Goal: Task Accomplishment & Management: Use online tool/utility

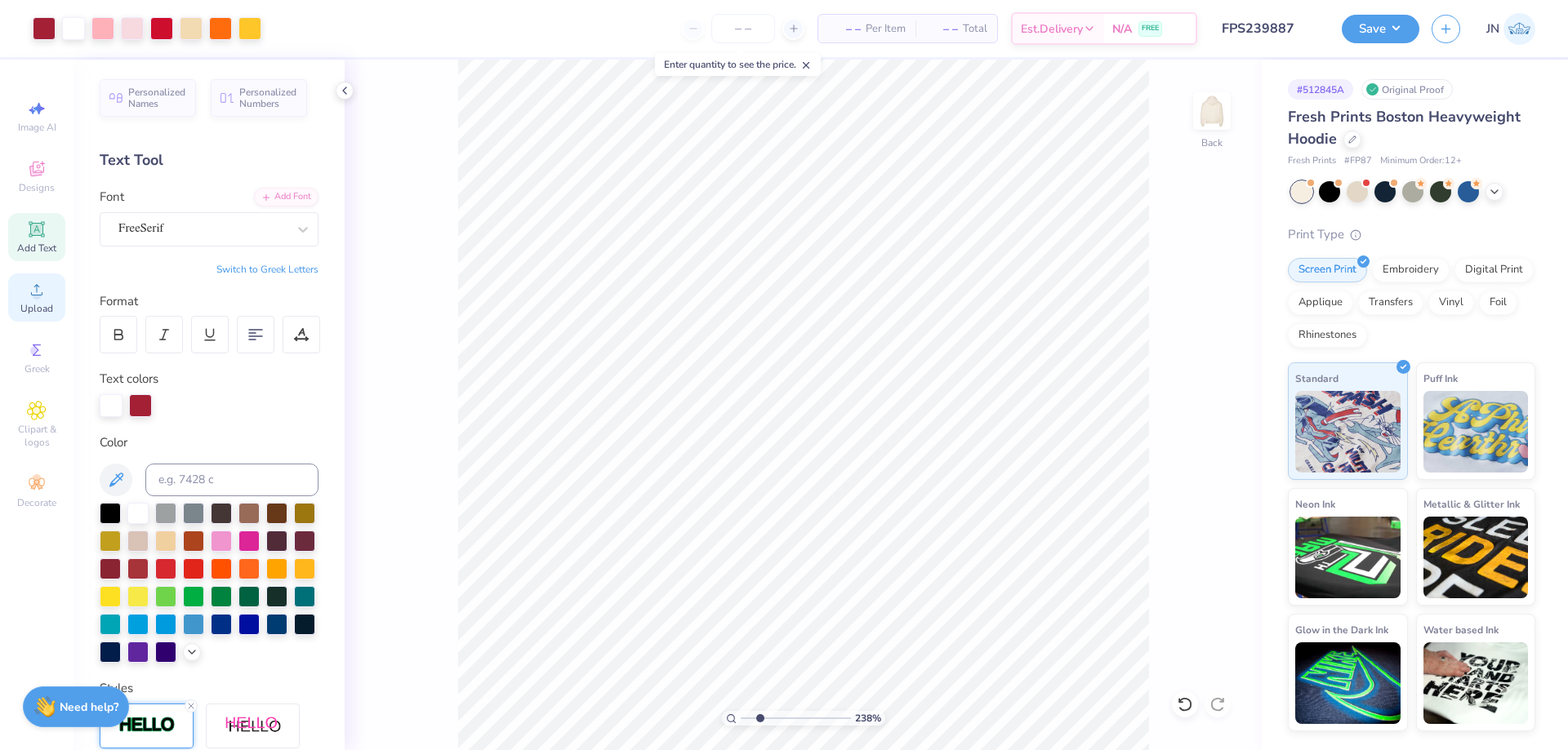
click at [53, 301] on div "Upload" at bounding box center [36, 298] width 57 height 48
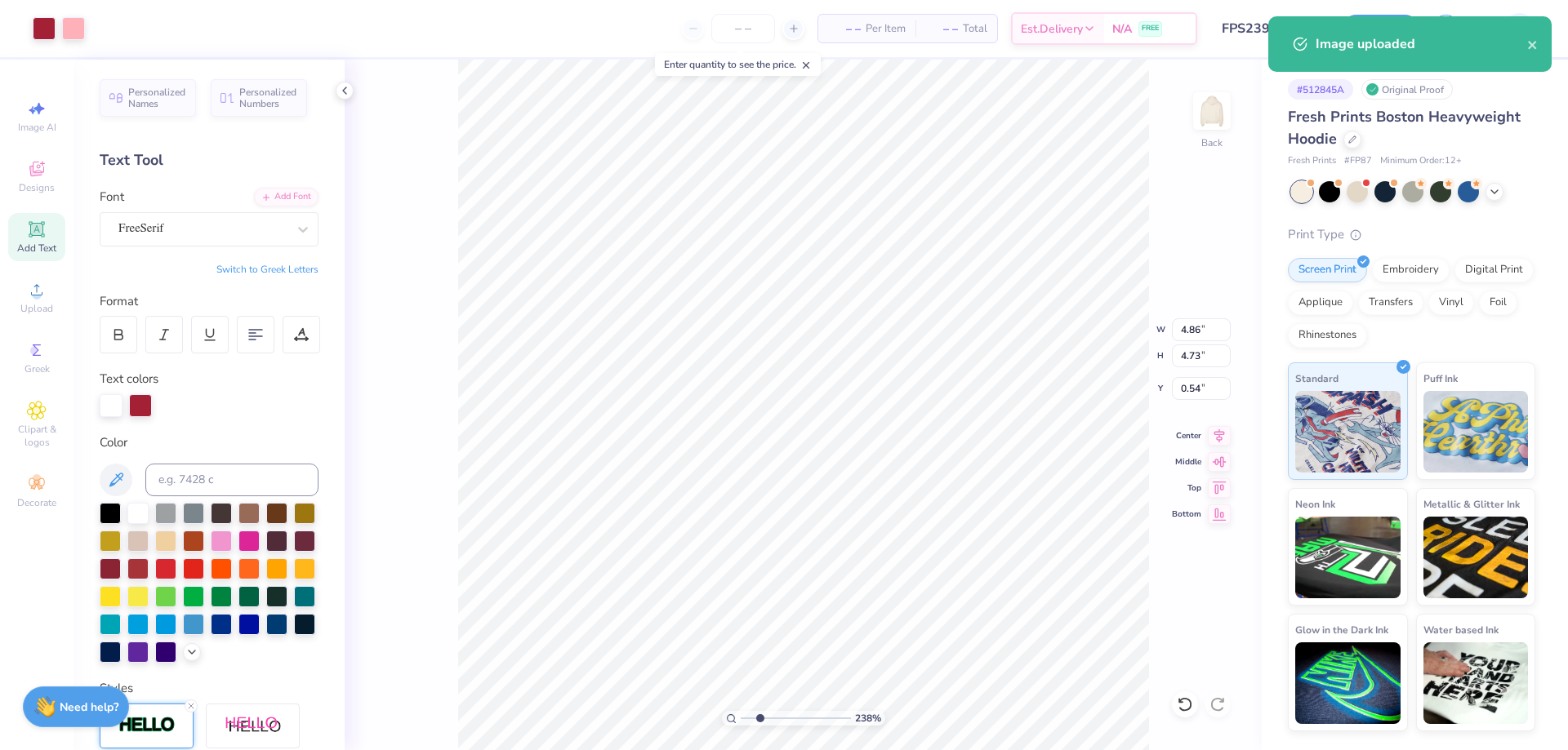
type input "4.86"
type input "4.73"
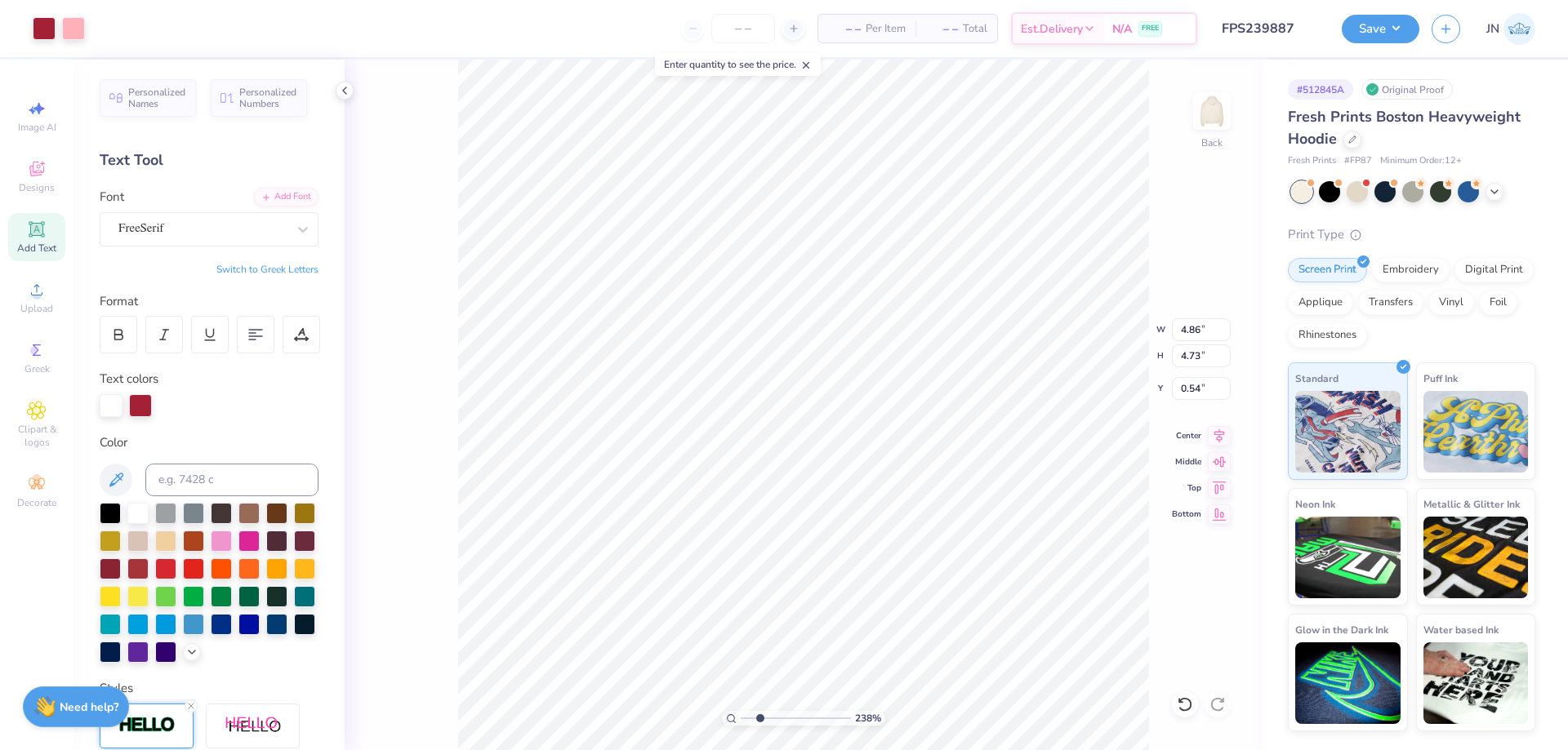
type input "2.02"
type input "4.83"
type input "4.74"
type input "1.95"
type input "4.92"
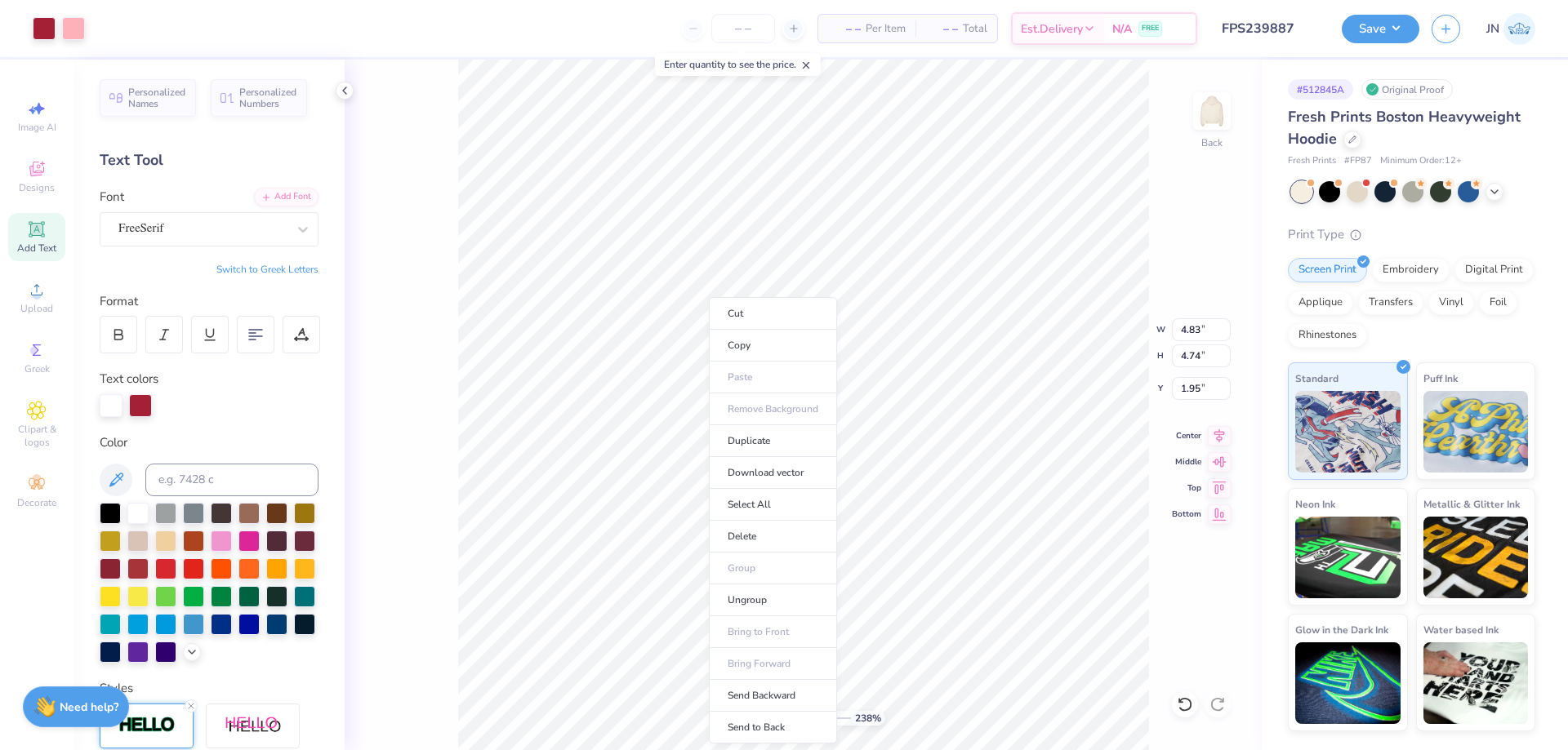
type input "4.83"
click at [767, 720] on li "Send to Back" at bounding box center [774, 728] width 129 height 32
type input "4.92"
type input "4.83"
type input "1.95"
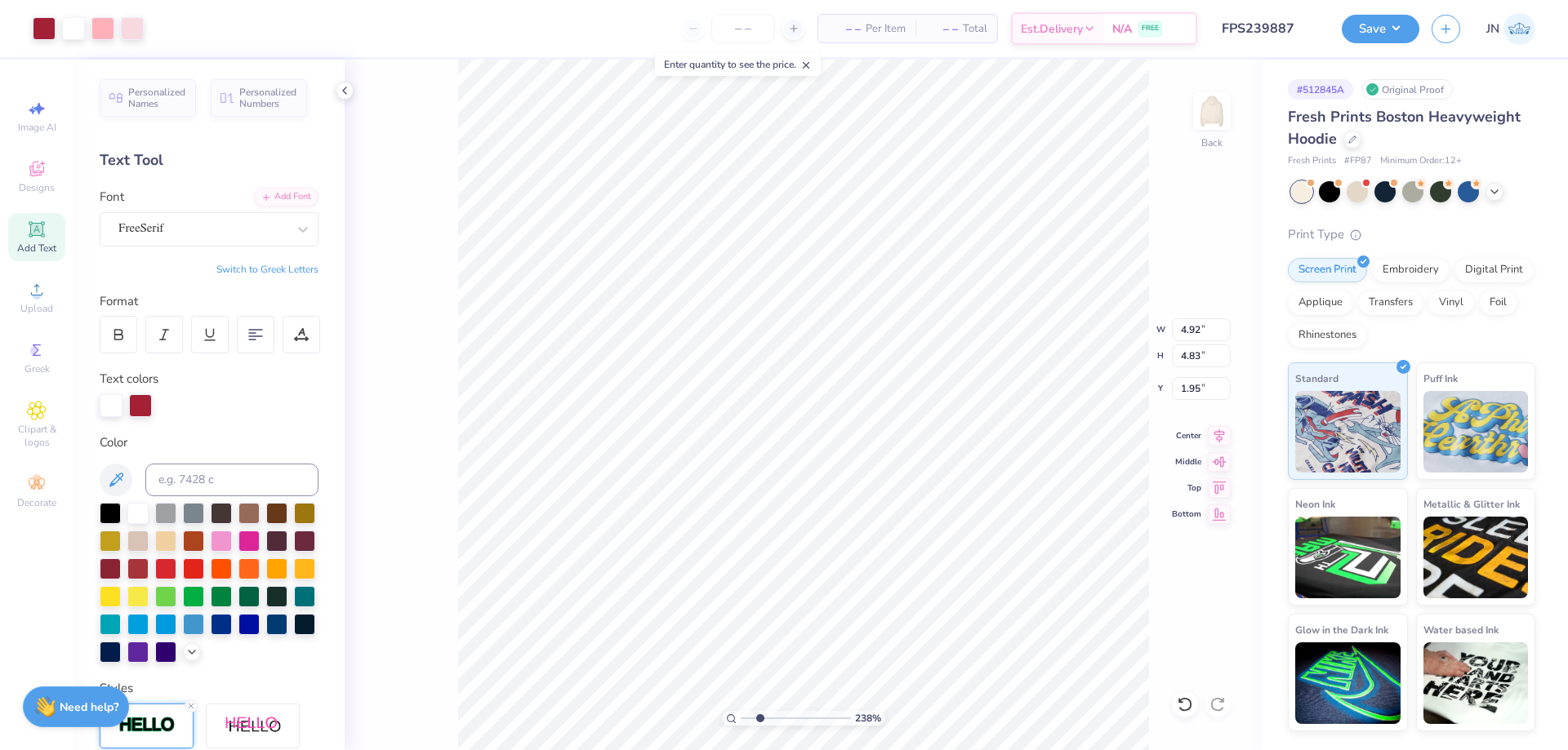
type input "9.53"
type input "6.77"
click at [1190, 707] on icon at bounding box center [1184, 704] width 14 height 15
type input "2.86"
click at [663, 595] on li "Ungroup" at bounding box center [668, 603] width 129 height 32
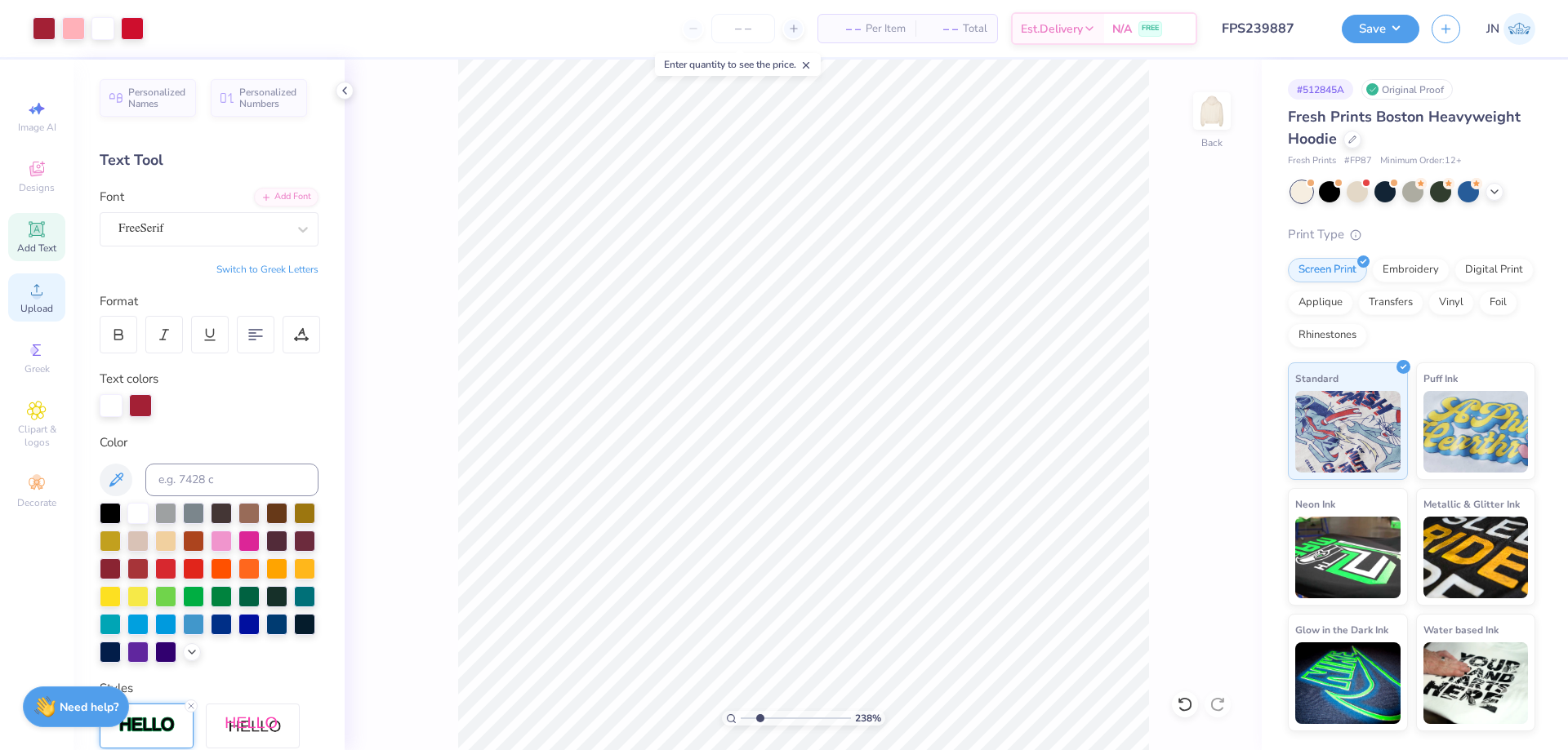
click at [33, 294] on icon at bounding box center [36, 290] width 11 height 11
click at [39, 302] on span "Upload" at bounding box center [36, 308] width 33 height 13
type input "3.81"
type input "3.88"
click at [732, 735] on li "Send to Back" at bounding box center [732, 730] width 129 height 32
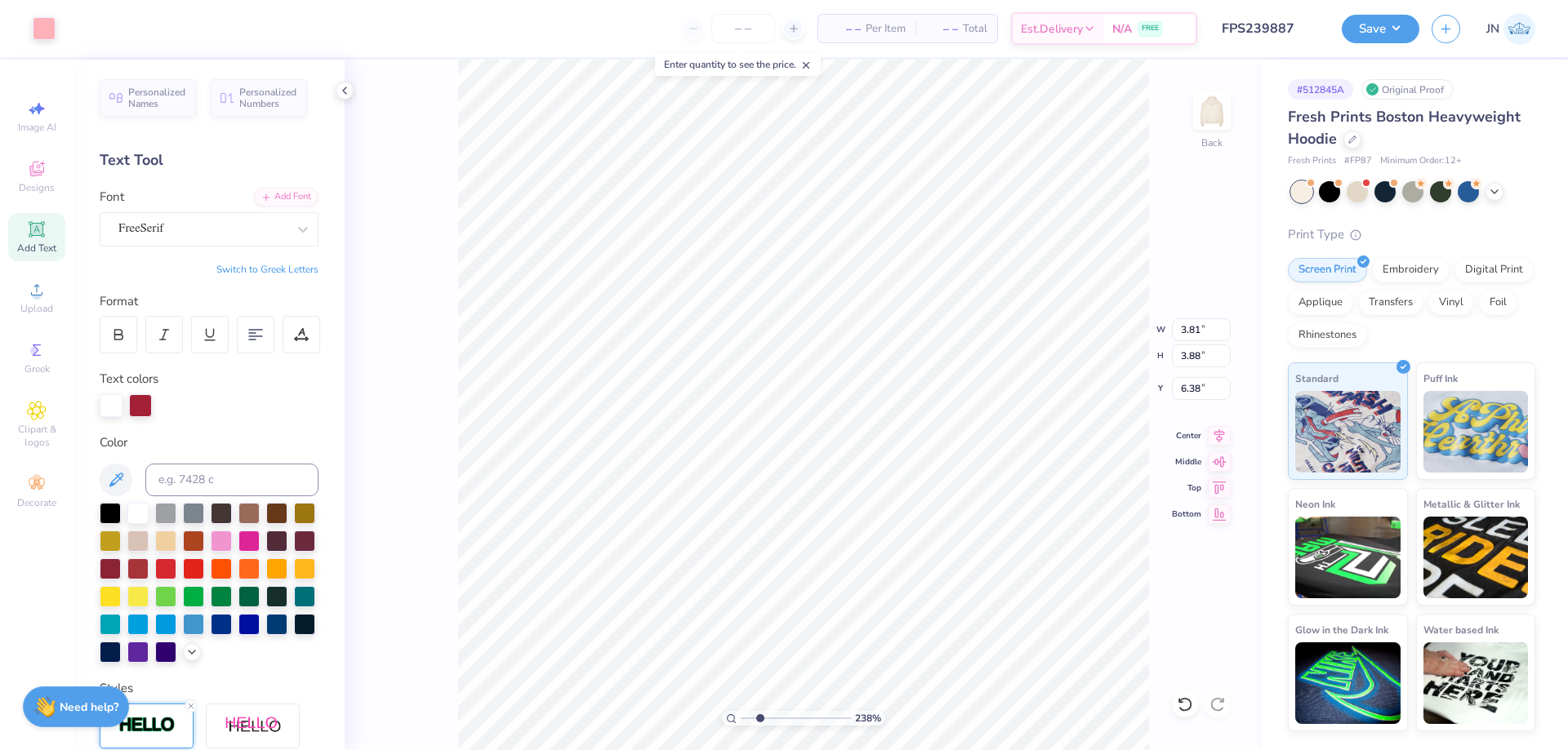
type input "6.19"
type input "3.96"
type input "4.03"
type input "6.24"
type input "7.36"
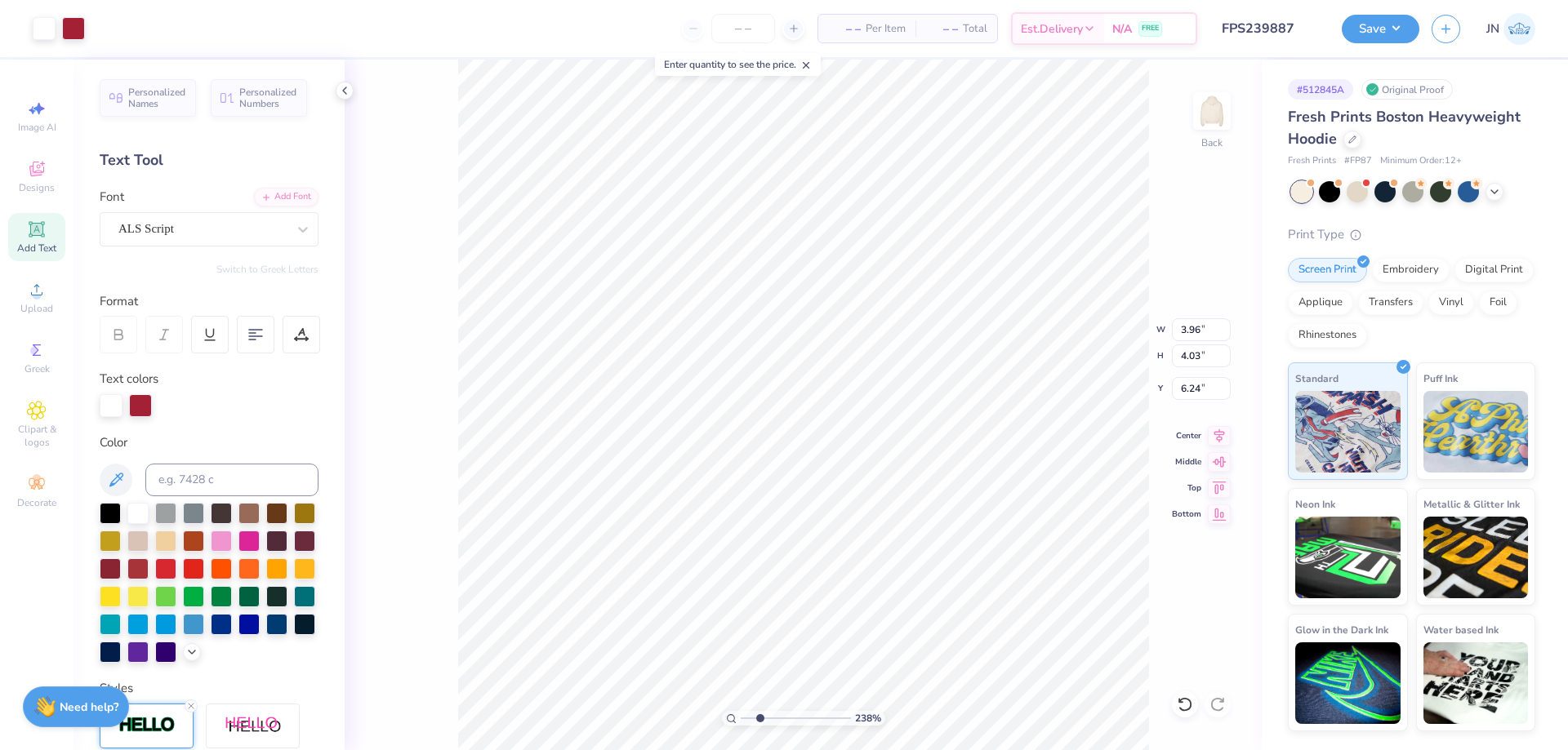
type input "4.47"
type input "4.83"
type input "7.48"
type input "4.43"
type input "6.42"
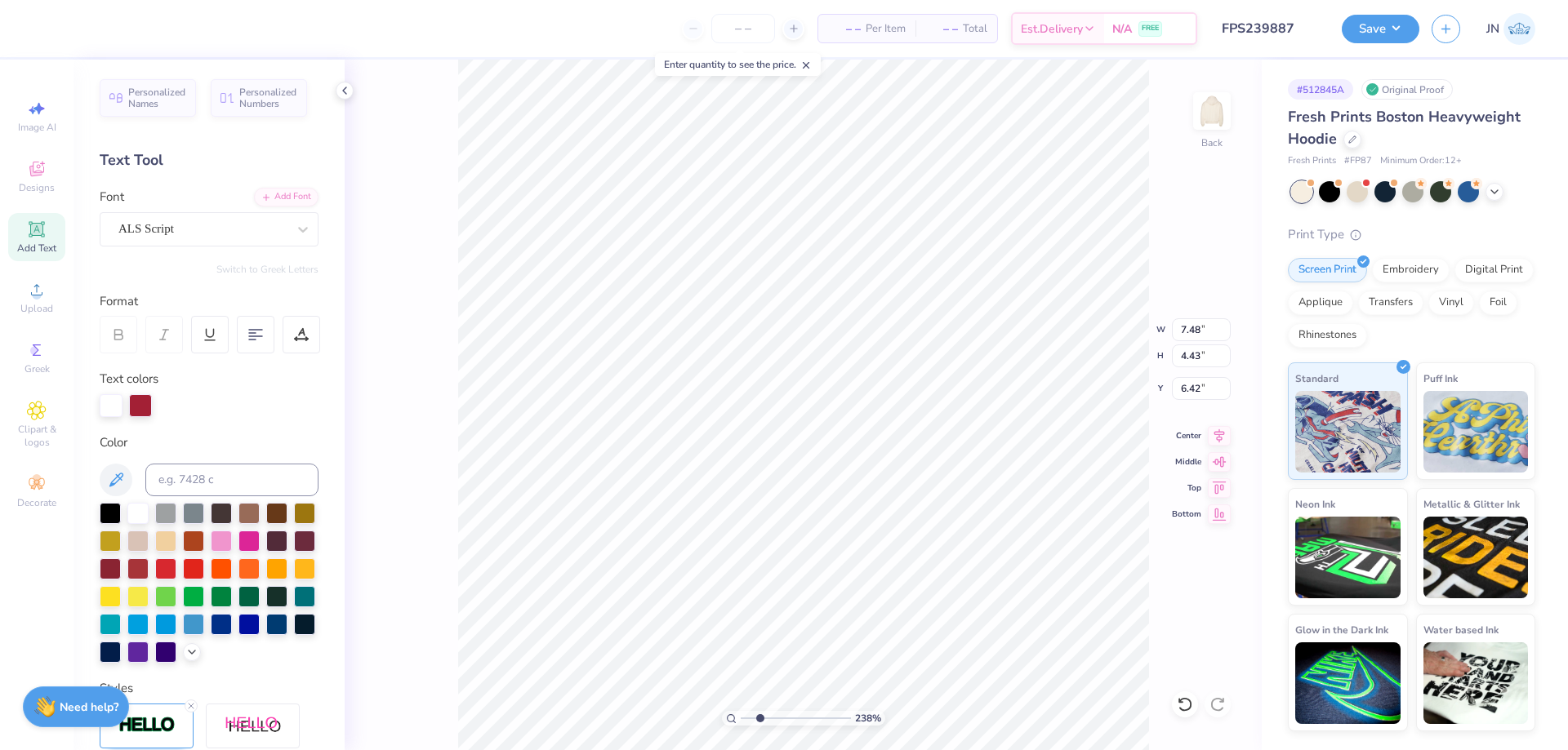
type input "7.92"
type input "4.69"
type input "6.44"
type input "2.01"
type input "1.56"
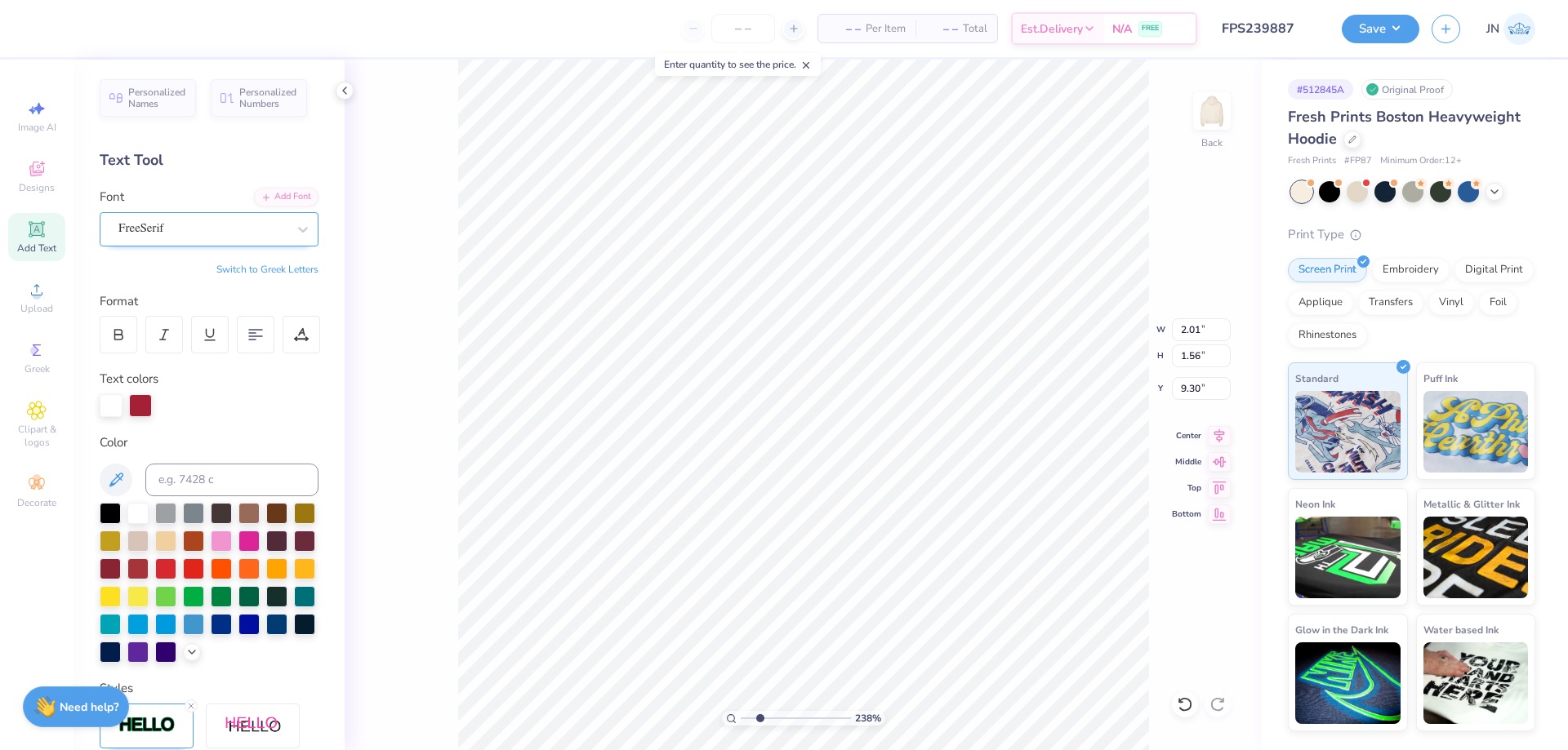
click at [235, 232] on div "FreeSerif" at bounding box center [202, 228] width 172 height 25
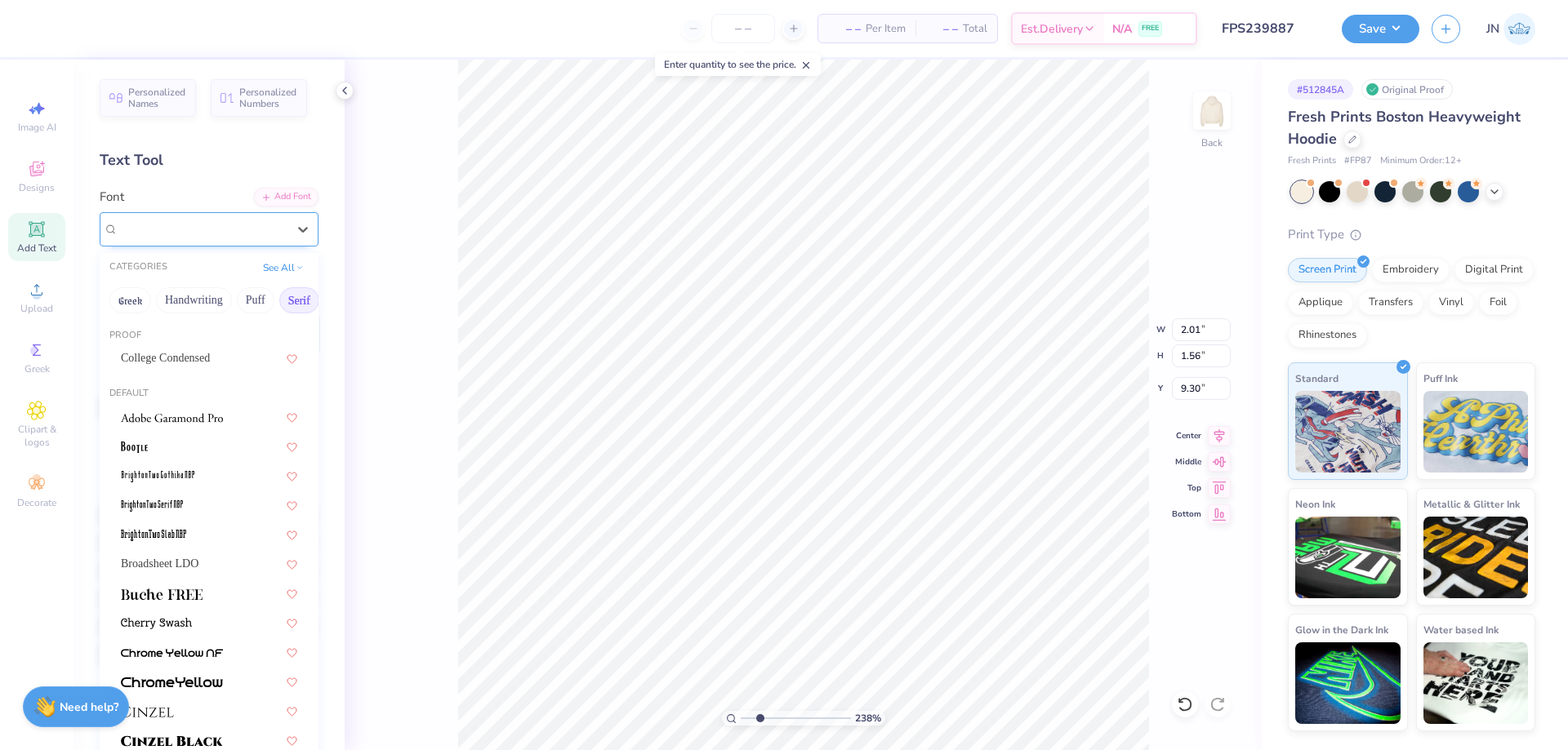
type input "9.49"
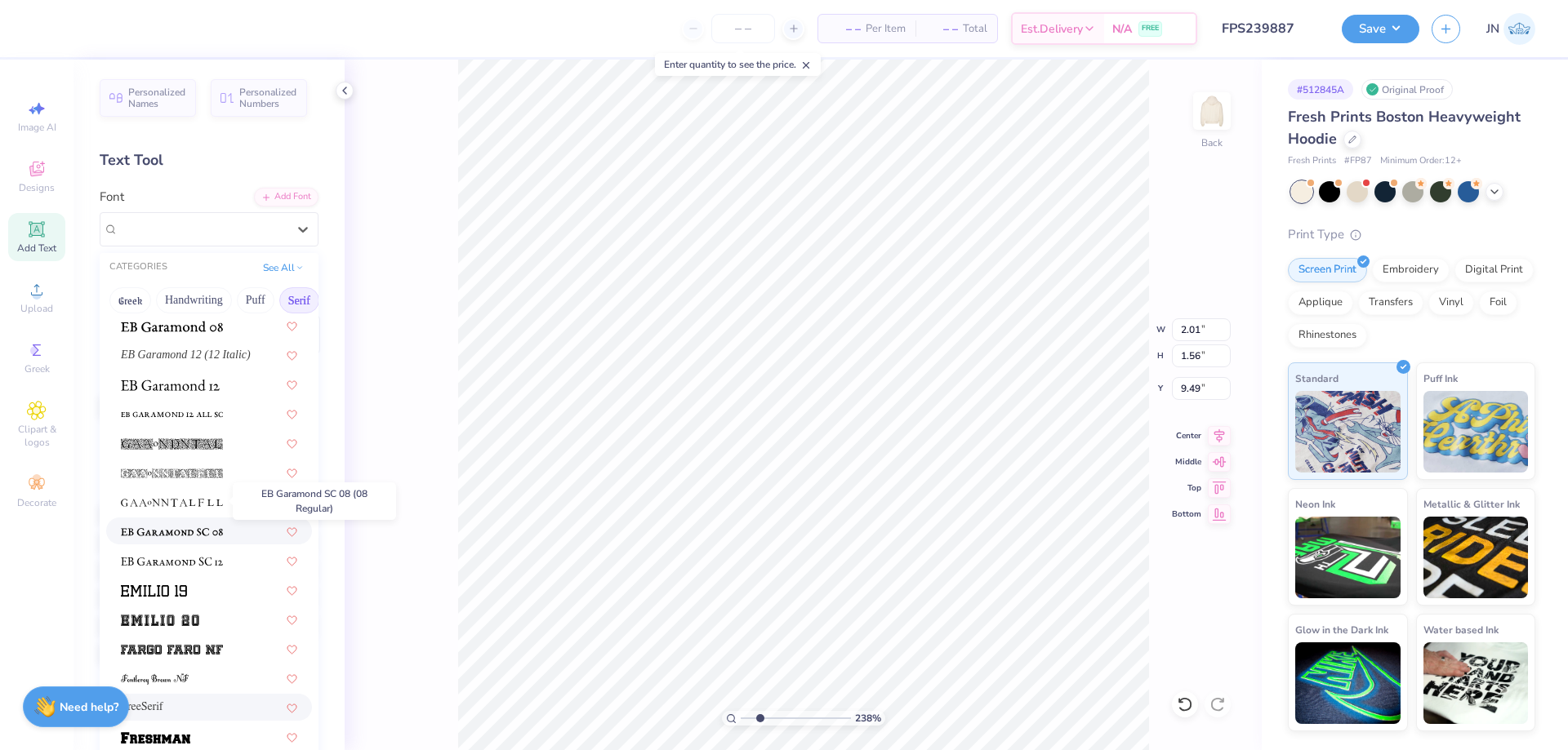
scroll to position [1388, 0]
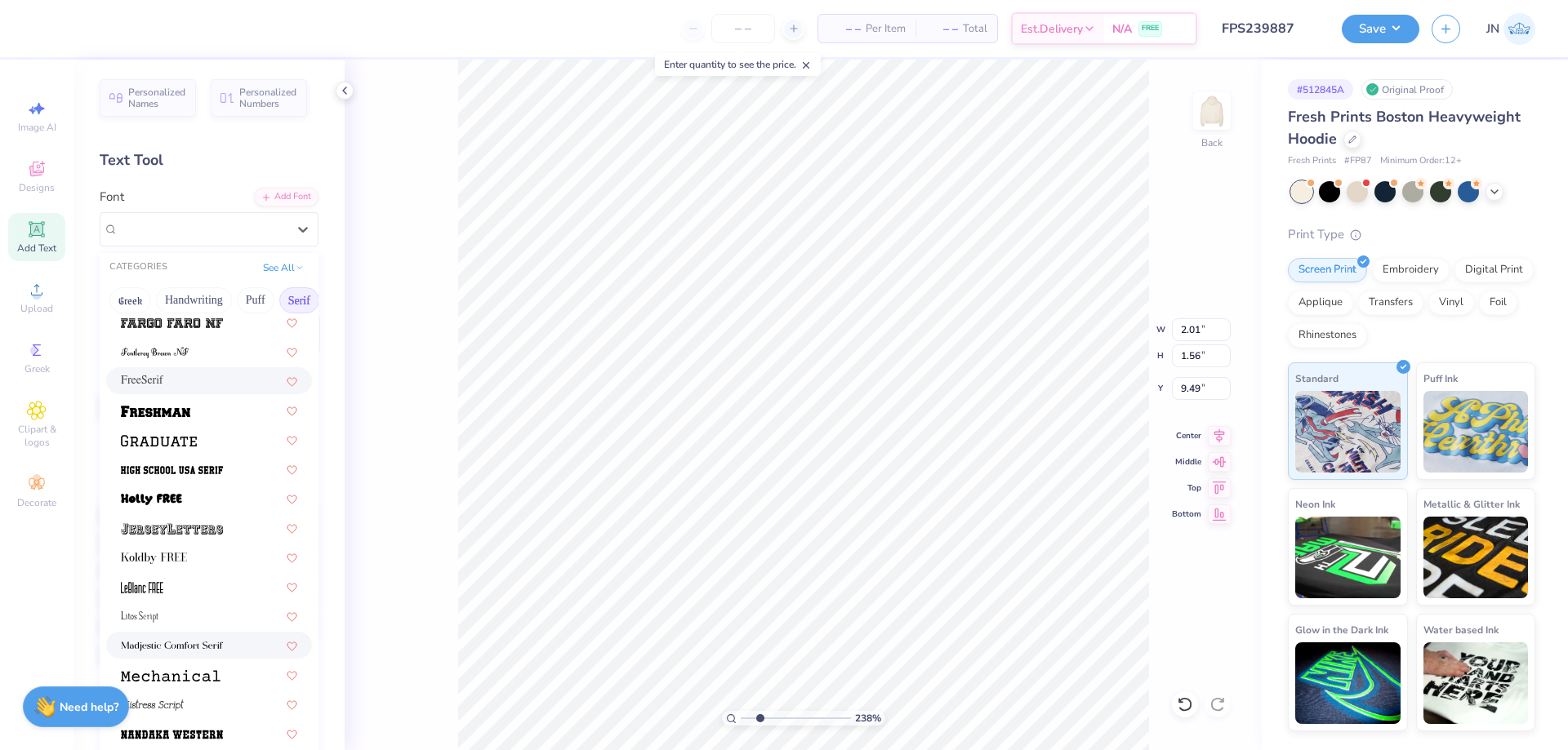
click at [167, 649] on img at bounding box center [172, 647] width 103 height 11
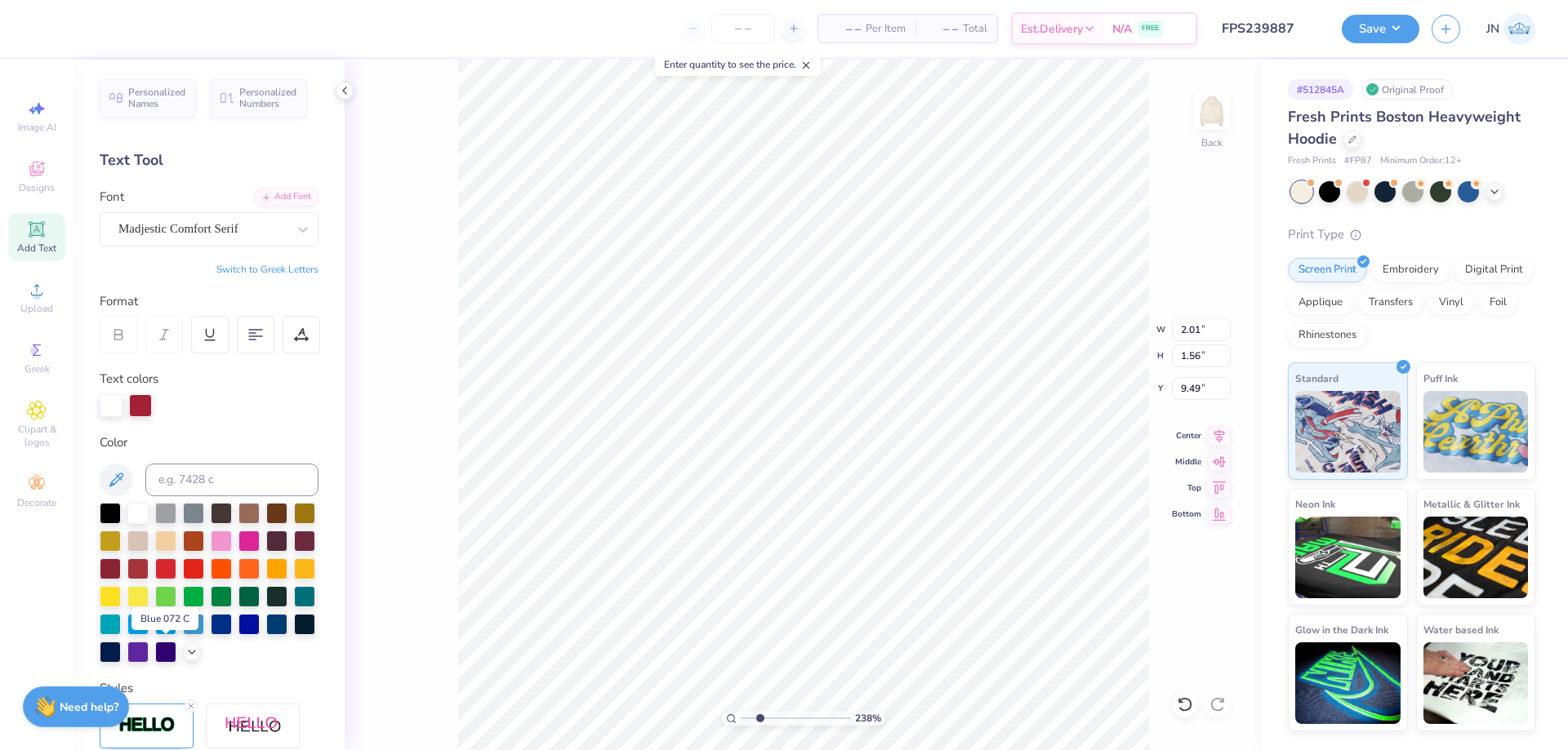
type input "2.31"
type input "1.97"
type input "9.28"
type input "1.70"
type input "1.45"
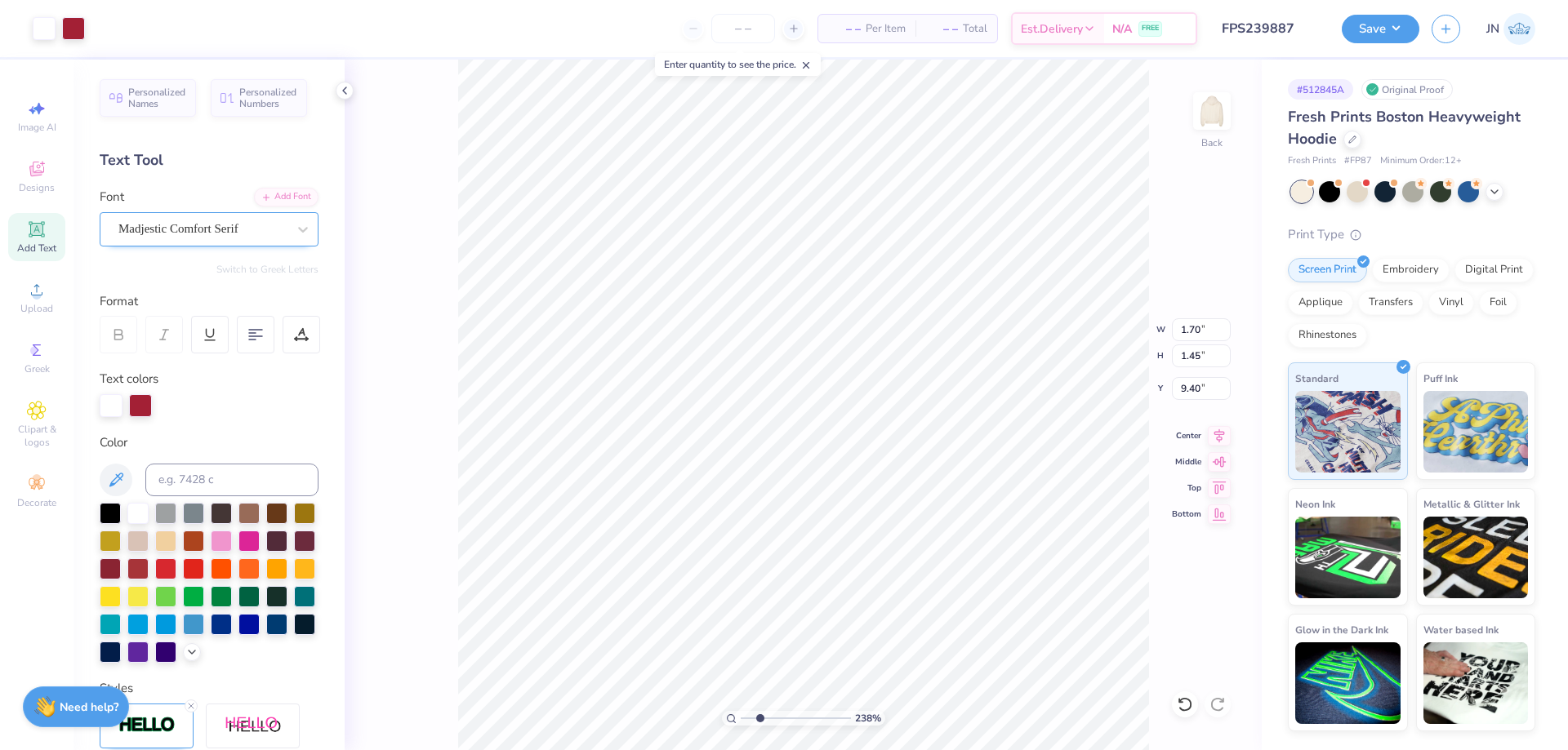
type input "9.40"
click at [241, 231] on div "Madjestic Comfort Serif" at bounding box center [202, 228] width 172 height 25
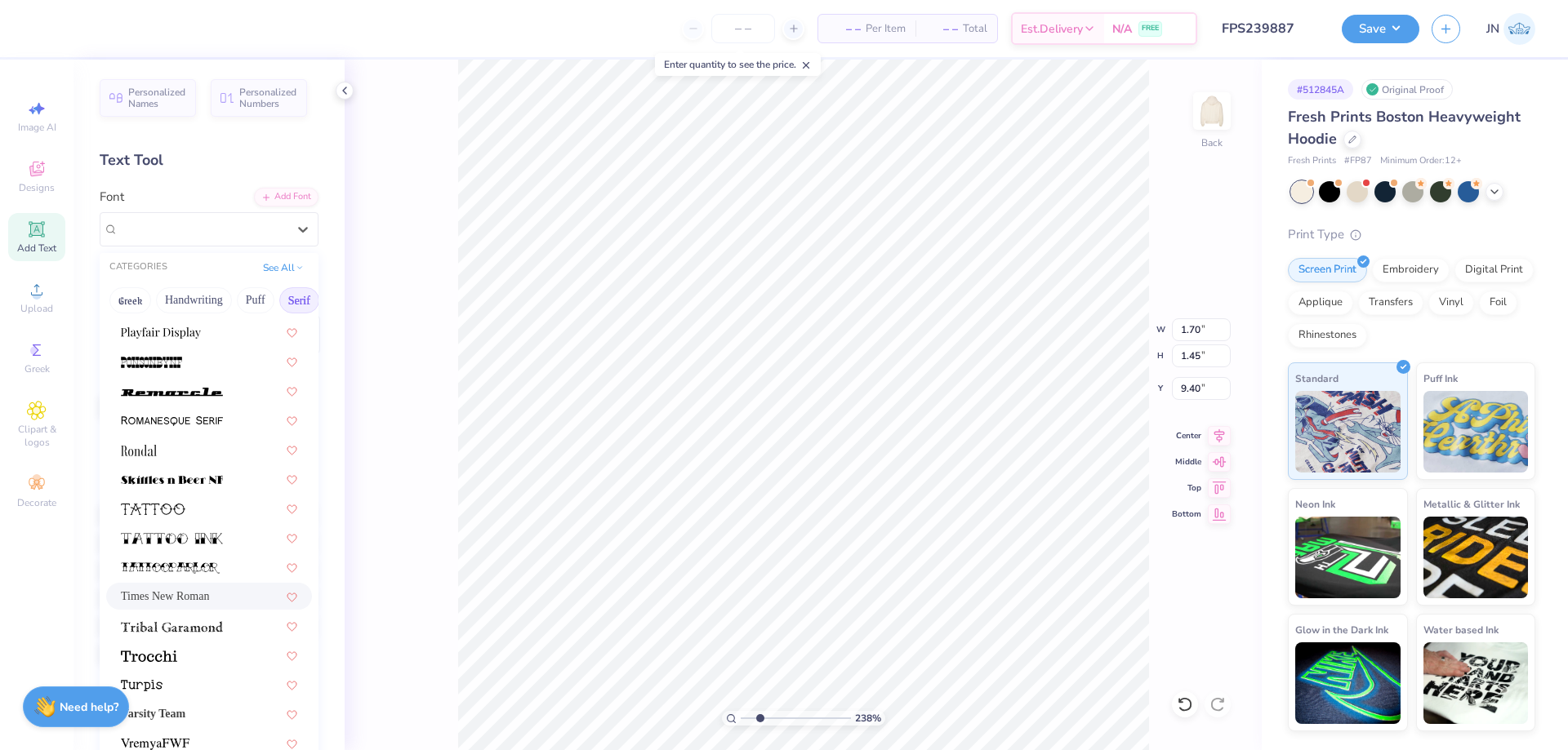
scroll to position [1898, 0]
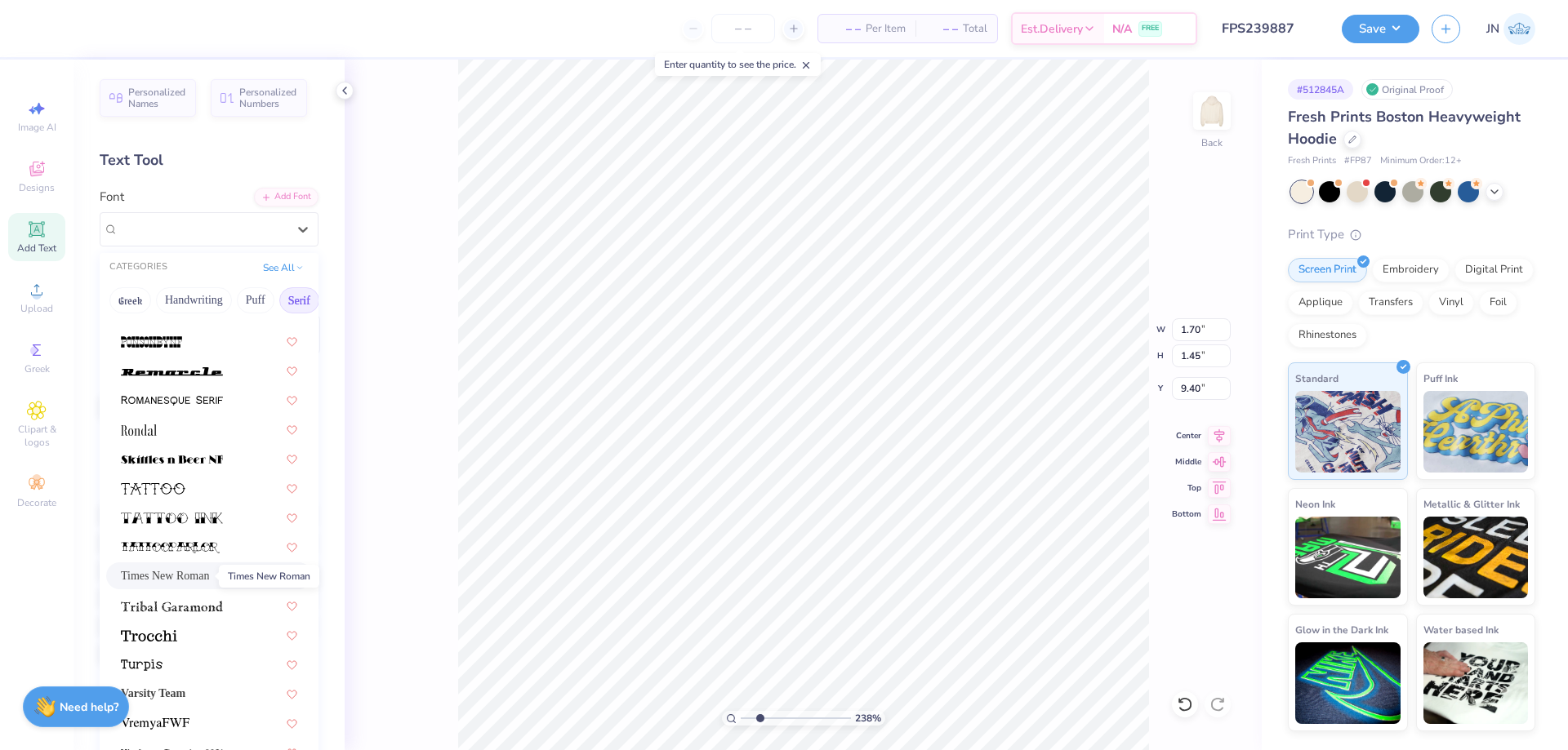
click at [175, 580] on span "Times New Roman" at bounding box center [165, 576] width 89 height 17
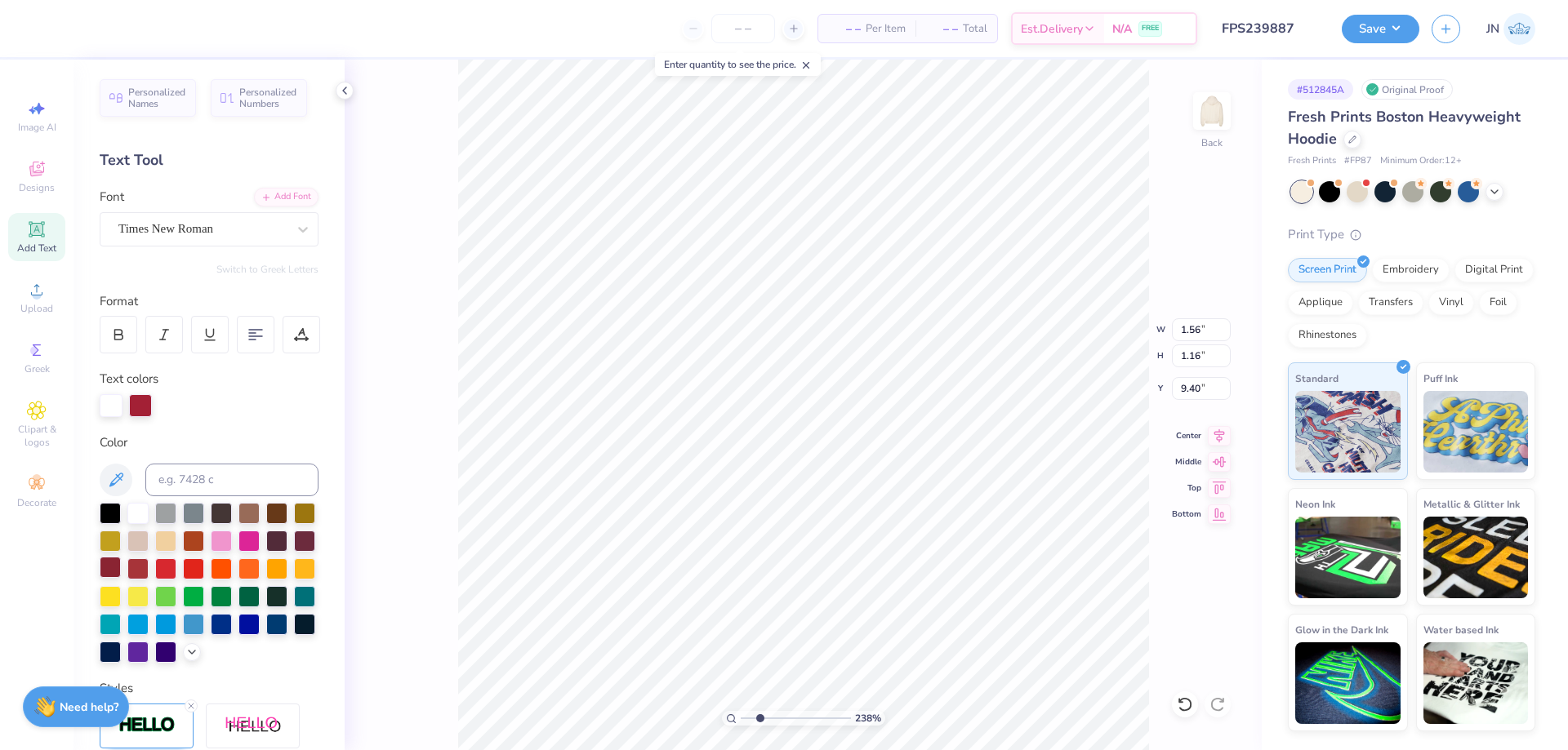
type input "1.56"
type input "1.16"
type input "9.47"
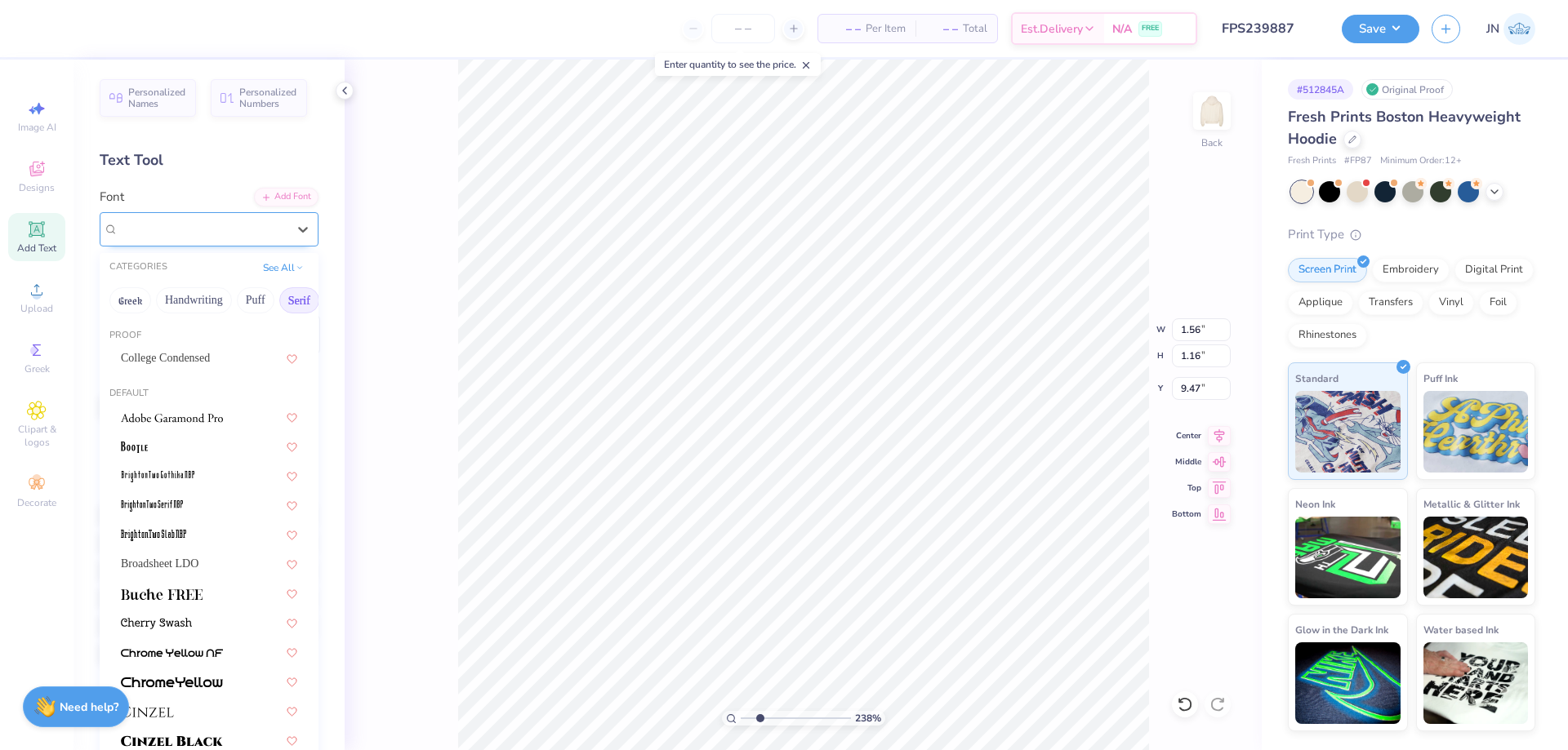
click at [183, 234] on div "Times New Roman" at bounding box center [202, 228] width 172 height 25
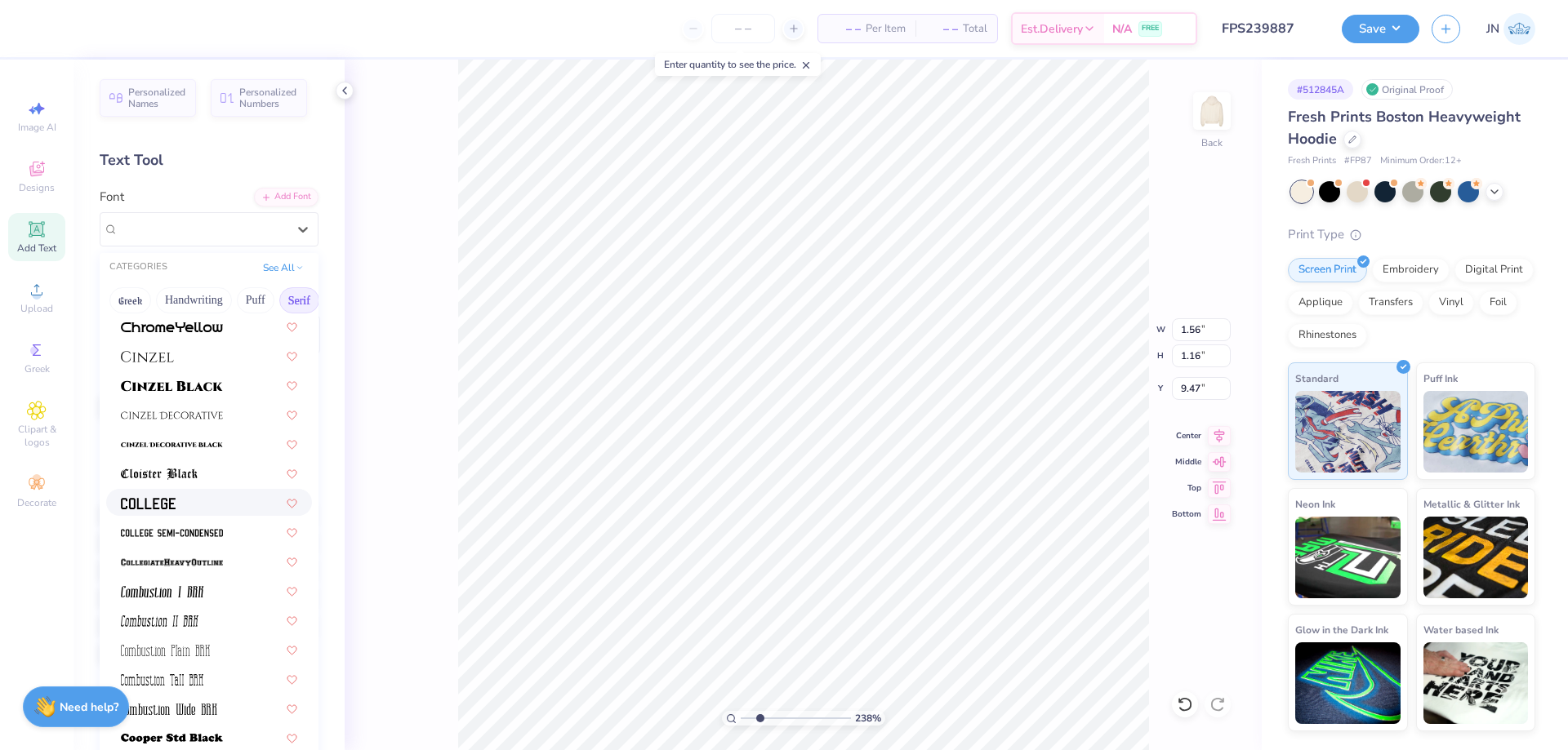
scroll to position [326, 0]
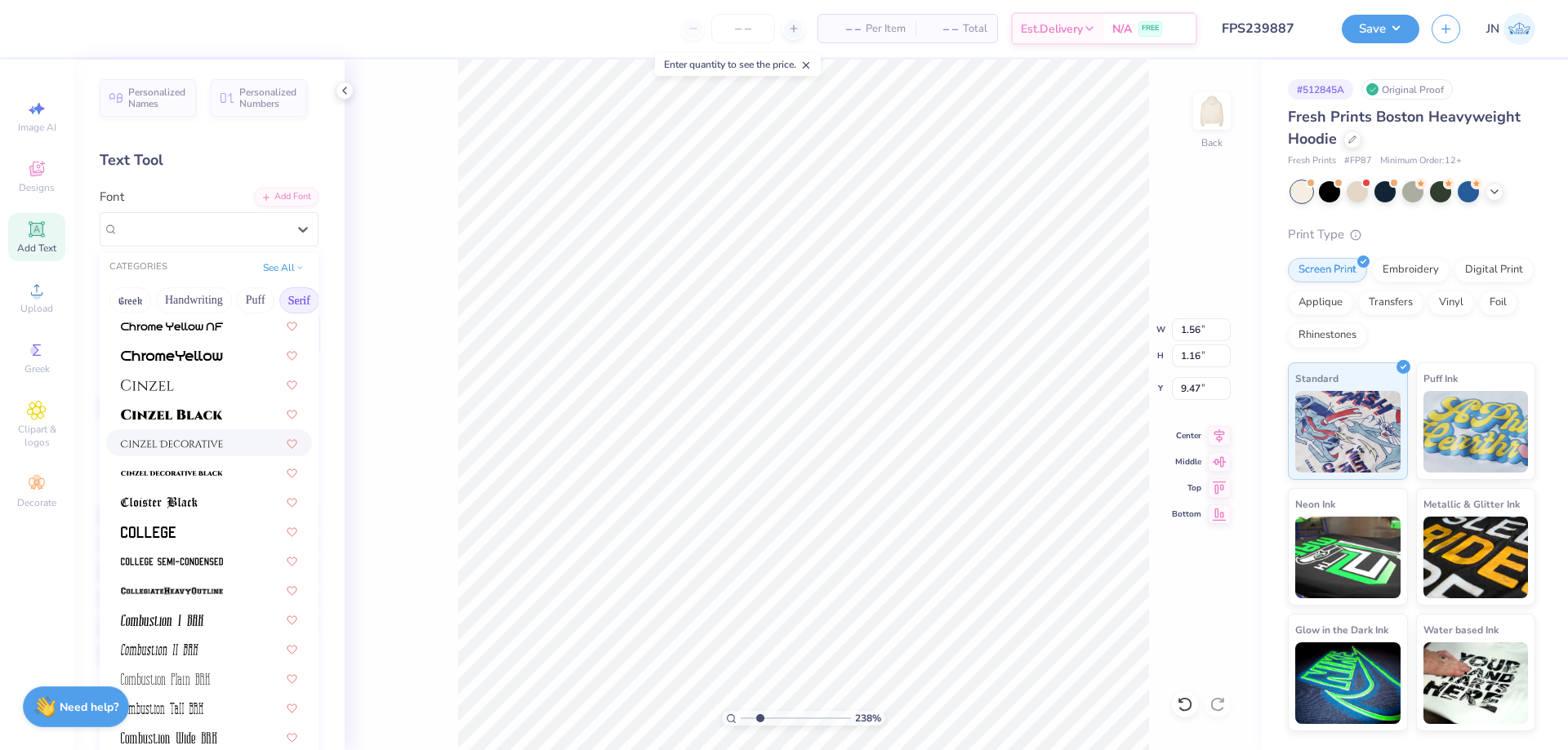
click at [190, 442] on img at bounding box center [172, 444] width 103 height 11
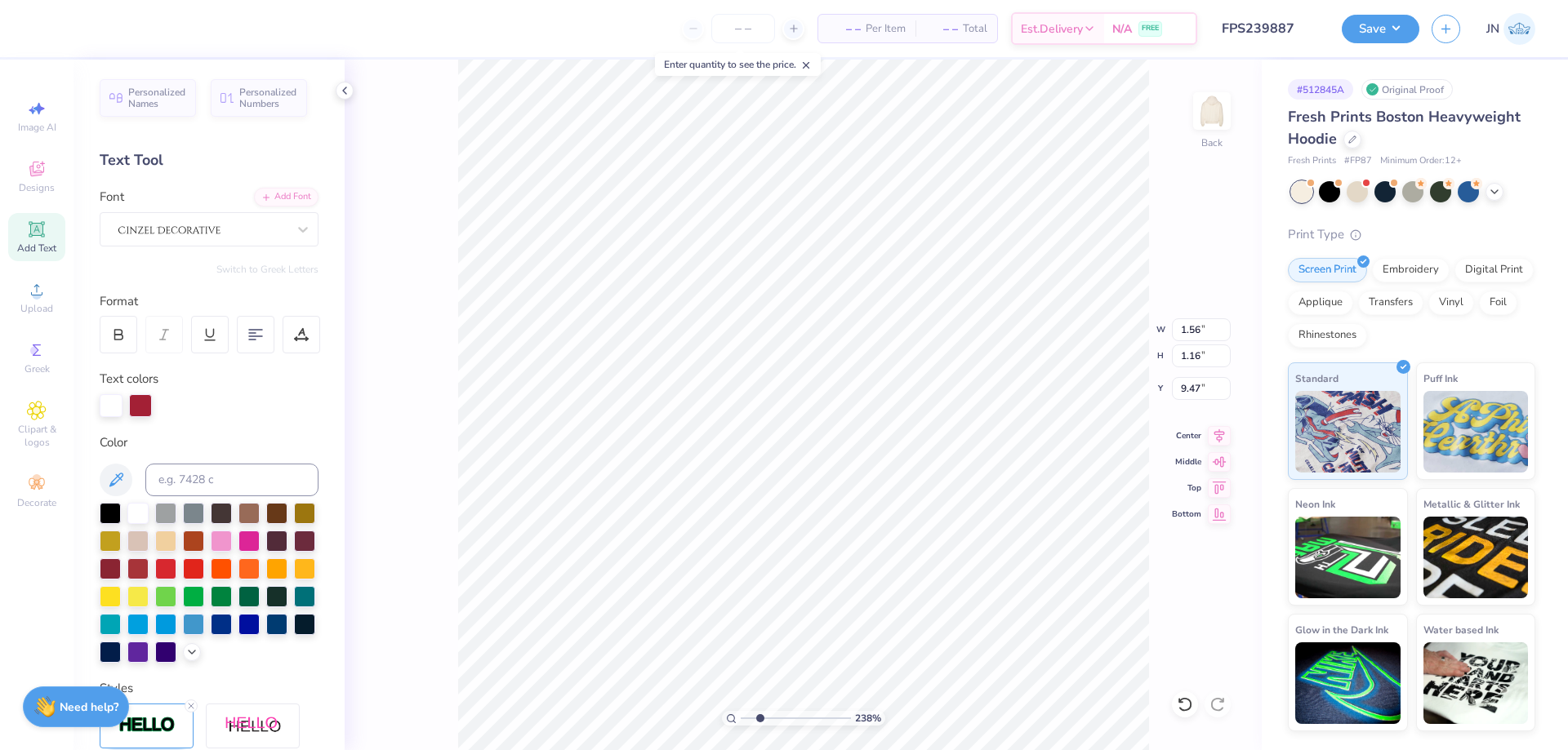
type input "1.50"
type input "1.24"
type input "9.50"
click at [216, 226] on div at bounding box center [202, 228] width 172 height 25
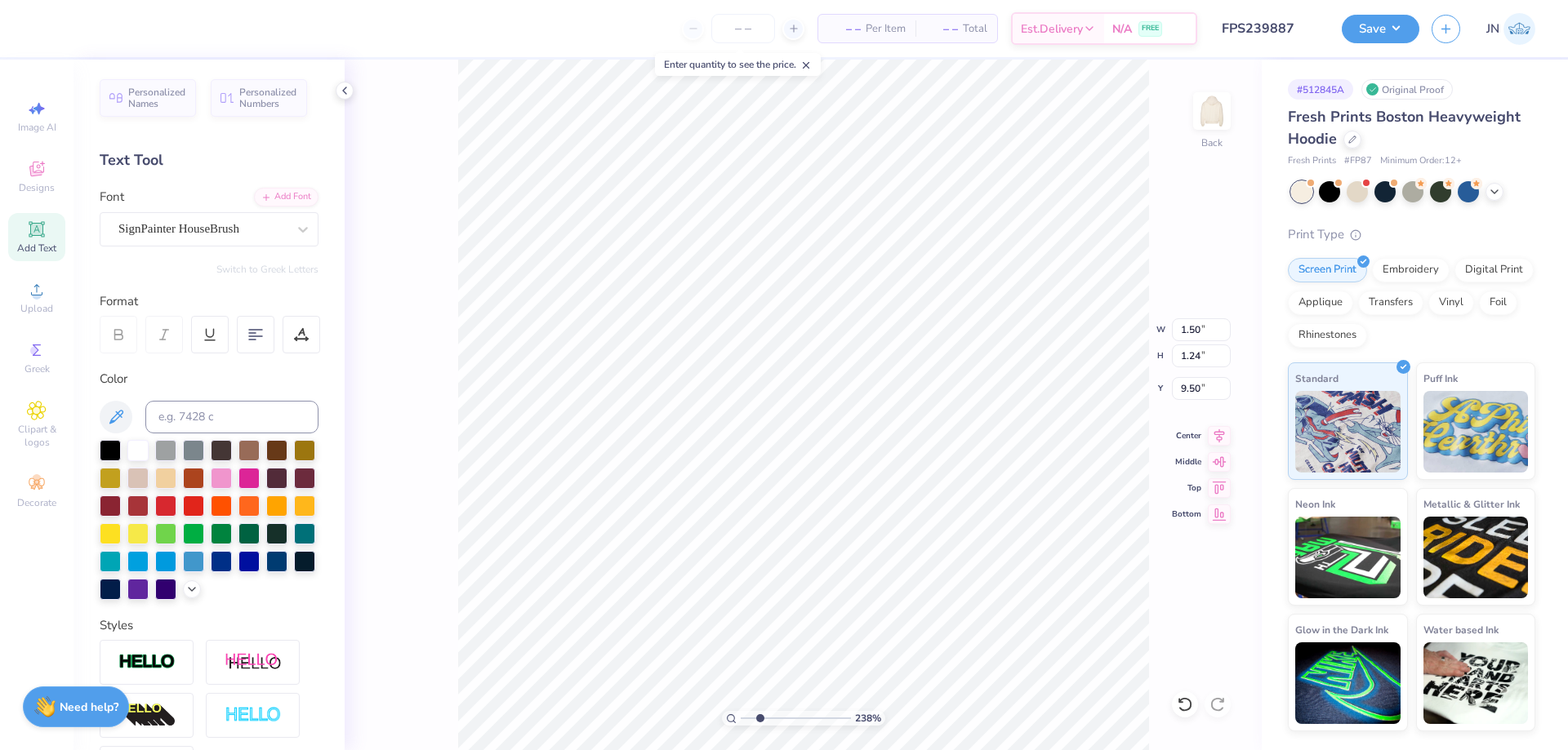
type input "2.46"
type input "1.25"
type input "3.78"
click at [175, 228] on div "SignPainter HouseBrush" at bounding box center [202, 228] width 172 height 25
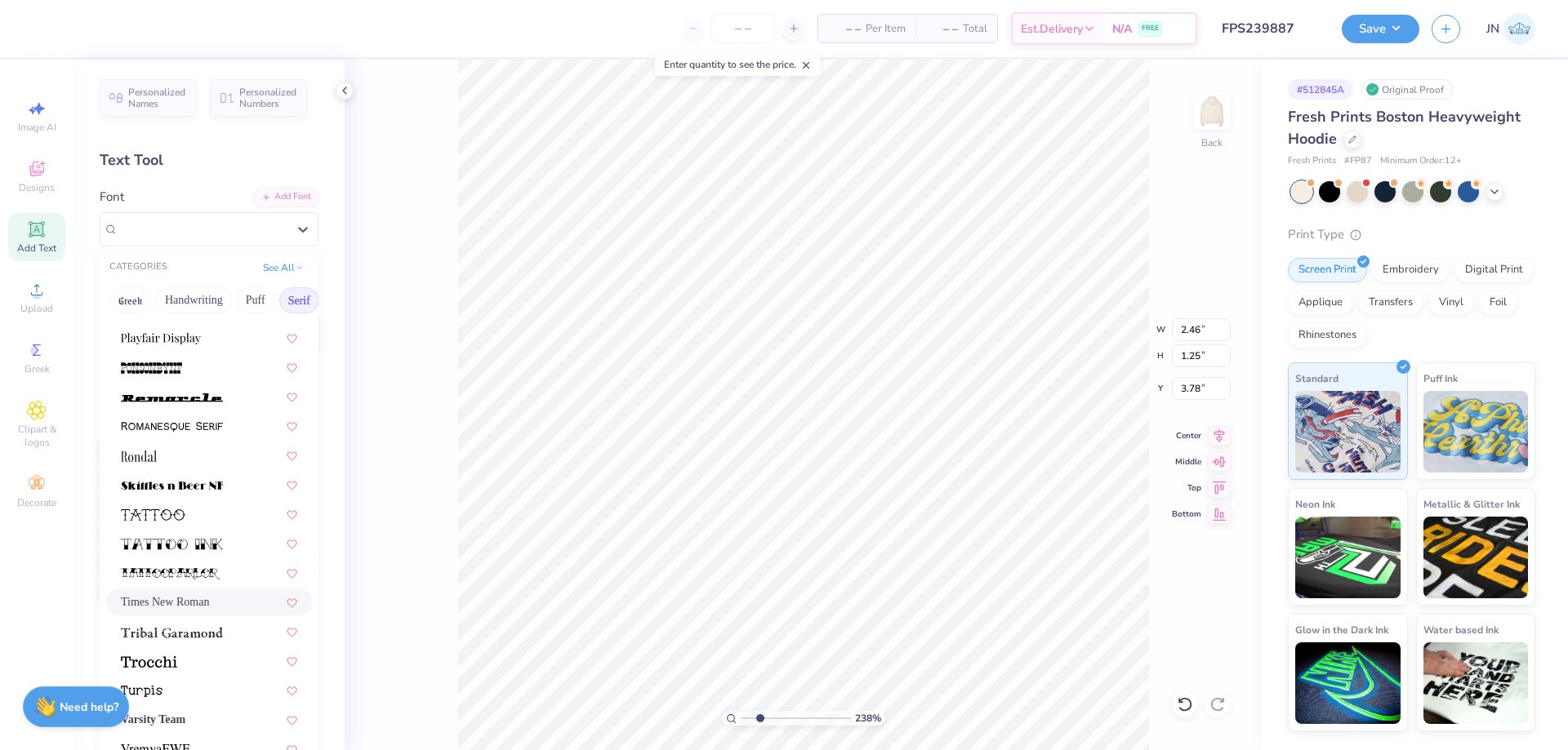
scroll to position [1898, 0]
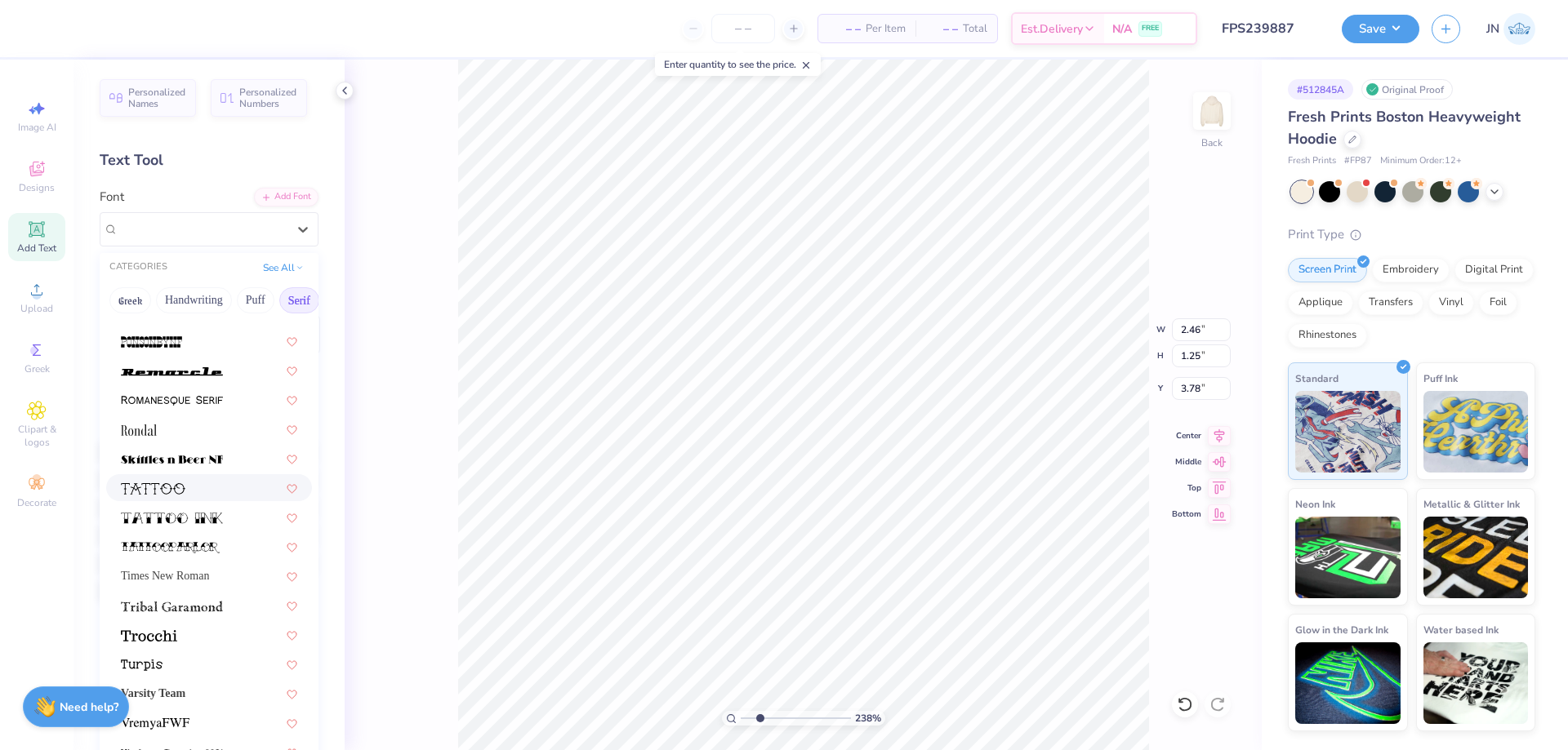
click at [165, 490] on img at bounding box center [153, 489] width 64 height 11
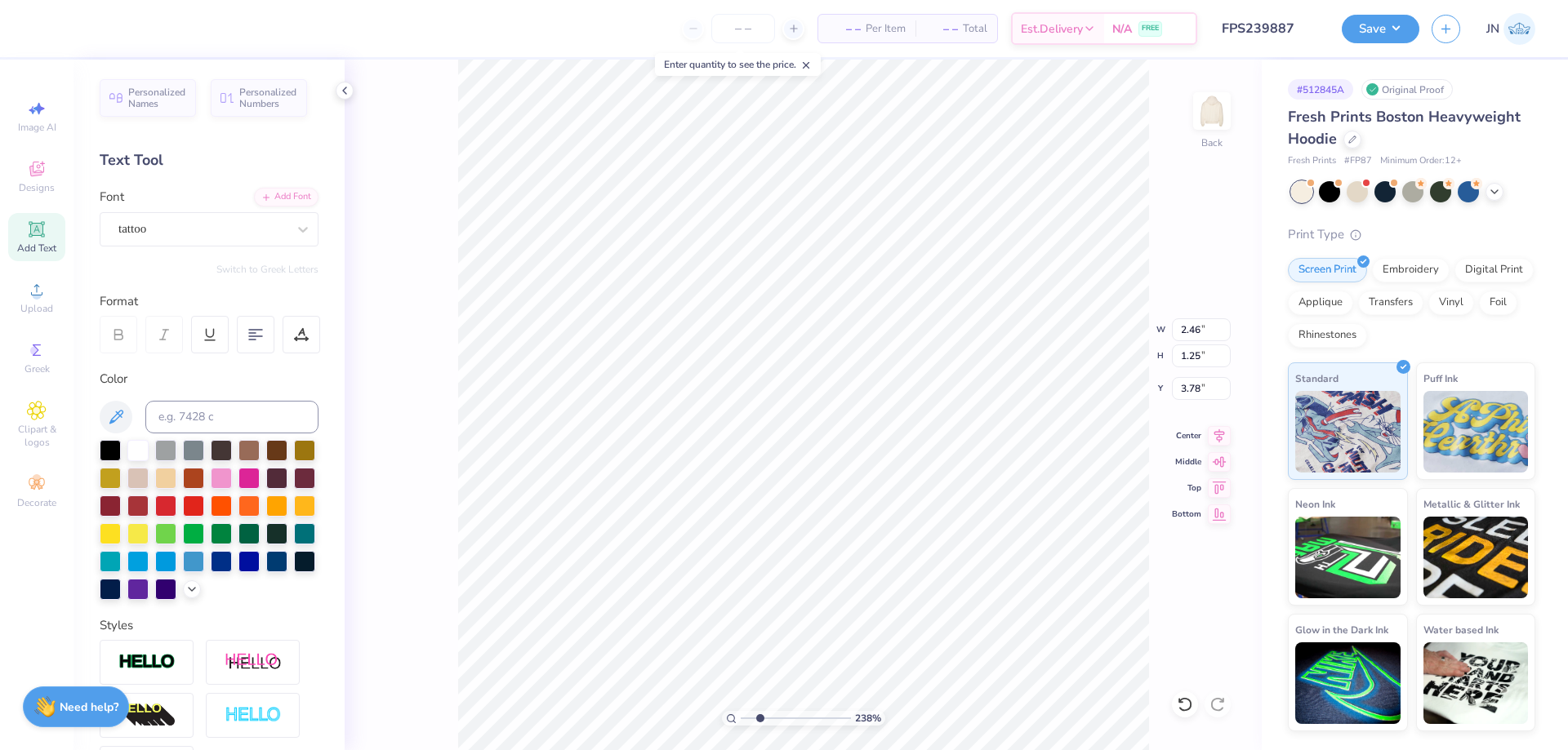
type input "3.32"
type input "1.94"
type input "3.46"
type input "2.23"
type input "1.30"
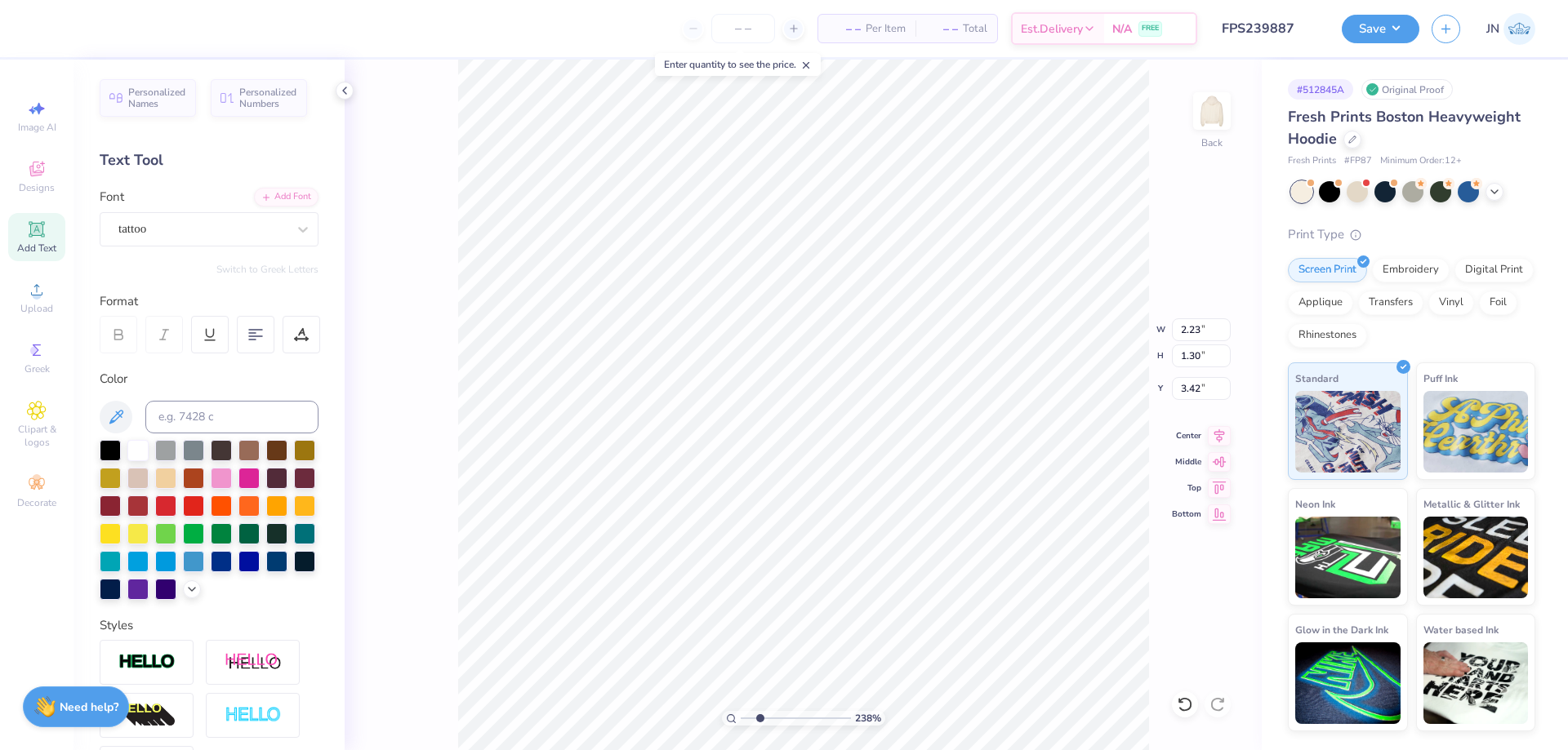
type input "3.73"
type input "4.92"
type input "4.83"
type input "1.95"
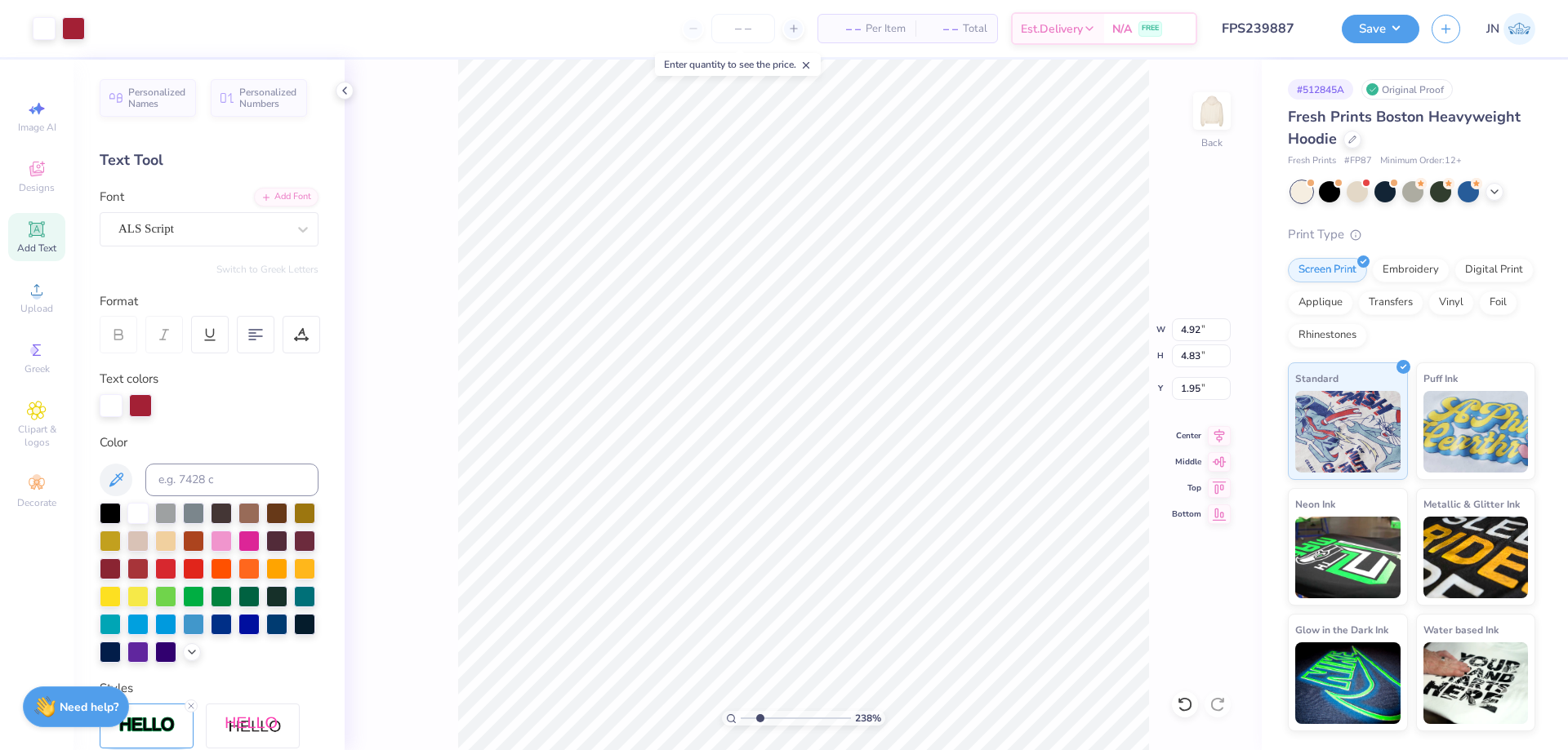
type input "7.36"
type input "4.47"
type input "4.83"
type input "2.23"
type input "1.30"
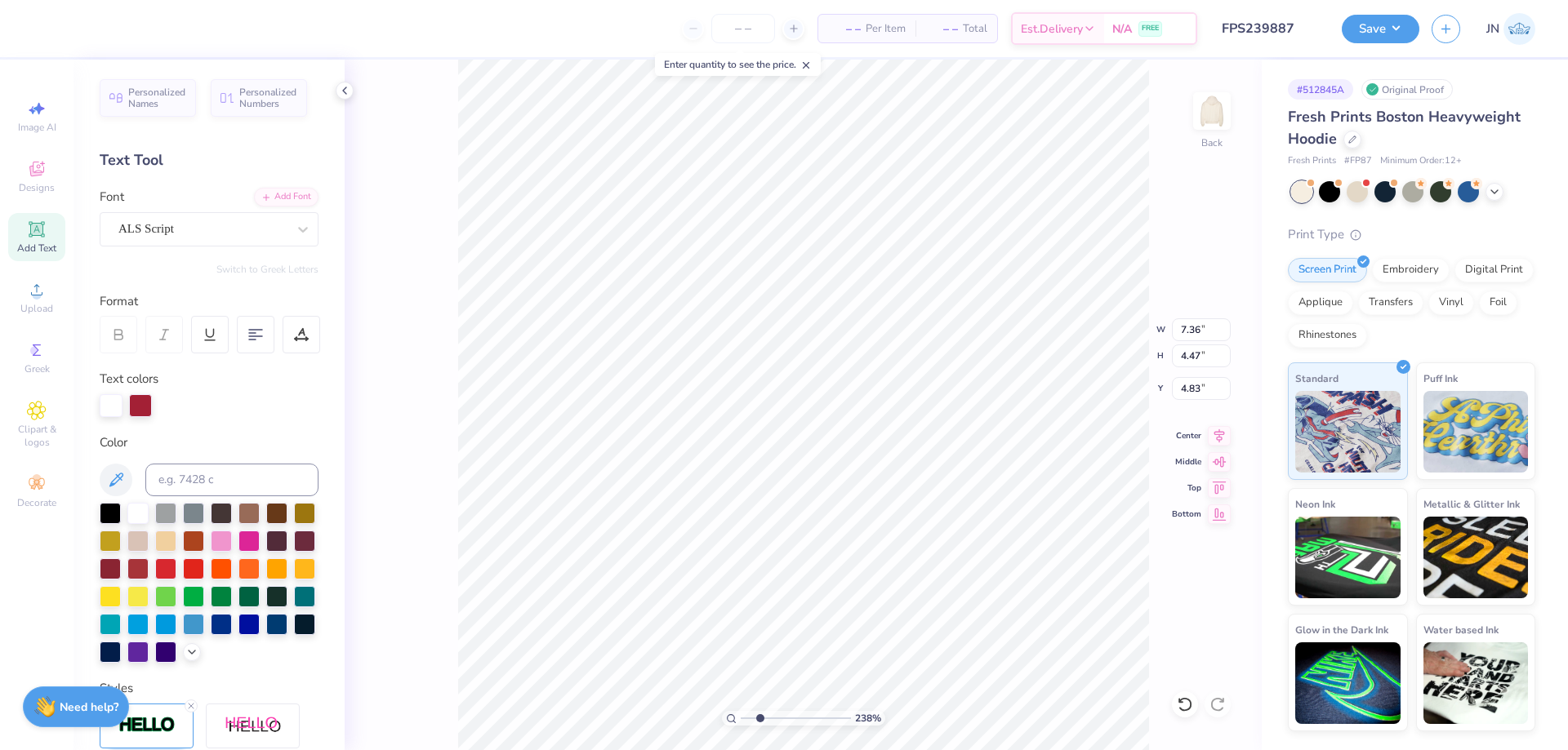
type input "3.73"
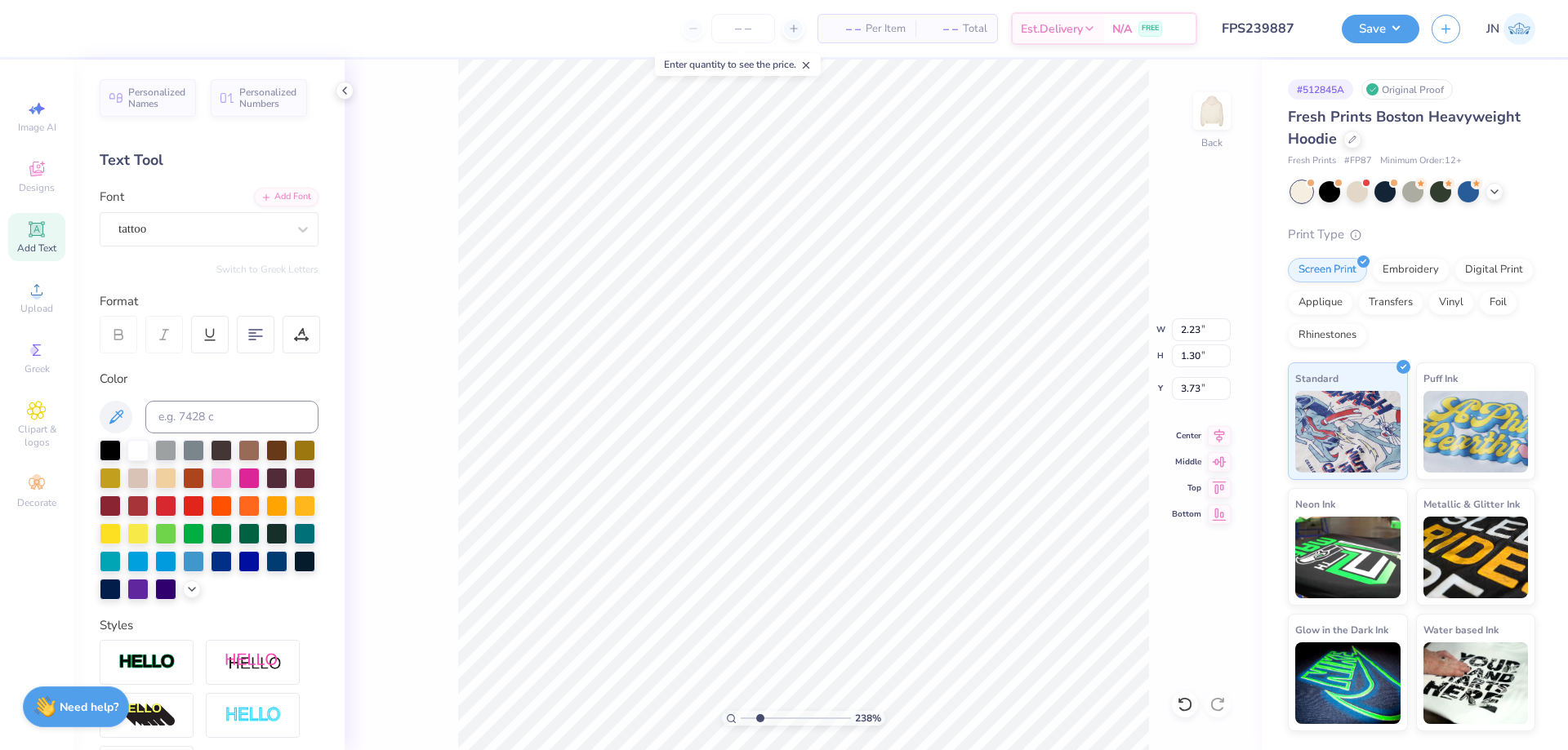
type input "2.40"
type input "1.40"
click at [210, 237] on div "tattoo" at bounding box center [202, 228] width 172 height 25
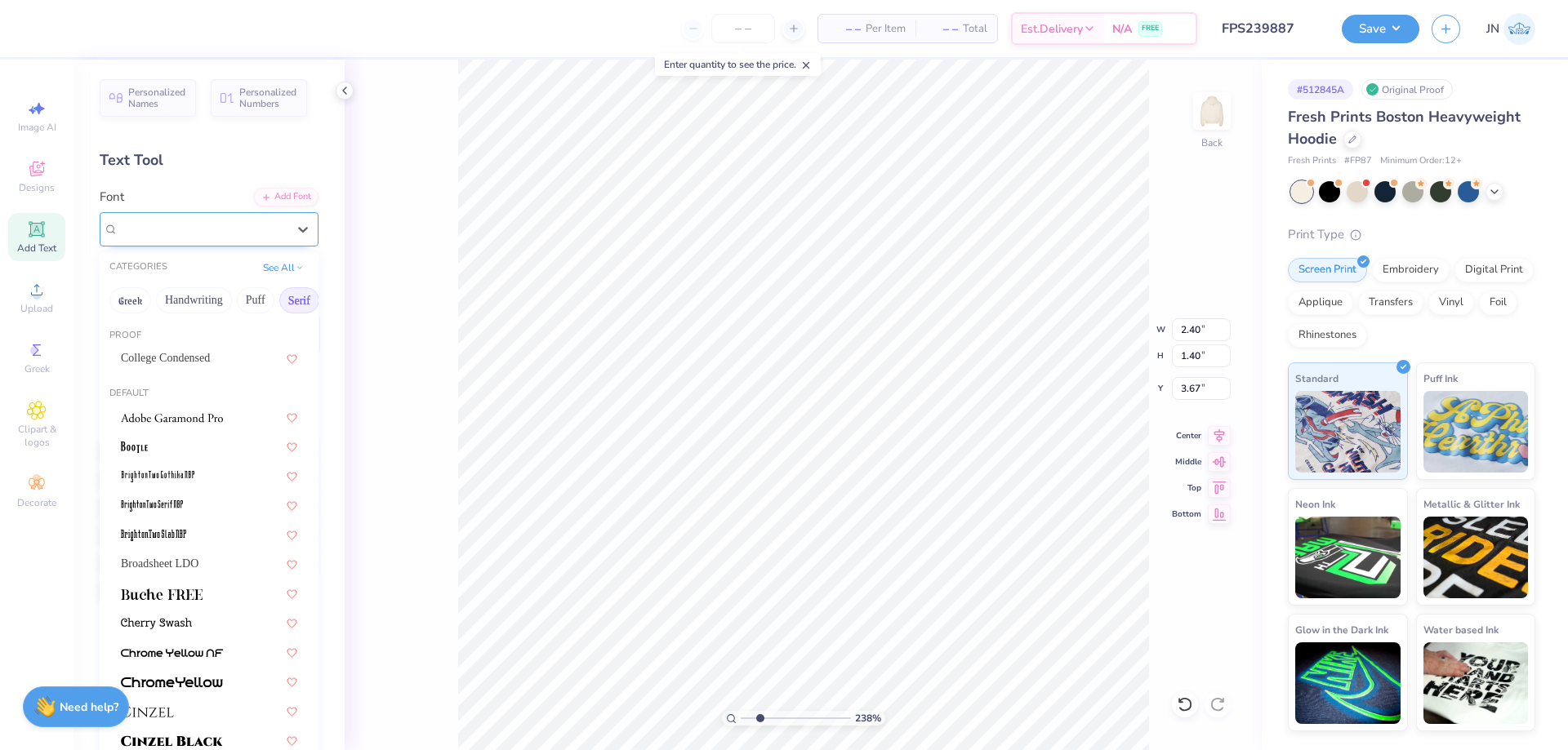
type input "3.68"
click at [241, 179] on div "Personalized Names Personalized Numbers Text Tool Add Font Font option tattoo s…" at bounding box center [209, 404] width 271 height 690
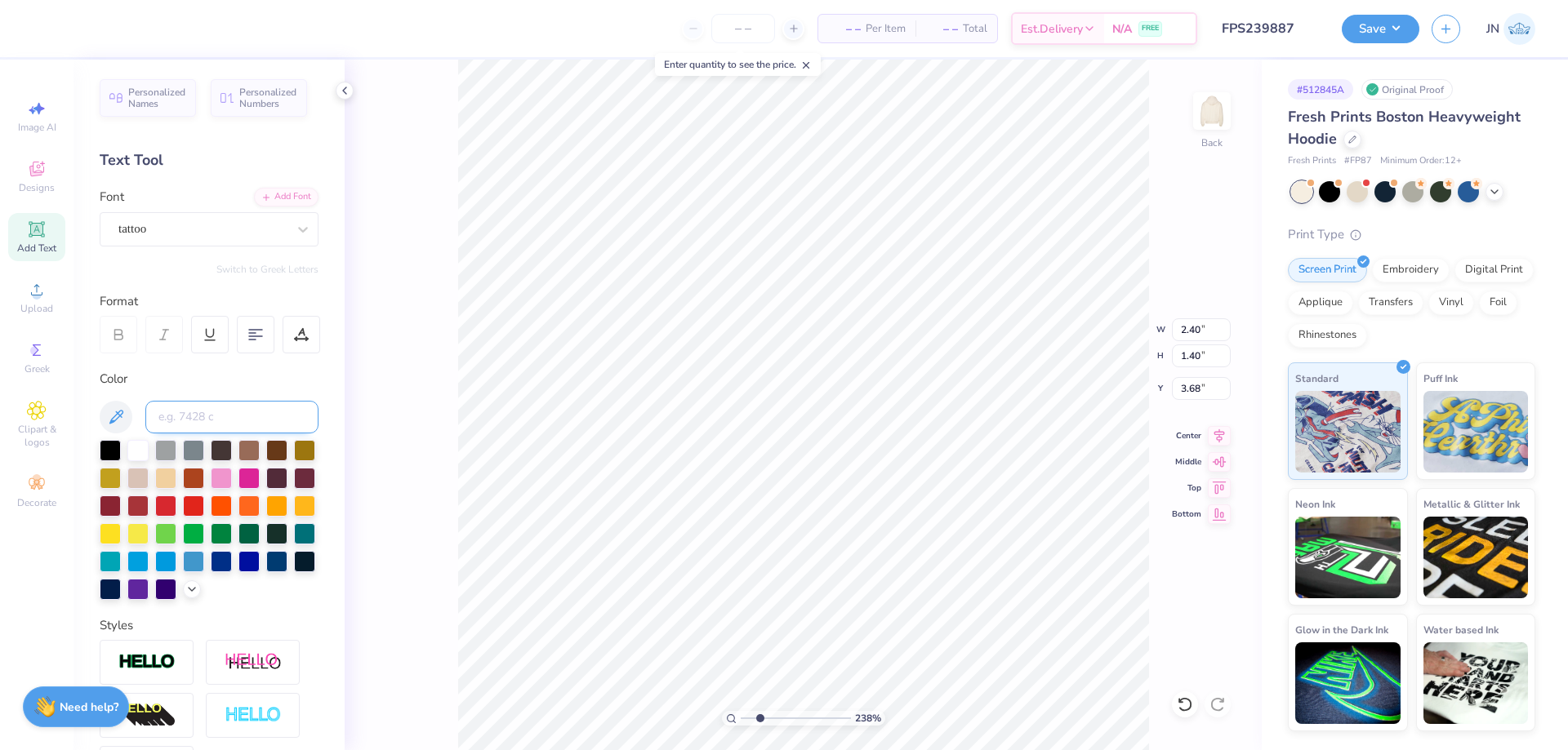
click at [237, 417] on input at bounding box center [232, 416] width 173 height 33
type input "201"
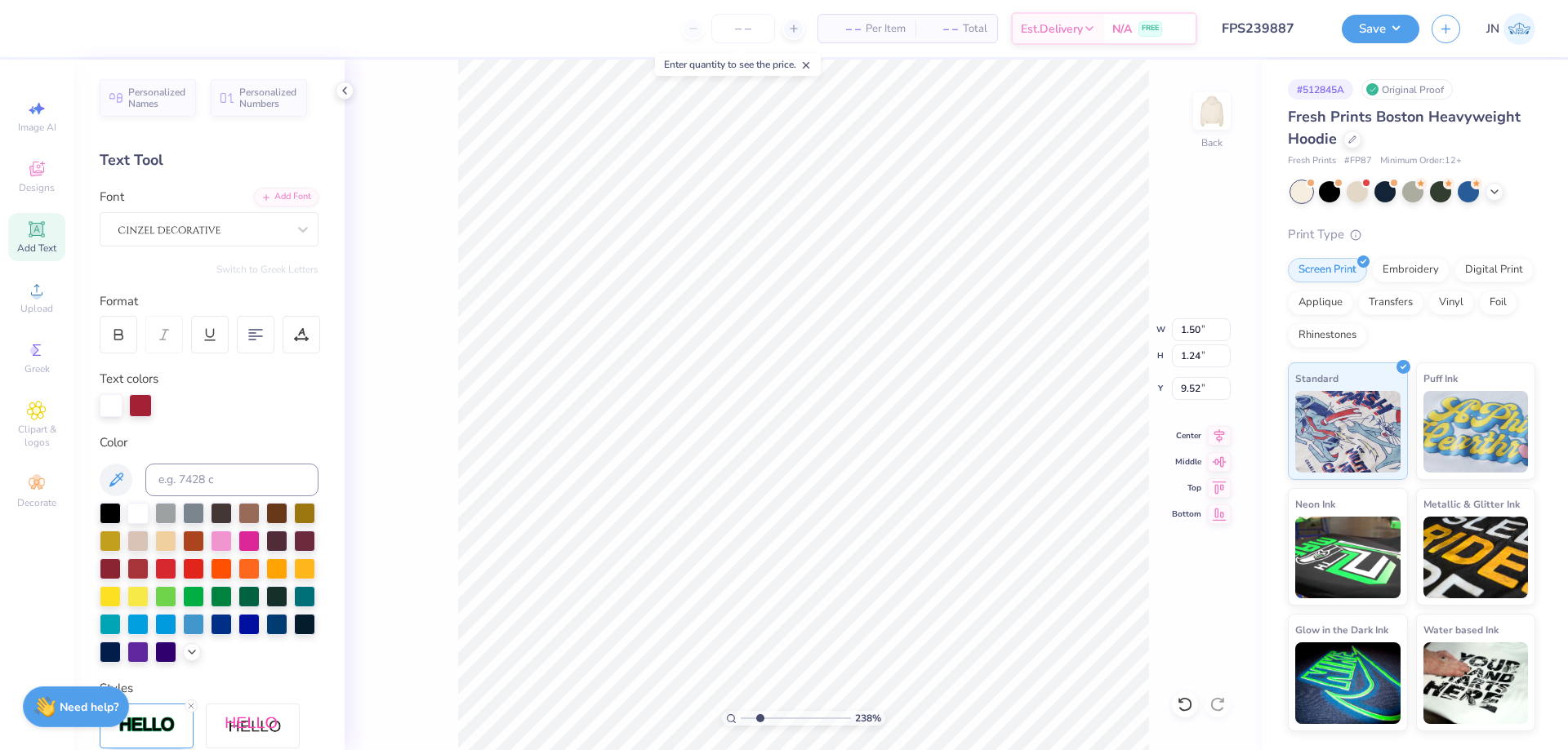
type input "1.50"
type input "1.24"
type input "9.52"
click at [248, 234] on div at bounding box center [202, 228] width 172 height 25
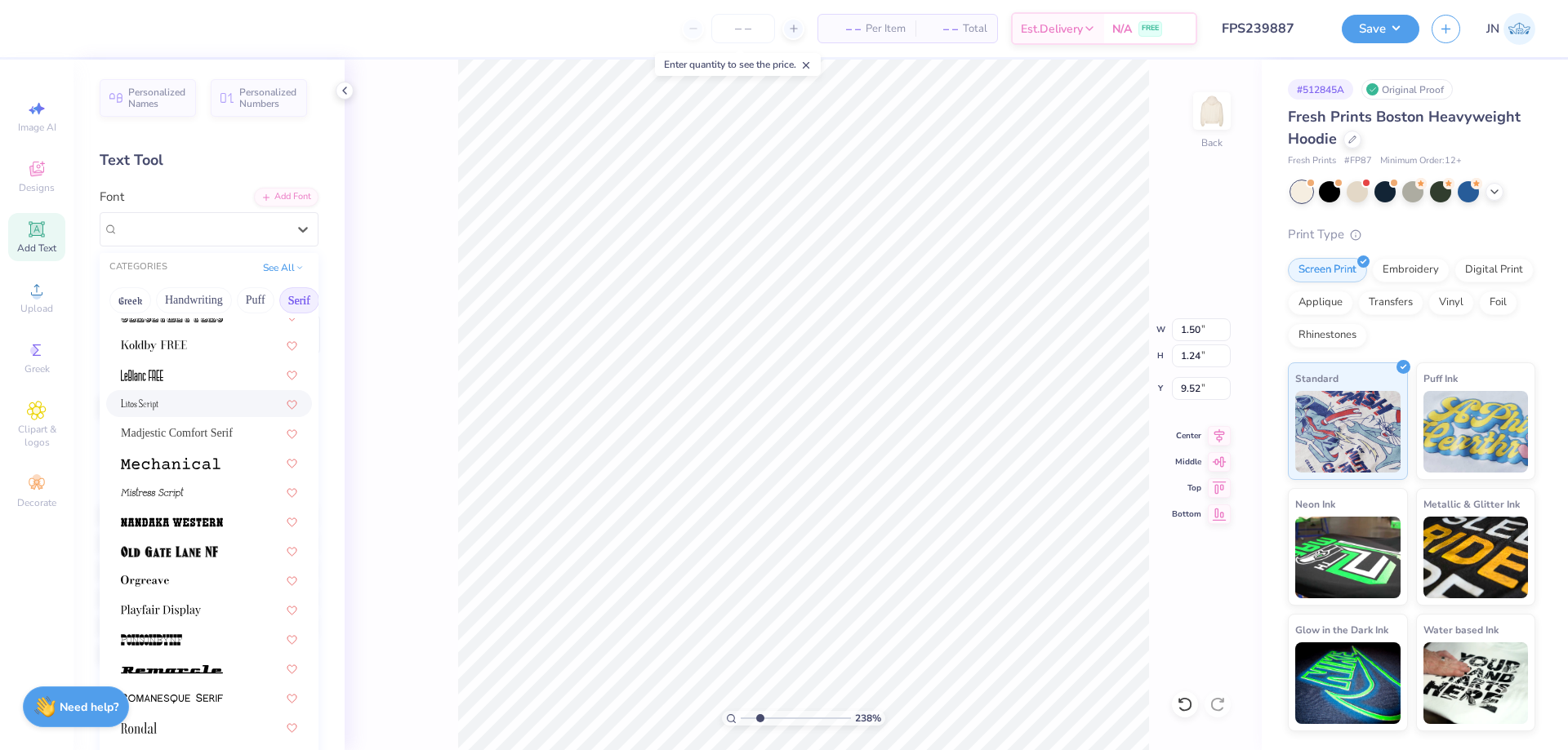
scroll to position [1632, 0]
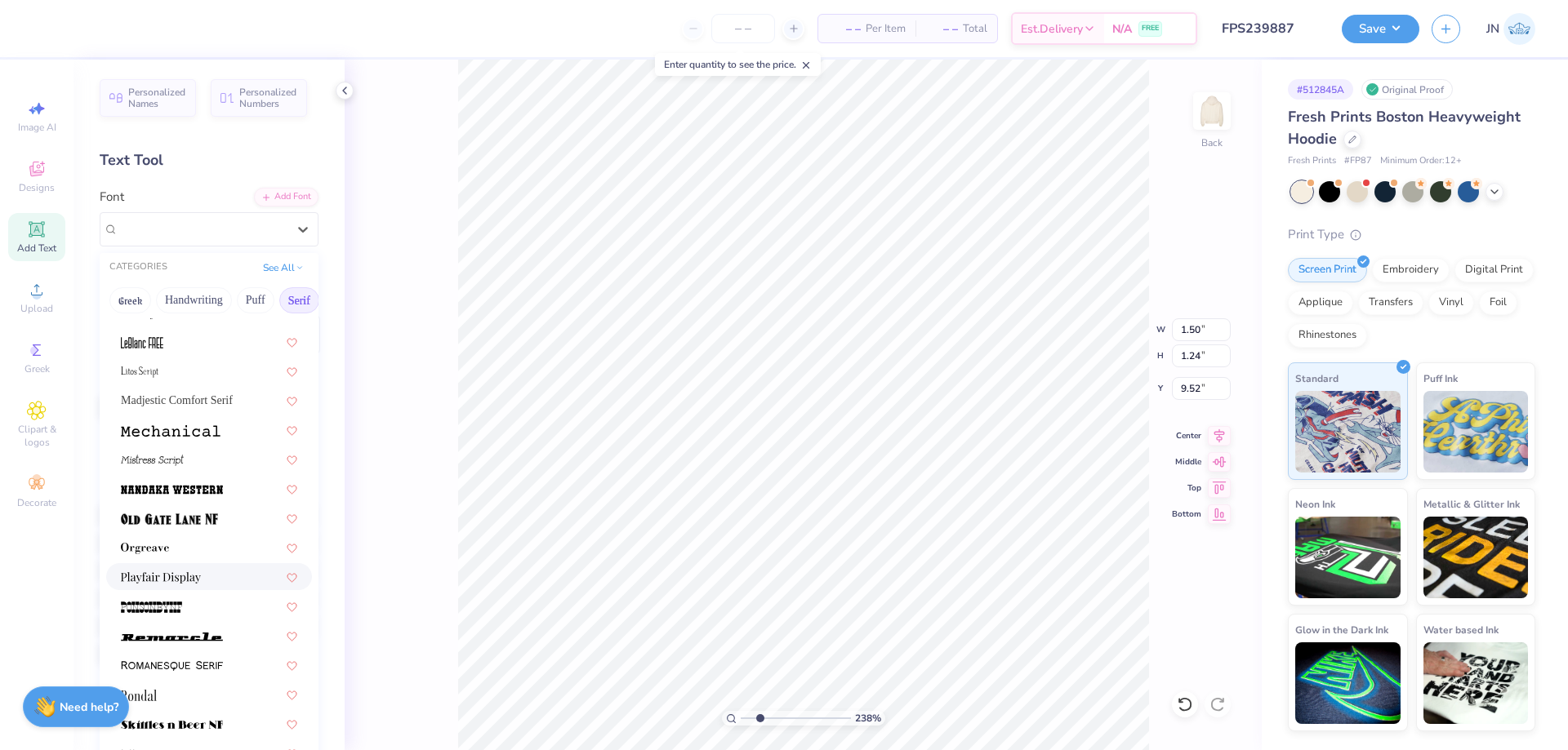
click at [159, 585] on span at bounding box center [161, 577] width 80 height 17
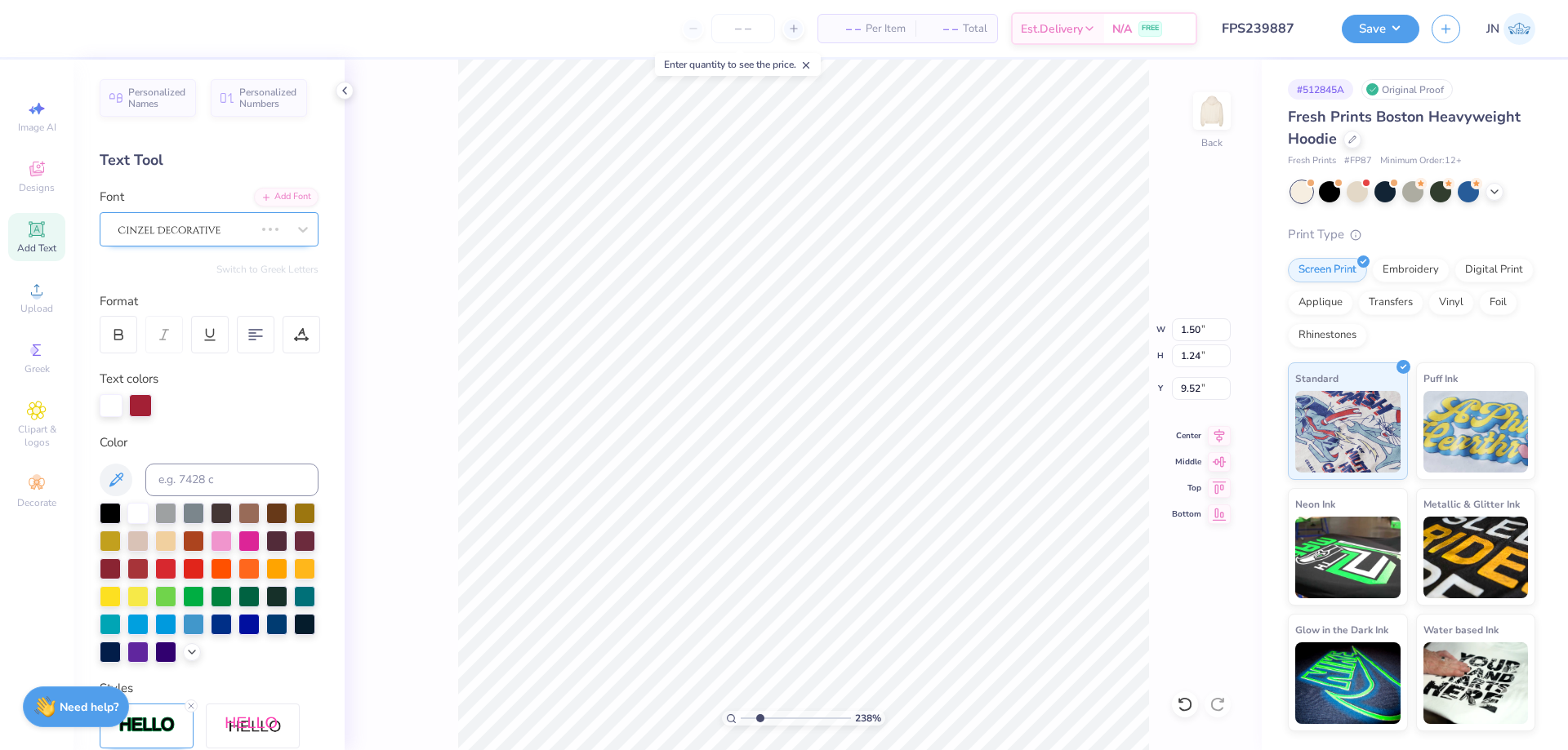
click at [190, 222] on div at bounding box center [186, 228] width 139 height 25
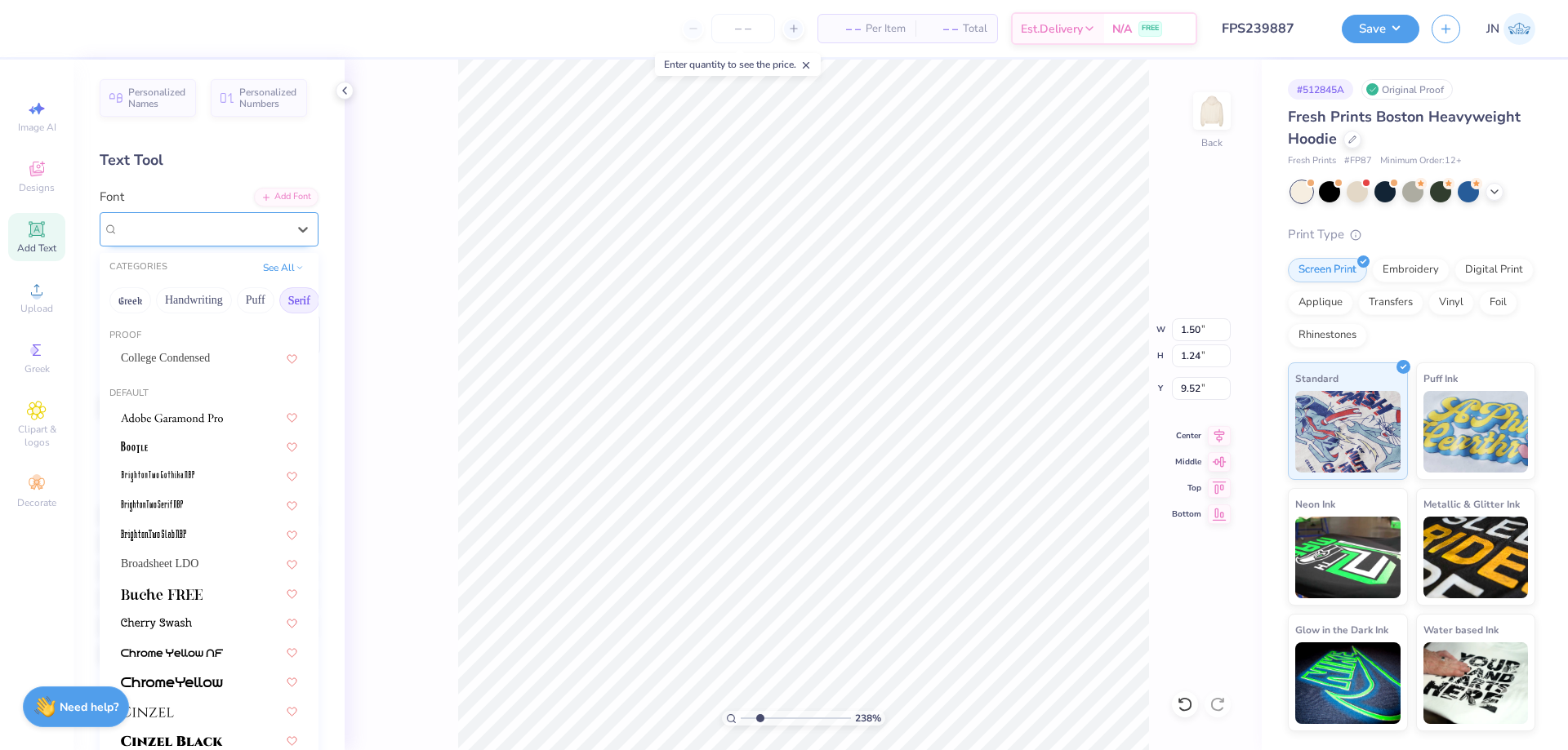
type input "1.32"
type input "1.17"
type input "9.56"
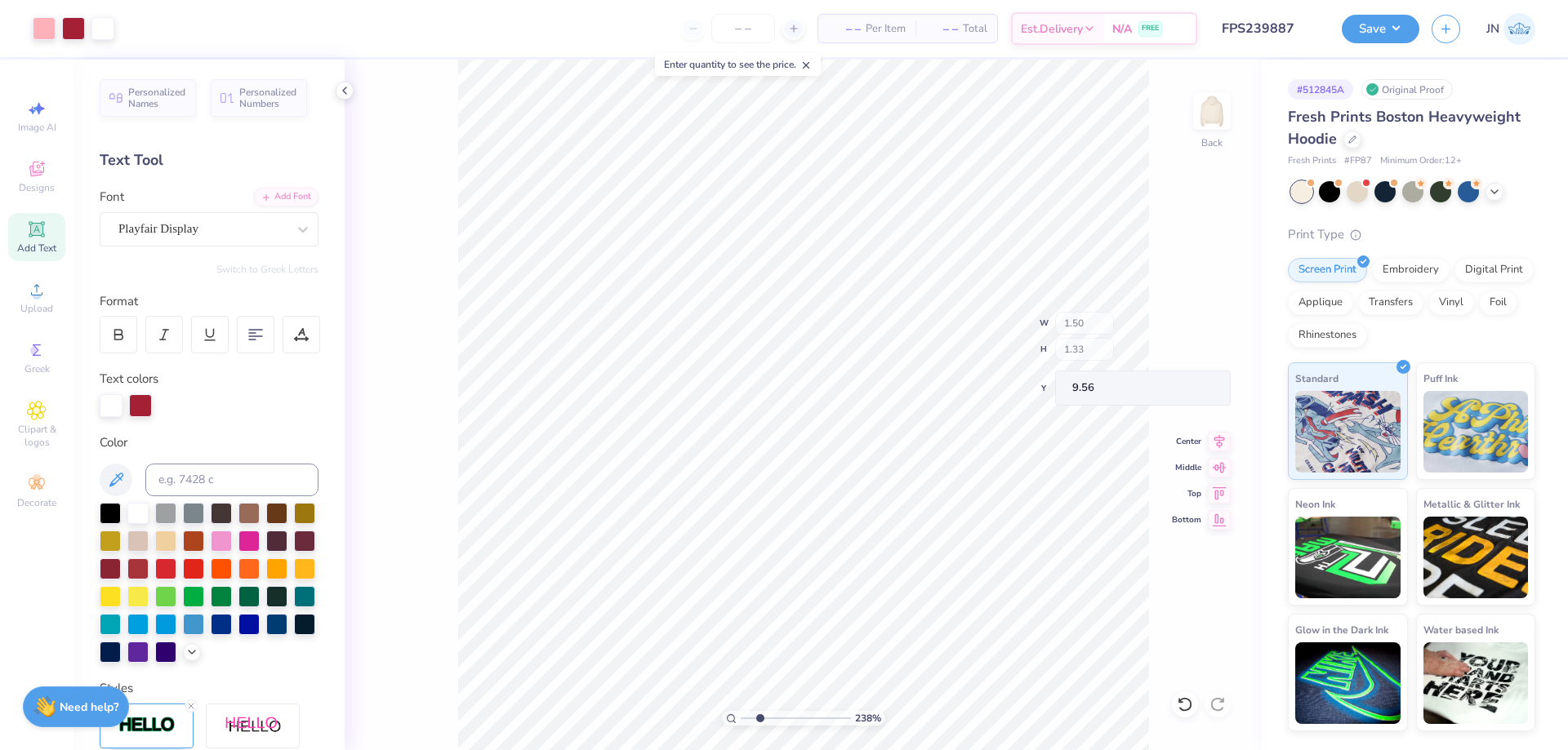
type input "1.50"
type input "1.33"
type input "9.60"
type input "1.92"
type input "1.70"
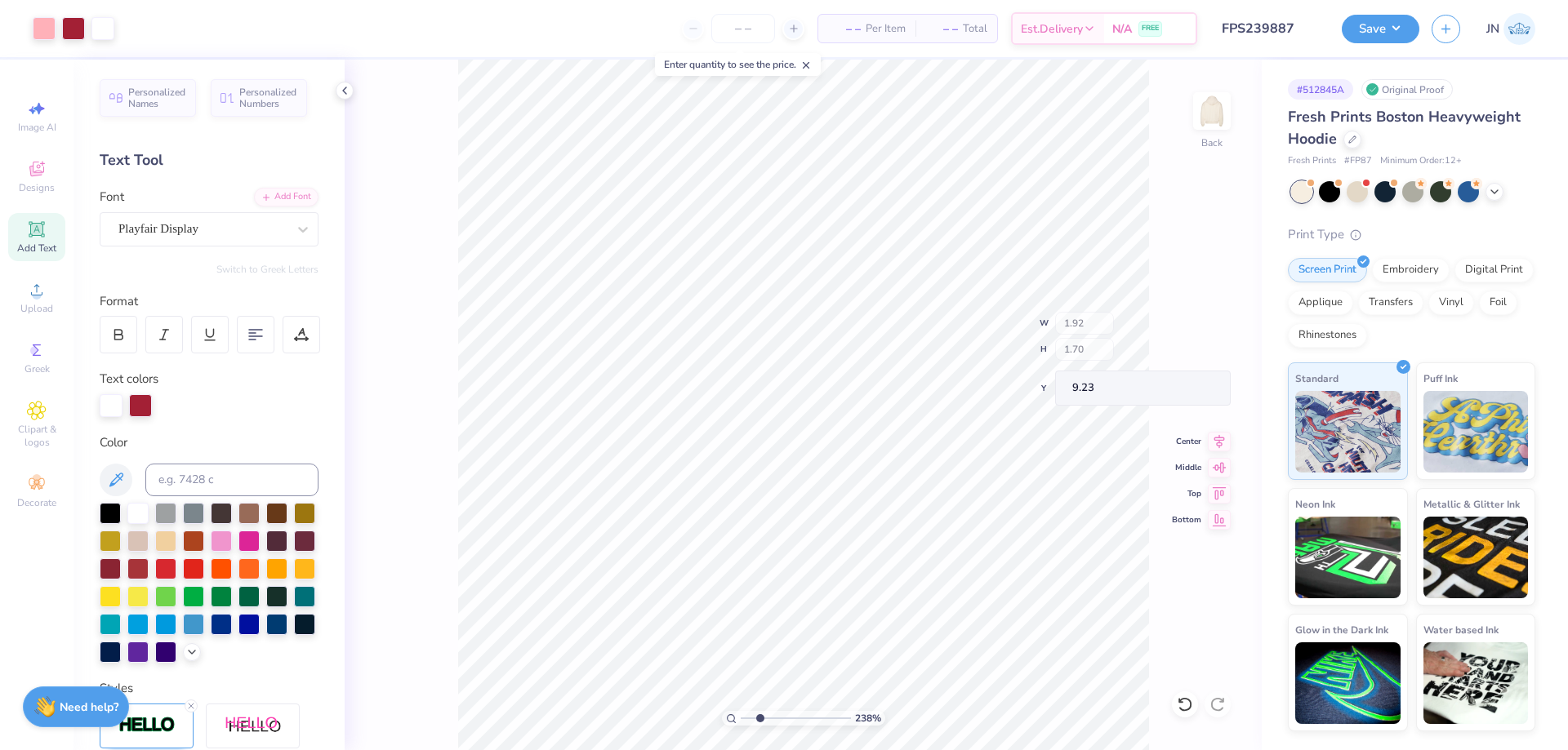
type input "9.71"
type input "1"
click at [743, 719] on input "range" at bounding box center [796, 718] width 110 height 15
type textarea "'25"
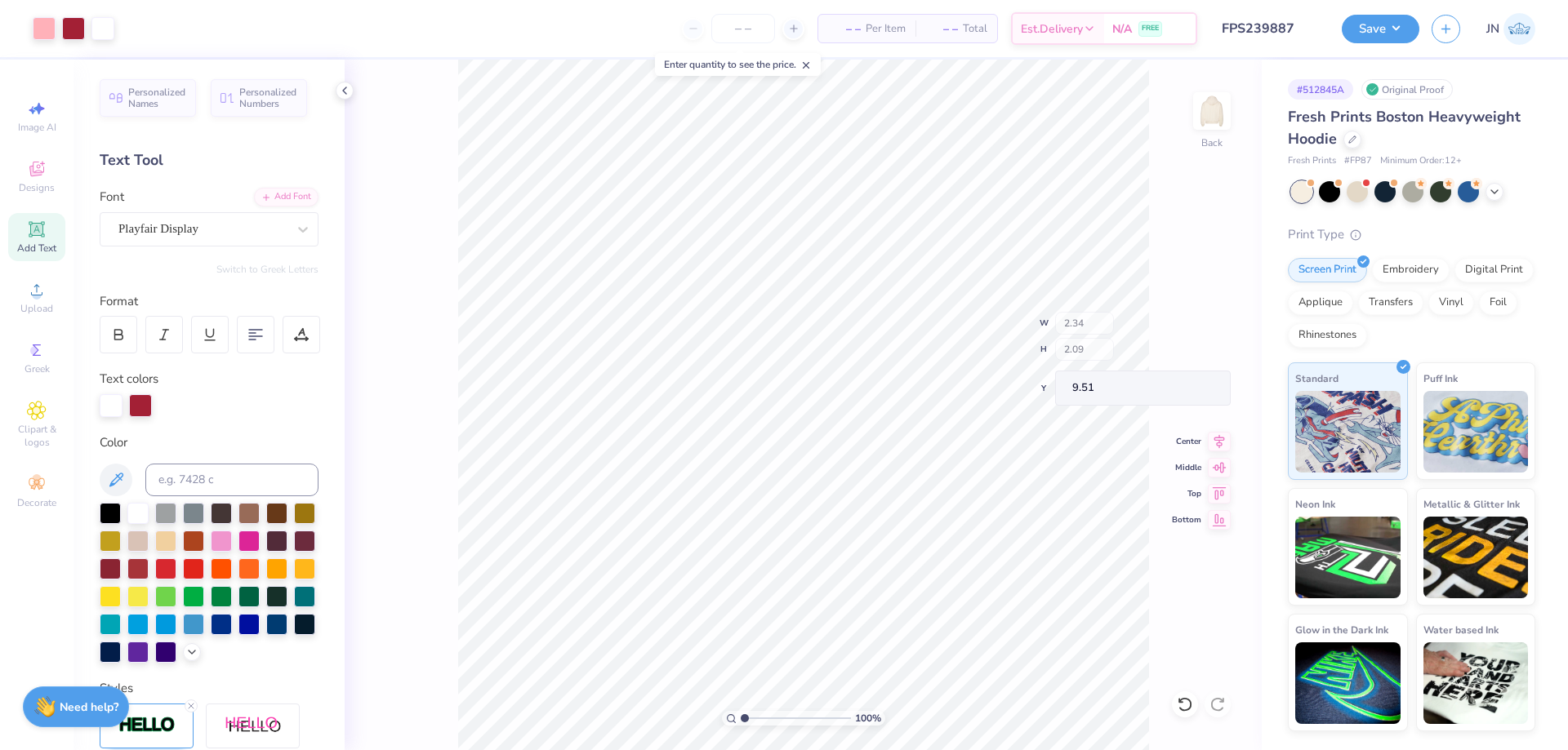
type input "2.34"
type input "2.09"
type input "9.51"
type textarea "25"
type input "3.96"
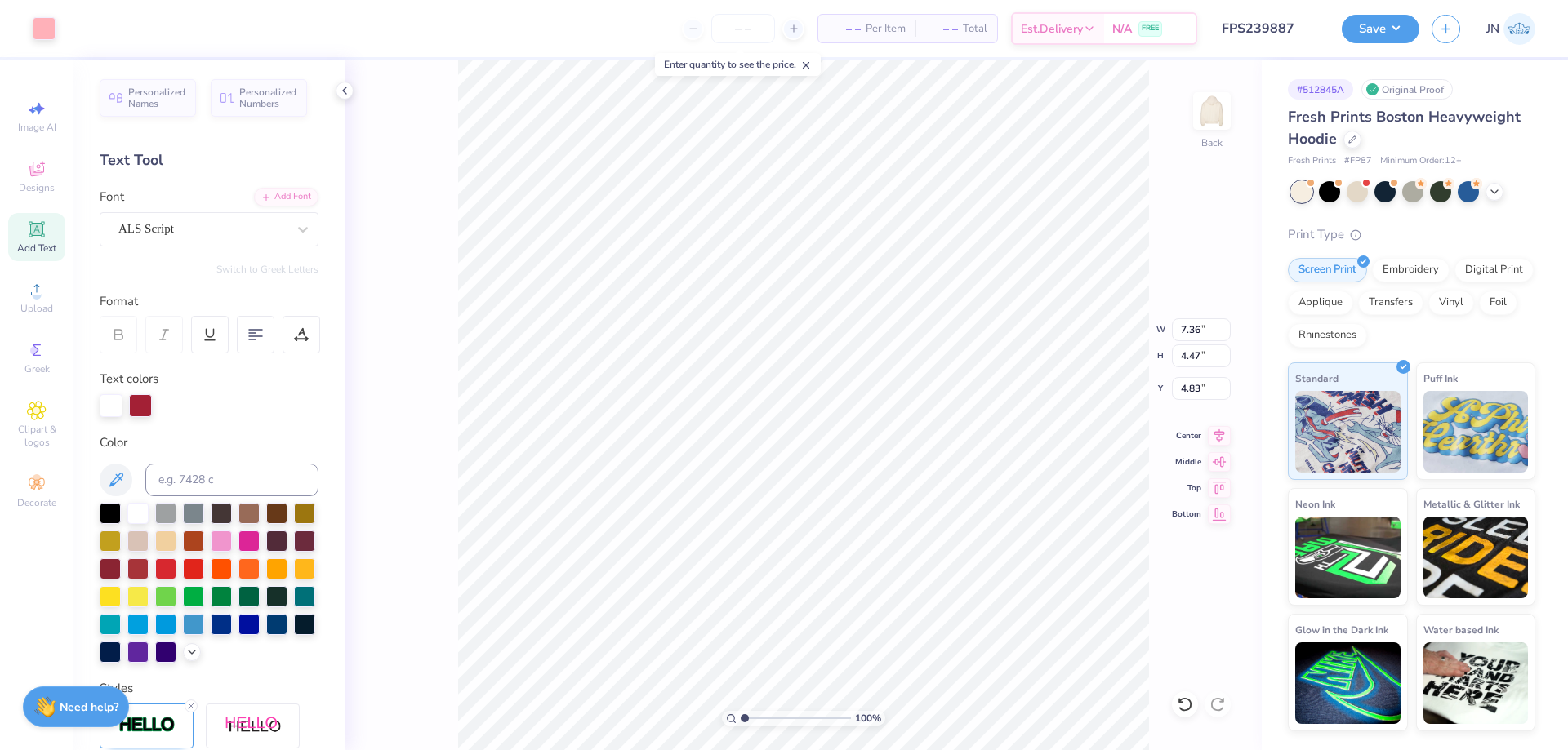
type input "4.03"
type input "6.24"
click at [226, 468] on input at bounding box center [232, 480] width 173 height 33
type input "201"
click at [1178, 698] on icon at bounding box center [1186, 704] width 17 height 17
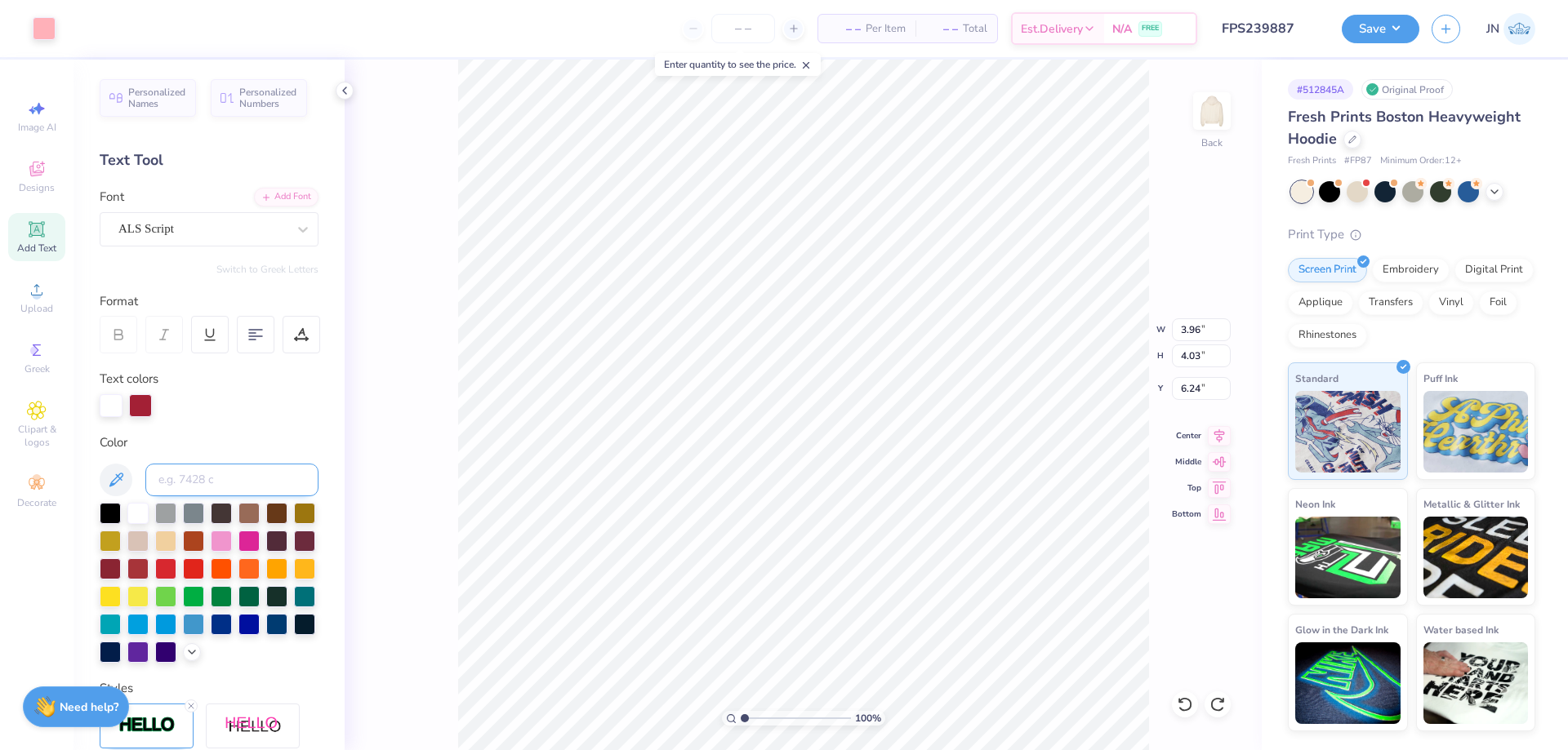
click at [199, 476] on input at bounding box center [232, 480] width 173 height 33
type input "201"
click at [1183, 704] on icon at bounding box center [1186, 704] width 17 height 17
click at [40, 24] on div at bounding box center [44, 27] width 23 height 23
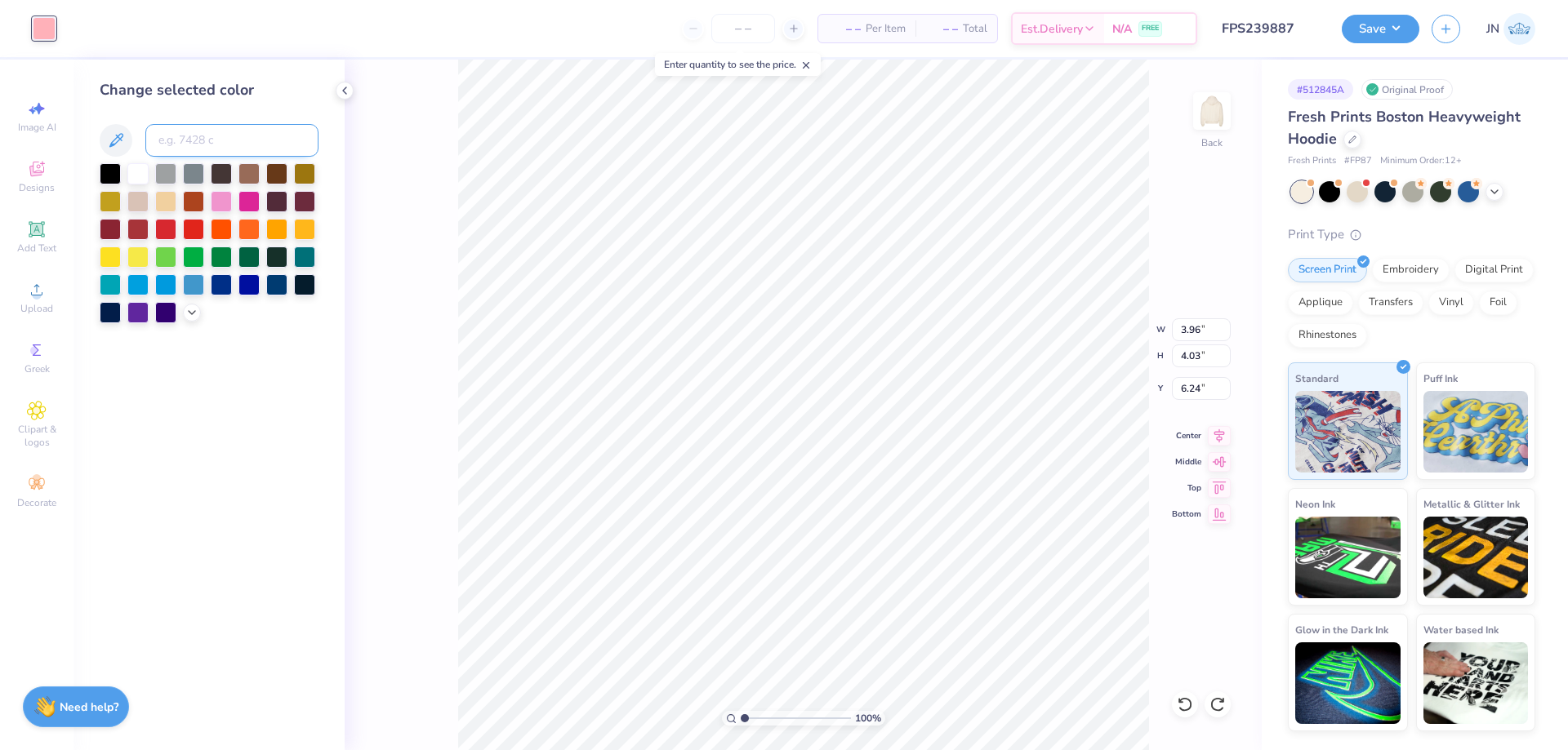
click at [219, 141] on input at bounding box center [232, 140] width 173 height 33
type input "201"
click at [1184, 702] on icon at bounding box center [1186, 704] width 17 height 17
click at [200, 308] on div at bounding box center [191, 310] width 18 height 18
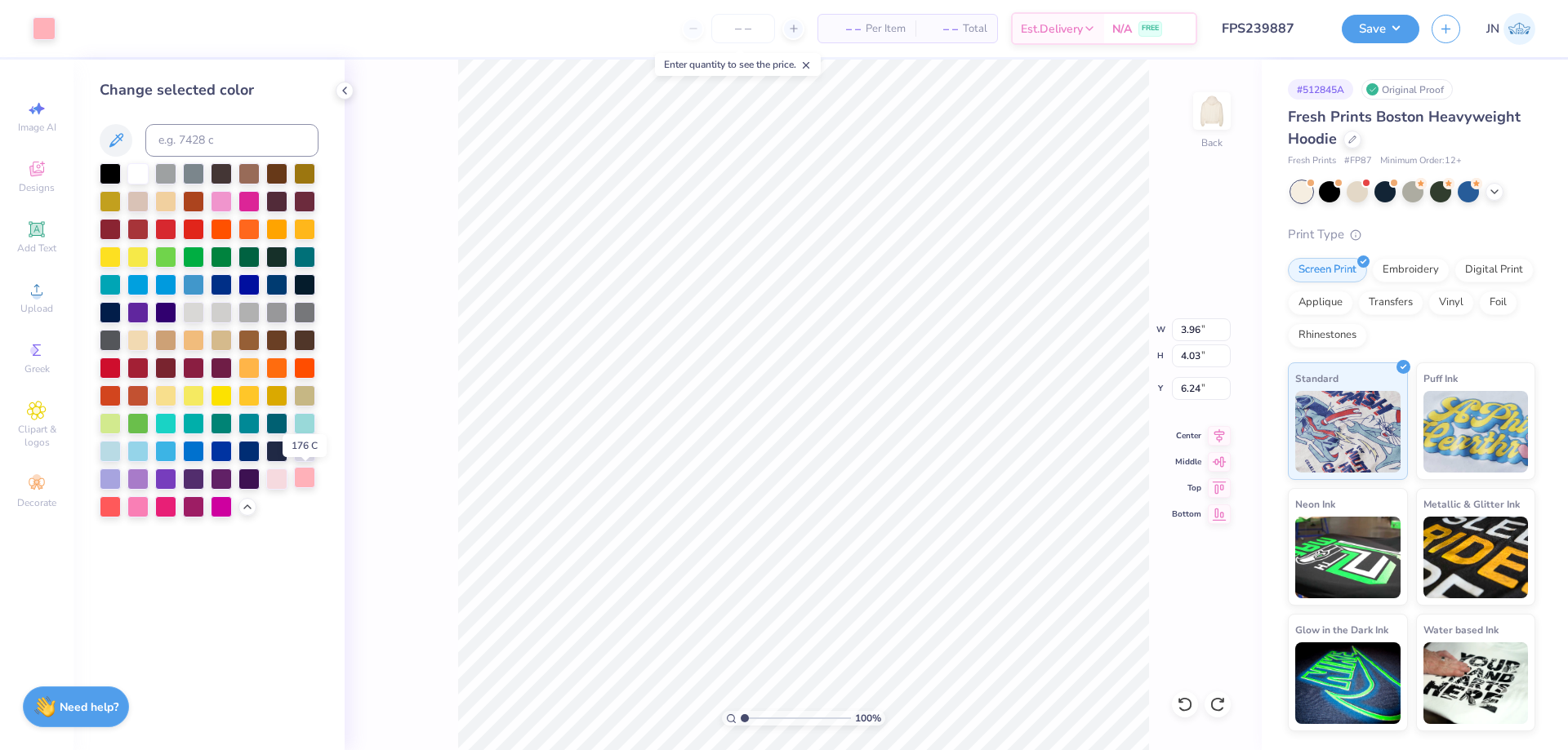
click at [296, 475] on div at bounding box center [304, 477] width 21 height 21
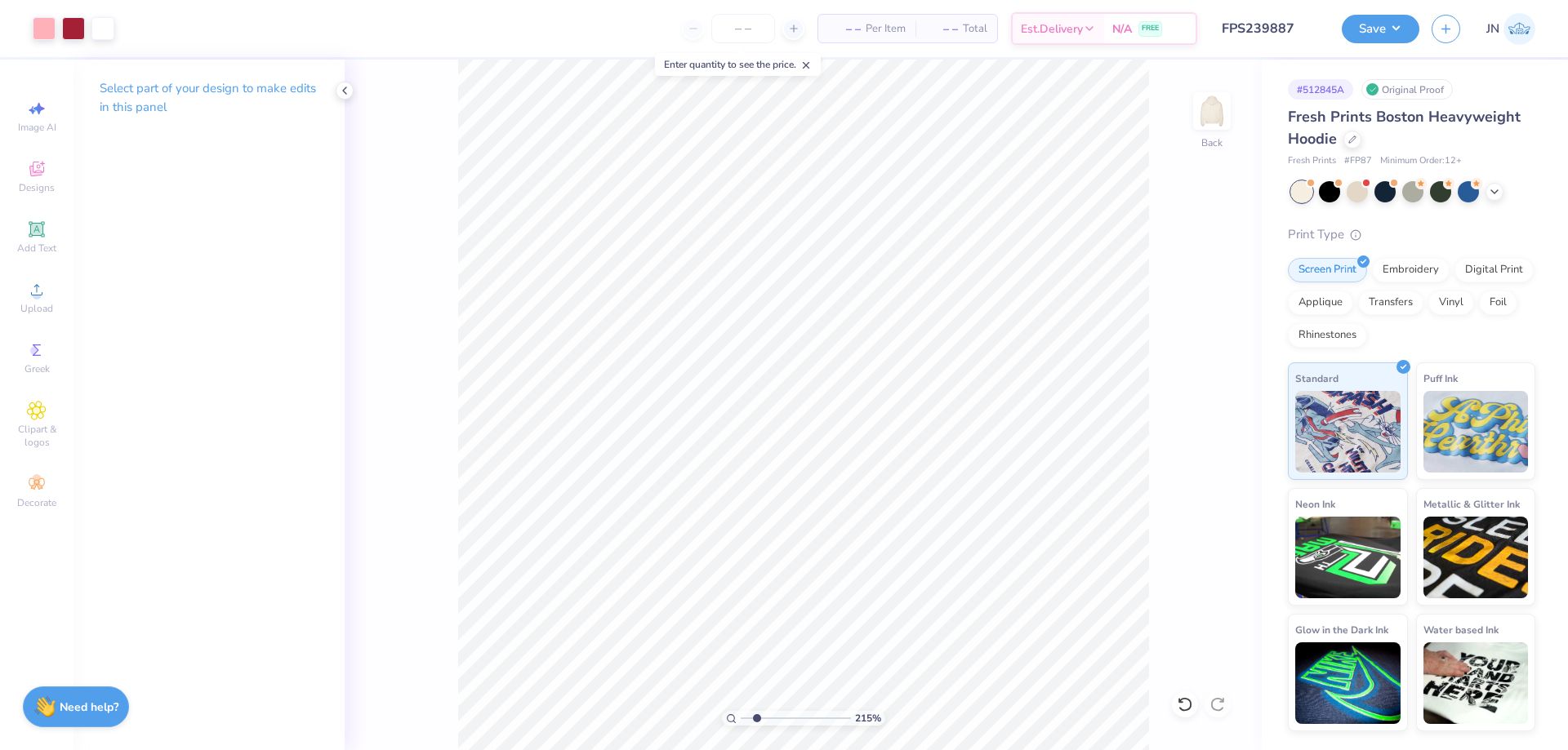
click at [757, 716] on input "range" at bounding box center [796, 718] width 110 height 15
click at [44, 30] on div at bounding box center [44, 27] width 23 height 23
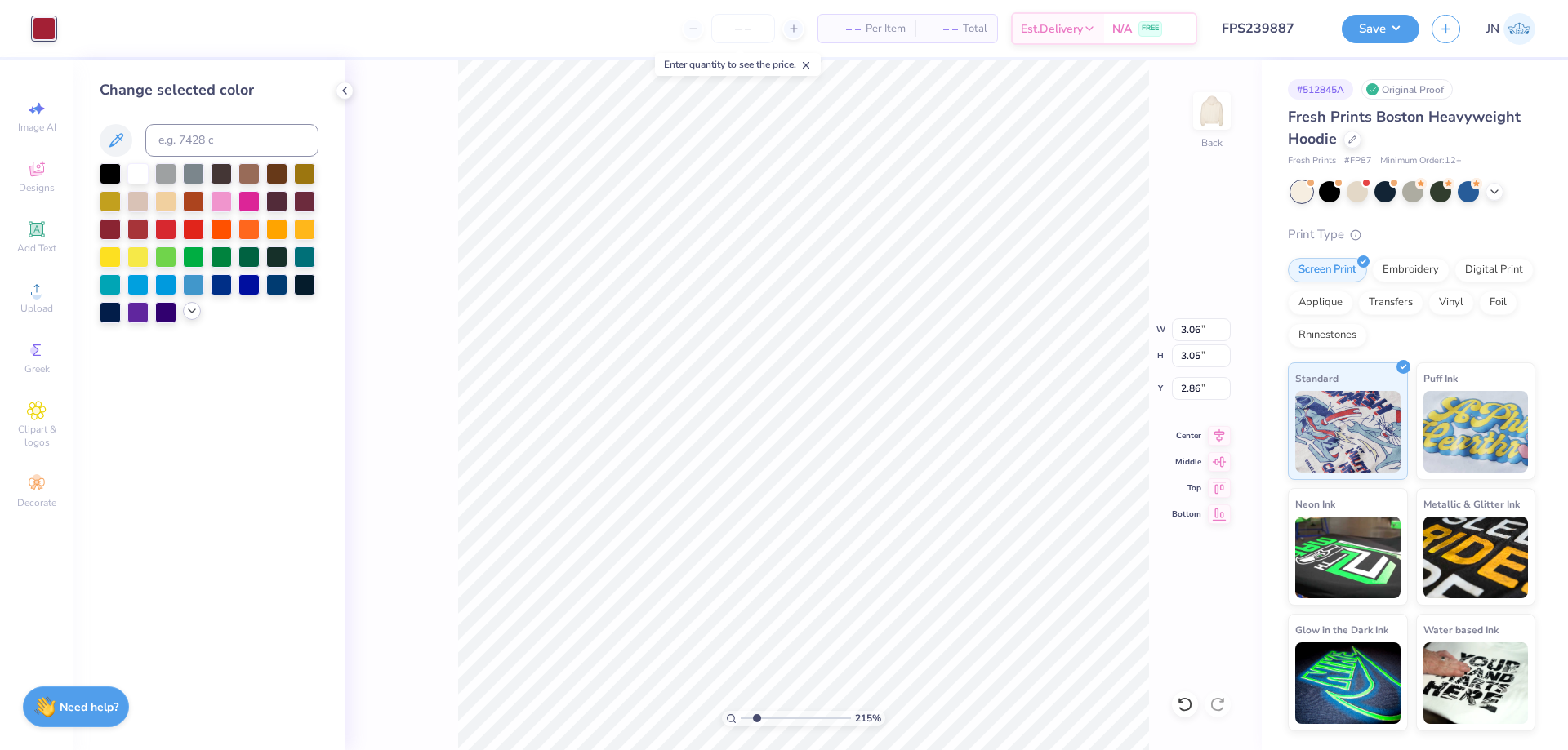
click at [188, 311] on icon at bounding box center [192, 311] width 13 height 13
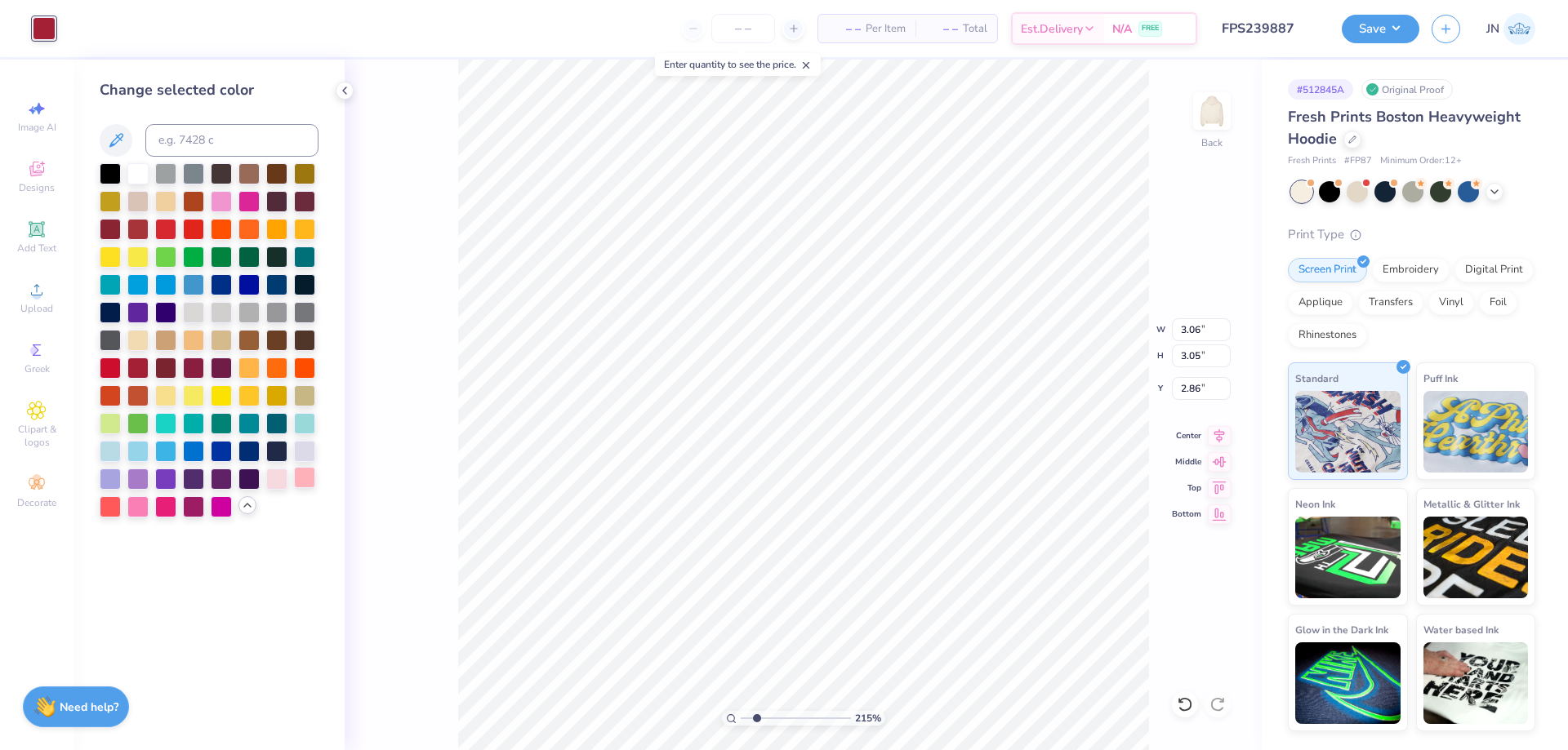
click at [304, 484] on div at bounding box center [304, 477] width 21 height 21
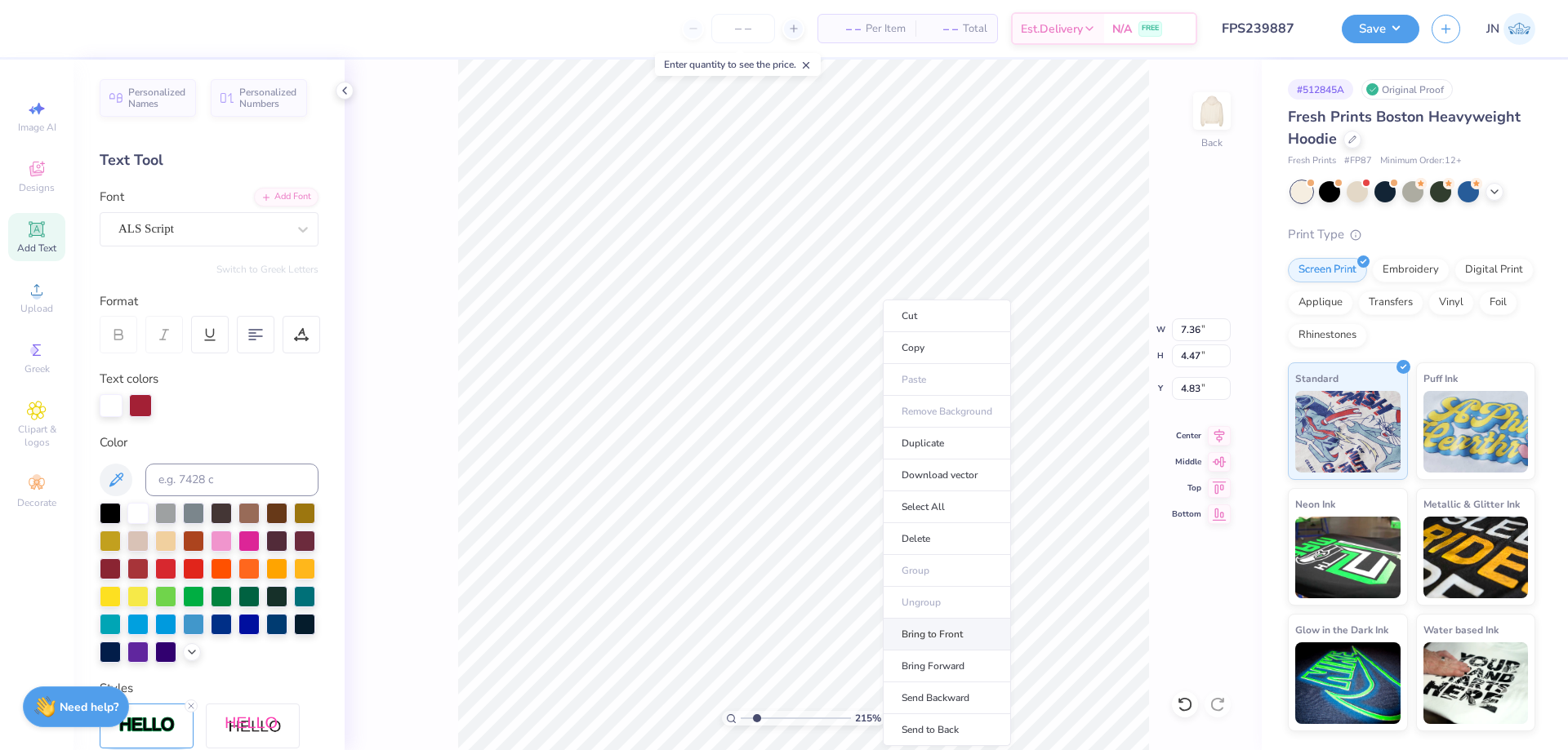
click at [935, 641] on li "Bring to Front" at bounding box center [947, 634] width 129 height 32
drag, startPoint x: 753, startPoint y: 720, endPoint x: 745, endPoint y: 719, distance: 8.1
type input "1.04"
click at [745, 719] on input "range" at bounding box center [796, 718] width 110 height 15
type input "6.24"
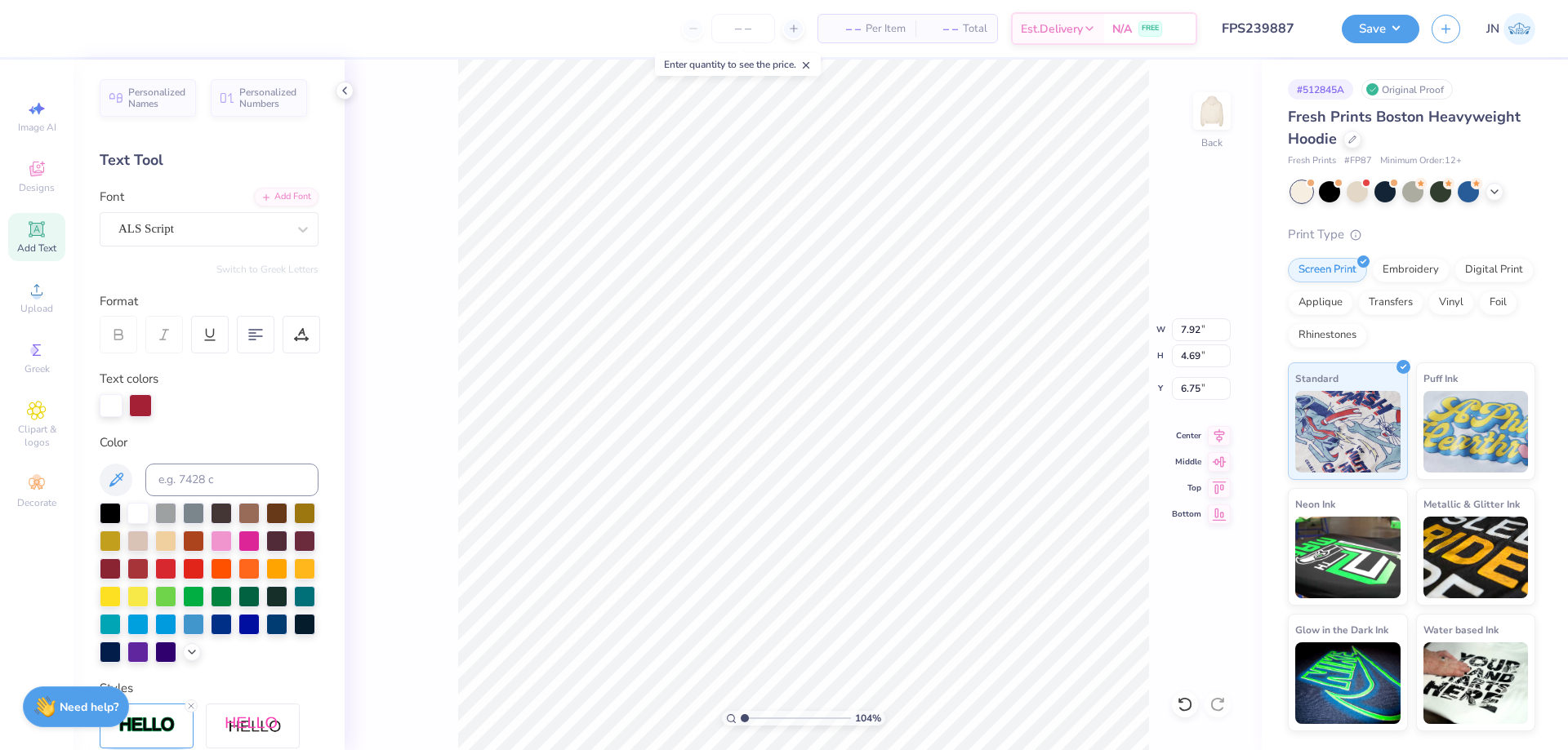
type input "6.75"
type input "4.50"
type input "4.42"
type input "2.33"
type input "2.62"
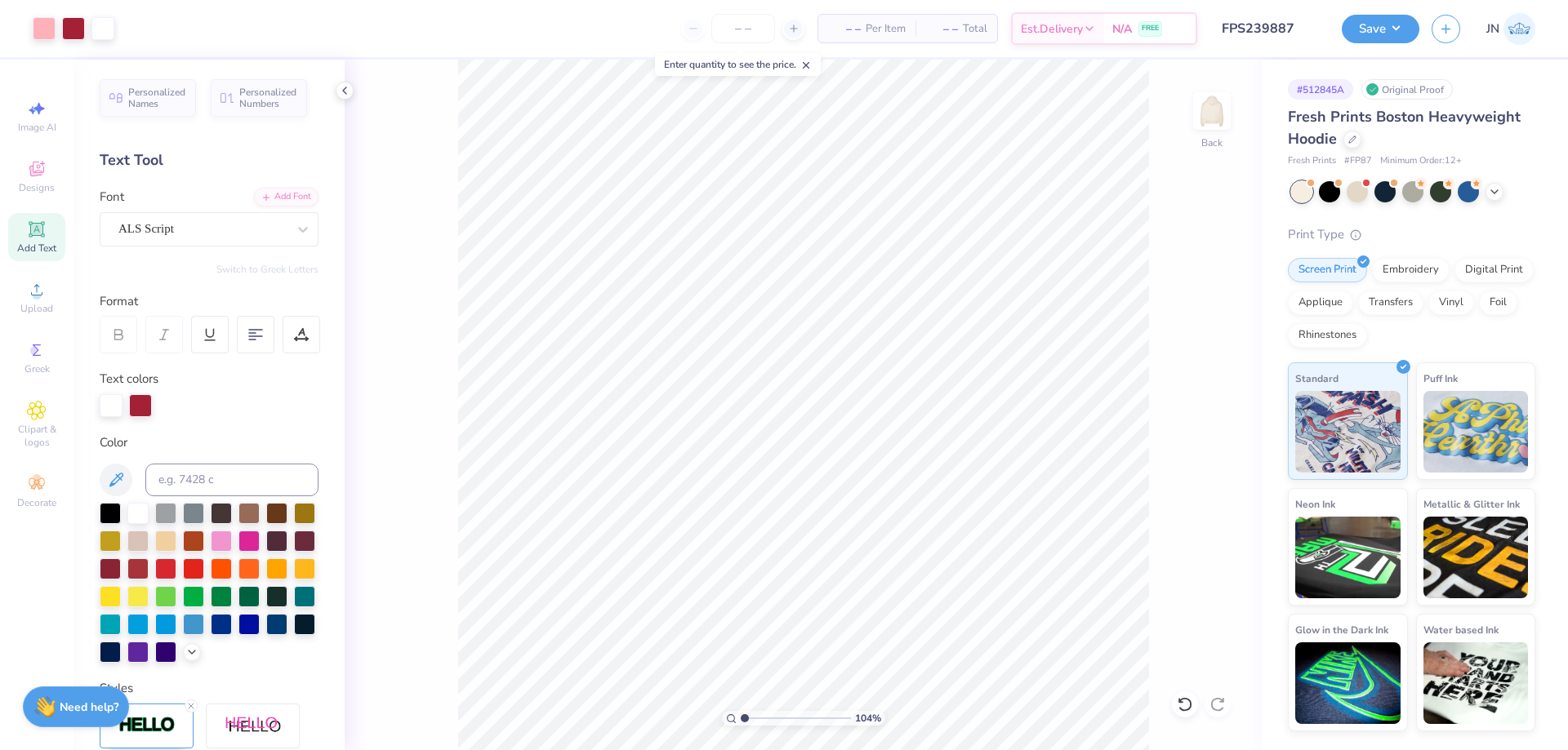
type input "3.87"
click at [776, 716] on input "range" at bounding box center [796, 718] width 110 height 15
type input "2.48"
type input "7.36"
type input "4.47"
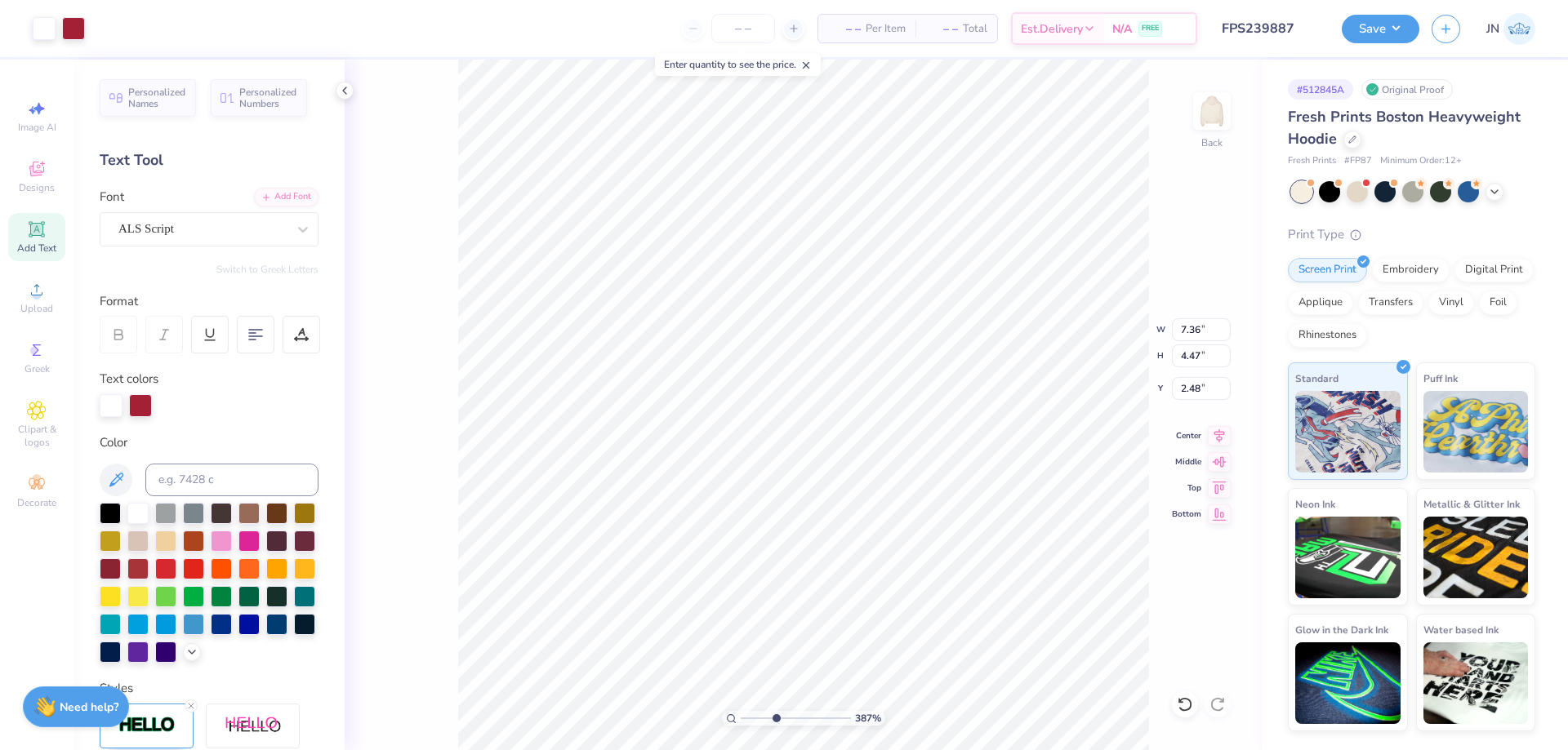
type input "4.83"
click at [756, 717] on input "range" at bounding box center [796, 718] width 110 height 15
type input "1.63"
click at [751, 717] on input "range" at bounding box center [796, 718] width 110 height 15
type input "4.94"
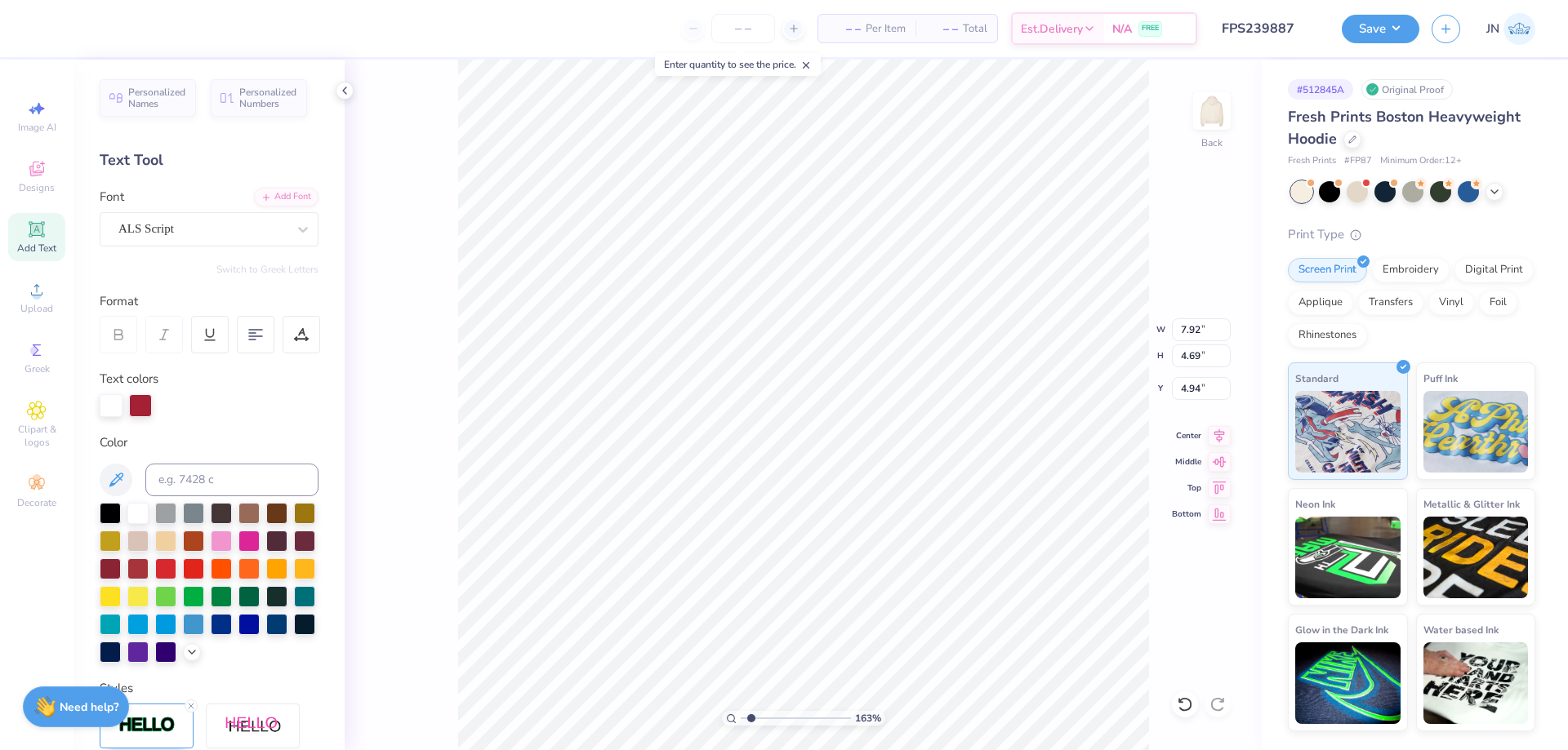
type input "7.92"
type input "4.69"
type input "6.58"
type input "8.84"
type input "6.33"
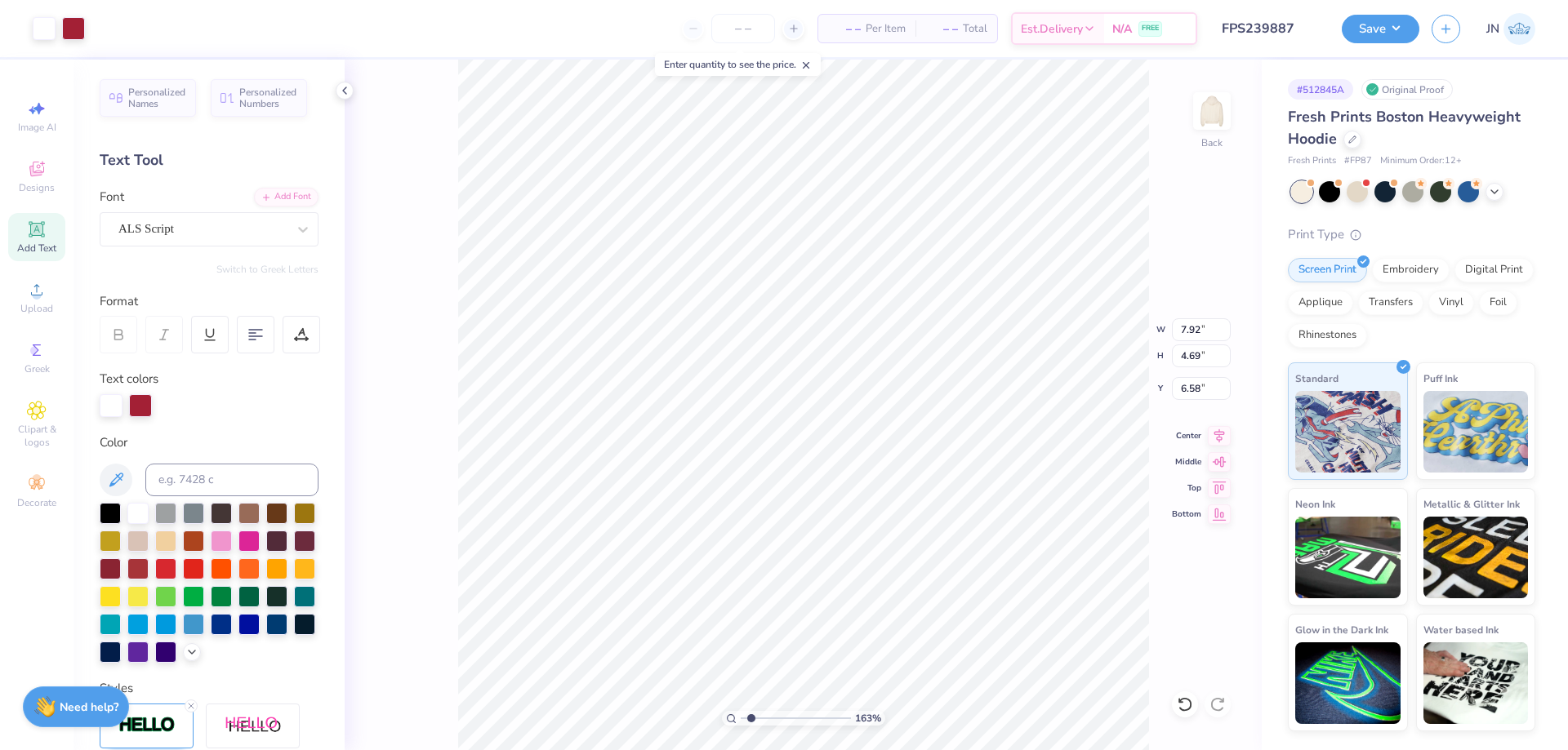
type input "4.94"
click at [117, 402] on div at bounding box center [111, 403] width 23 height 23
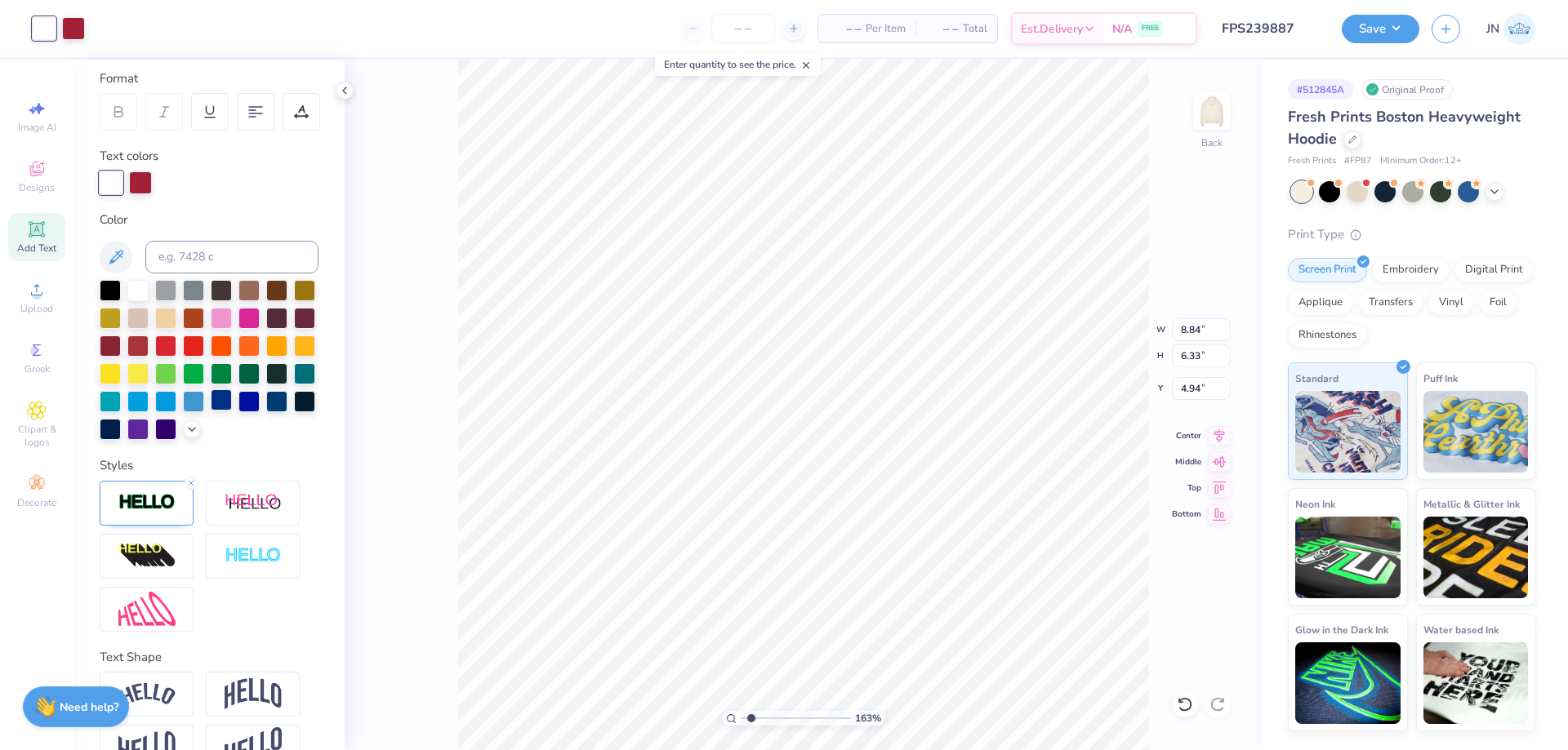
scroll to position [163, 0]
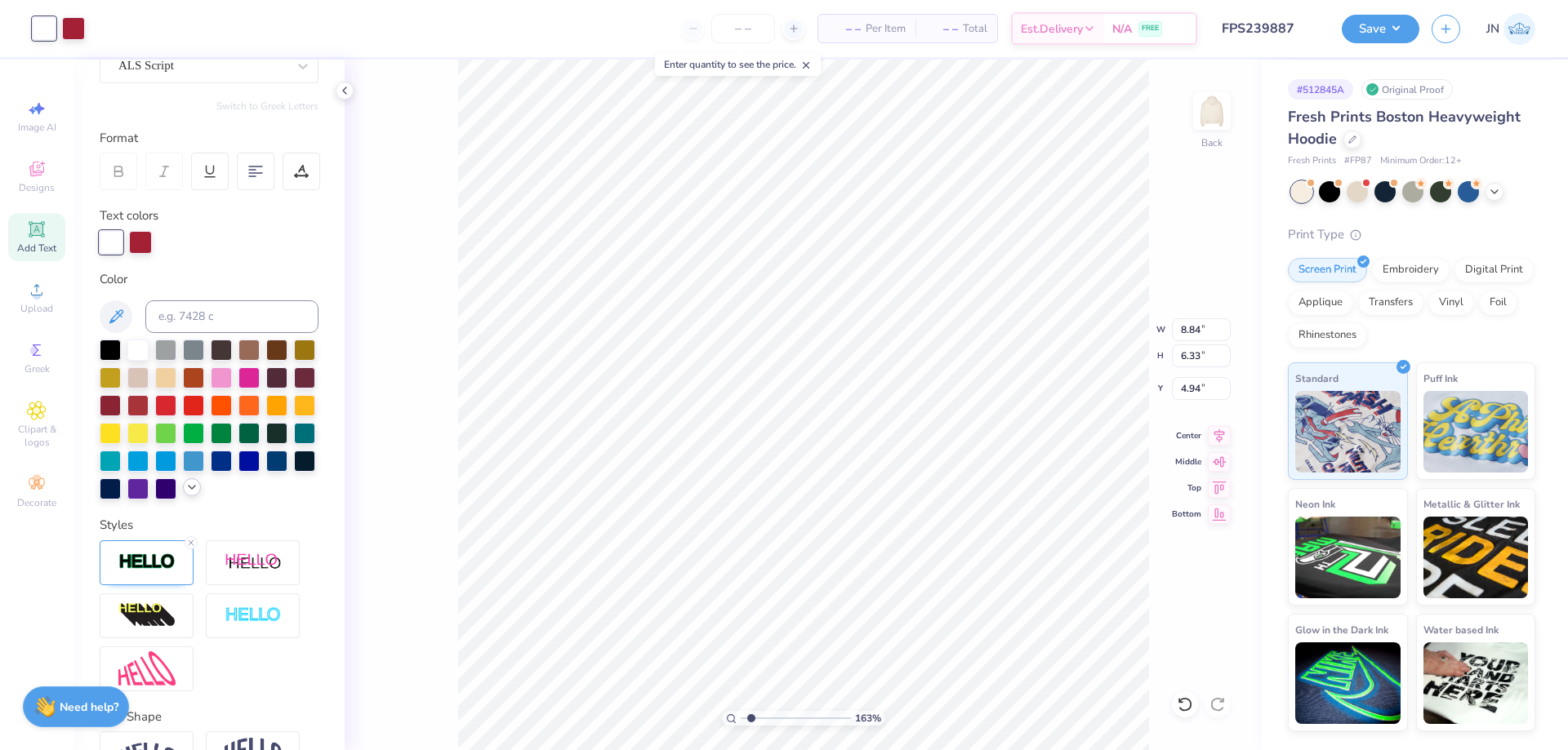
click at [183, 497] on div at bounding box center [191, 486] width 18 height 18
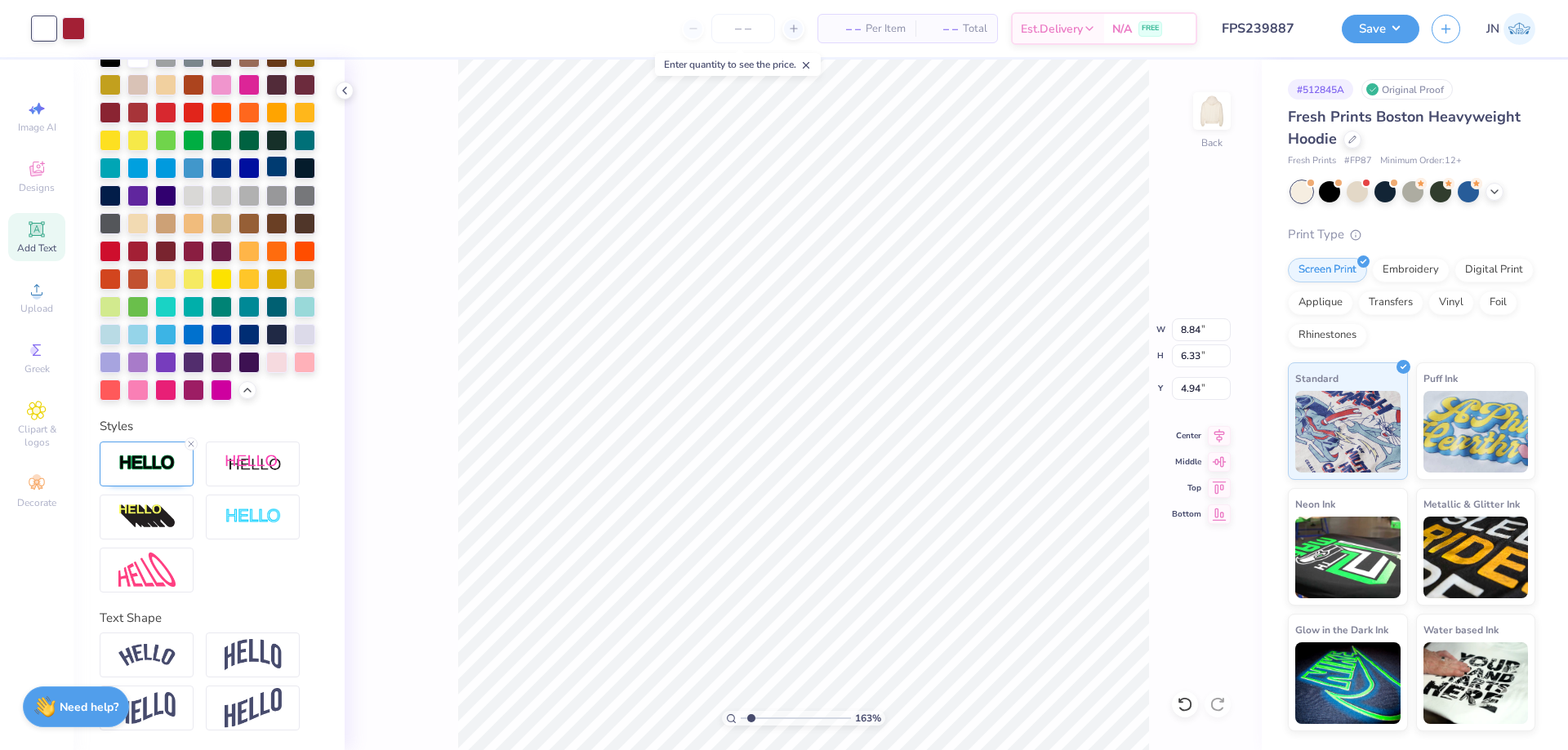
scroll to position [511, 0]
click at [294, 365] on div at bounding box center [304, 361] width 21 height 21
type input "5.08"
type input "1.11"
click at [746, 716] on input "range" at bounding box center [796, 718] width 110 height 15
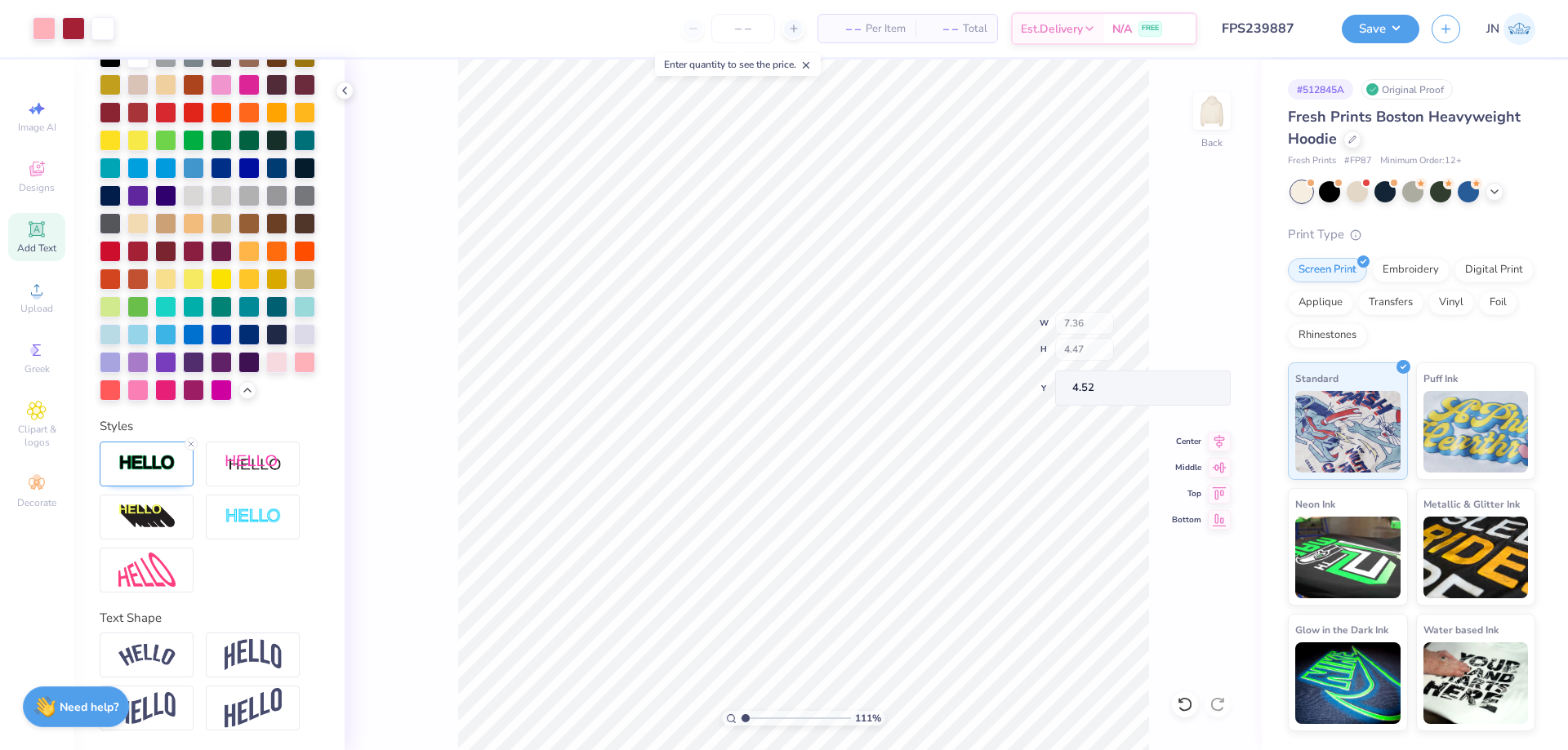
type input "4.52"
type input "6.75"
type input "3.82"
type input "2.26"
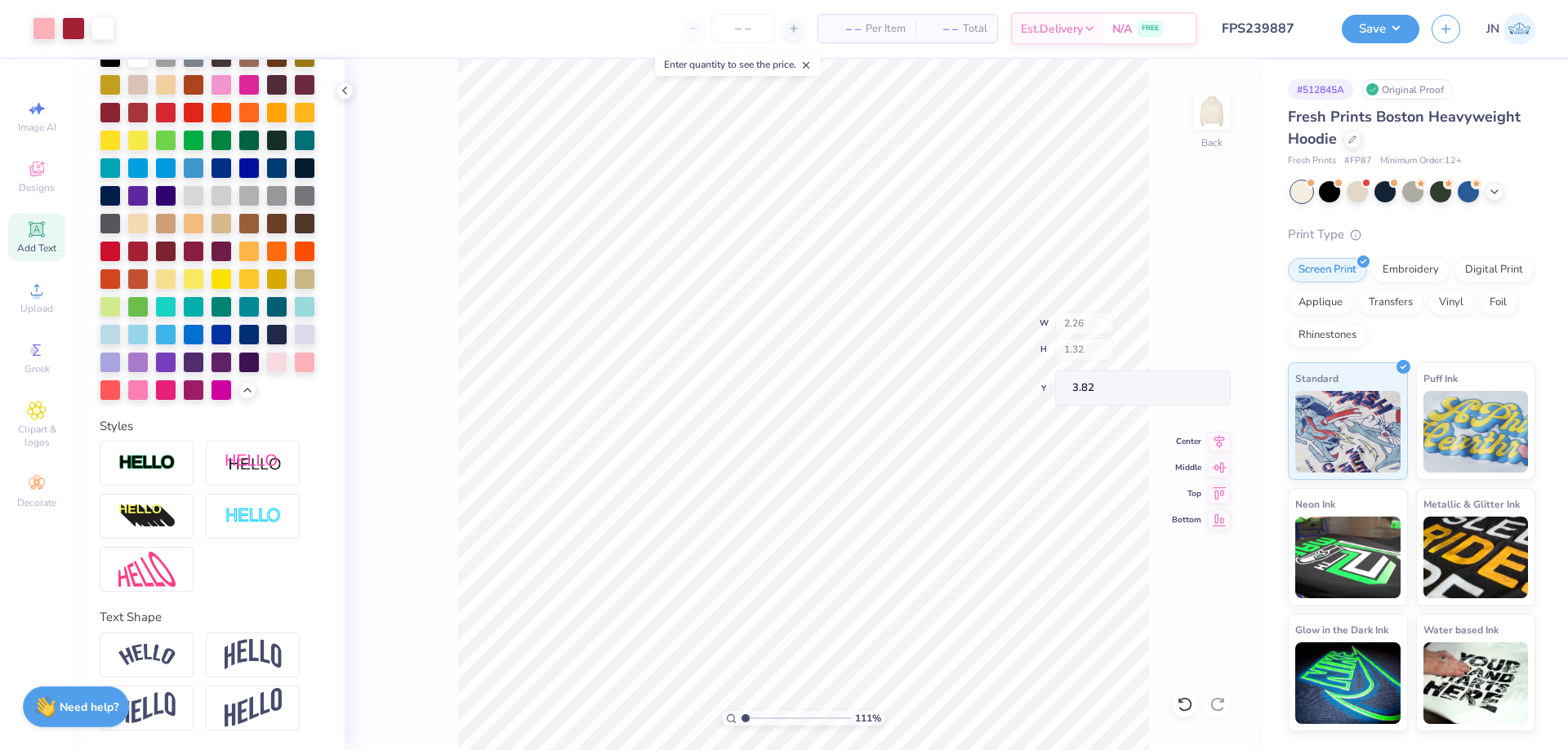
type input "1.32"
type input "3.81"
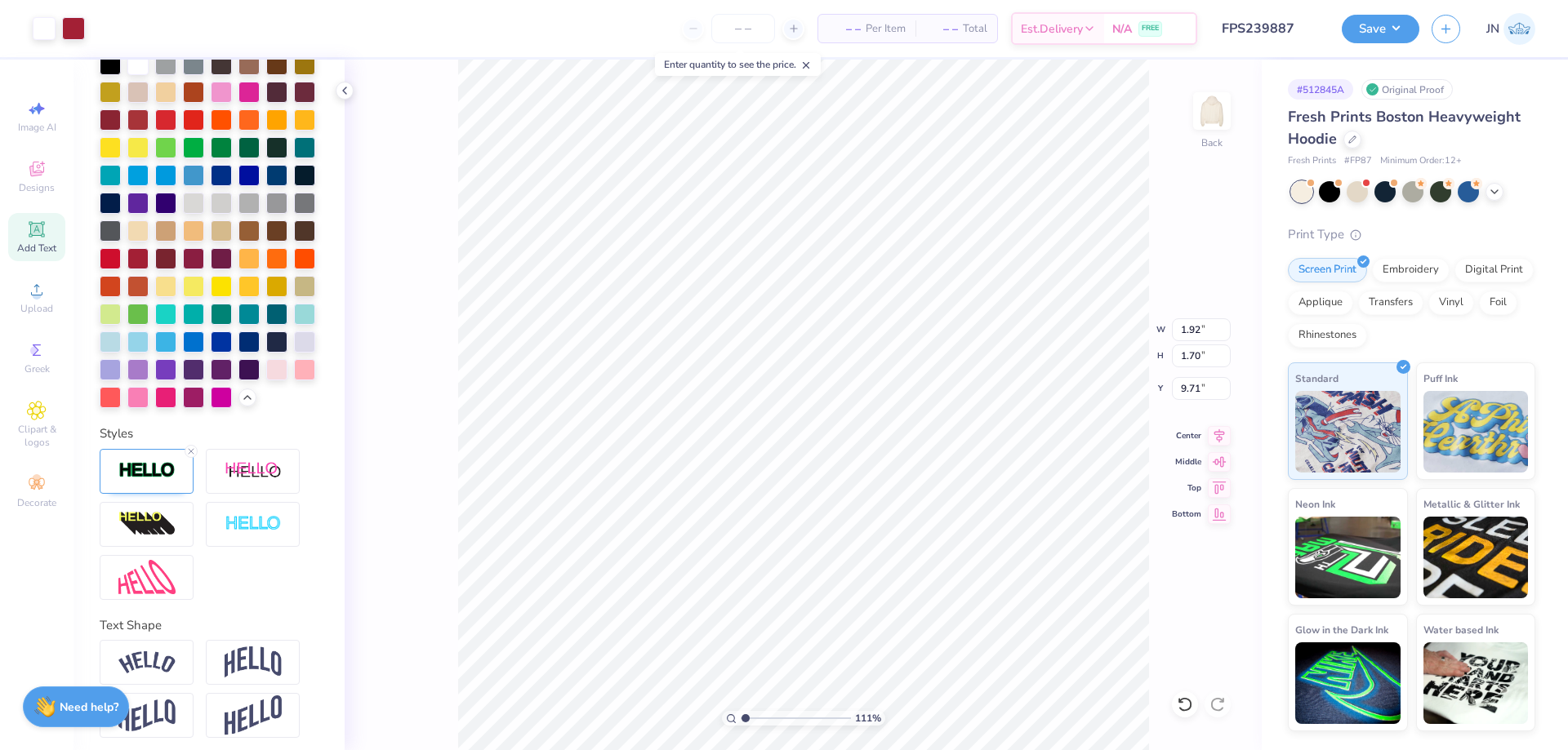
scroll to position [511, 0]
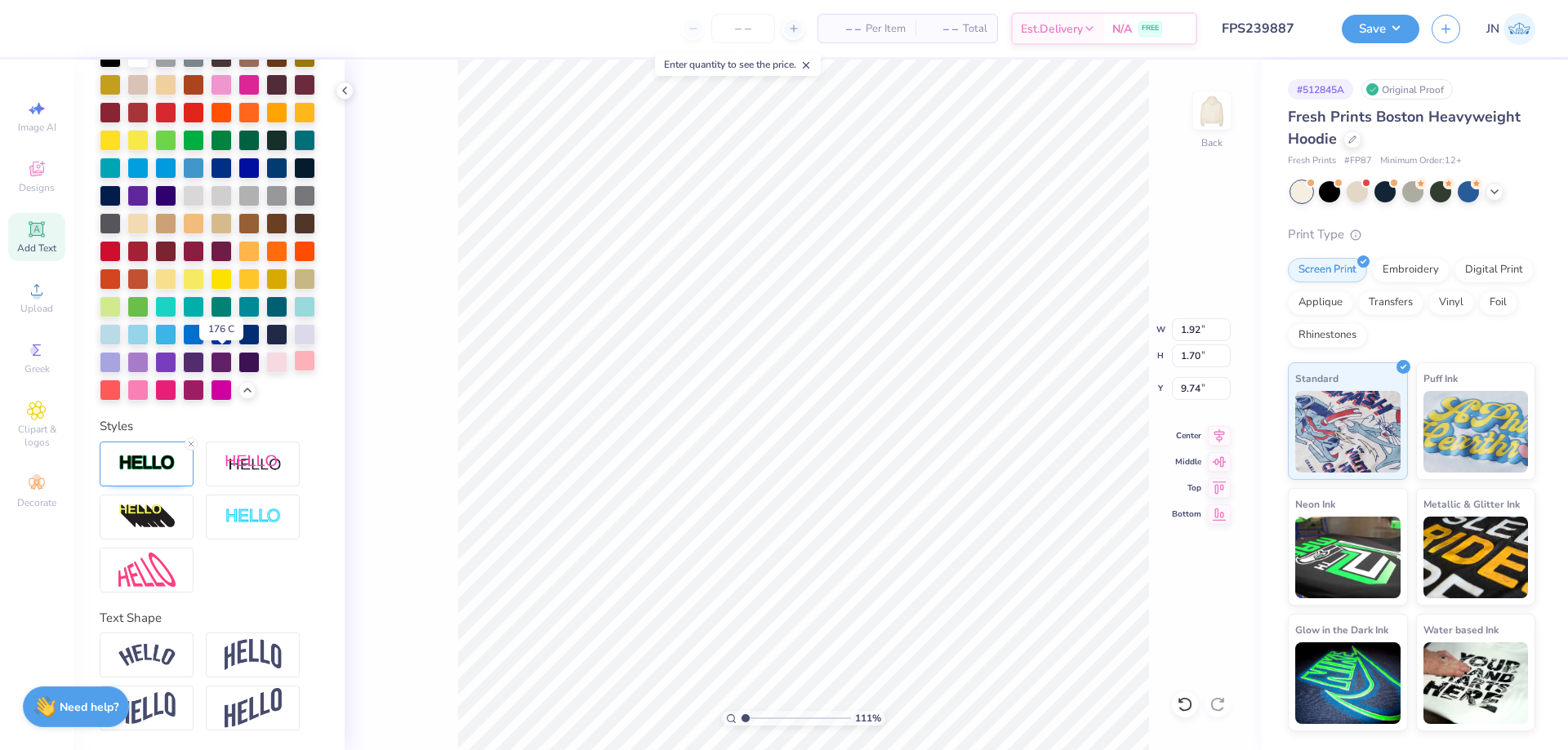
click at [294, 366] on div at bounding box center [304, 361] width 21 height 21
type input "9.94"
type input "4.01"
type input "6.34"
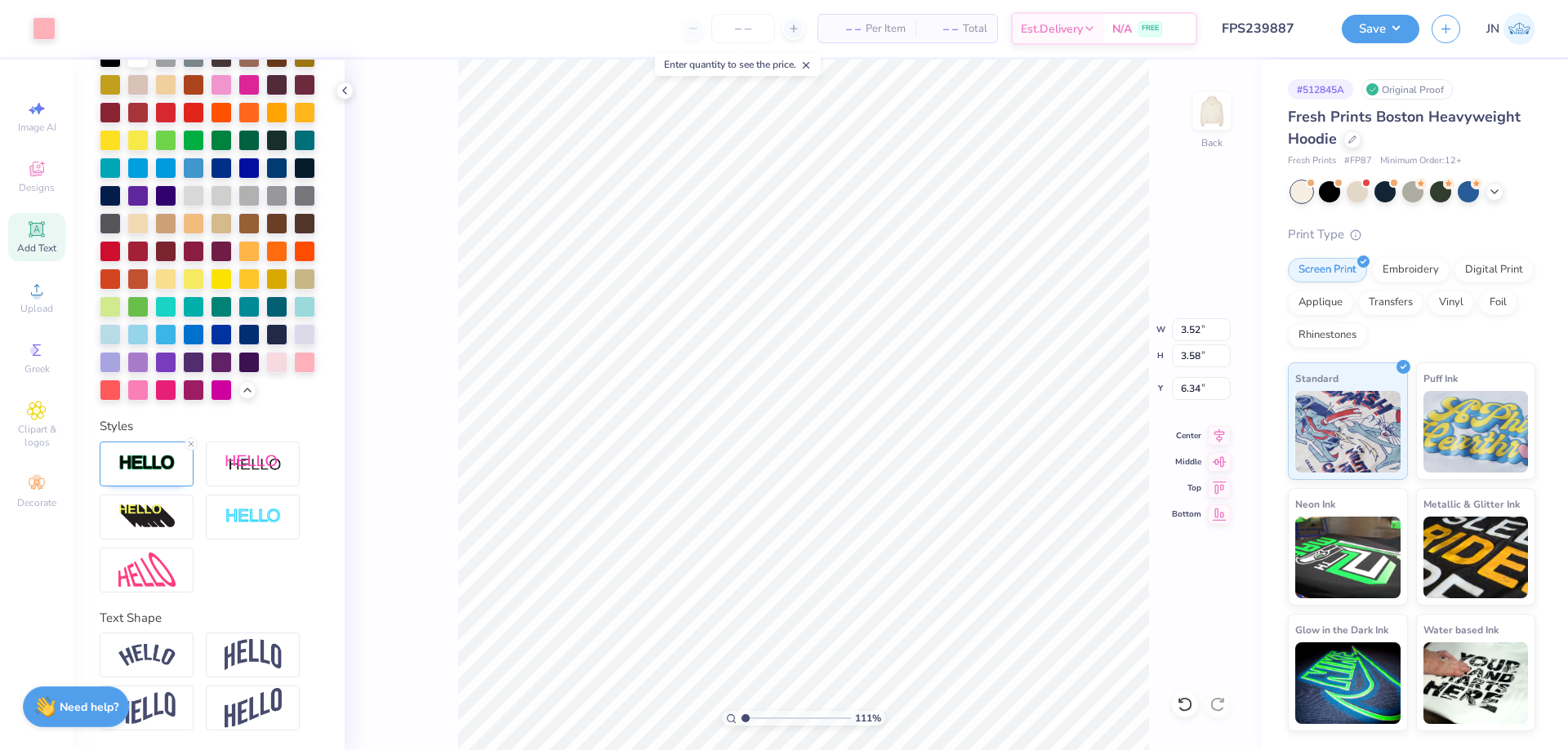
type input "3.52"
type input "3.58"
type input "6.78"
type input "3.51"
type input "3.43"
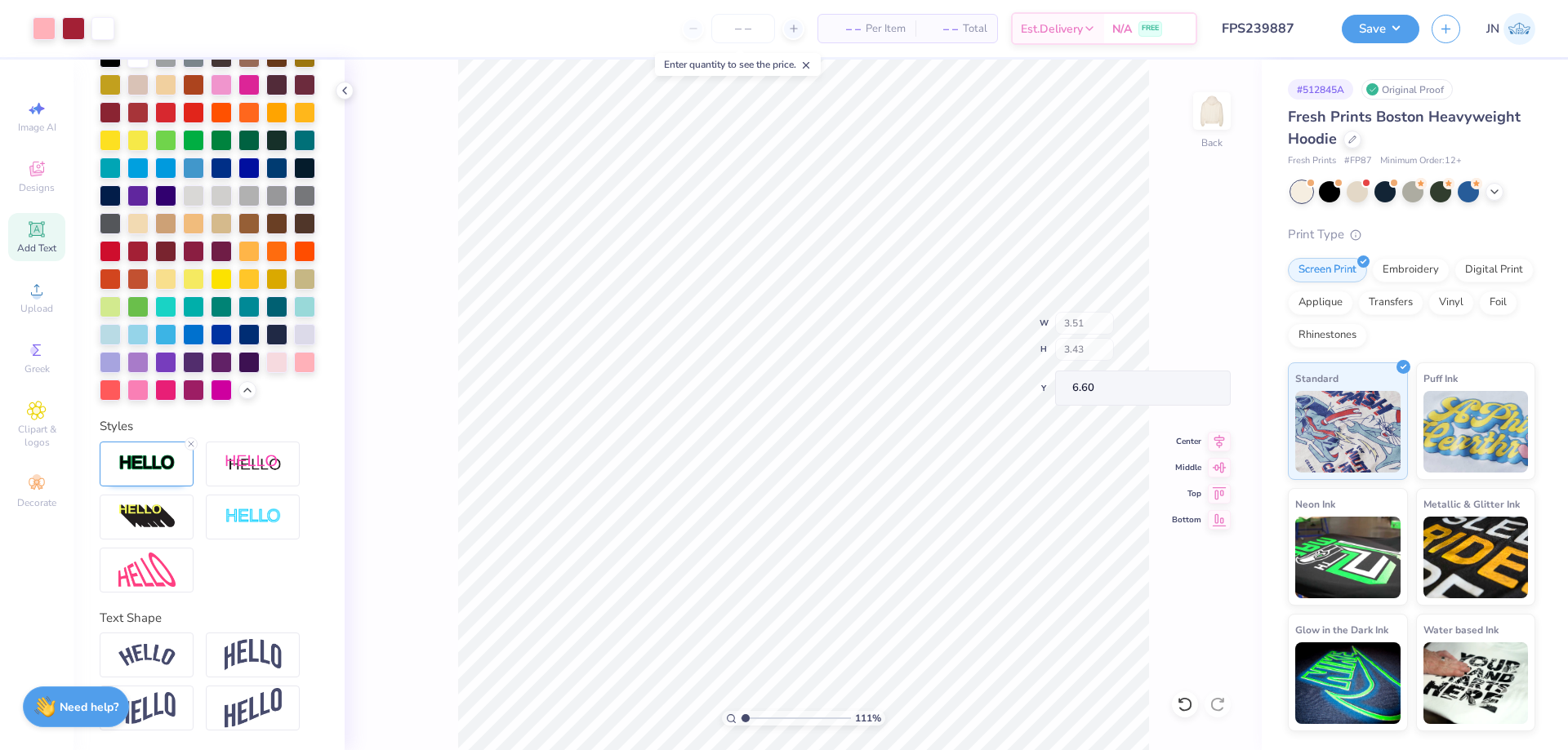
type input "6.34"
type input "5.91"
type input "6.34"
type input "6.75"
type input "9.64"
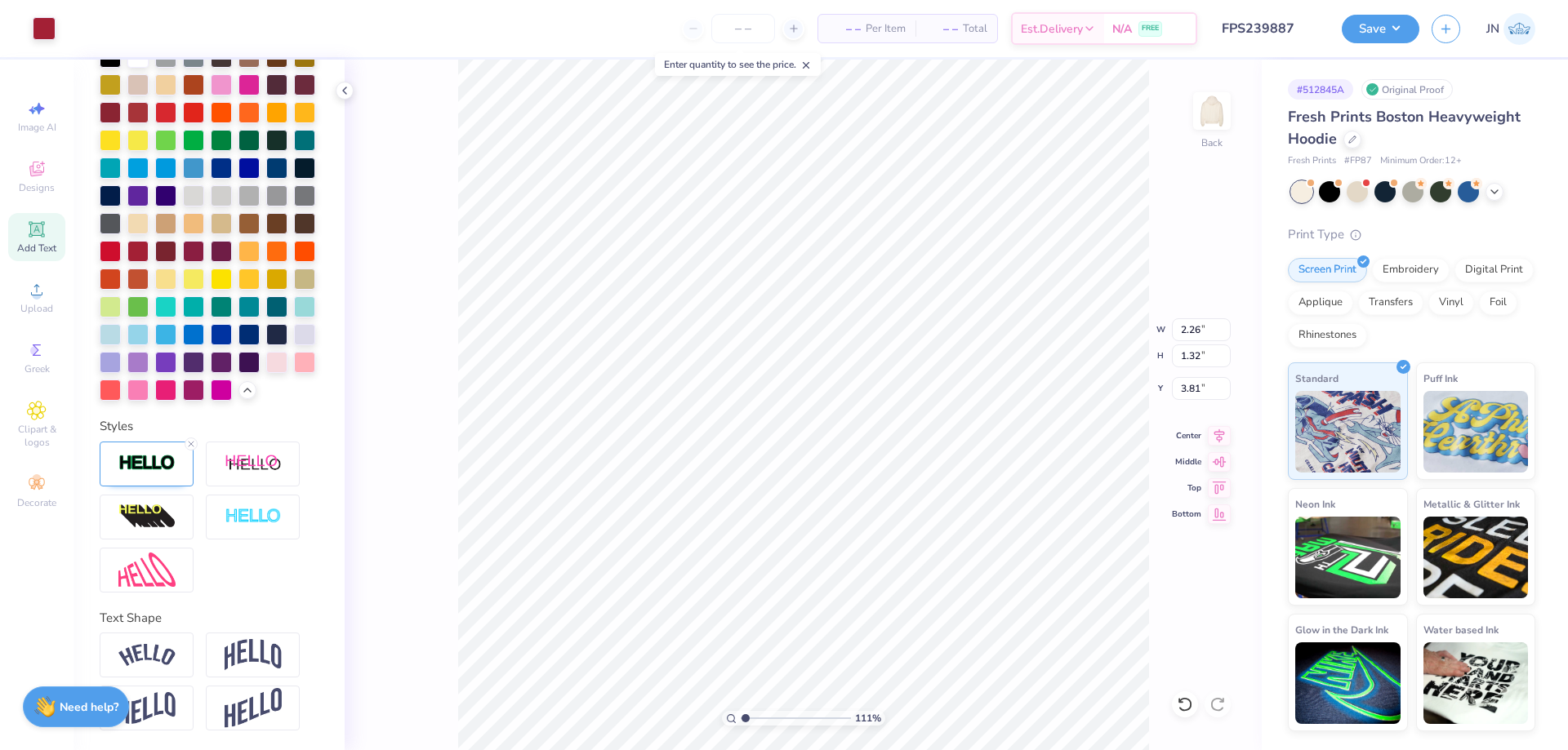
scroll to position [449, 0]
click at [1193, 382] on input "2.48" at bounding box center [1201, 389] width 59 height 23
type input "2.50"
click at [1370, 22] on button "Save" at bounding box center [1381, 26] width 77 height 29
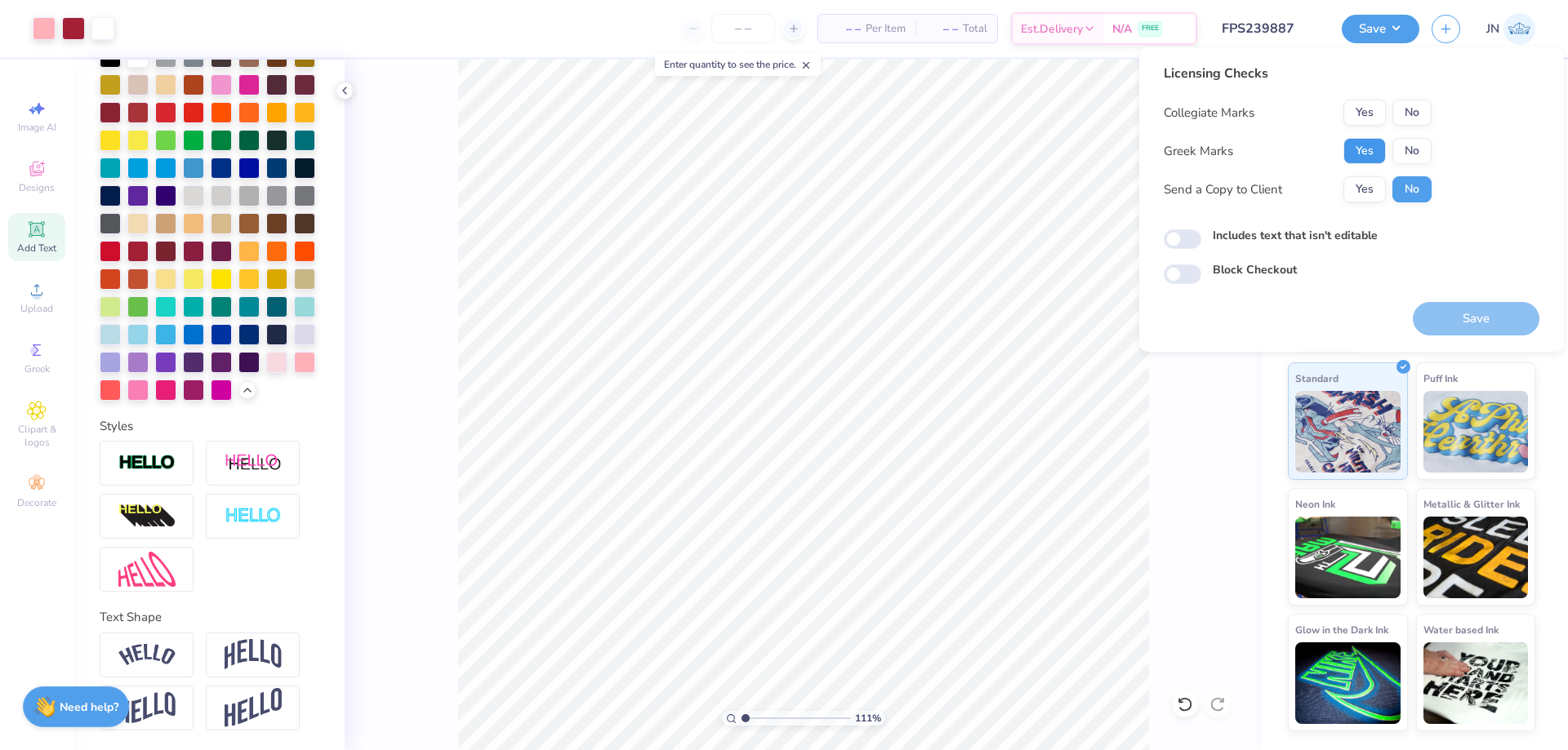
click at [1363, 143] on button "Yes" at bounding box center [1365, 151] width 43 height 26
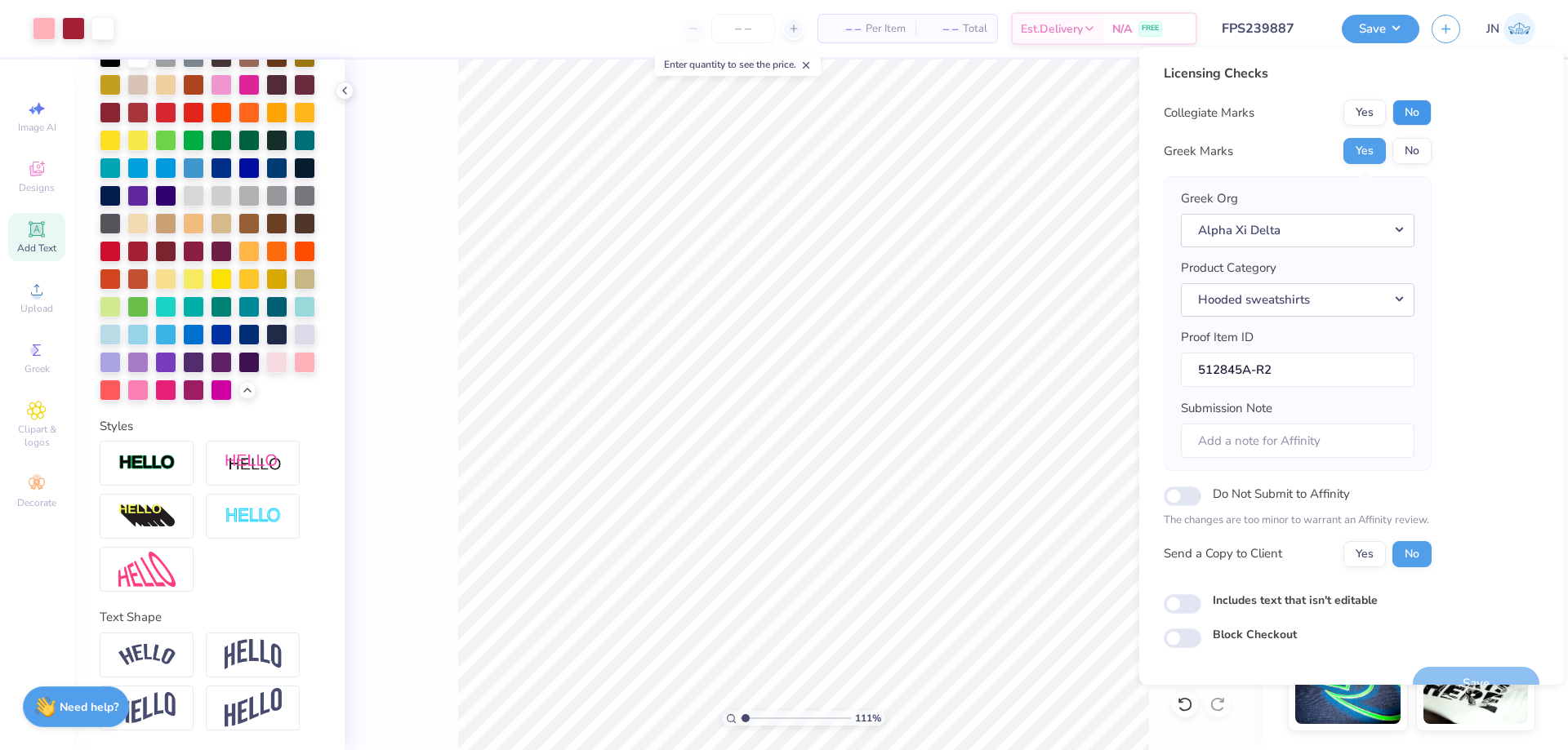
click at [1418, 109] on button "No" at bounding box center [1412, 113] width 39 height 26
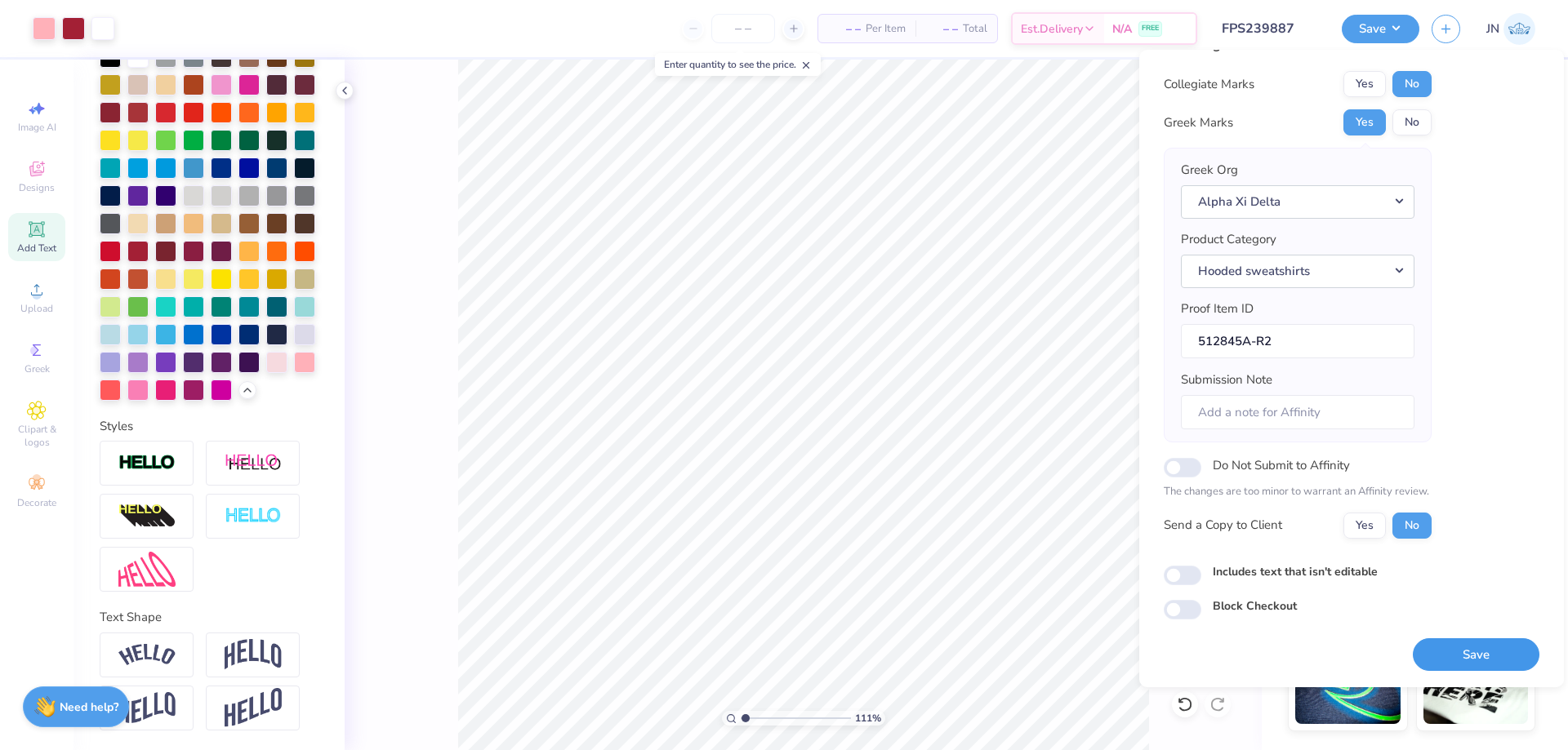
click at [1432, 647] on button "Save" at bounding box center [1477, 655] width 127 height 34
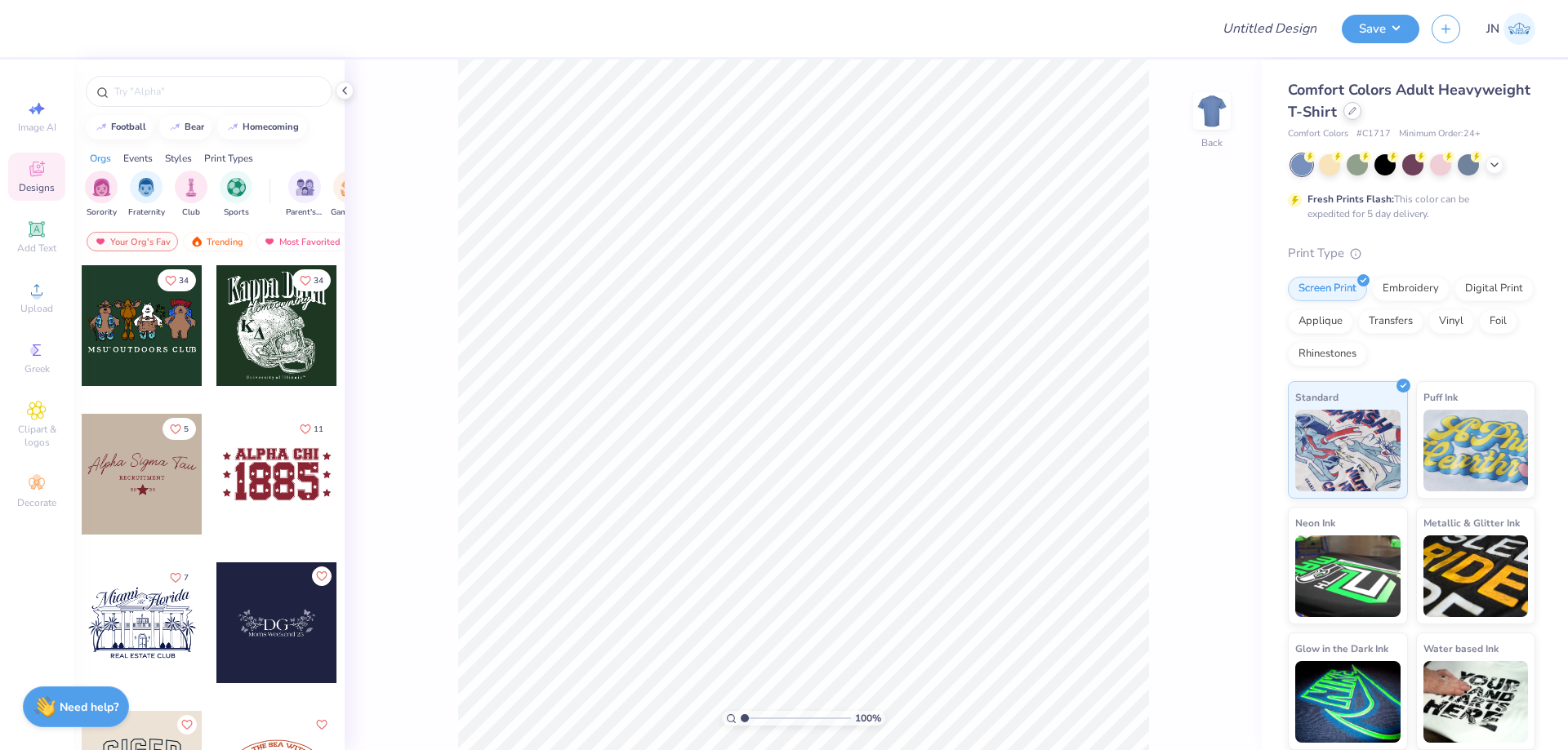
click at [1356, 111] on div at bounding box center [1352, 111] width 18 height 18
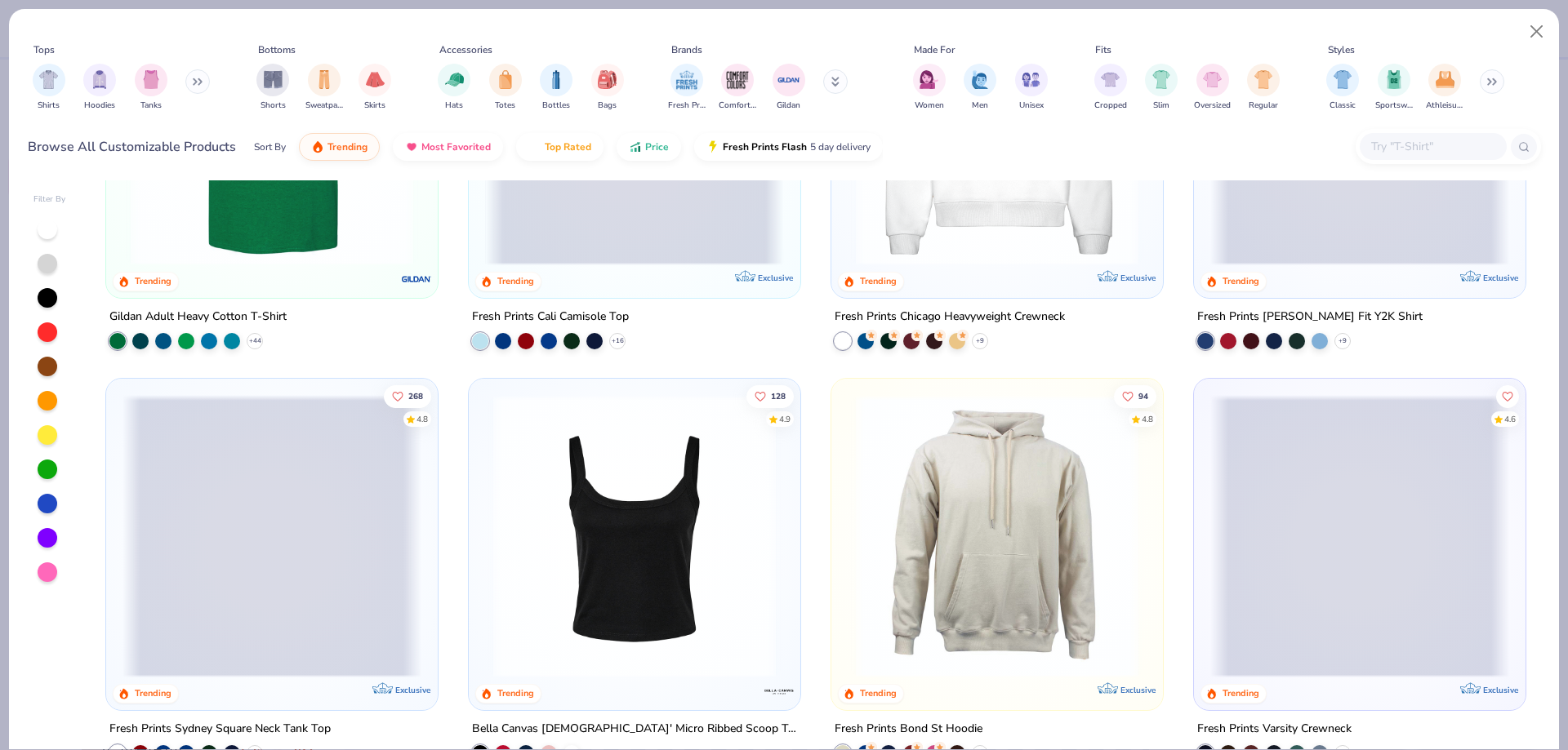
scroll to position [653, 0]
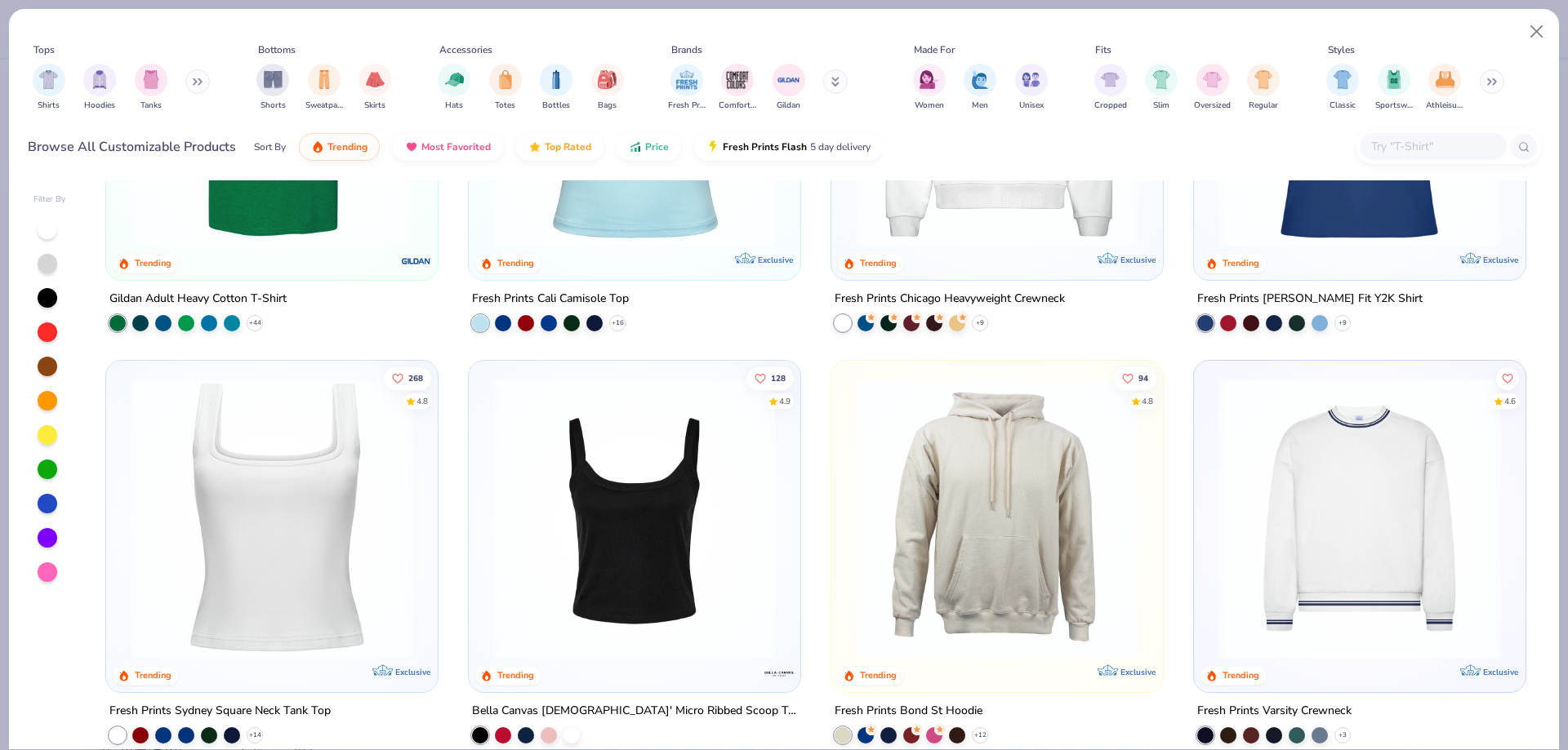
scroll to position [816, 0]
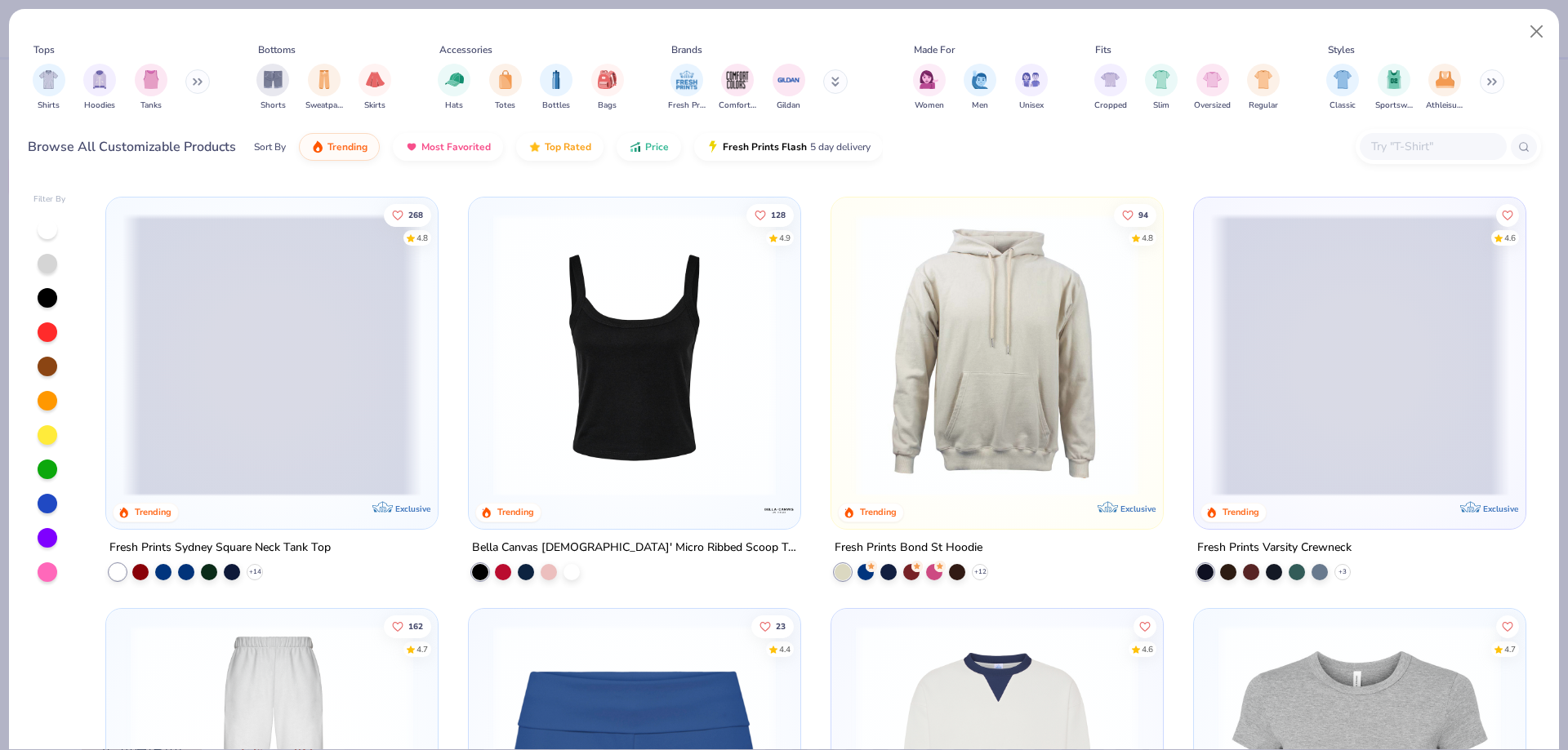
click at [435, 593] on div "218 4.8 Trending Gildan Adult Heavy Blend 8 Oz. 50/50 Hooded Sweatshirt + 37 82…" at bounding box center [816, 606] width 1421 height 2468
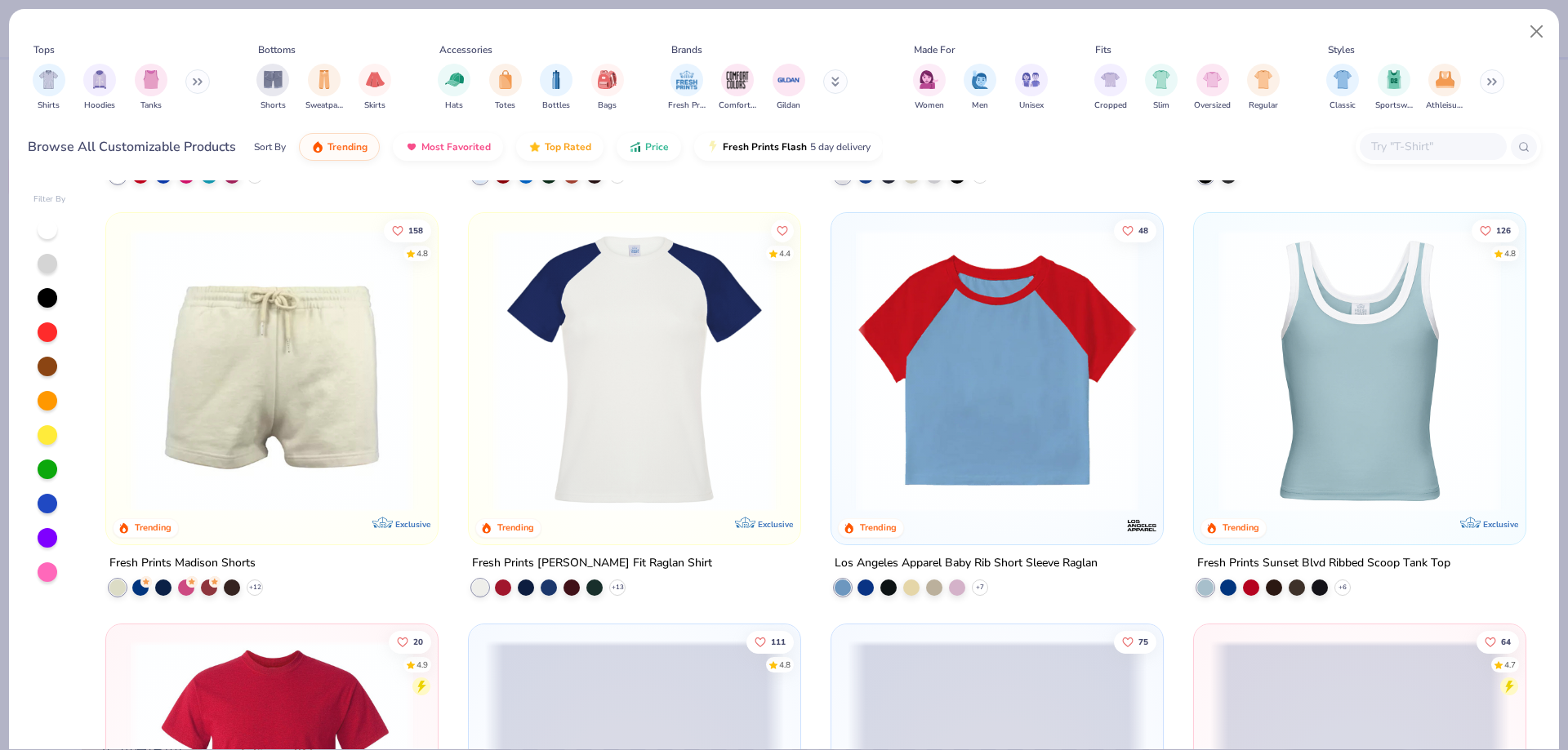
scroll to position [2857, 0]
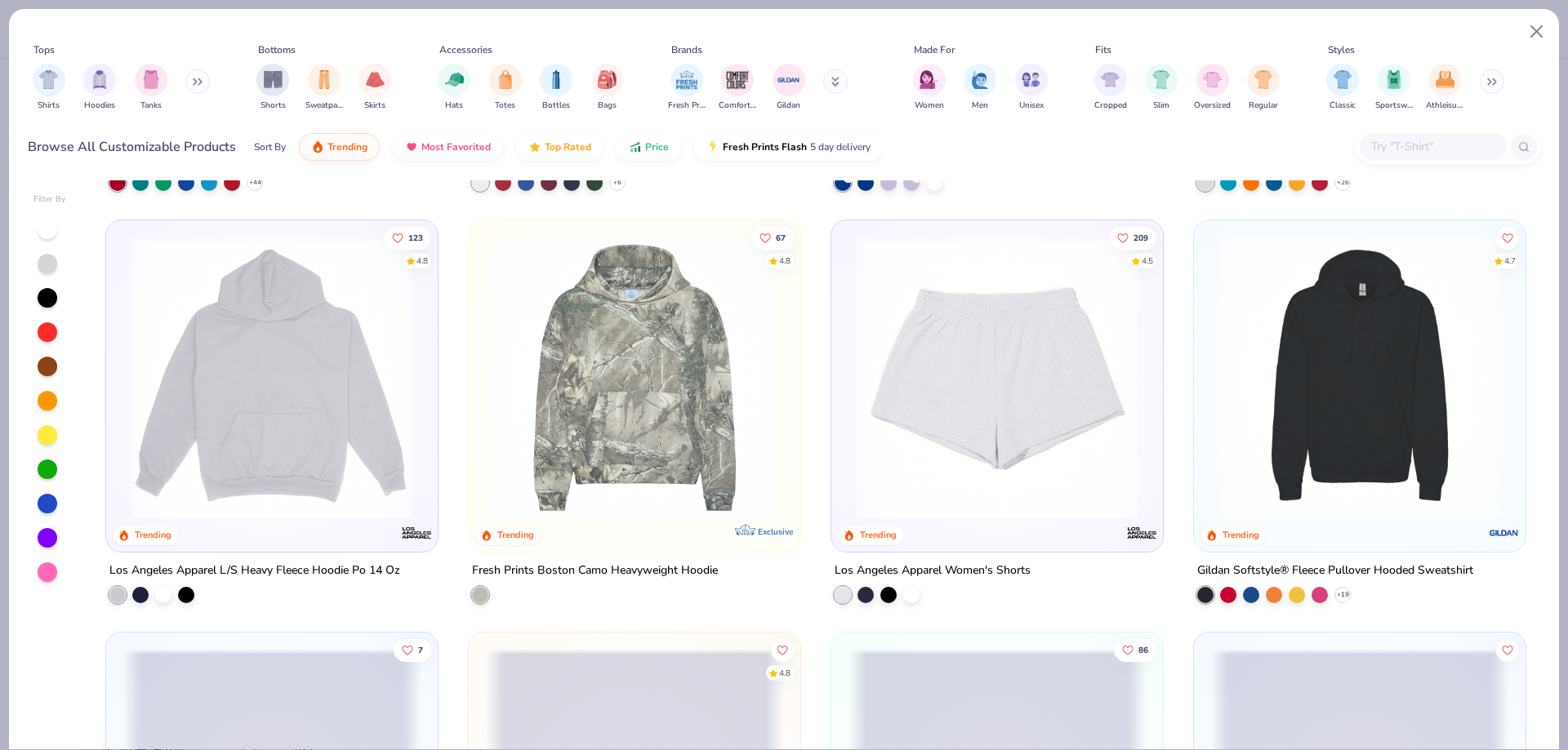
scroll to position [3674, 0]
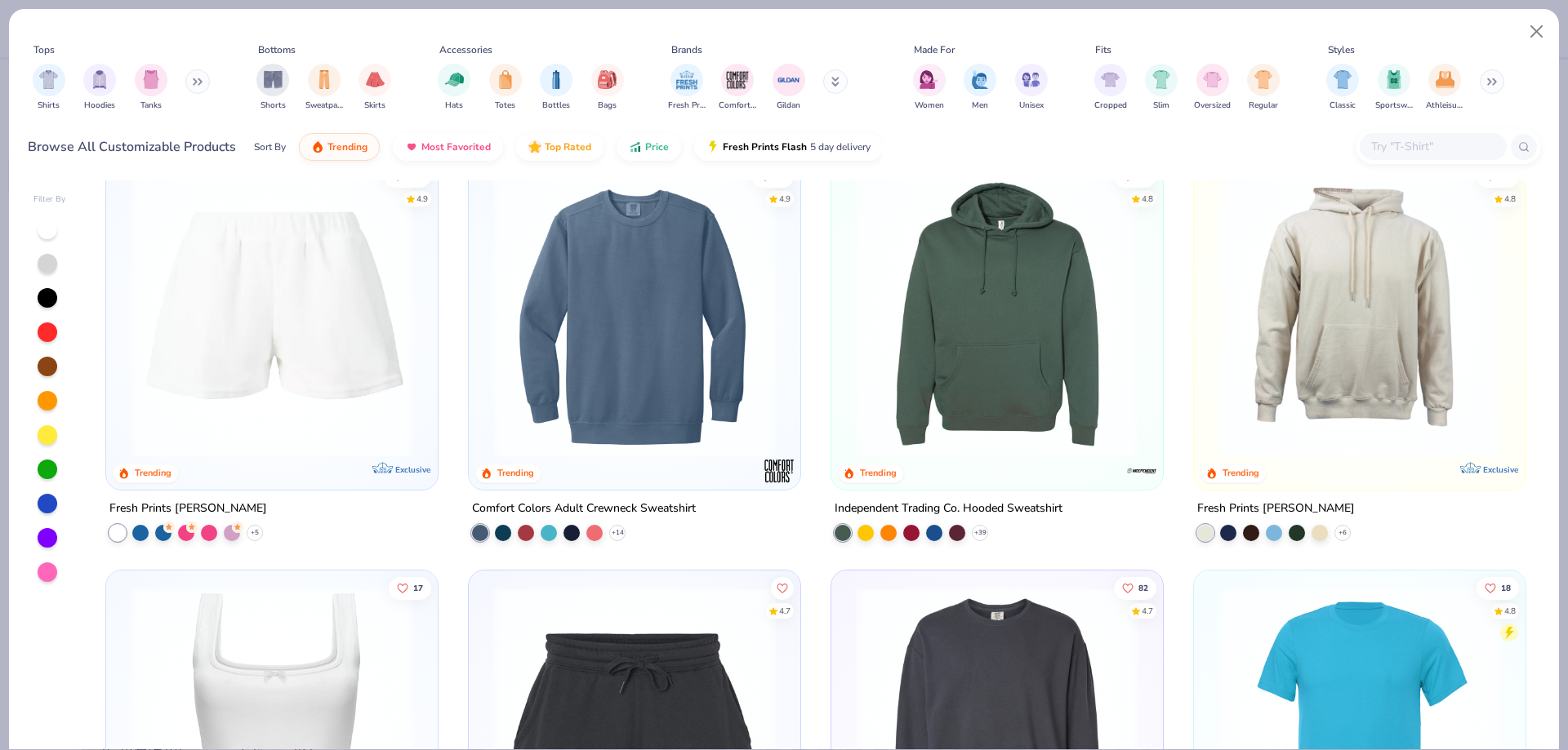
scroll to position [4980, 0]
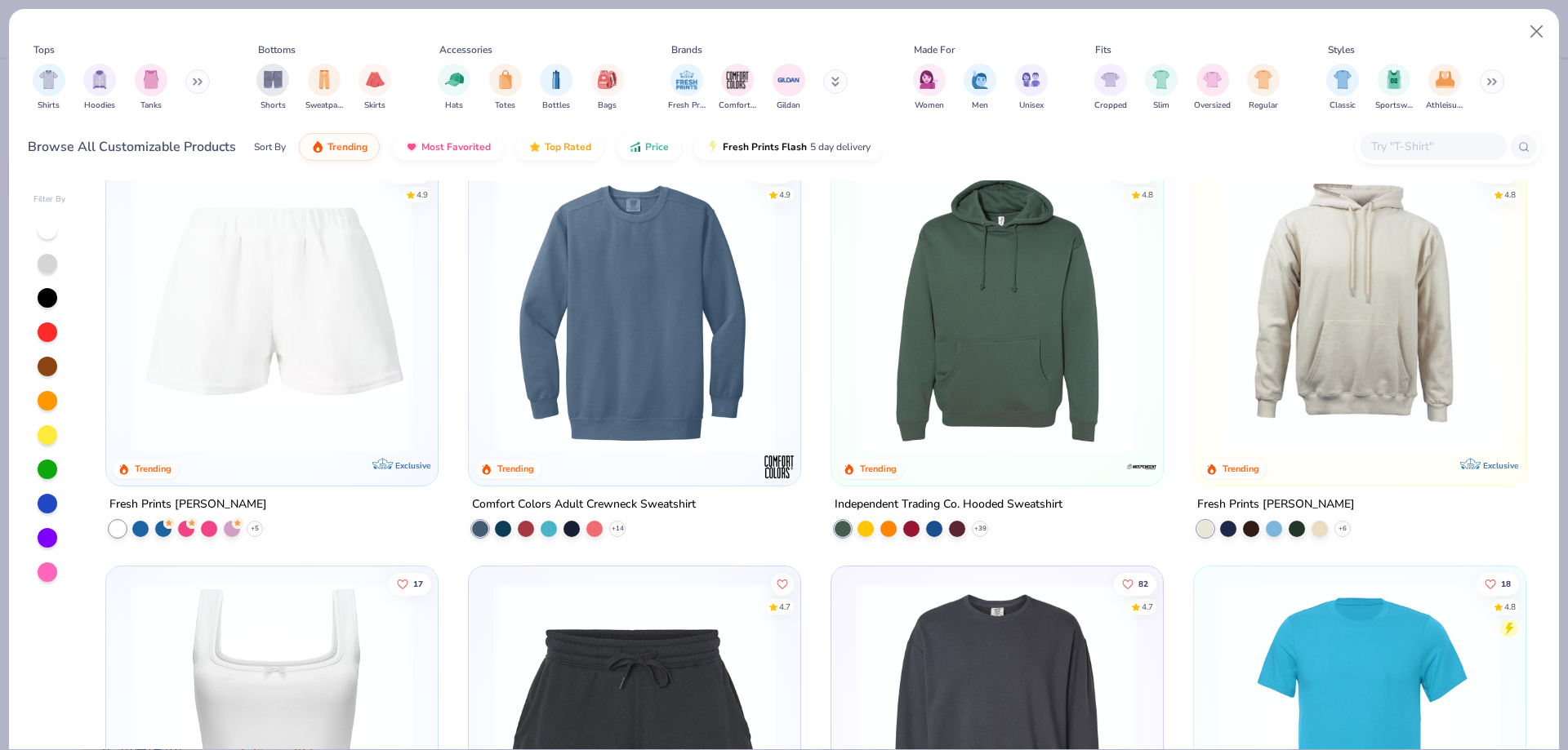
click at [1327, 287] on img at bounding box center [1360, 311] width 299 height 282
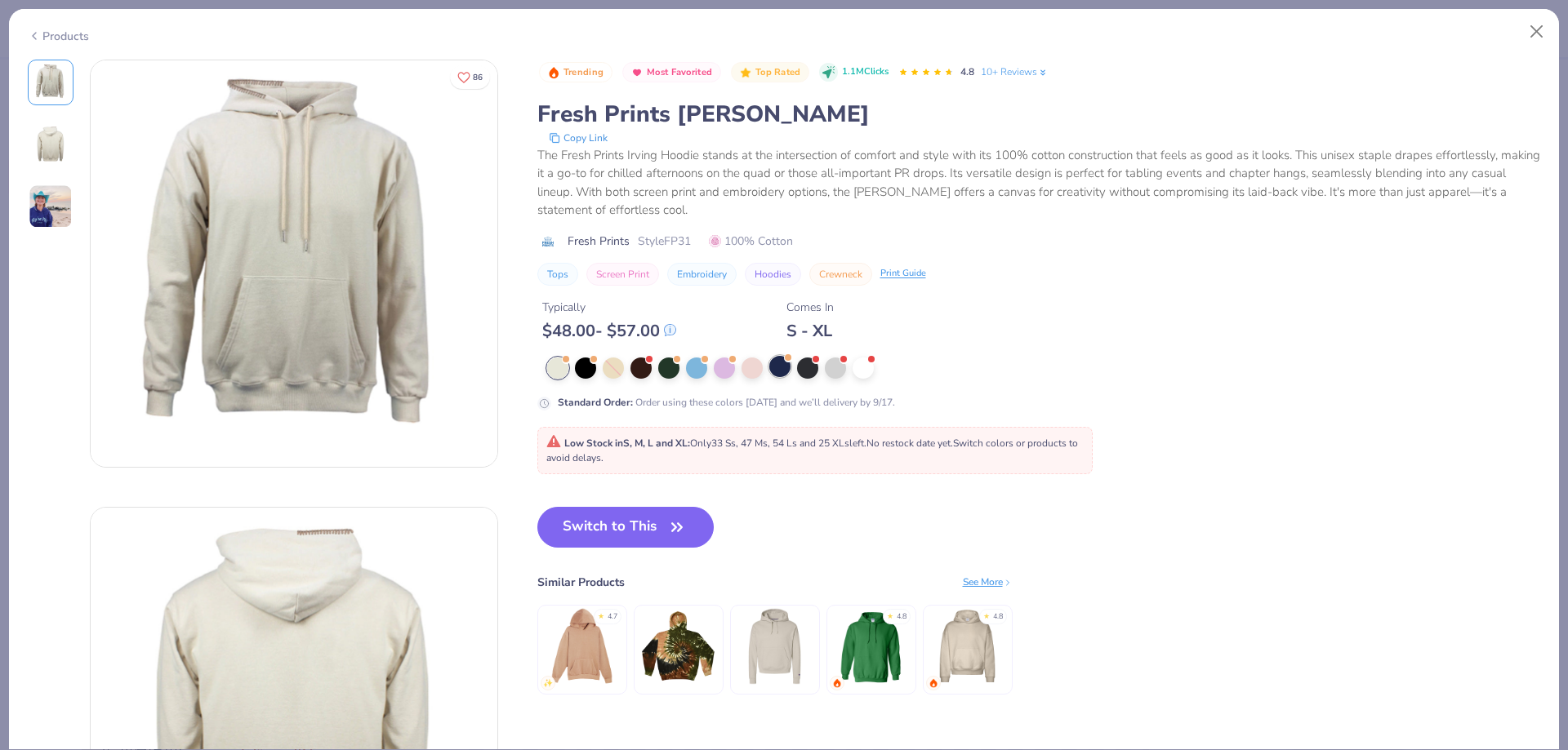
click at [778, 372] on div at bounding box center [779, 366] width 21 height 21
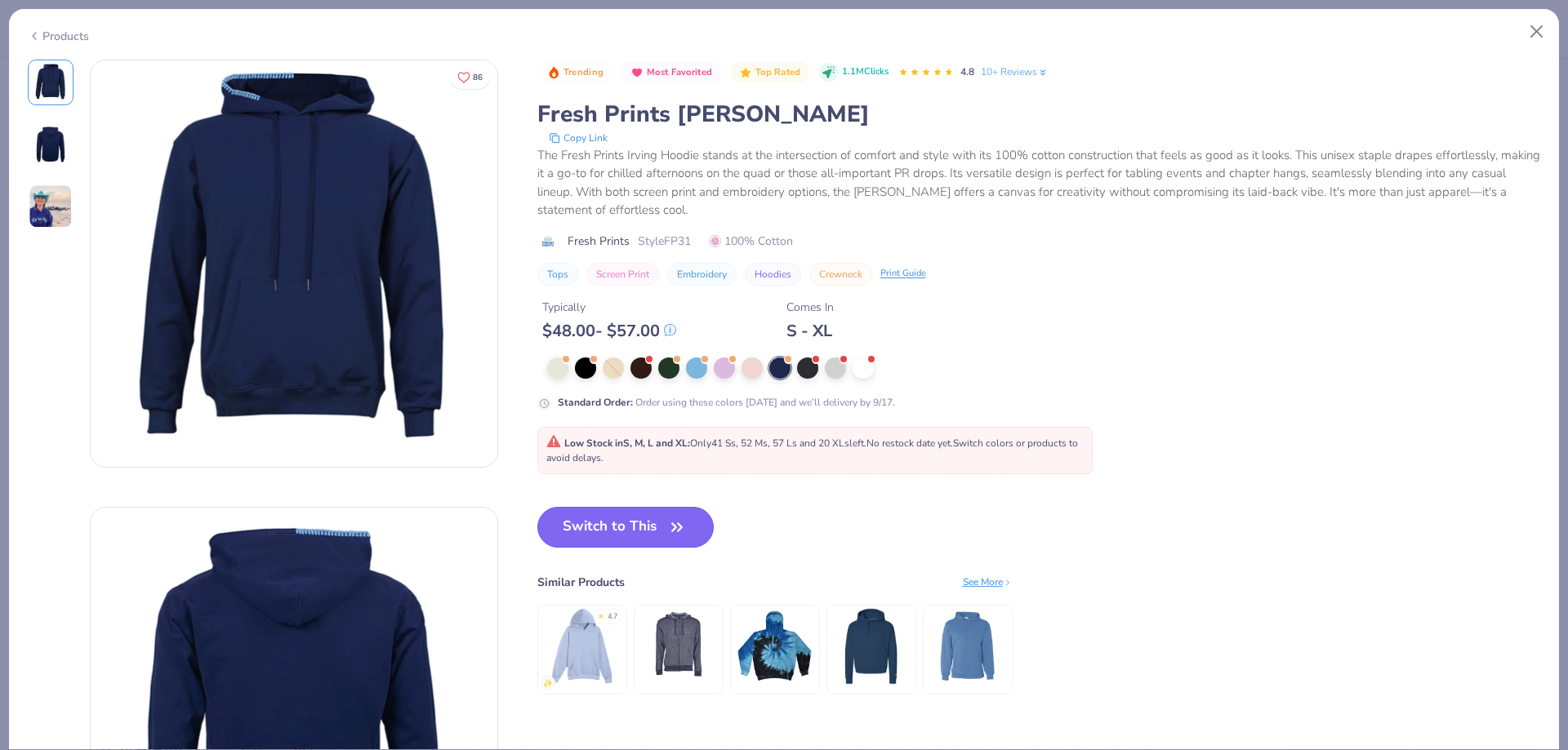
click at [620, 536] on button "Switch to This" at bounding box center [626, 527] width 177 height 41
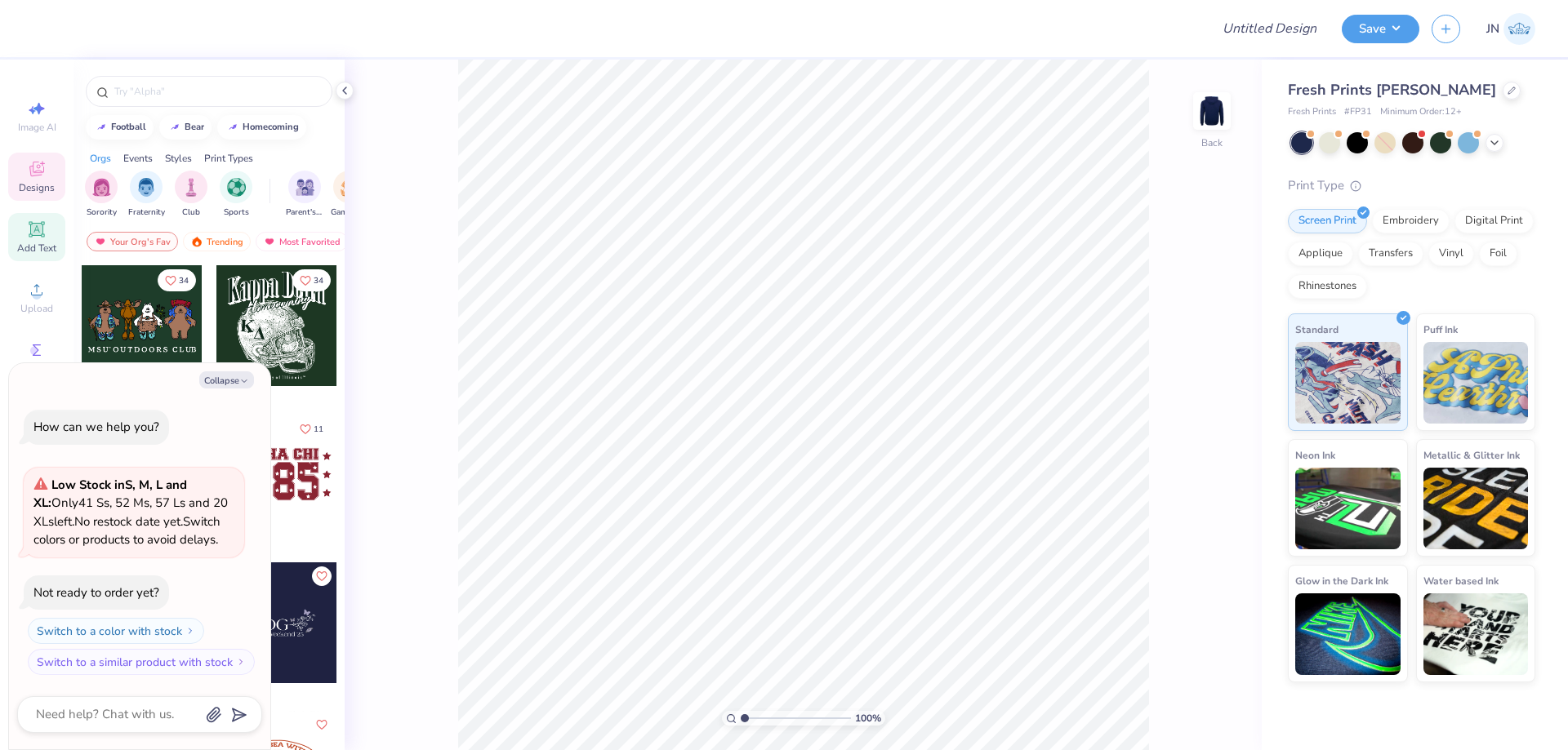
click at [46, 254] on div "Add Text" at bounding box center [36, 238] width 57 height 48
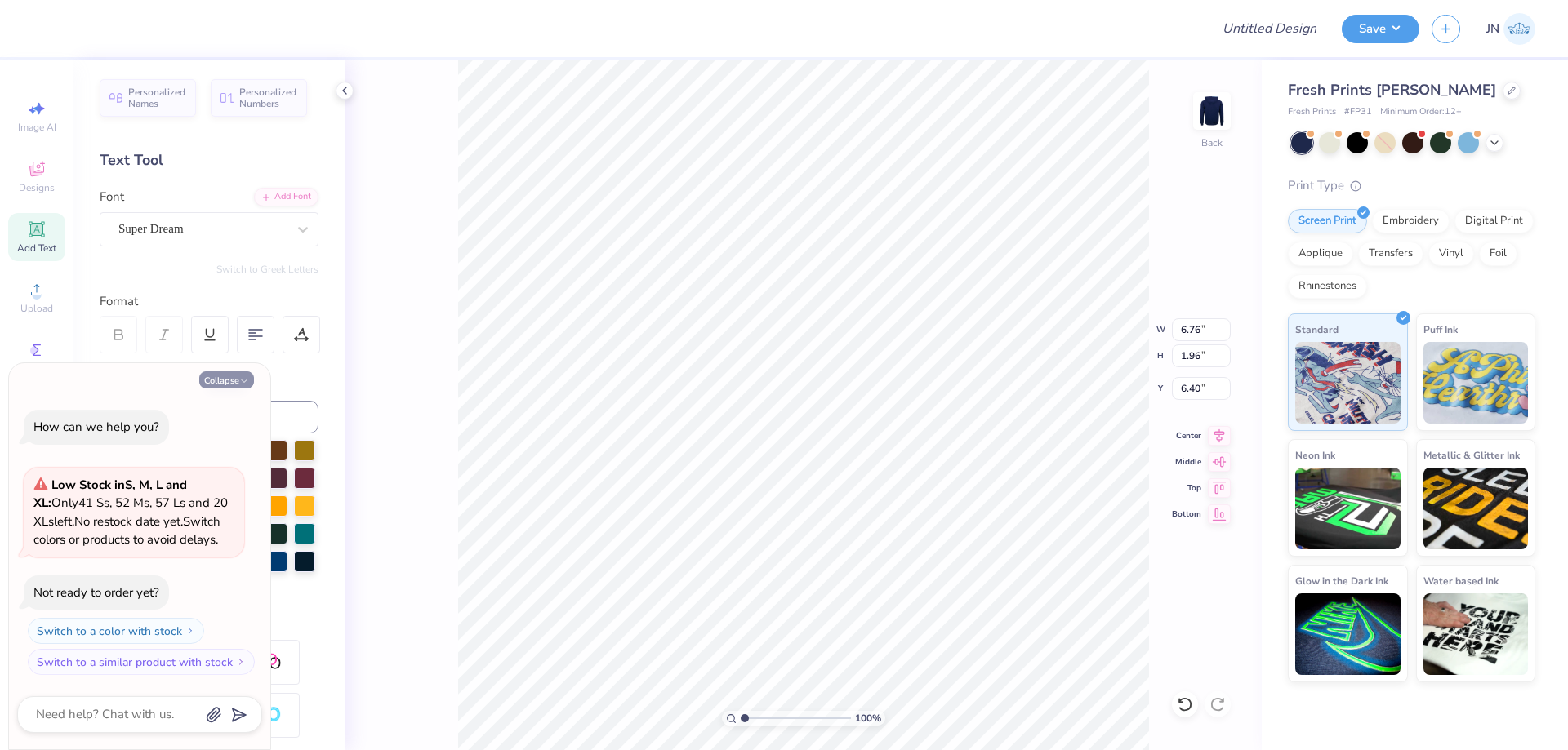
click at [217, 385] on button "Collapse" at bounding box center [227, 380] width 55 height 17
type textarea "x"
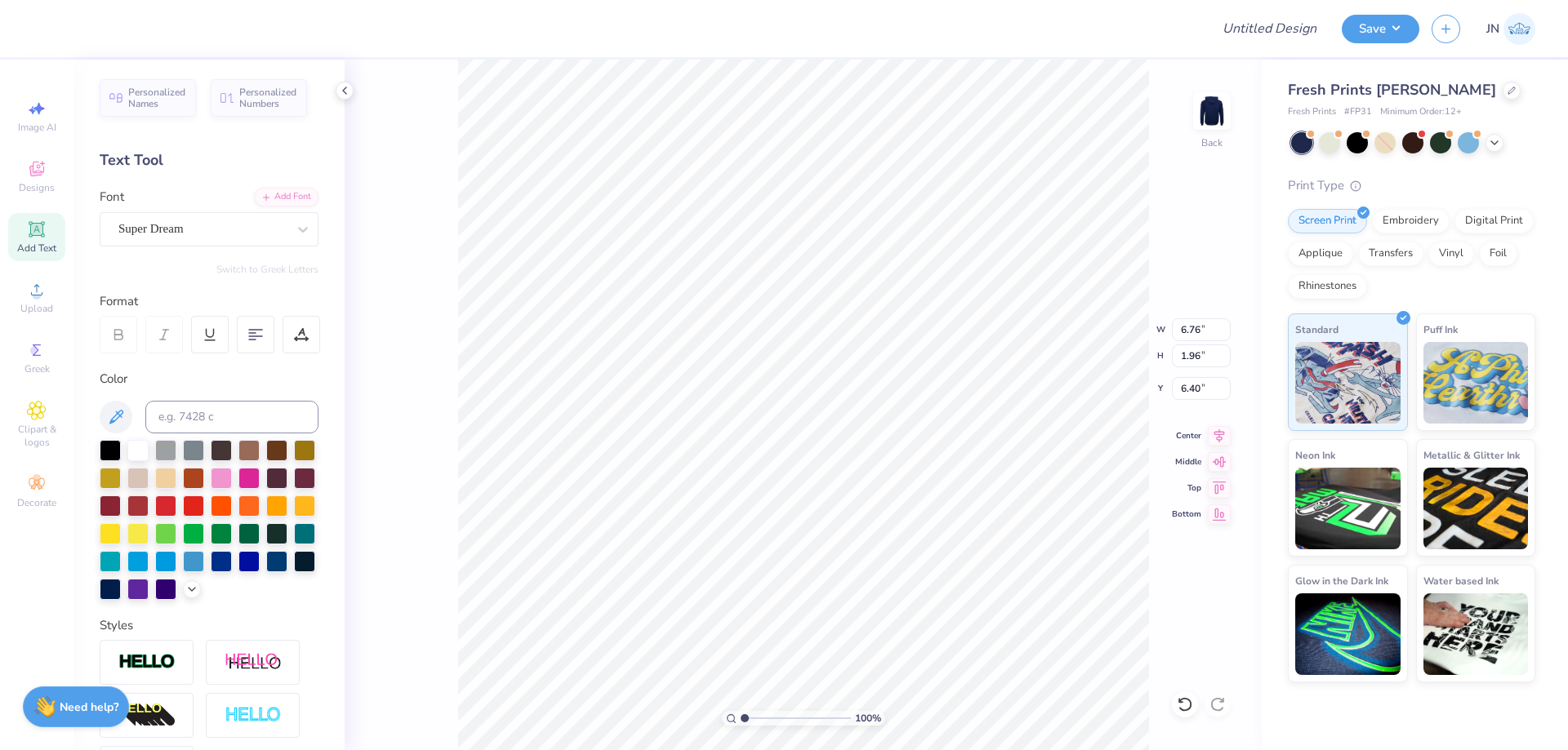
scroll to position [14, 2]
type textarea "z"
type textarea "X"
type textarea "ZETA BETA TAU"
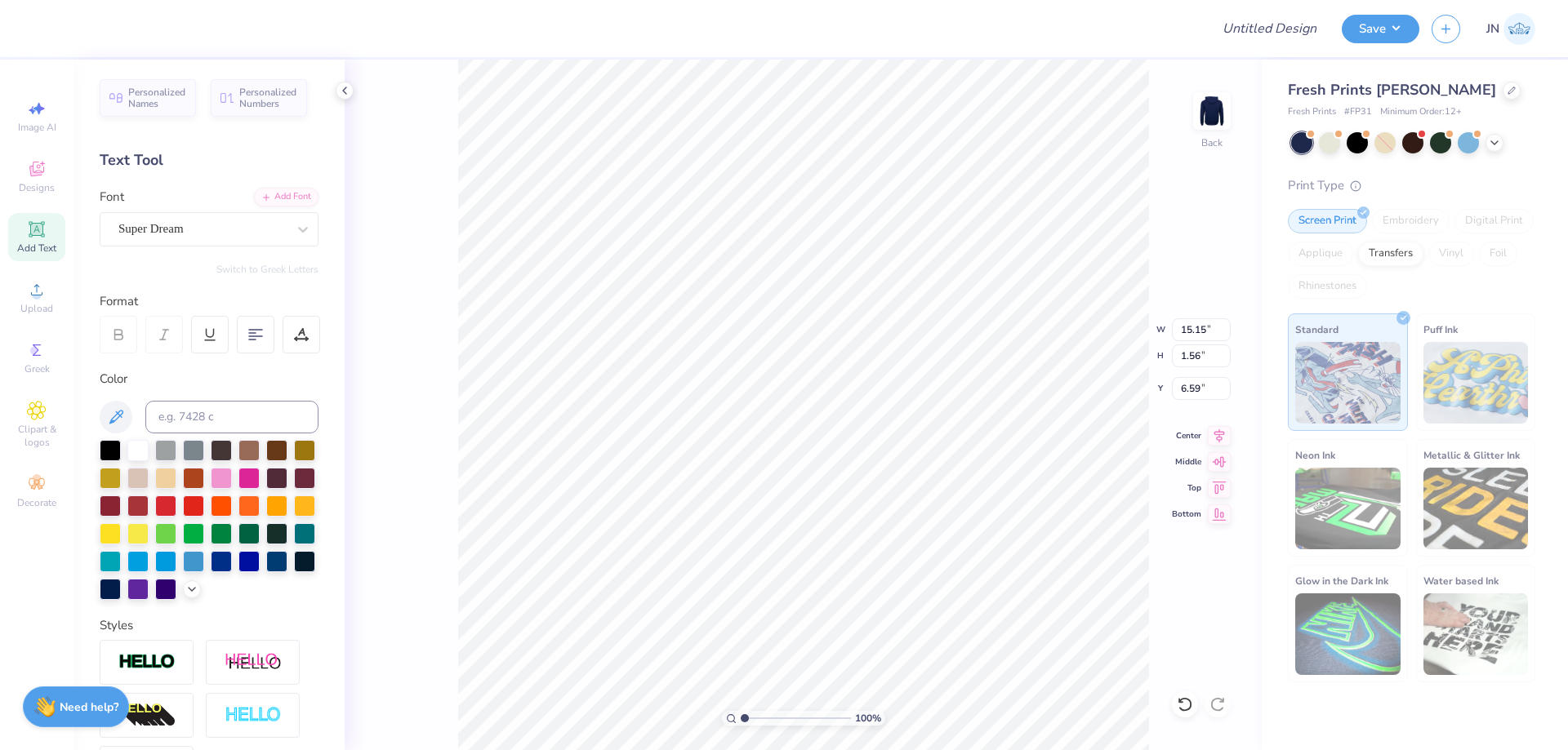
type input "15.15"
type input "1.56"
type input "6.59"
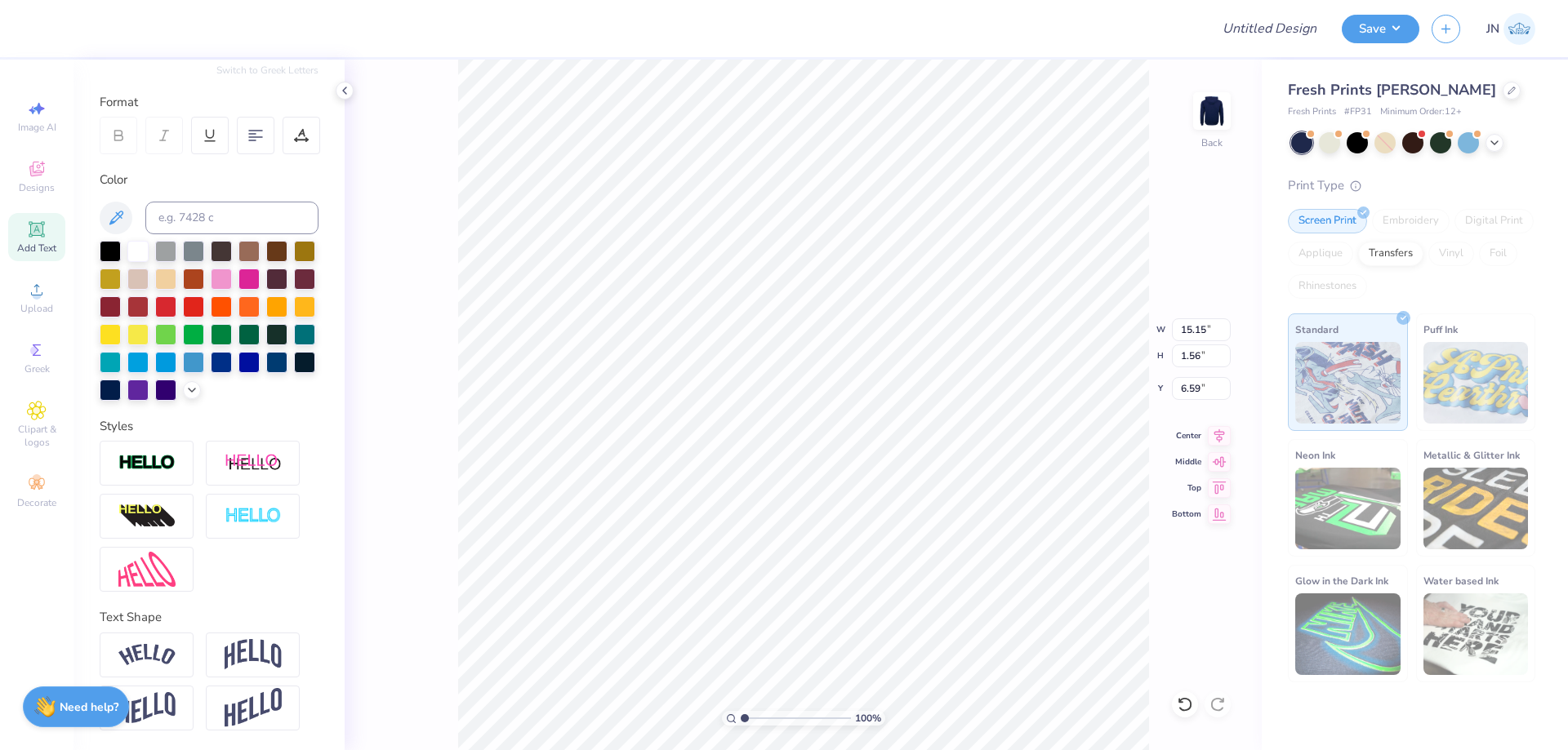
scroll to position [227, 0]
click at [158, 651] on img at bounding box center [146, 655] width 57 height 22
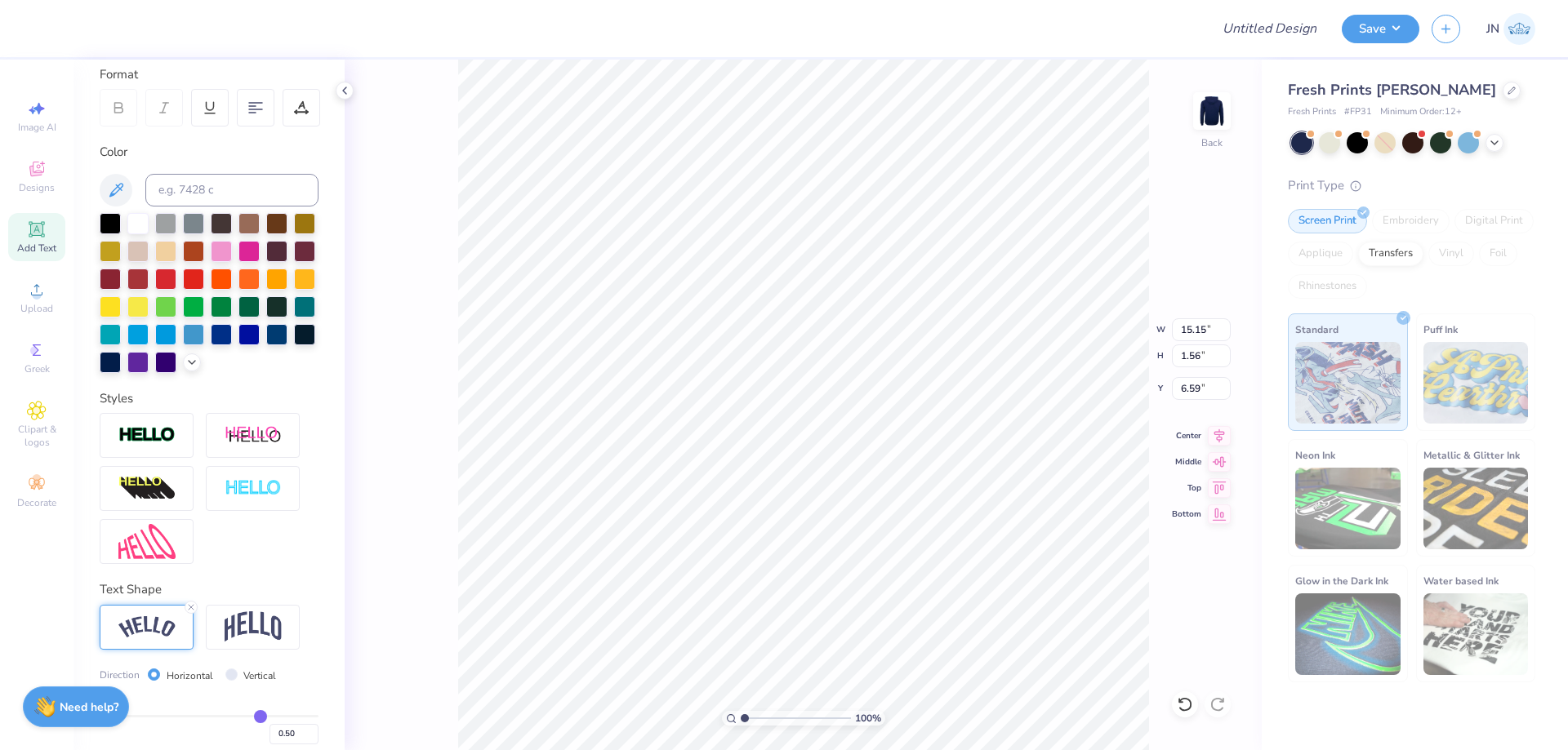
type input "15.14"
type input "3.26"
type input "5.74"
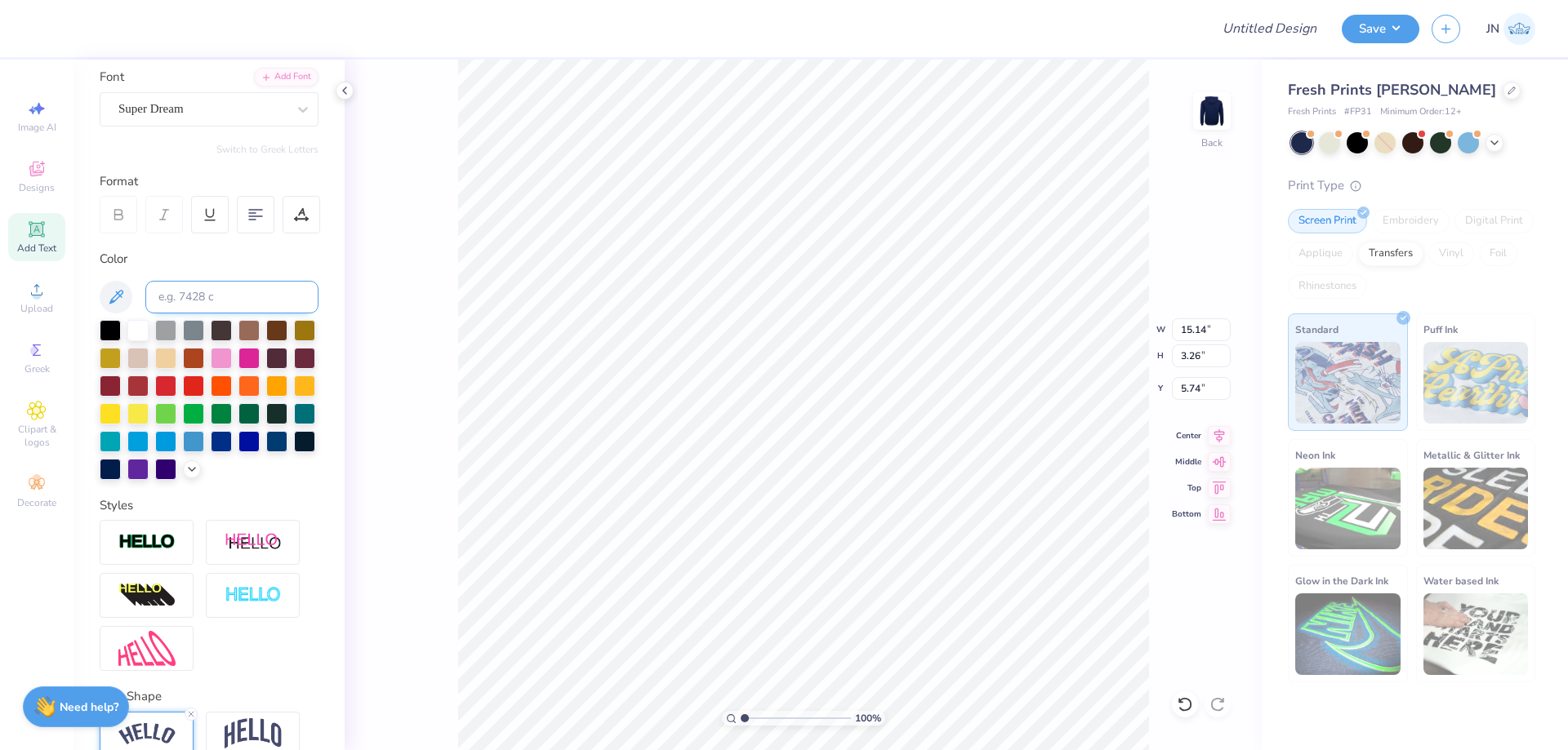
scroll to position [0, 0]
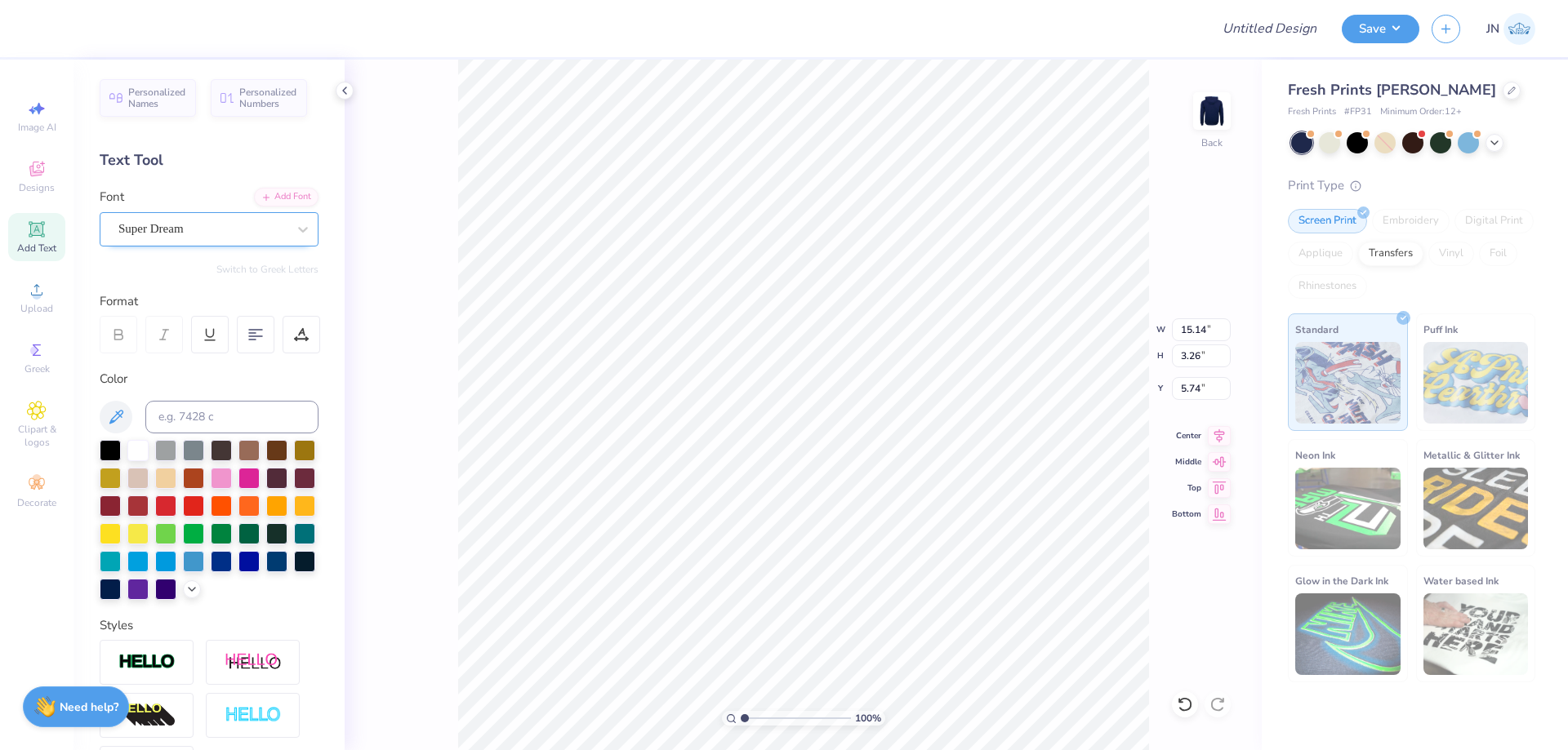
click at [259, 230] on div "Super Dream" at bounding box center [202, 228] width 172 height 25
click at [271, 198] on div "Add Font" at bounding box center [285, 196] width 64 height 19
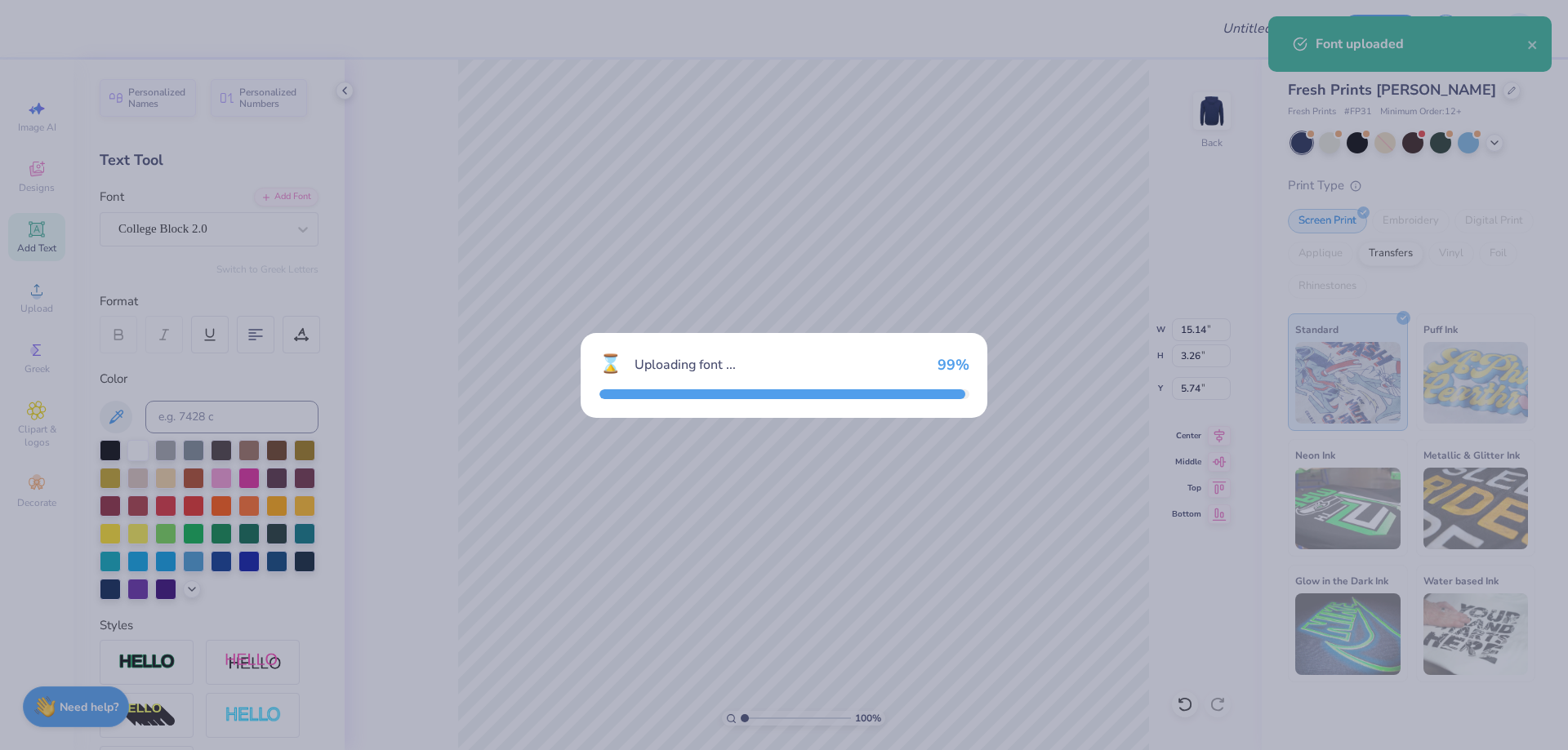
type input "14.43"
type input "3.48"
type input "5.63"
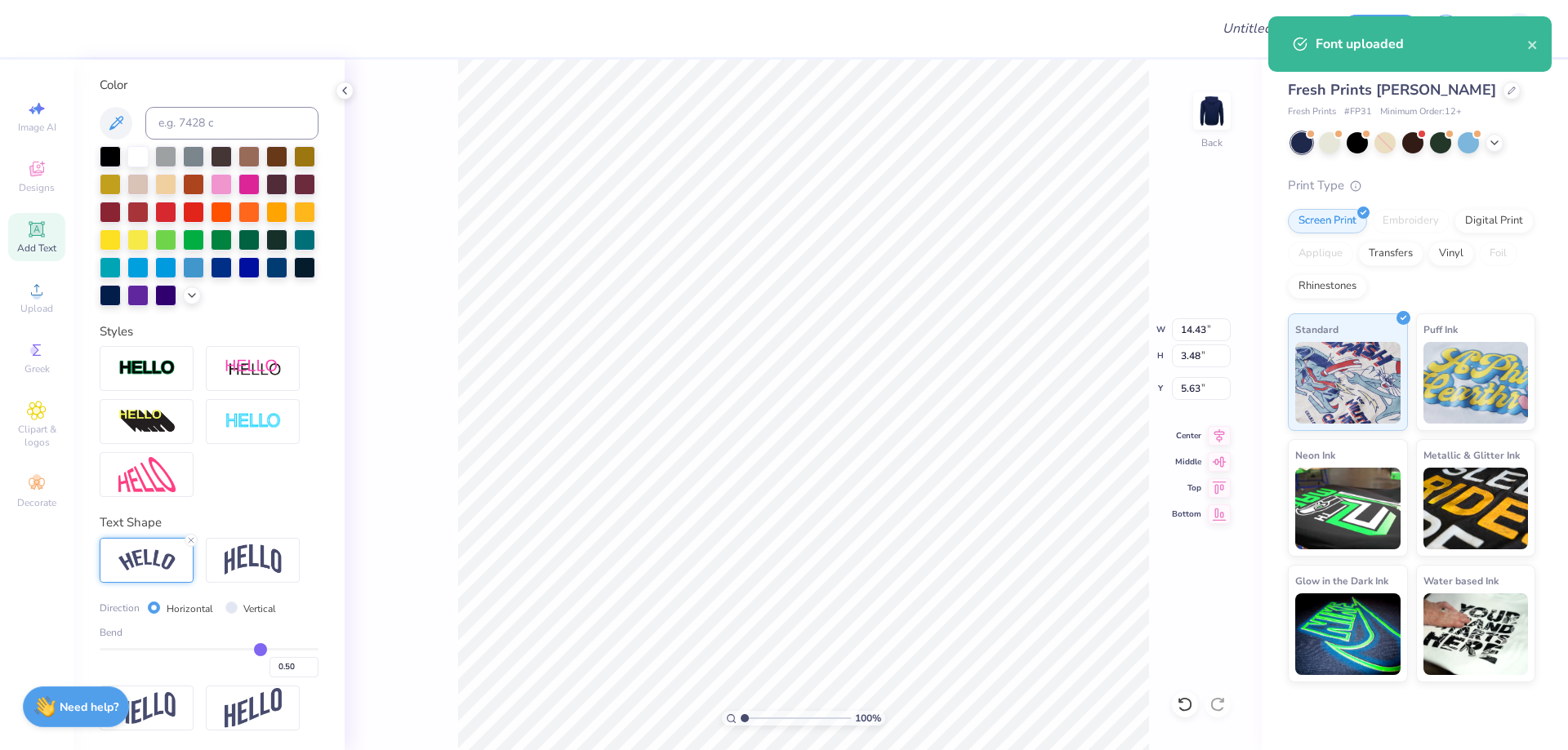
scroll to position [321, 0]
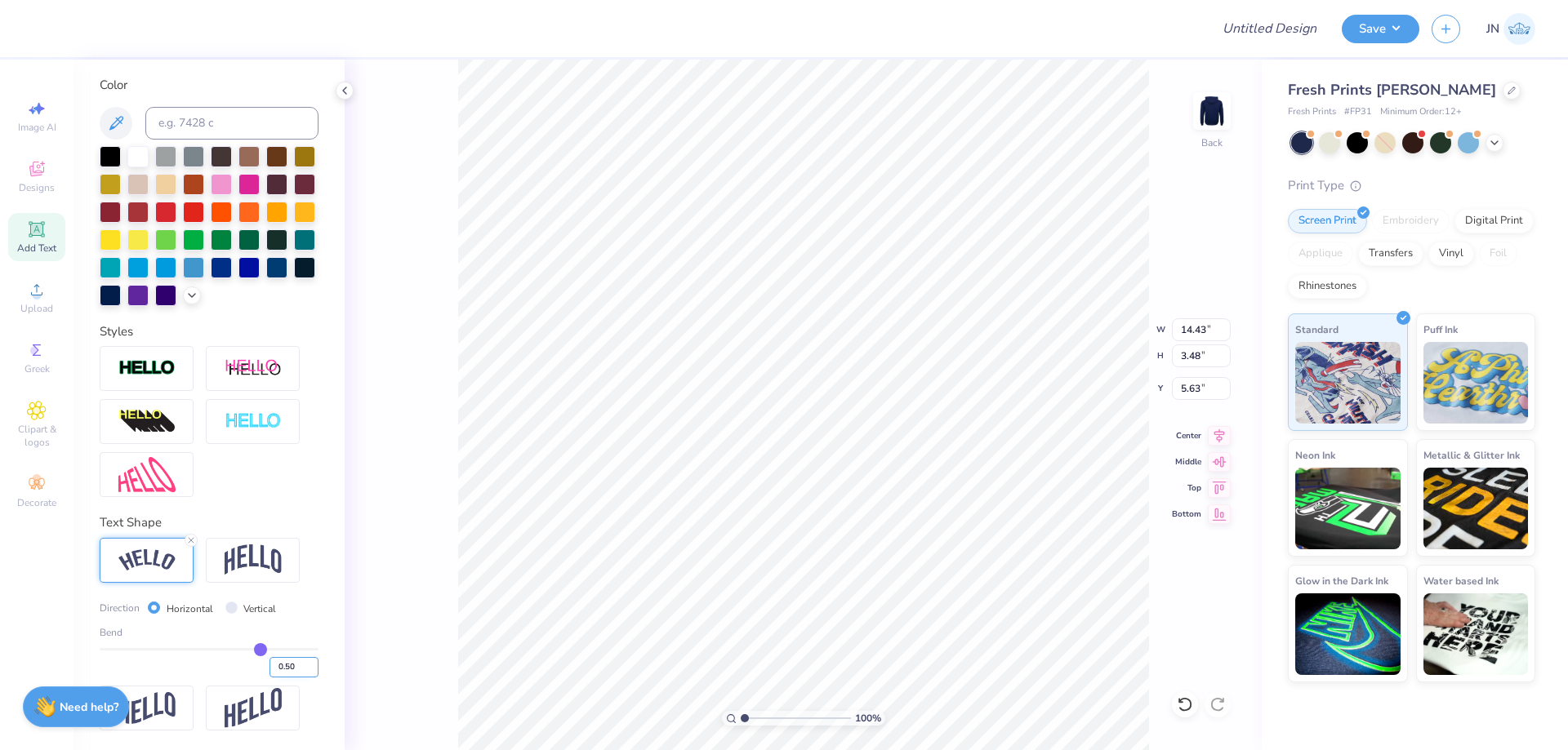
click at [274, 662] on input "0.50" at bounding box center [294, 667] width 49 height 20
type input "0.8"
type input "0.80"
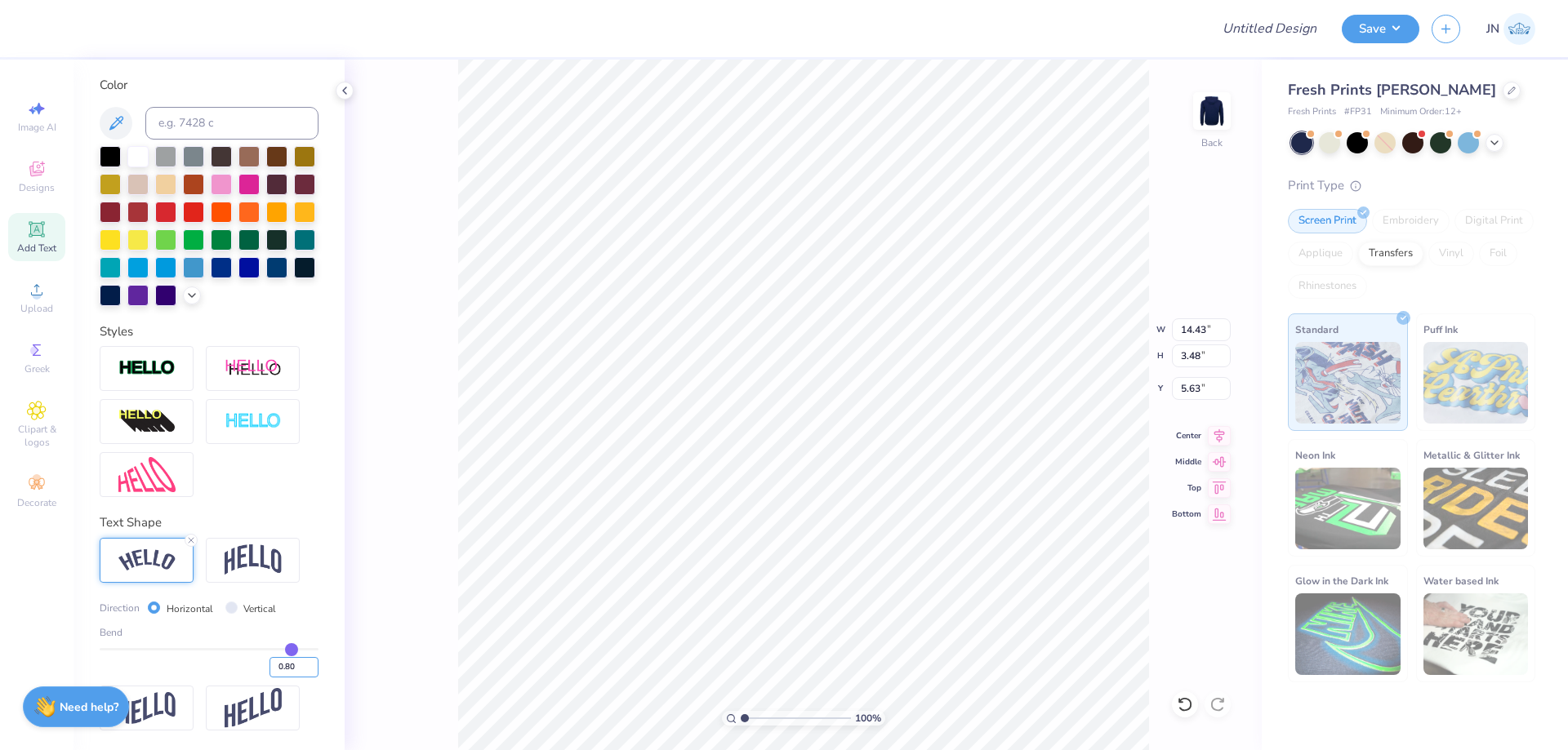
type input "15.15"
type input "5.82"
type input "4.47"
click at [823, 294] on li "Cut" at bounding box center [853, 291] width 129 height 33
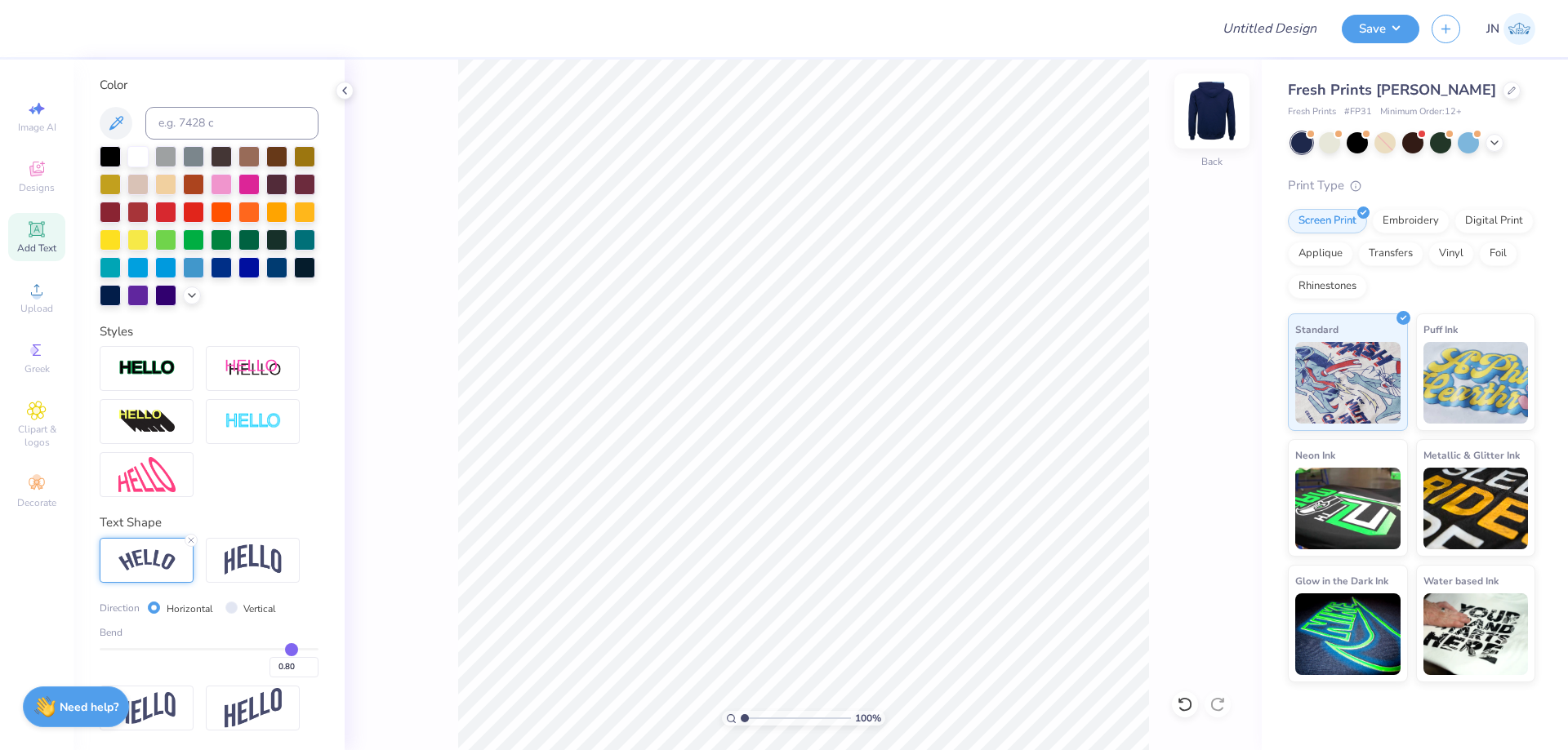
click at [1217, 103] on img at bounding box center [1212, 111] width 65 height 65
click at [847, 384] on li "Paste" at bounding box center [853, 380] width 129 height 32
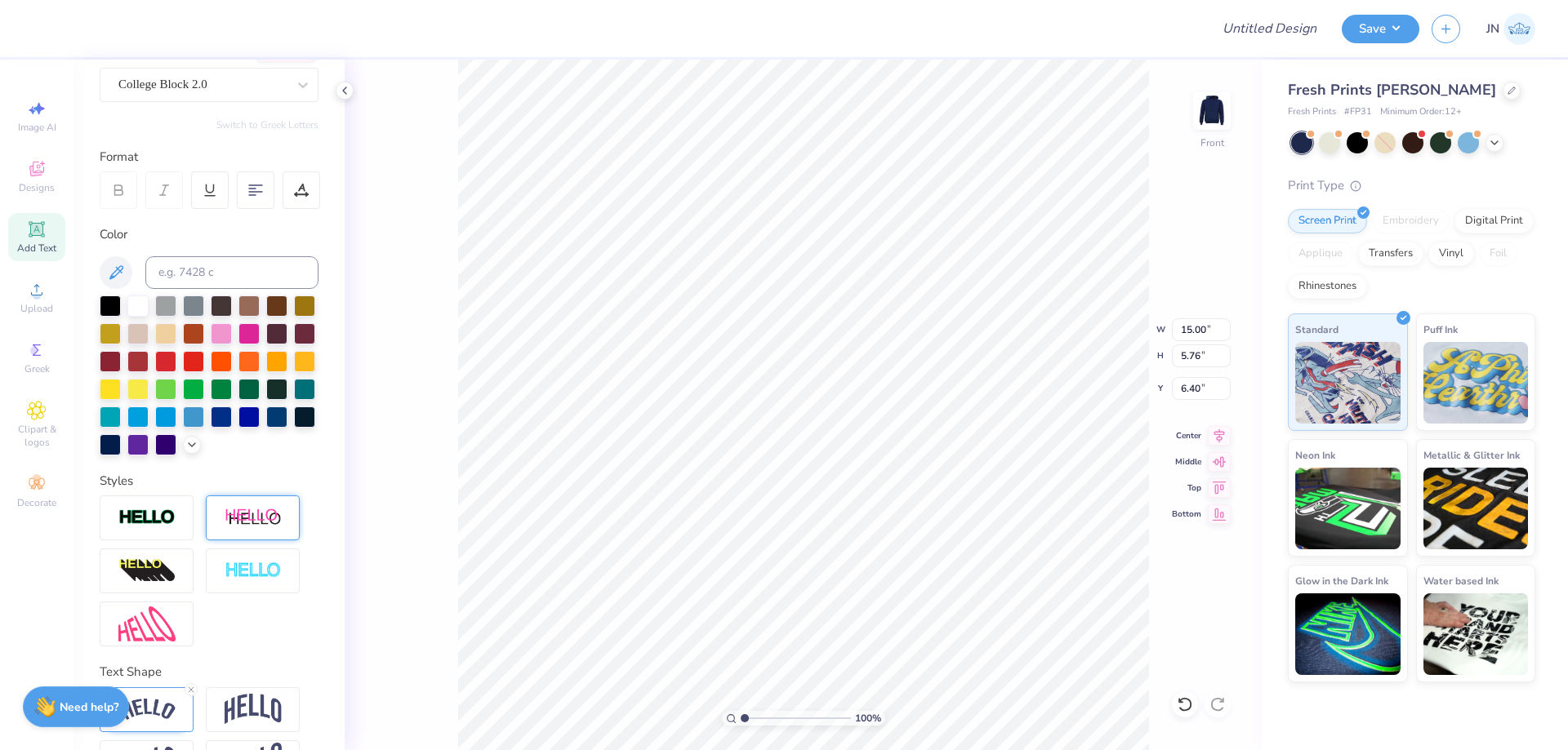
scroll to position [0, 0]
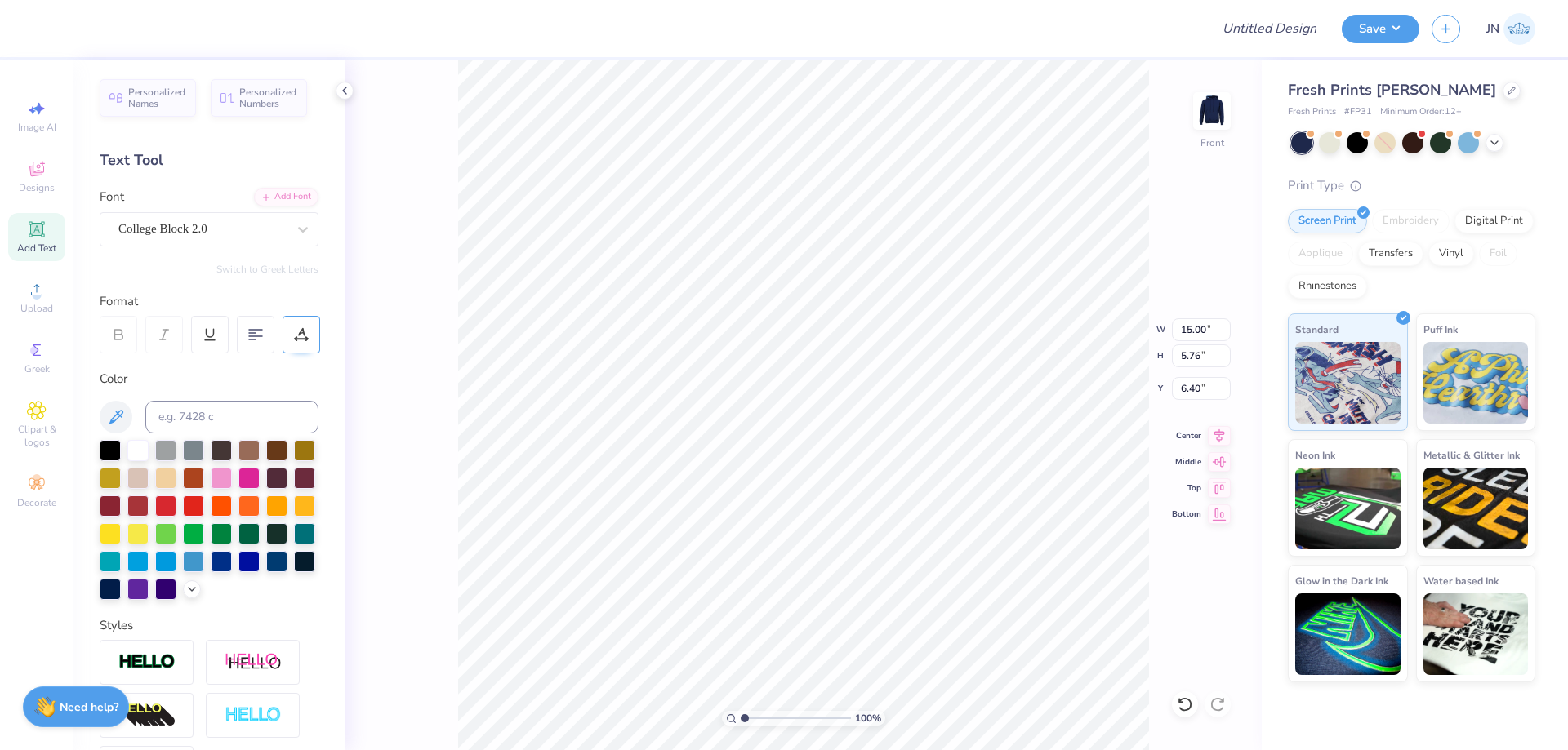
click at [305, 342] on div at bounding box center [301, 334] width 37 height 37
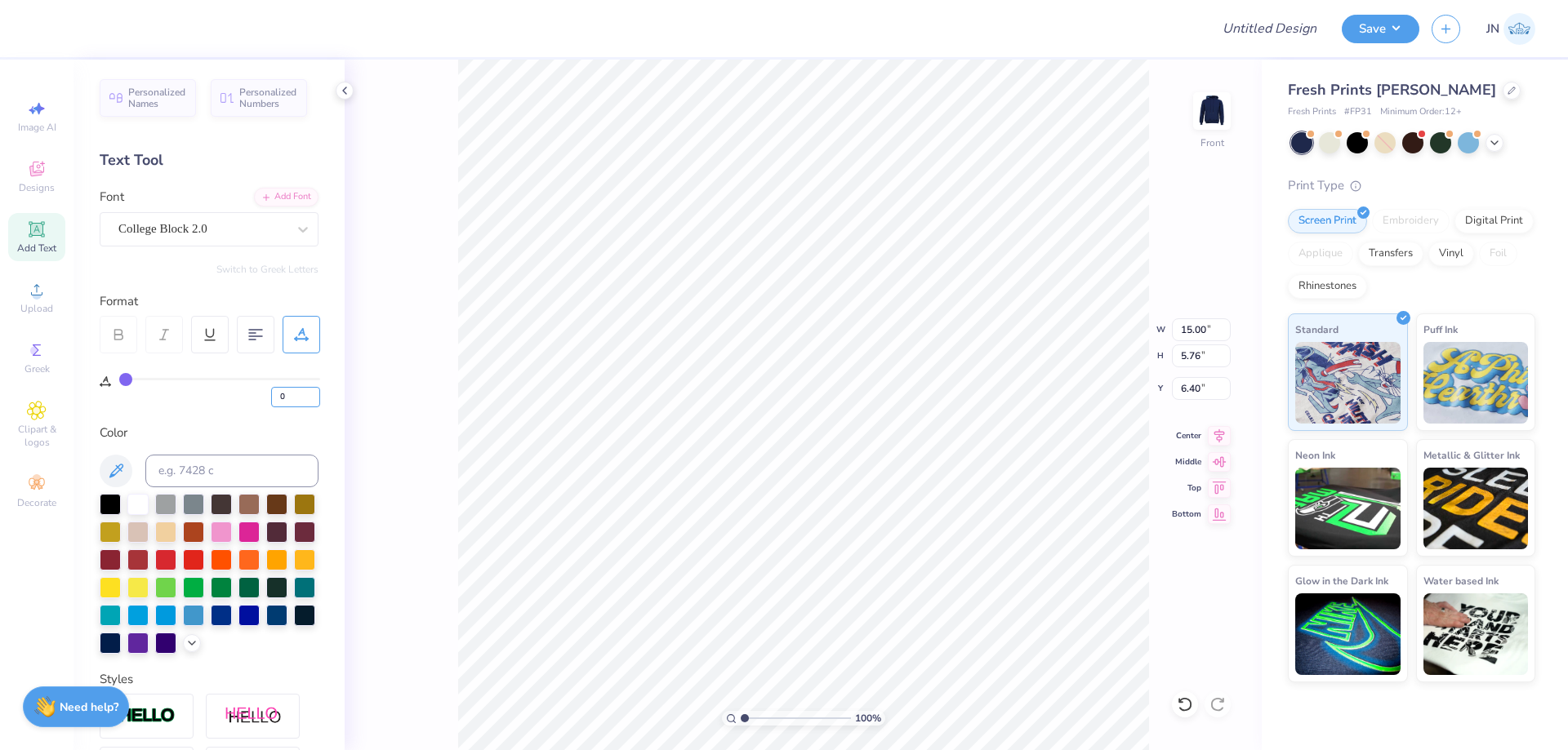
drag, startPoint x: 282, startPoint y: 400, endPoint x: 268, endPoint y: 401, distance: 14.0
click at [268, 401] on div "0" at bounding box center [220, 393] width 201 height 30
type input "5"
type input "15.53"
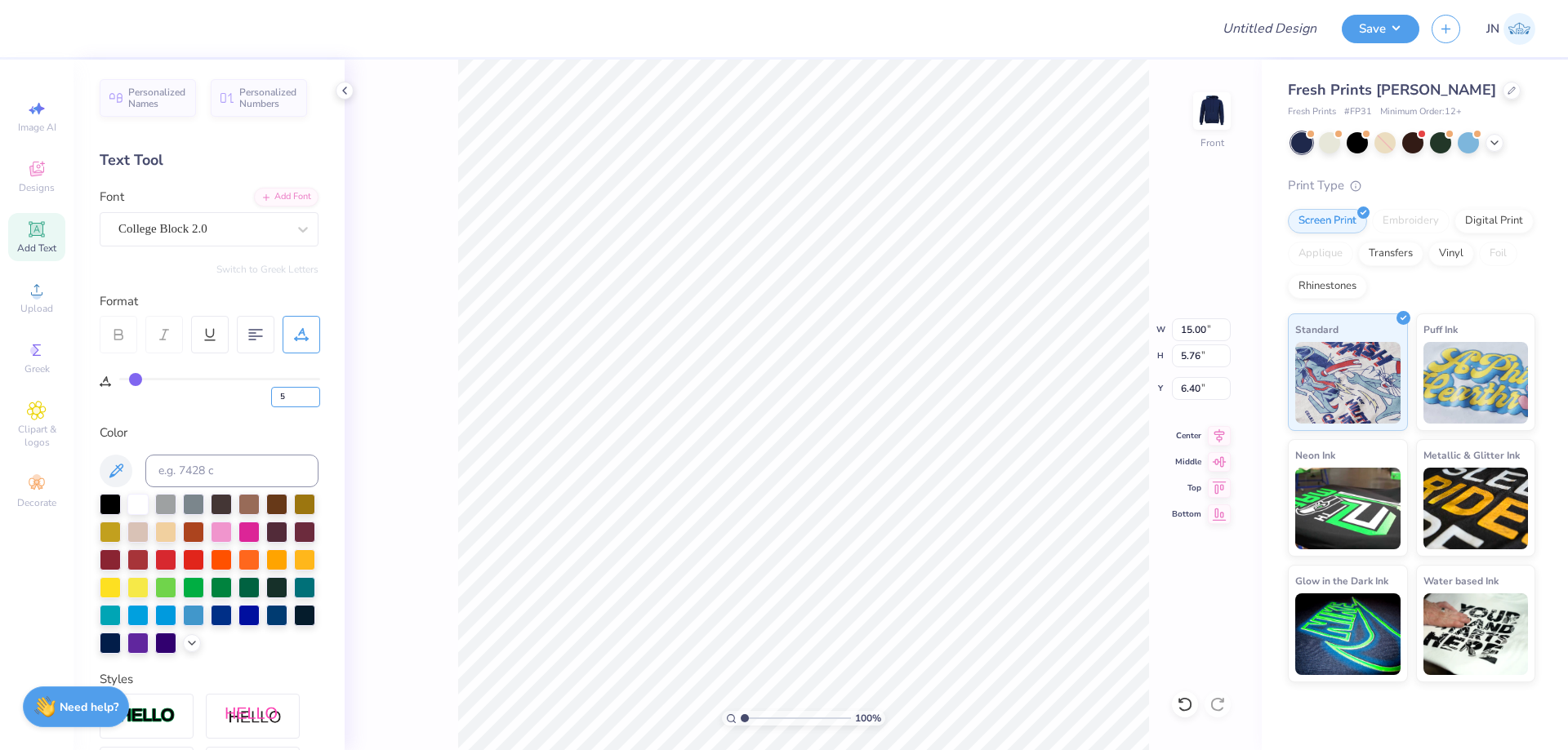
type input "5.92"
type input "6.32"
type input "9.80"
type input "3.74"
type input "6.94"
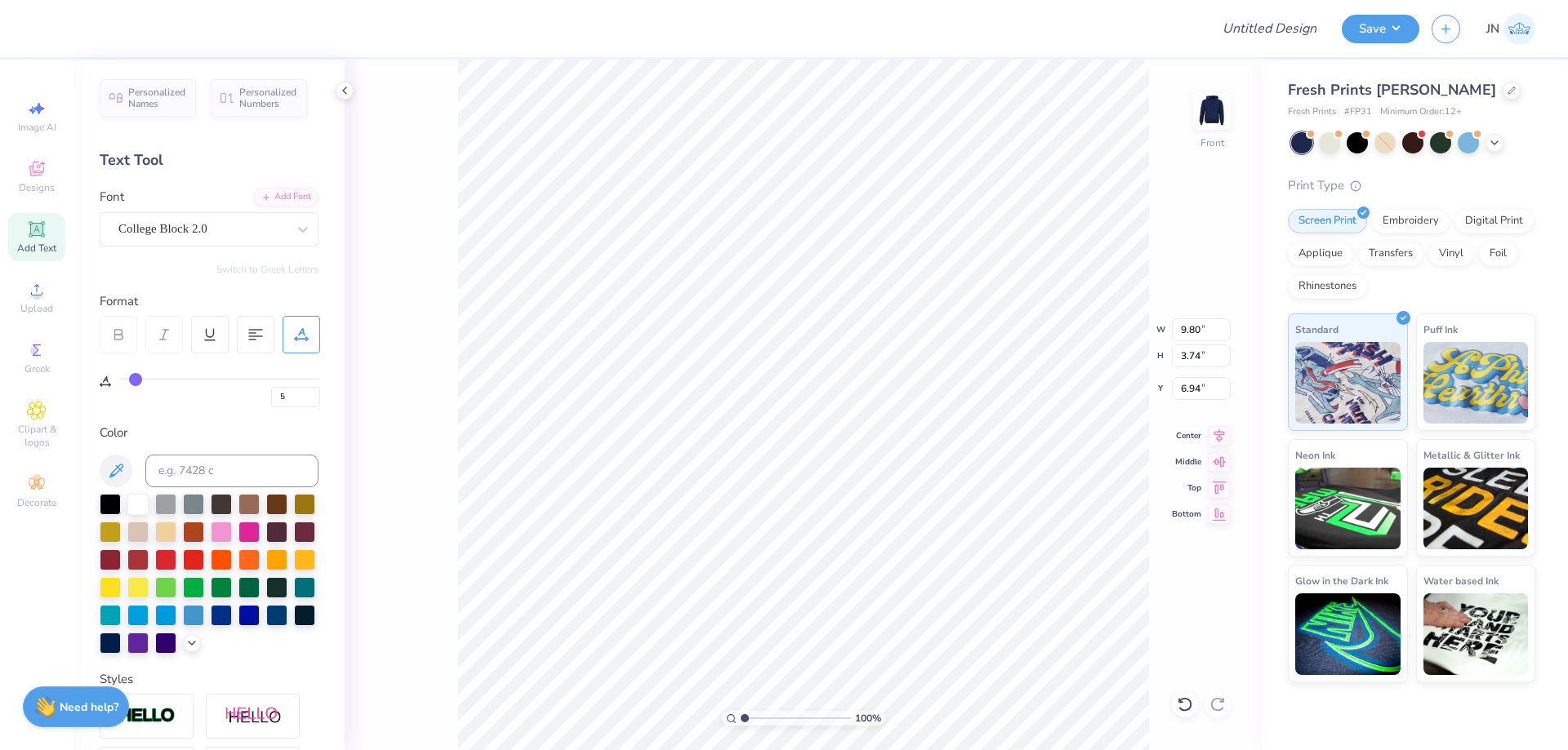
click at [1169, 387] on div "100 % Front W 9.80 9.80 " H 3.74 3.74 " Y 6.94 6.94 " Center Middle Top Bottom" at bounding box center [804, 404] width 917 height 690
click at [1191, 387] on div "100 % Front W 9.80 H 3.74 Y 6.94 Center Middle Top Bottom" at bounding box center [804, 404] width 917 height 690
click at [1190, 389] on input "6.94" at bounding box center [1201, 389] width 59 height 23
type input "6.00"
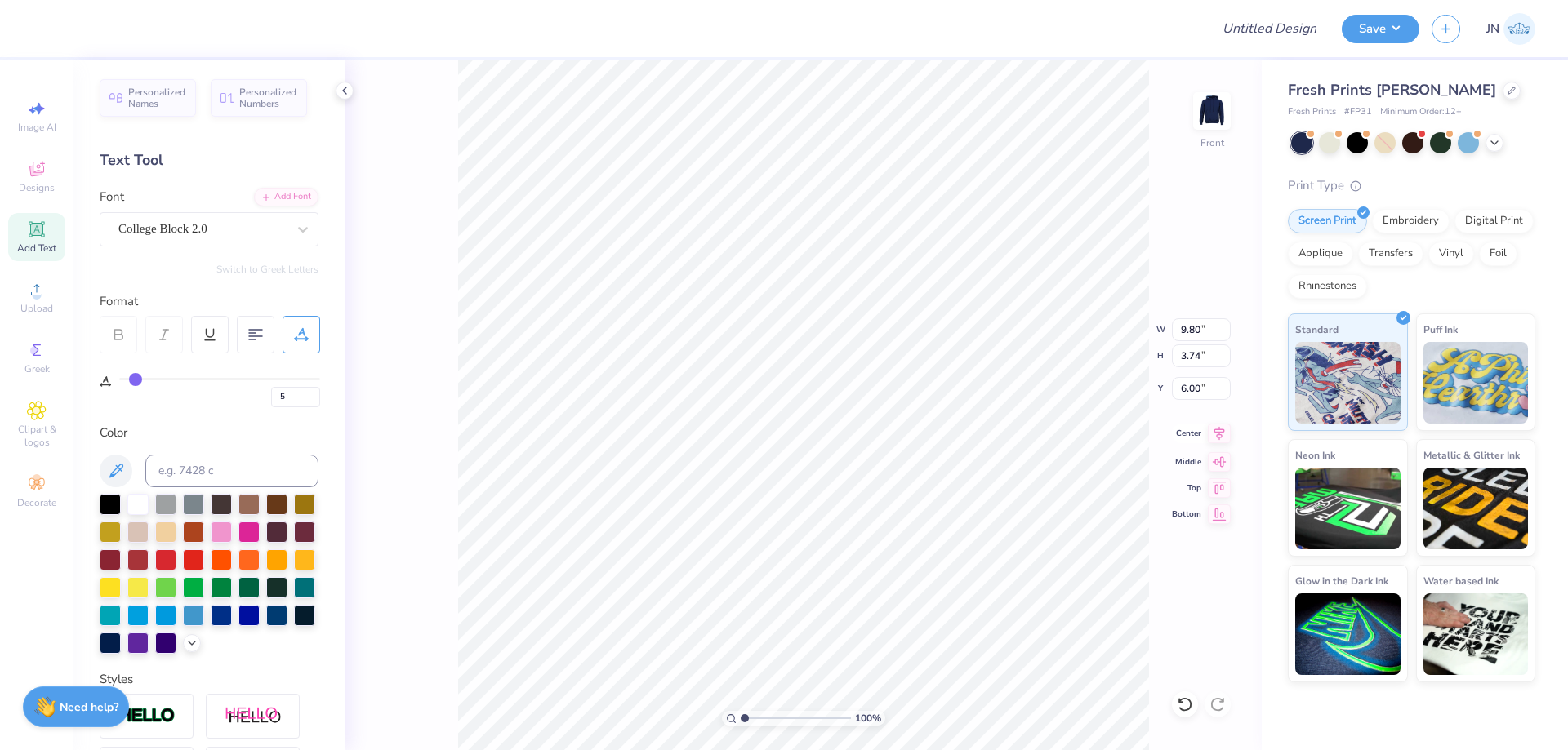
click at [1211, 434] on icon at bounding box center [1219, 433] width 23 height 20
click at [1191, 329] on input "9.80" at bounding box center [1201, 330] width 59 height 23
type input "10.00"
type input "3.81"
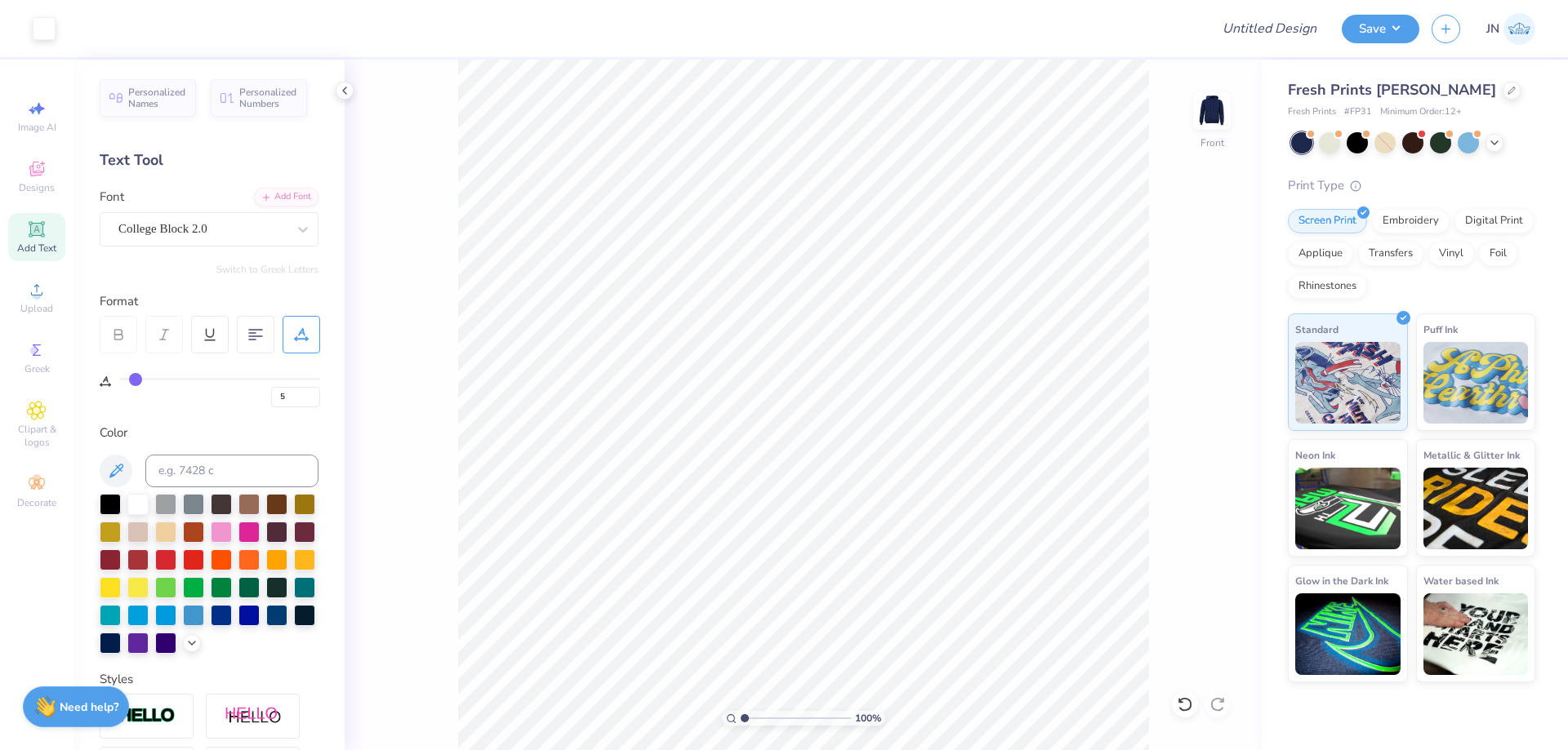
click at [44, 242] on span "Add Text" at bounding box center [36, 248] width 39 height 13
type input "0"
click at [234, 227] on div "Super Dream" at bounding box center [202, 228] width 172 height 25
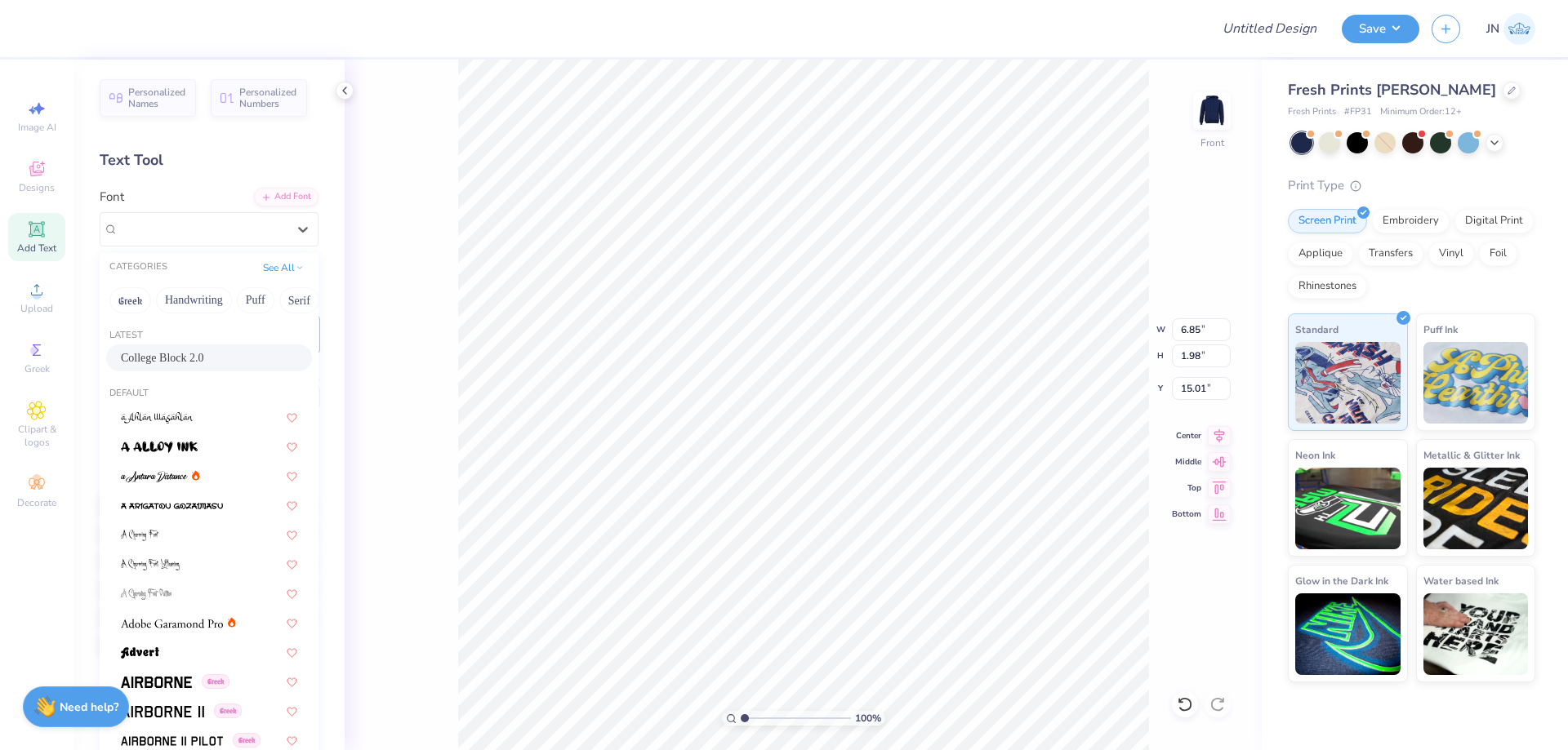
click at [181, 361] on span "College Block 2.0" at bounding box center [162, 358] width 83 height 17
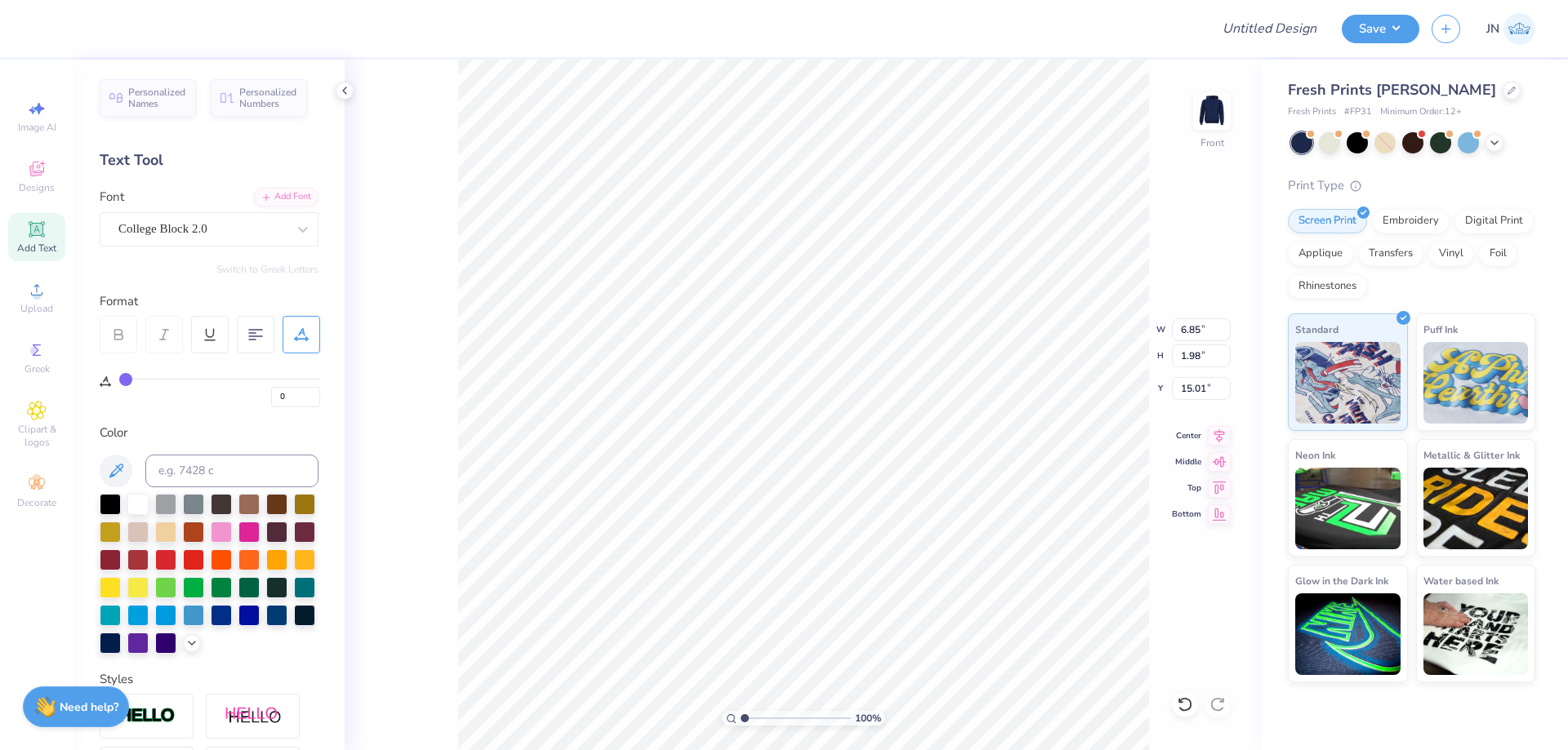
type input "6.23"
type input "2.49"
type input "14.76"
type textarea "RUSH 2025"
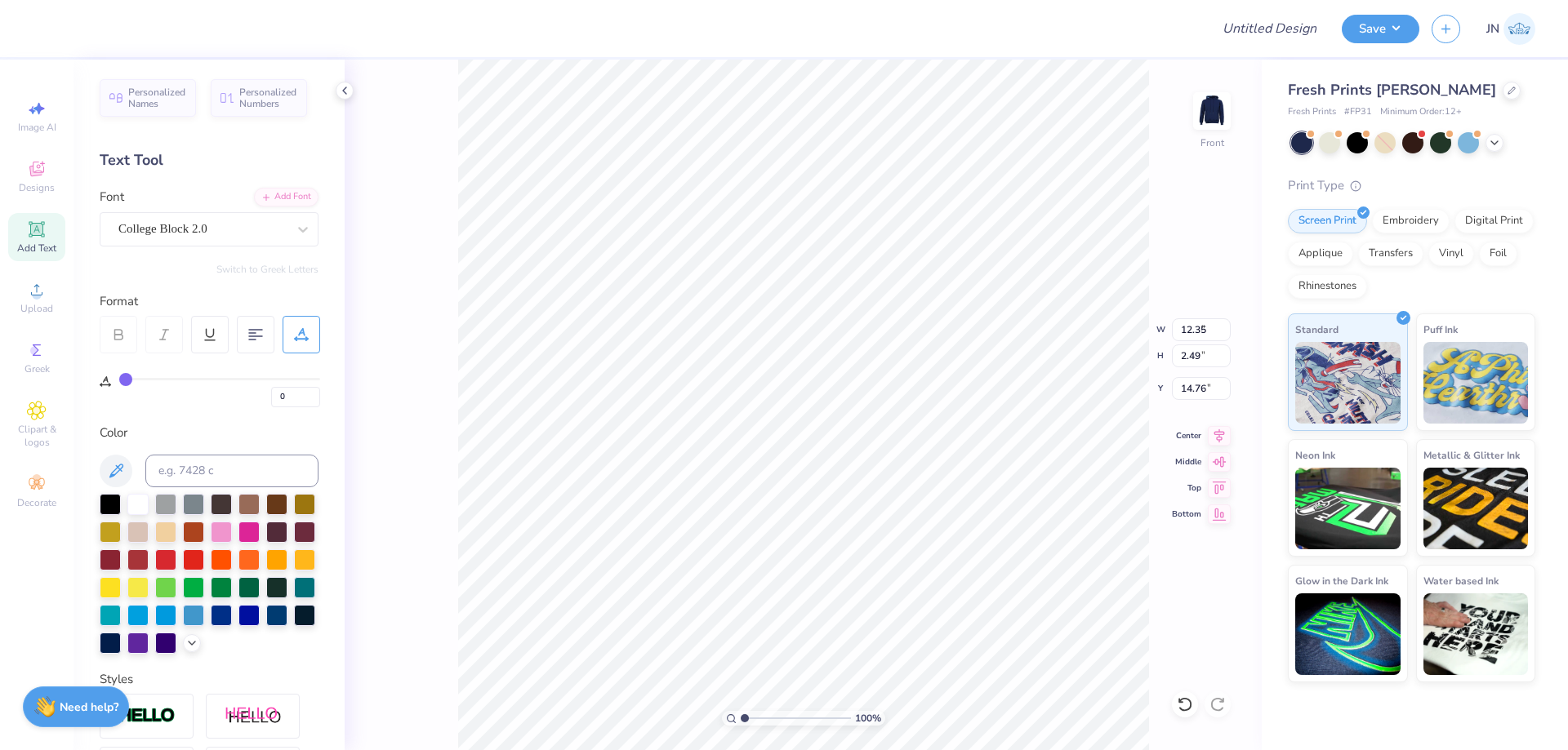
type input "2.27"
type input "0.46"
drag, startPoint x: 289, startPoint y: 397, endPoint x: 267, endPoint y: 396, distance: 22.0
click at [267, 396] on div "0" at bounding box center [220, 393] width 201 height 30
type input "5"
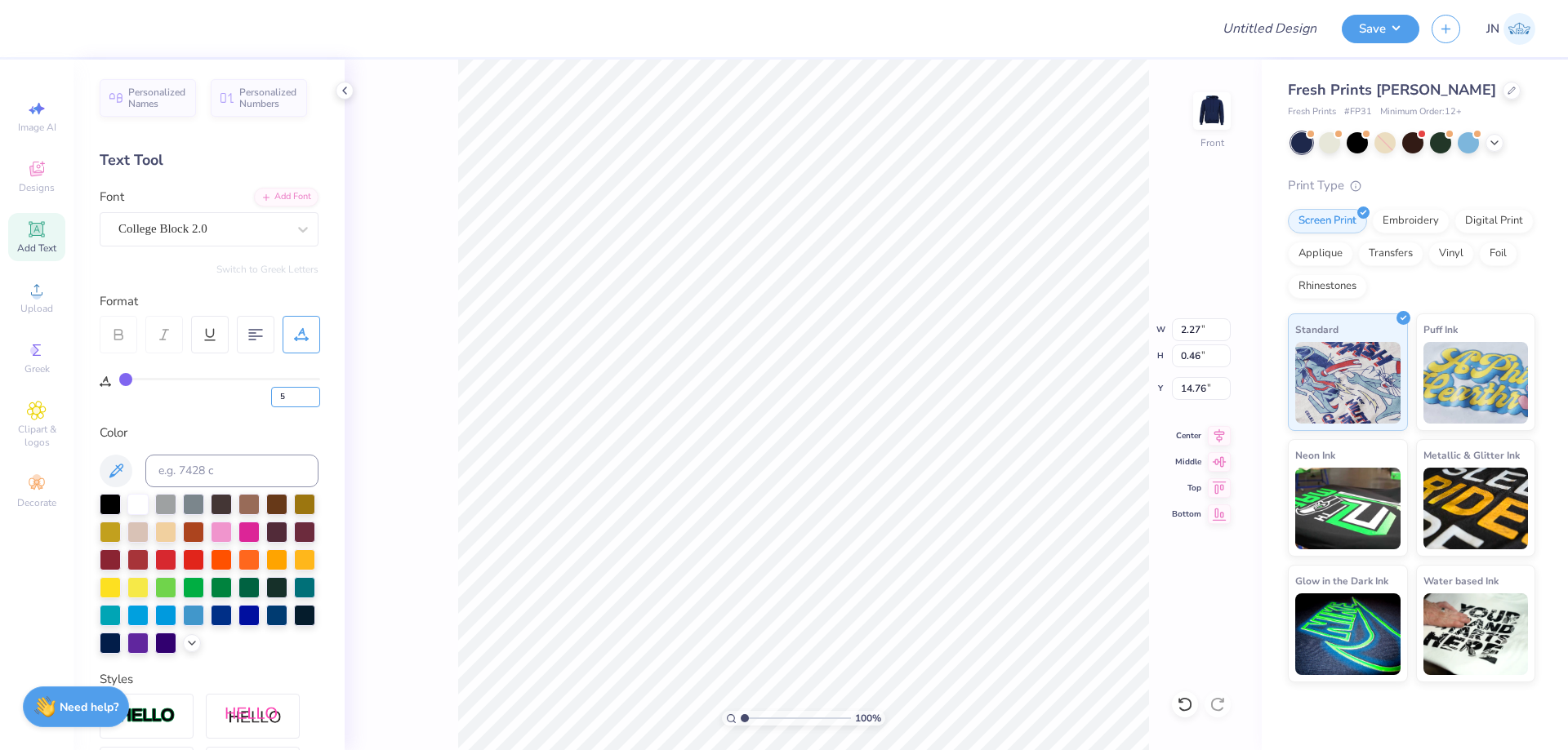
type input "5"
type input "6.48"
type input "1.20"
type input "10.09"
click at [1222, 433] on icon at bounding box center [1219, 433] width 23 height 20
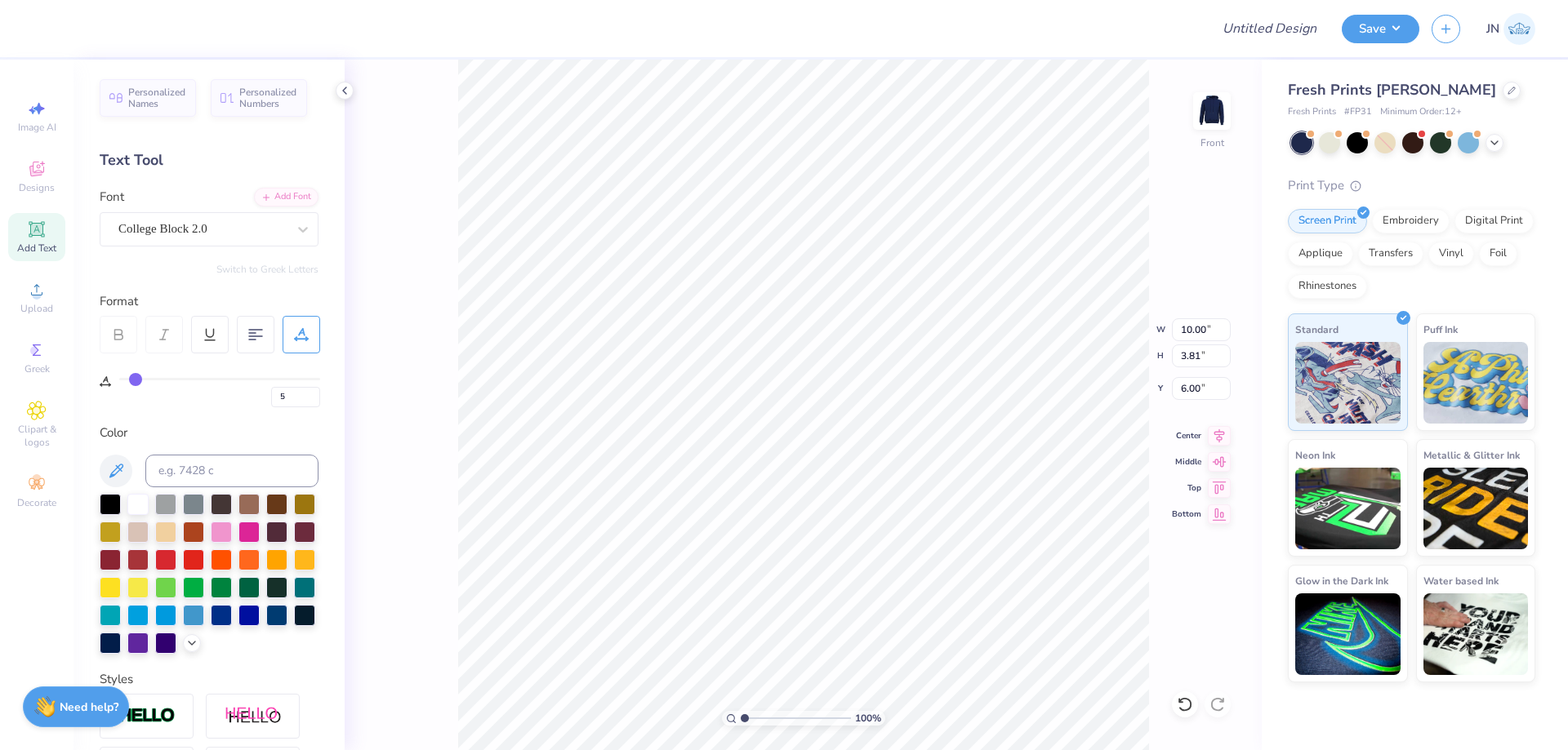
type input "6.48"
type input "1.20"
type input "10.09"
type input "6.81"
type input "1.26"
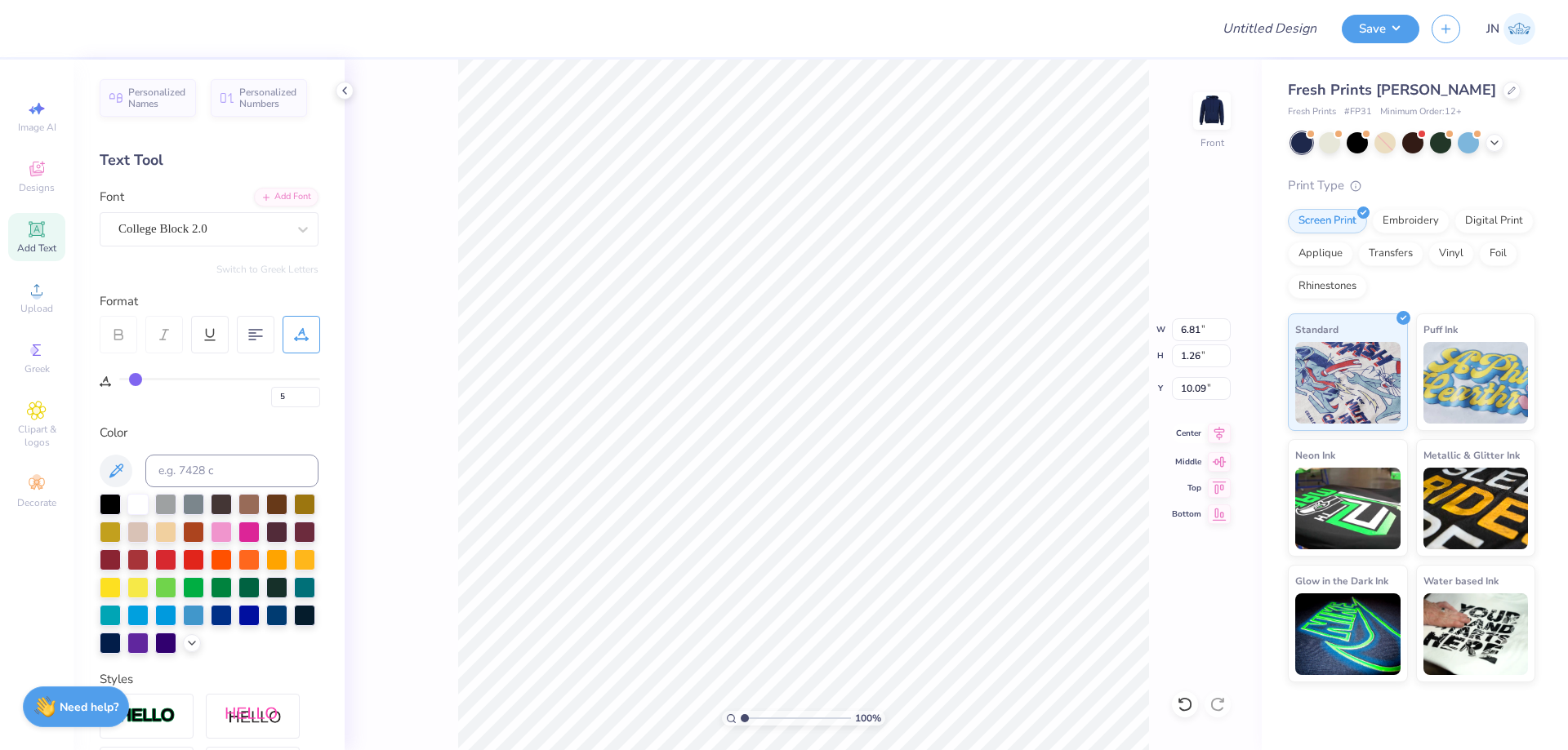
click at [1214, 432] on icon at bounding box center [1219, 433] width 23 height 20
type input "10.00"
type input "3.81"
type input "6.00"
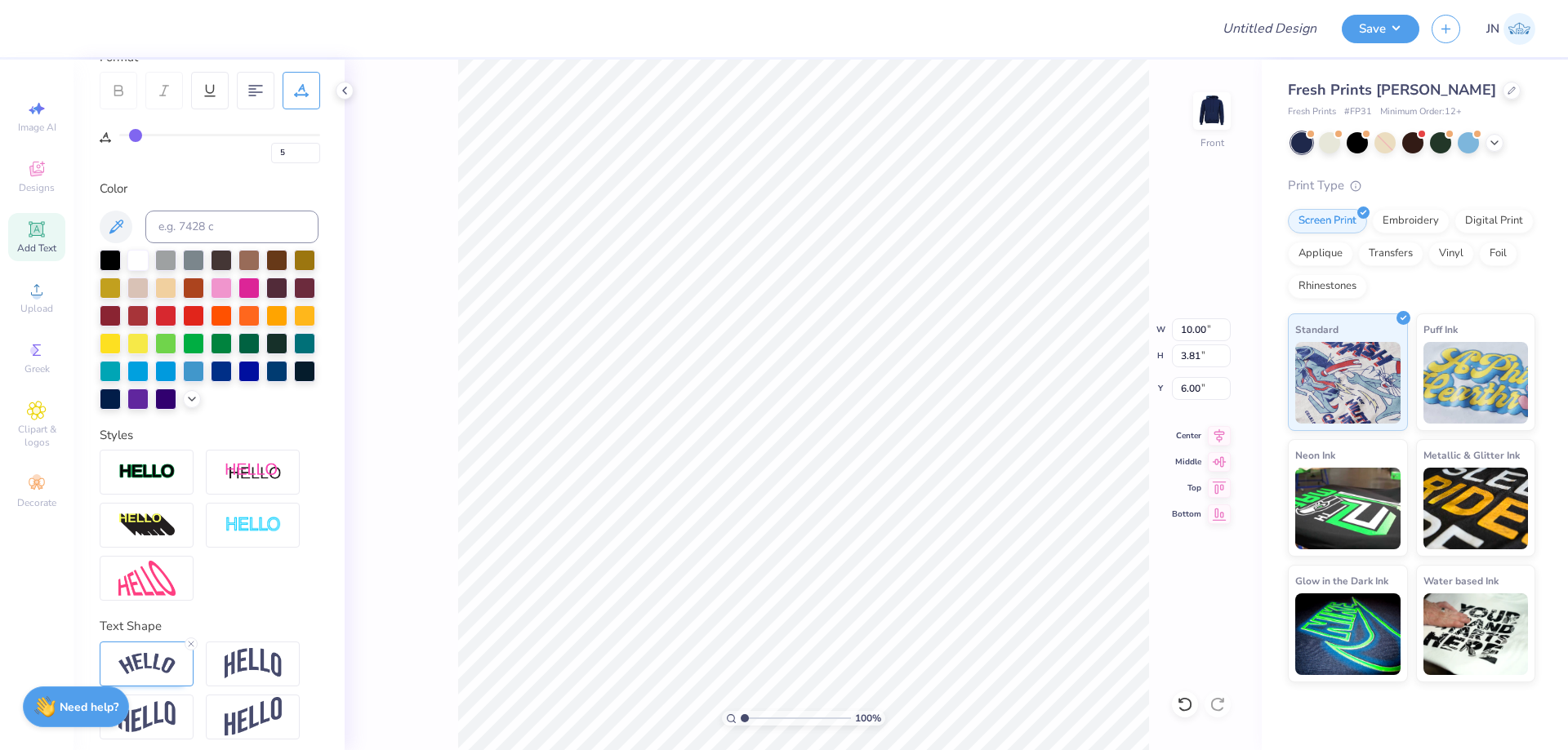
scroll to position [245, 0]
click at [145, 675] on img at bounding box center [146, 663] width 57 height 22
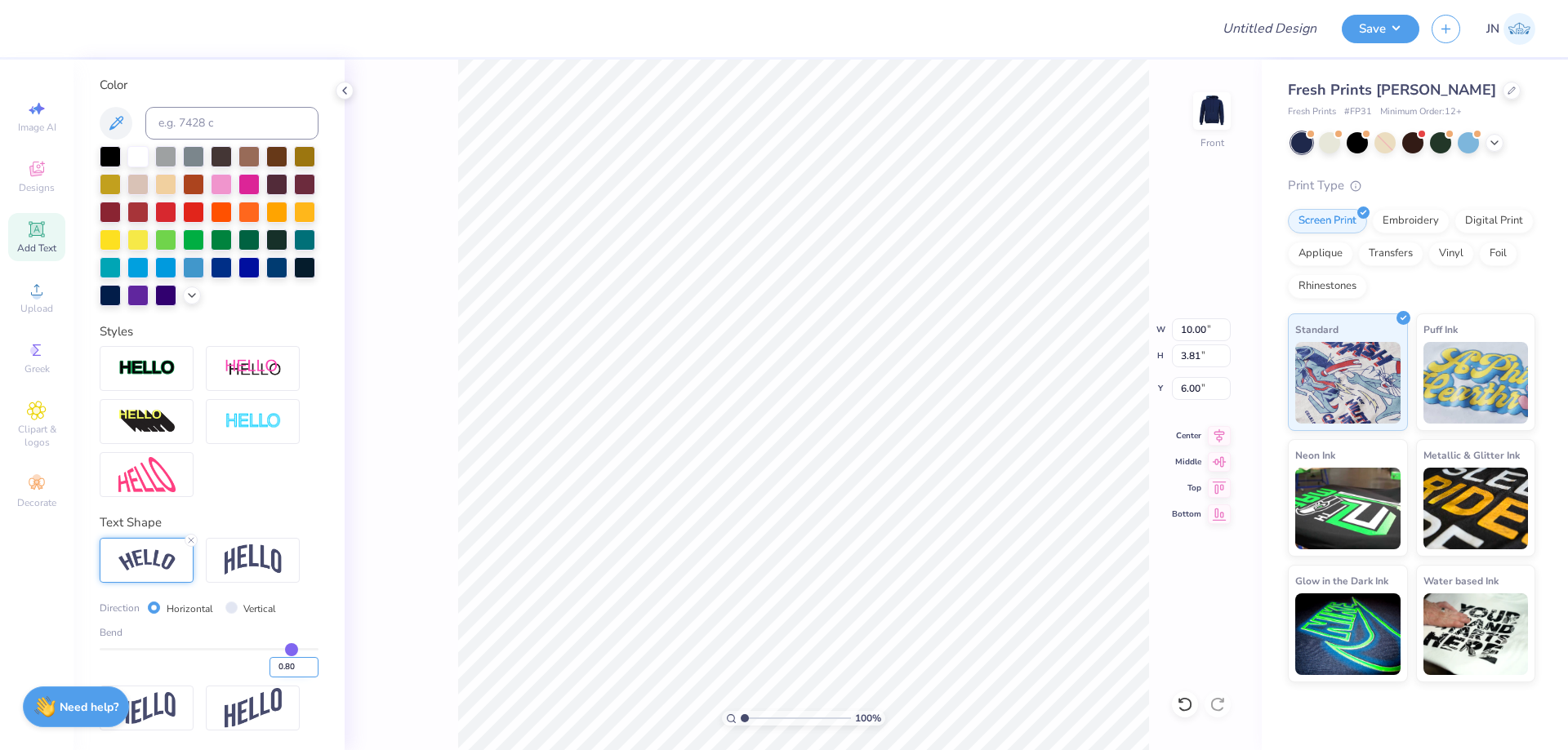
click at [274, 664] on input "0.80" at bounding box center [294, 667] width 49 height 20
type input "0.9"
type input "0.90"
type input "10.08"
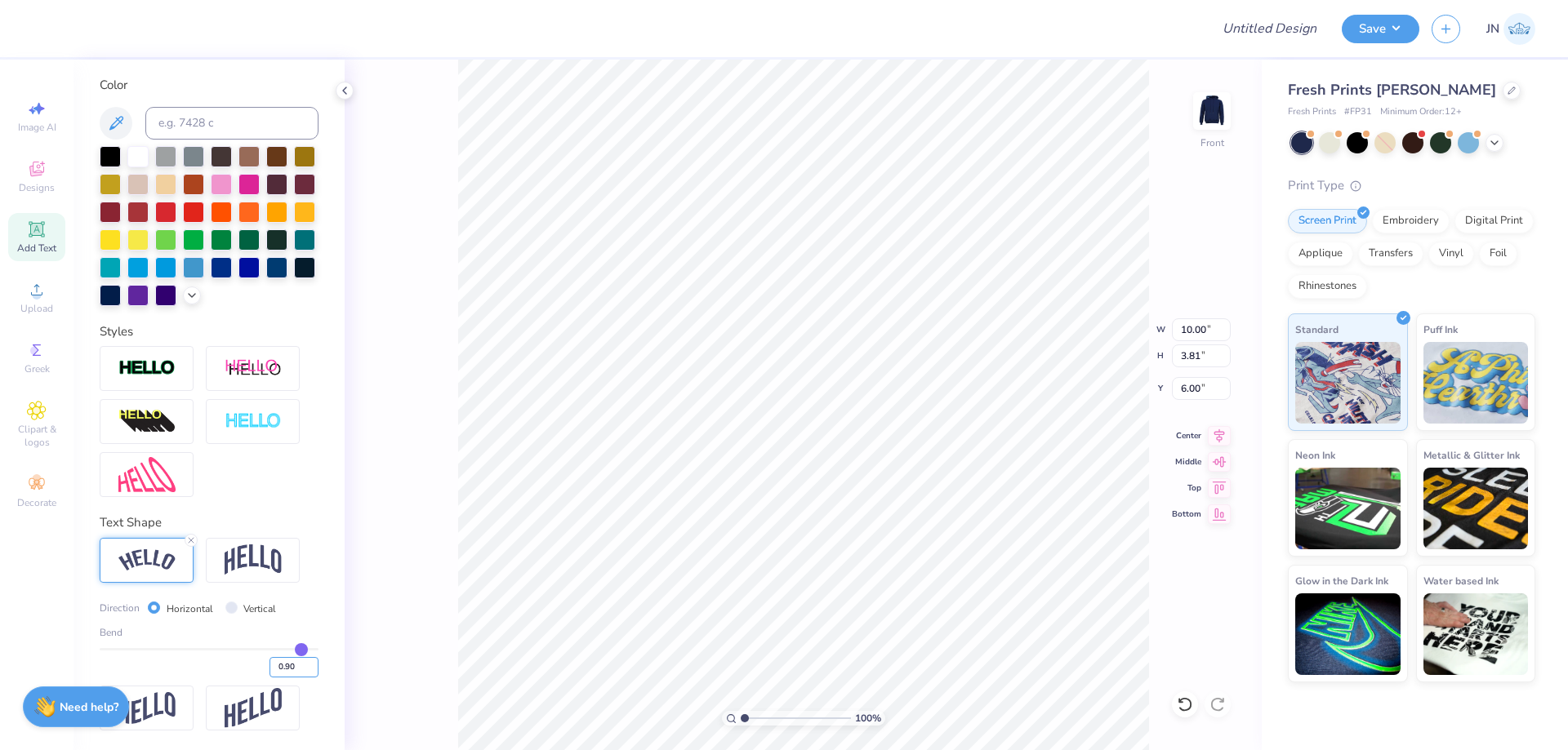
type input "4.42"
type input "6.04"
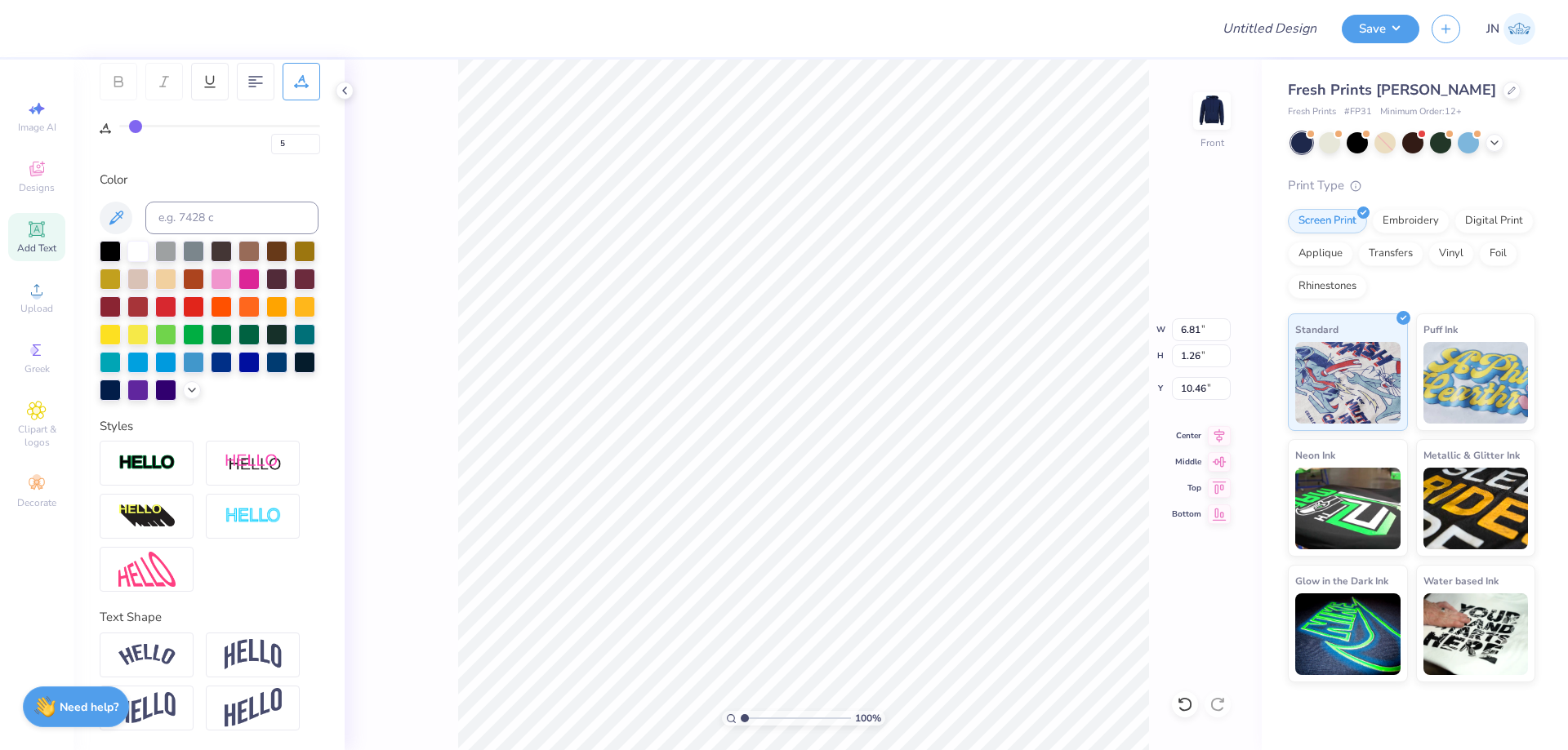
type input "10.46"
click at [1230, 441] on icon at bounding box center [1219, 433] width 23 height 20
click at [1205, 103] on img at bounding box center [1212, 111] width 65 height 65
click at [26, 227] on div "Add Text" at bounding box center [36, 238] width 57 height 48
type input "0"
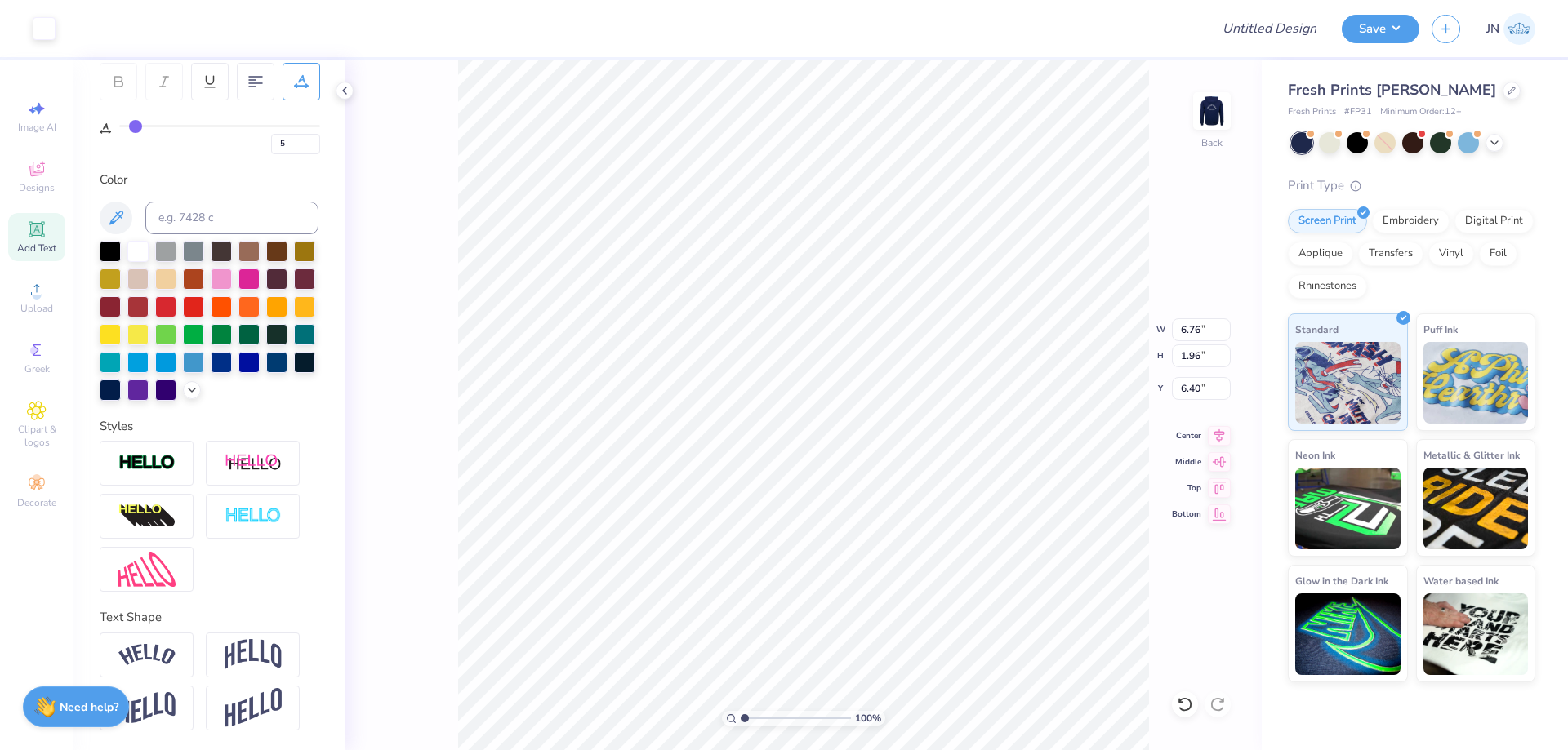
type input "0"
type textarea "Z"
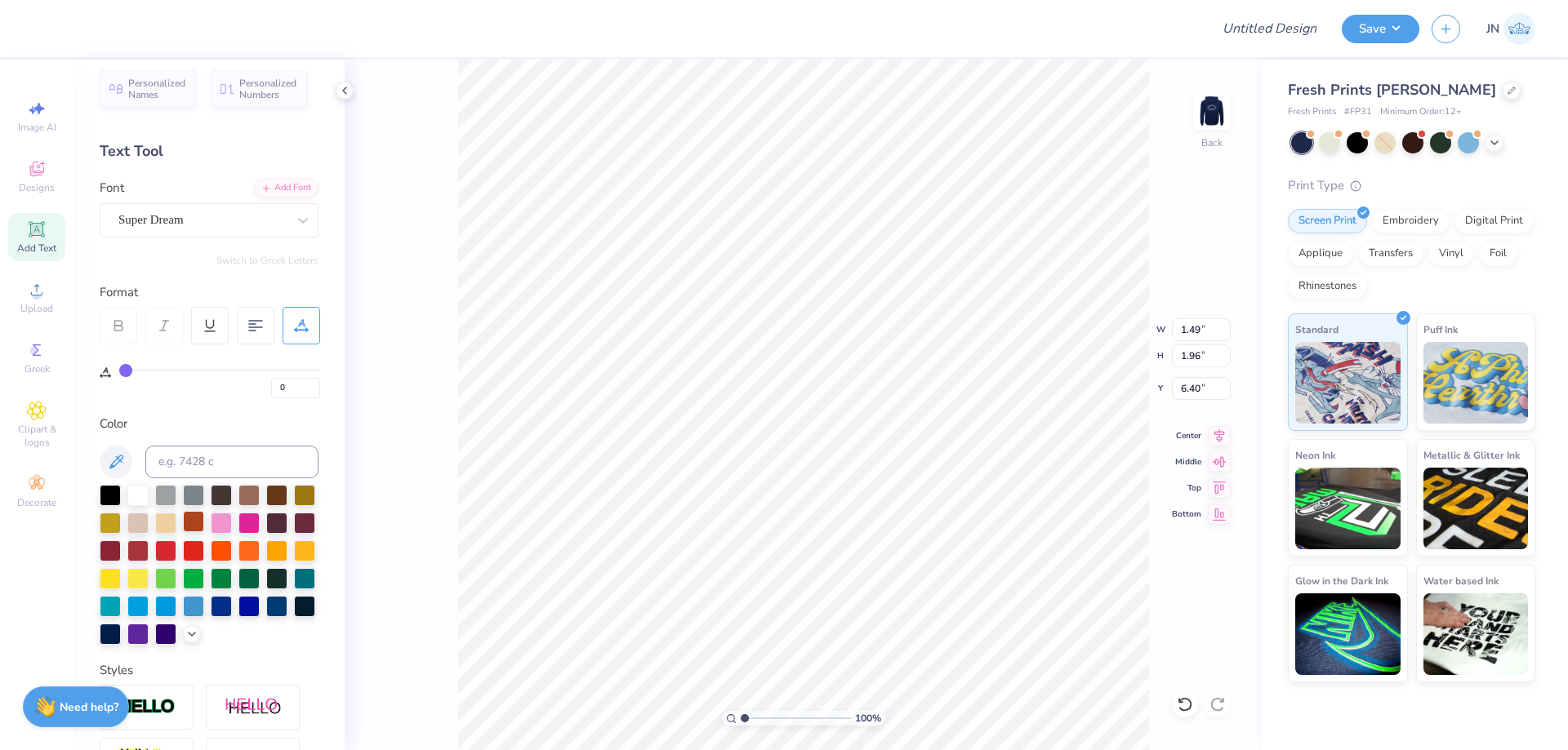
scroll to position [0, 0]
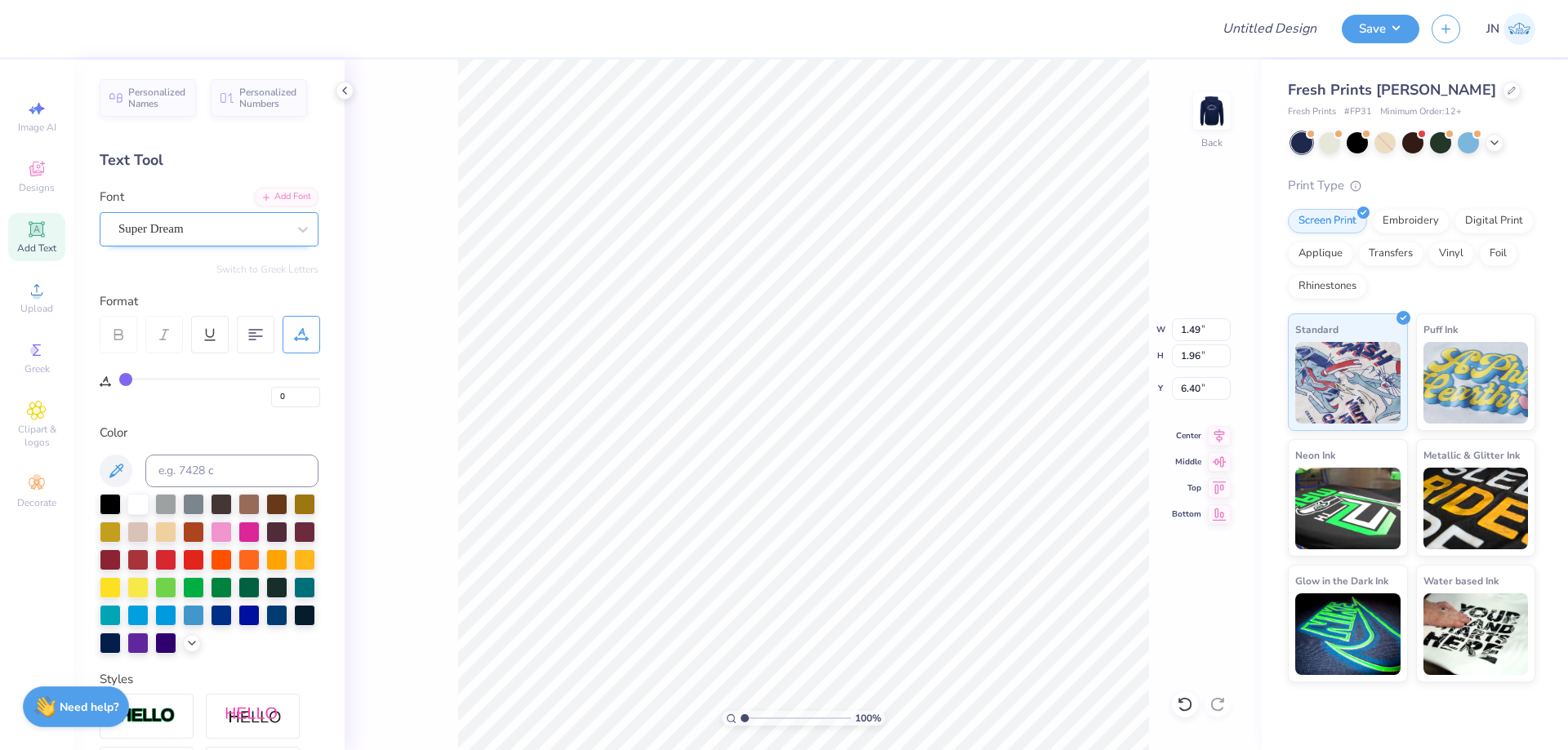
click at [226, 236] on div "Super Dream" at bounding box center [202, 228] width 172 height 25
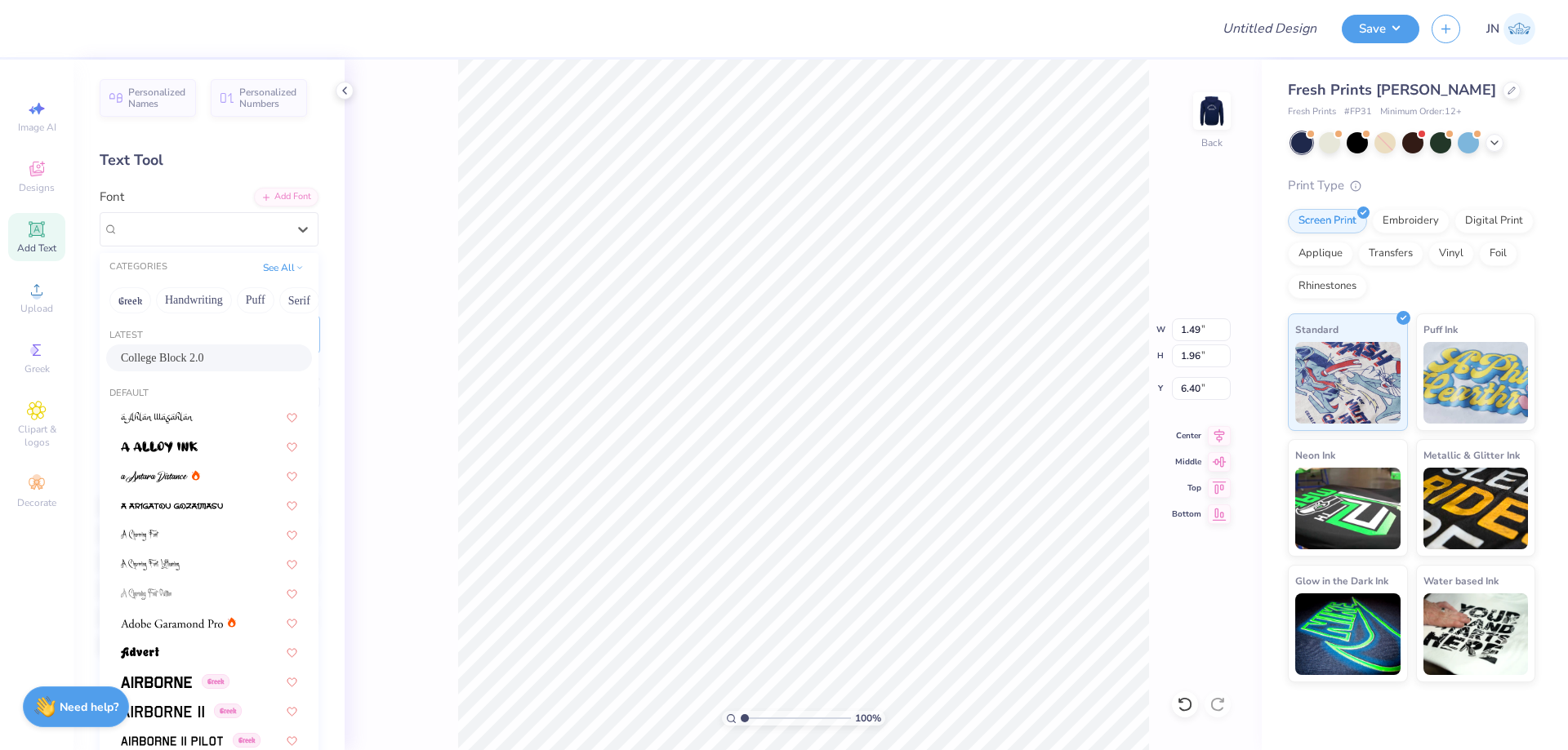
click at [167, 358] on span "College Block 2.0" at bounding box center [162, 358] width 83 height 17
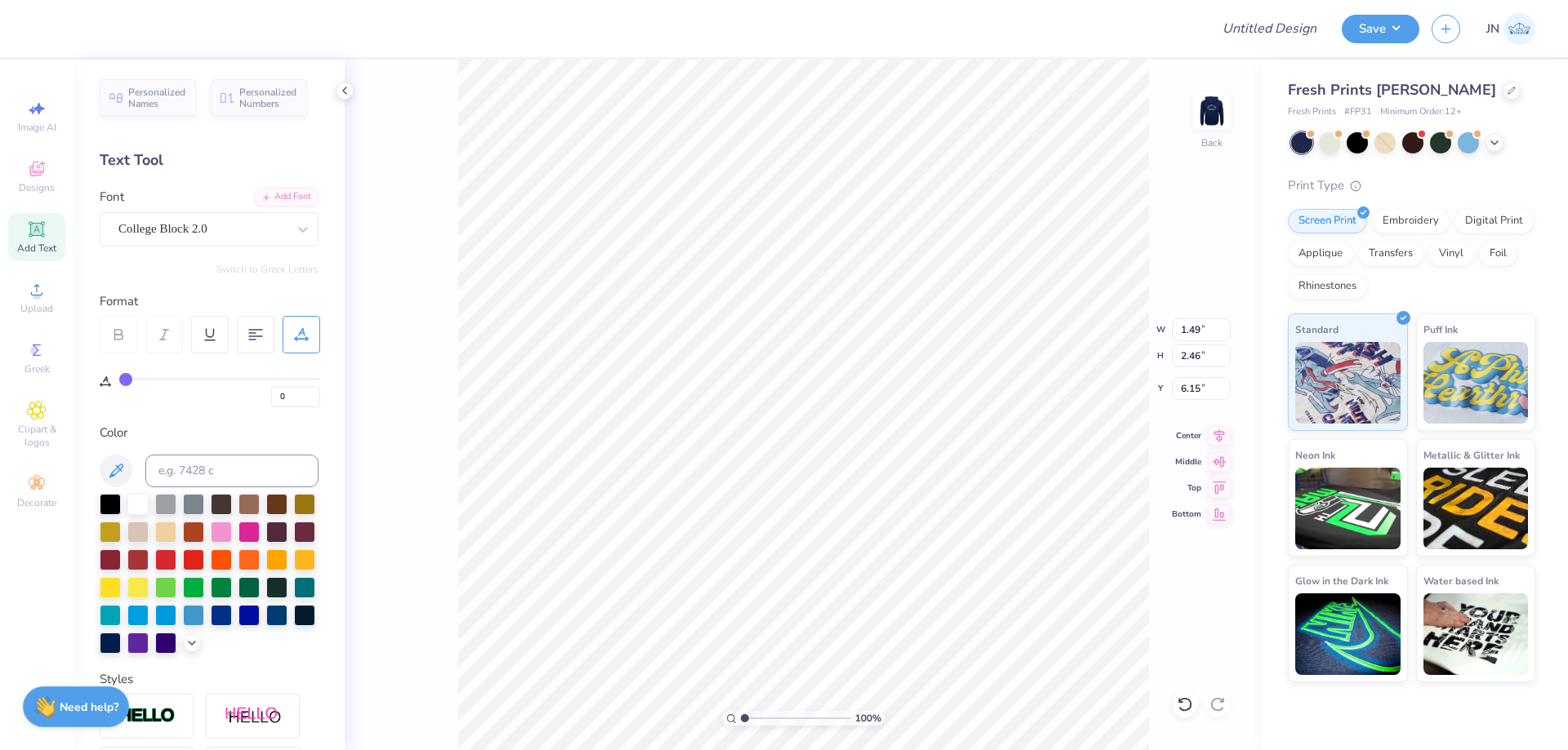
type input "1.18"
type input "2.46"
click at [907, 365] on li "Duplicate" at bounding box center [932, 375] width 129 height 32
type input "3.71"
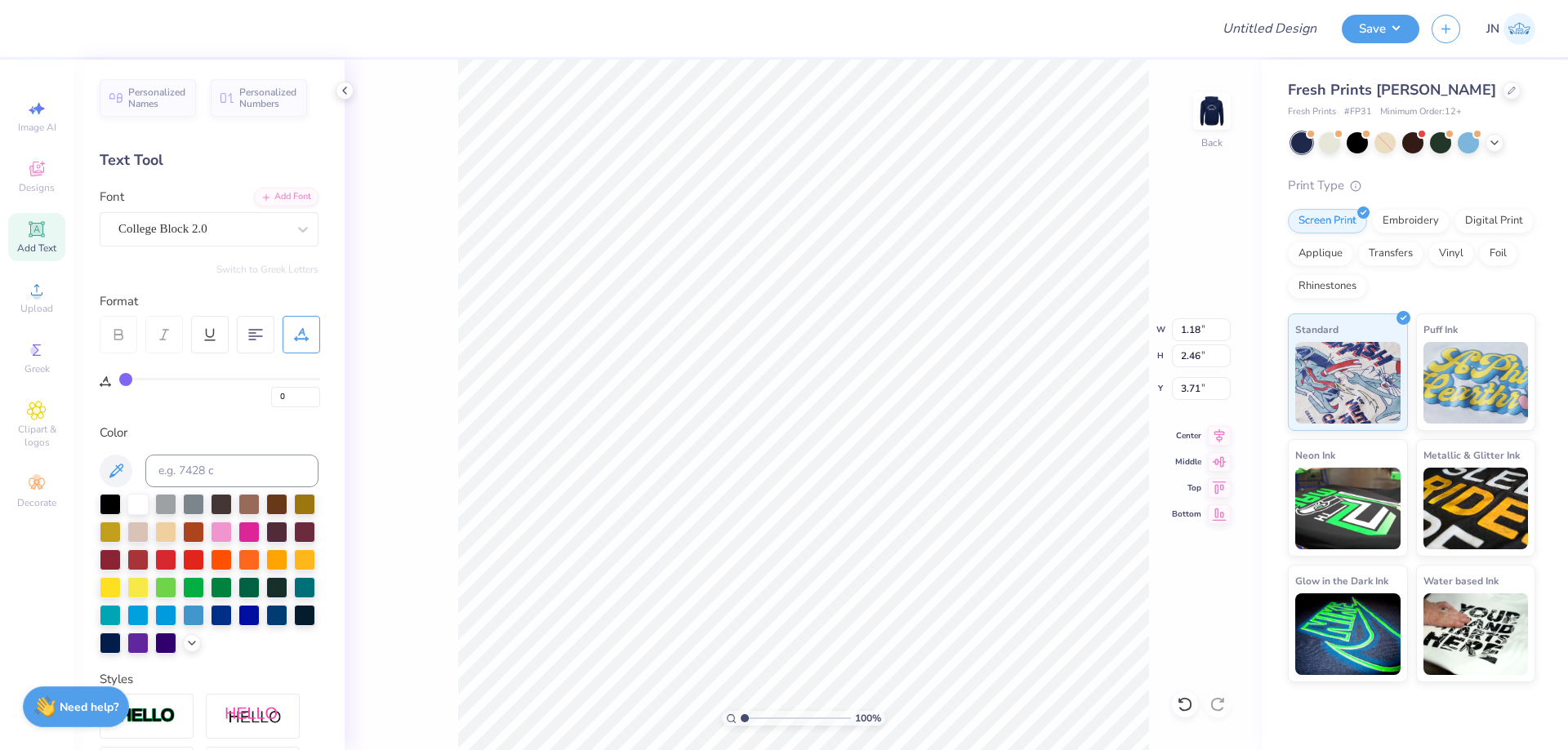
type textarea "B"
click at [942, 413] on li "Duplicate" at bounding box center [970, 414] width 129 height 32
type input "4.94"
type textarea "T"
type input "1.47"
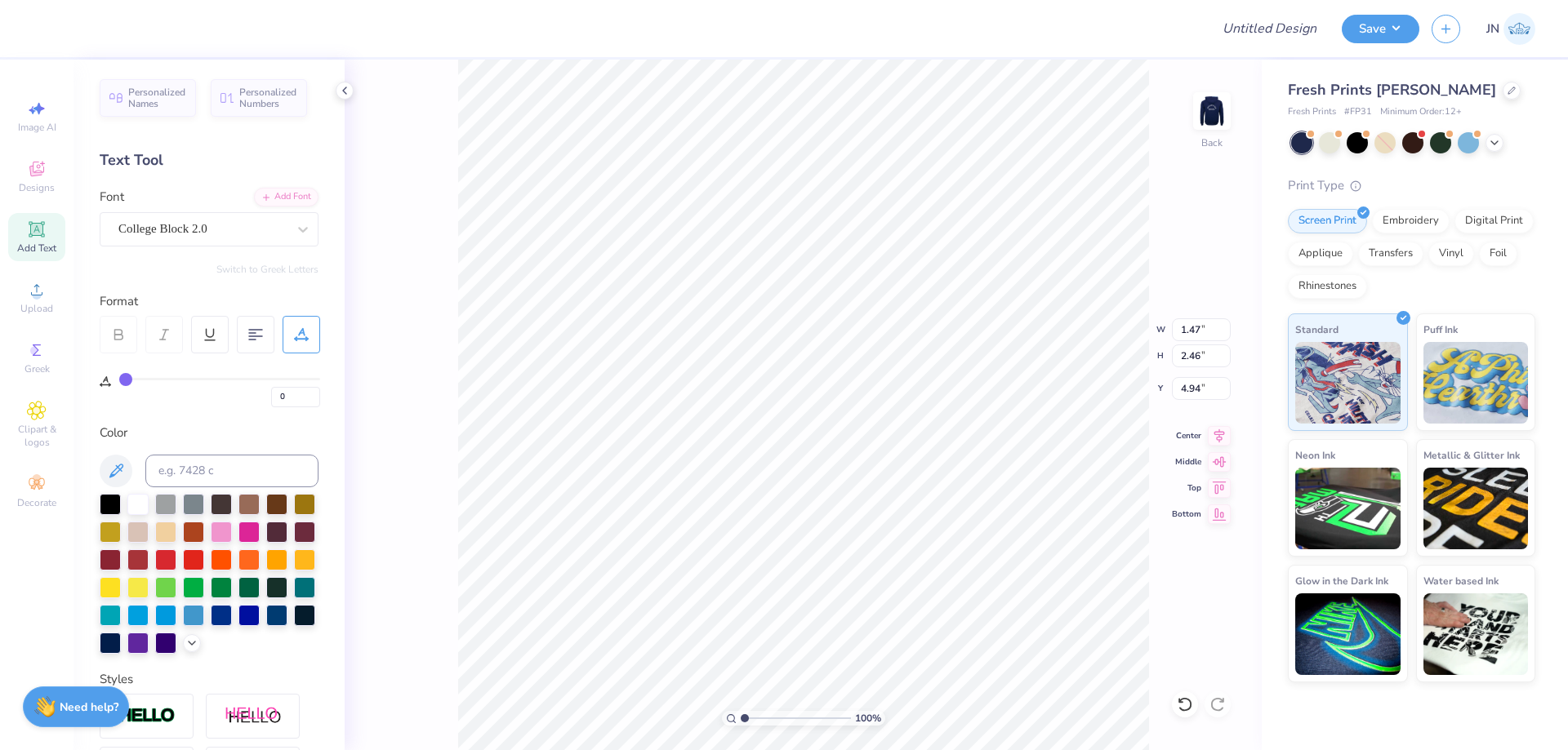
type input "2.46"
type input "5.17"
type input "1.32"
type input "2.45"
type input "3.94"
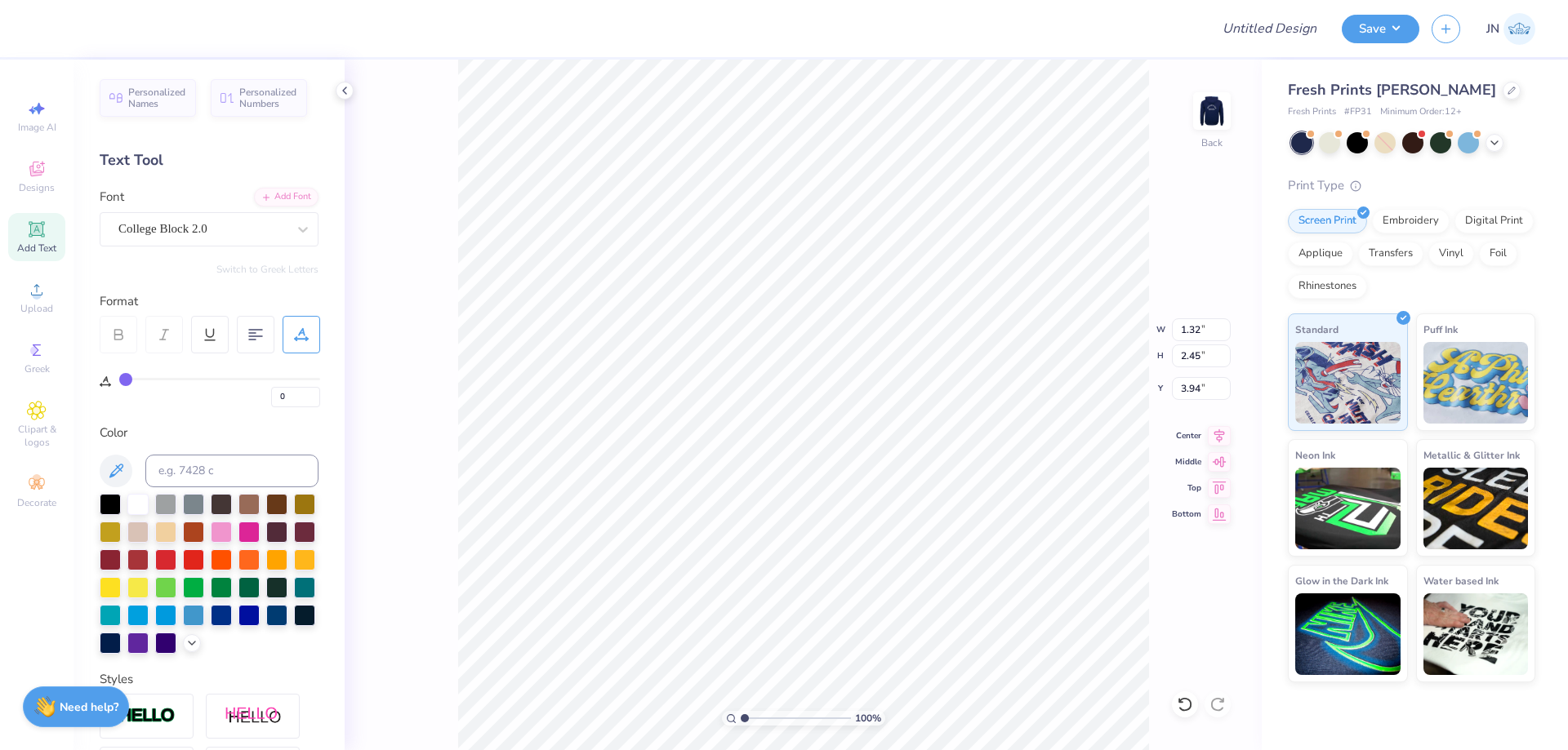
type input "1.18"
type input "2.46"
type input "2.71"
type input "3.44"
type input "3.81"
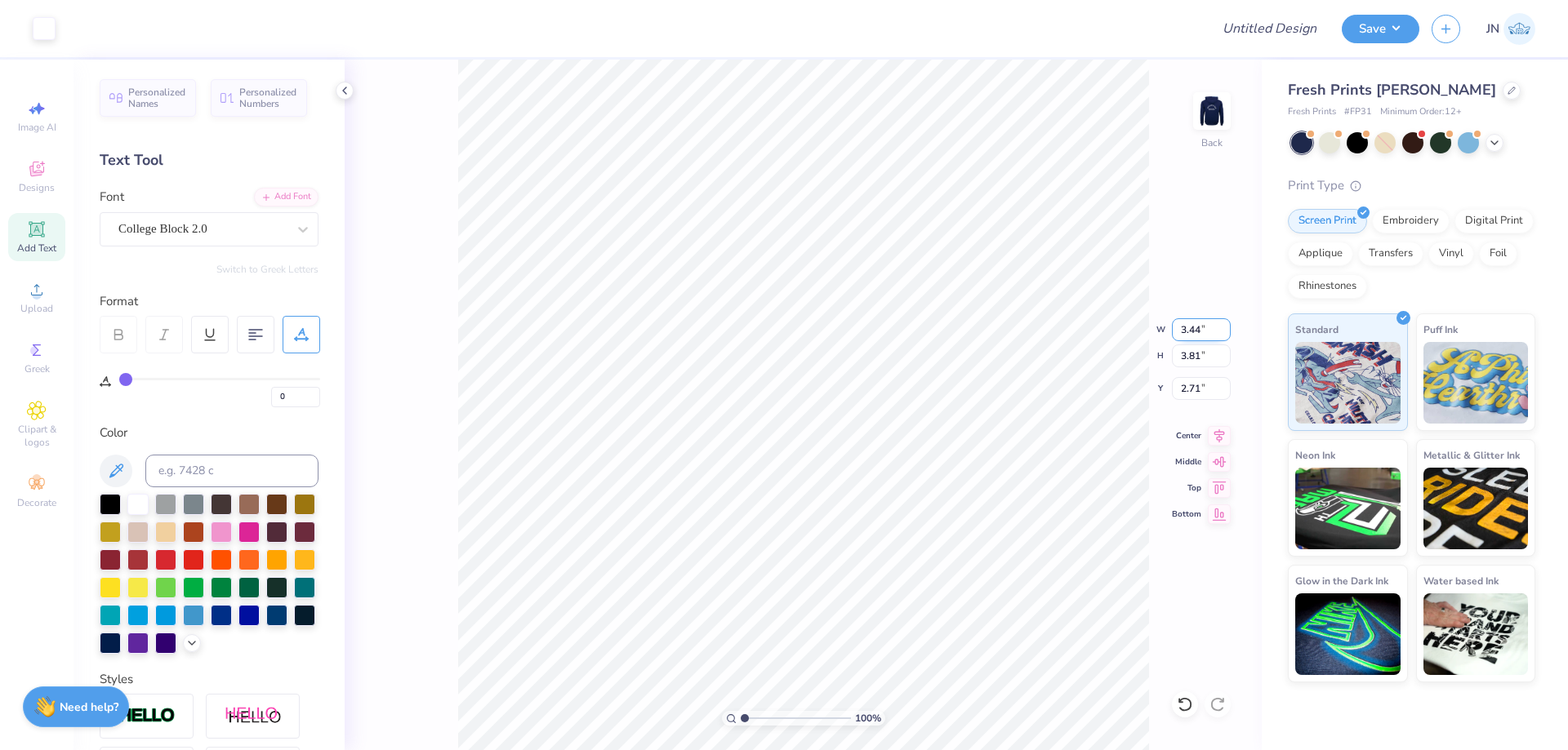
click at [1196, 329] on input "3.44" at bounding box center [1201, 330] width 59 height 23
type input "4.00"
type input "4.43"
click at [1184, 389] on input "2.40" at bounding box center [1201, 389] width 59 height 23
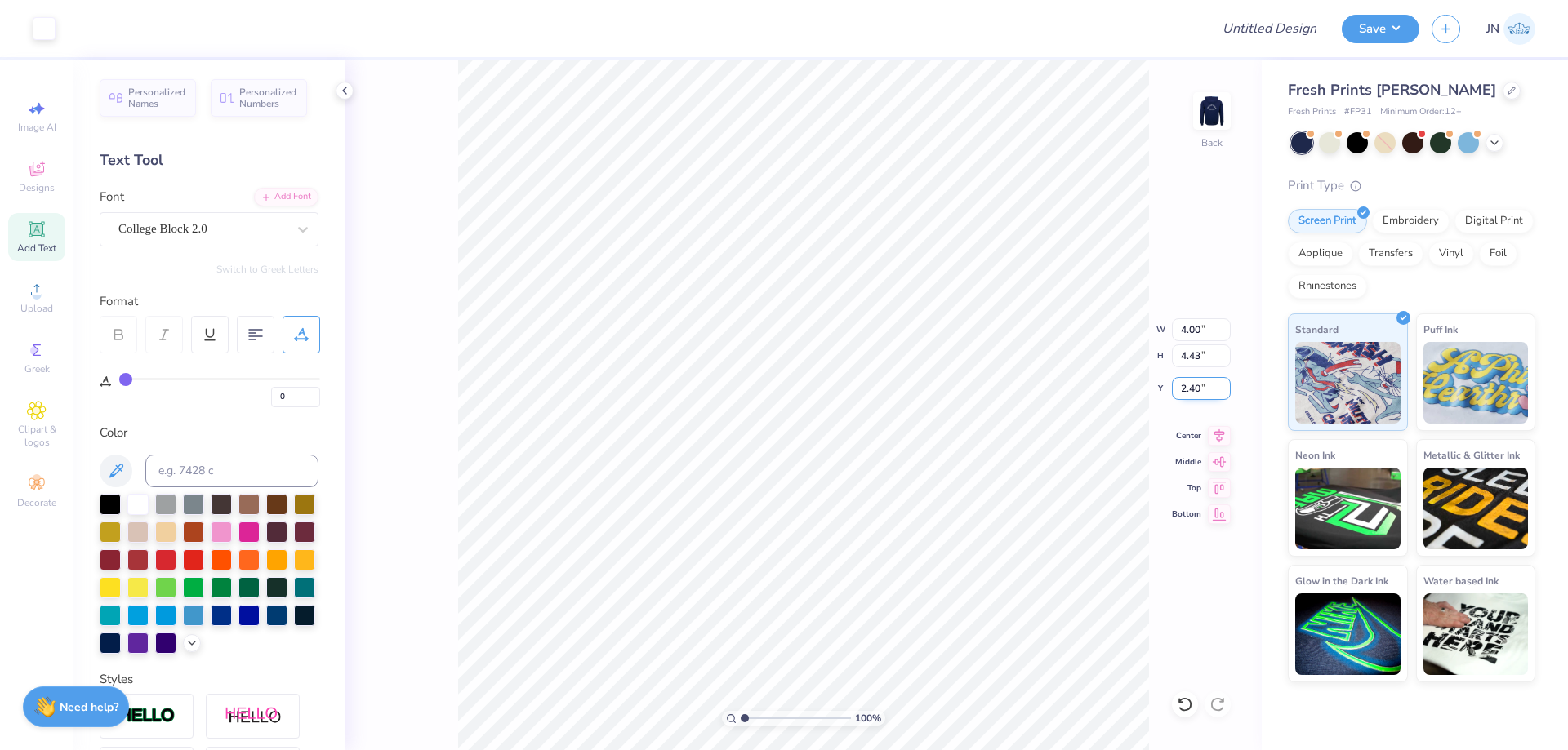
click at [1184, 389] on input "2.40" at bounding box center [1201, 389] width 59 height 23
type input "3.00"
drag, startPoint x: 1211, startPoint y: 388, endPoint x: 1178, endPoint y: 387, distance: 33.0
click at [1178, 387] on input "3.00" at bounding box center [1201, 389] width 59 height 23
type input "2.50"
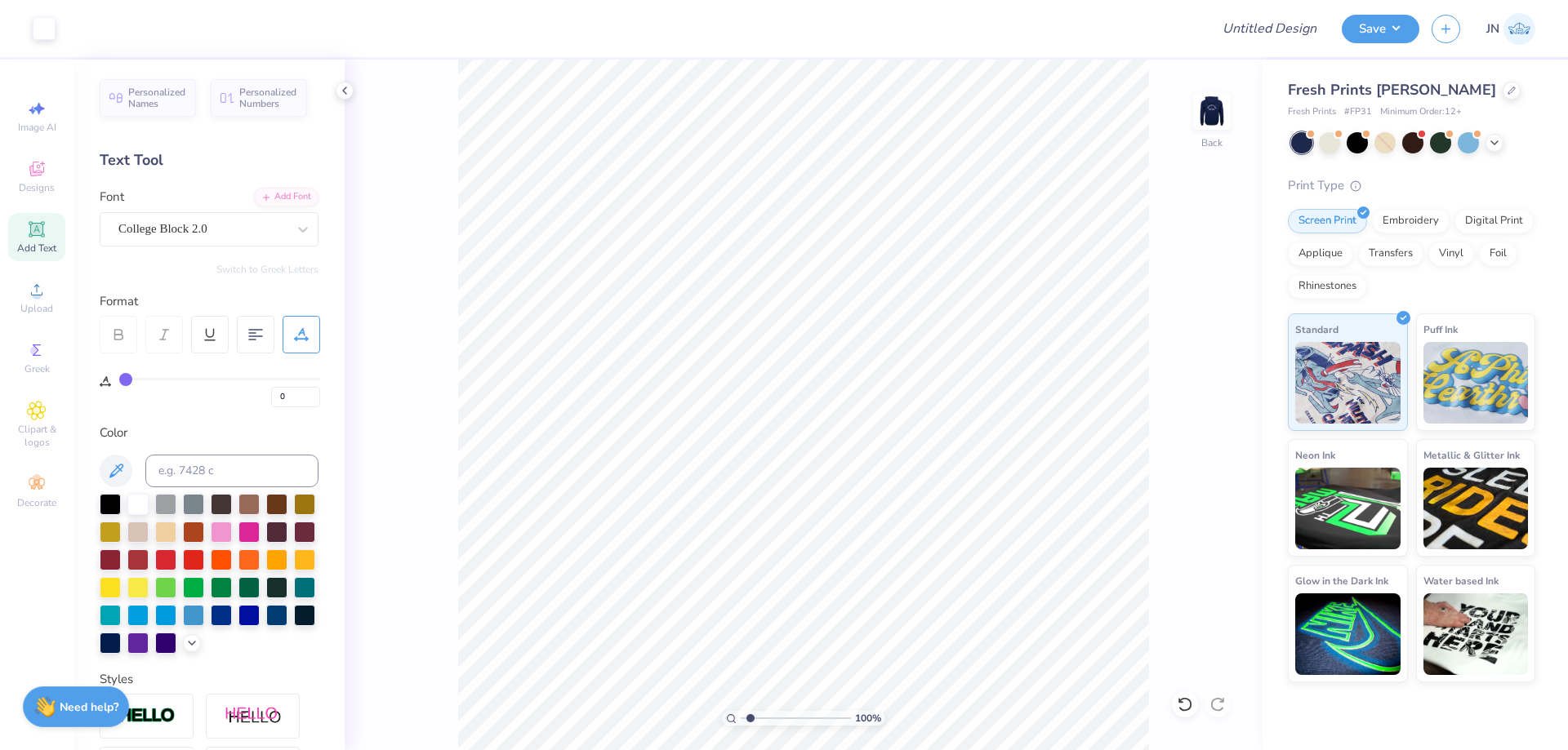
type input "1"
drag, startPoint x: 750, startPoint y: 721, endPoint x: 709, endPoint y: 716, distance: 41.3
click at [741, 716] on input "range" at bounding box center [796, 718] width 110 height 15
click at [1187, 333] on input "4.00" at bounding box center [1201, 330] width 59 height 23
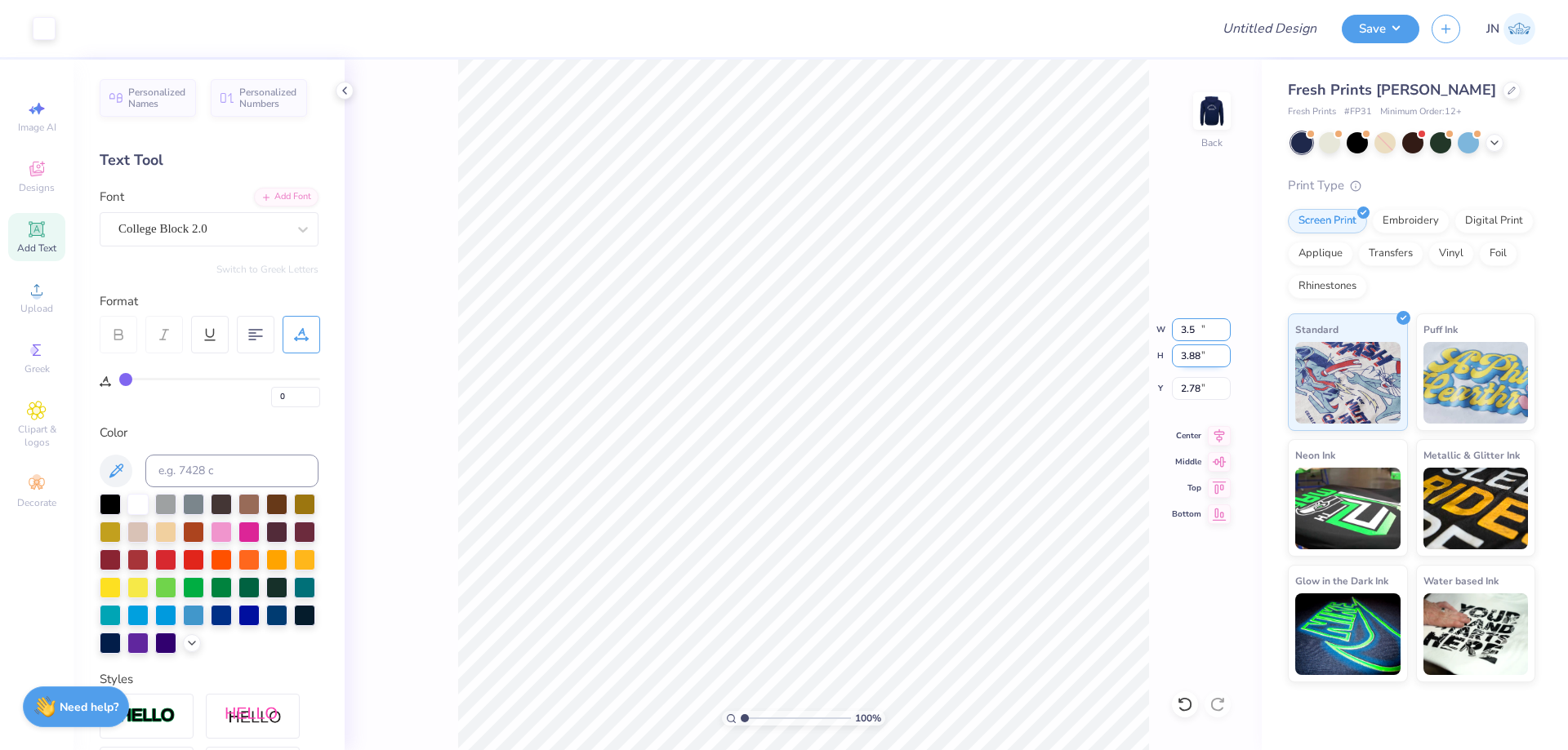
type input "3.50"
type input "3.88"
click at [1193, 389] on input "2.78" at bounding box center [1201, 389] width 59 height 23
drag, startPoint x: 1222, startPoint y: 386, endPoint x: 1181, endPoint y: 388, distance: 41.0
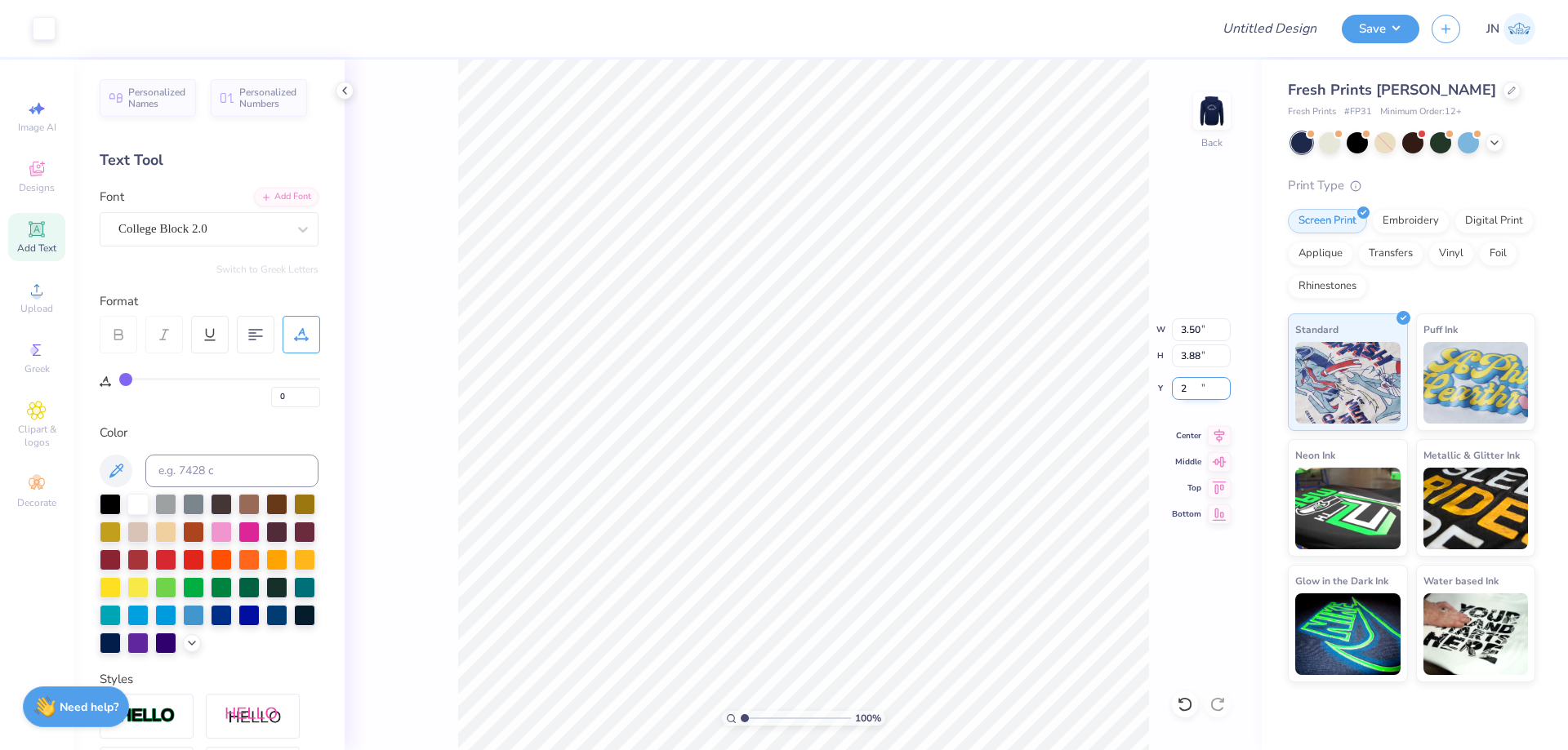
click at [1181, 388] on input "2" at bounding box center [1201, 389] width 59 height 23
type input "2.50"
click at [741, 716] on input "range" at bounding box center [796, 718] width 110 height 15
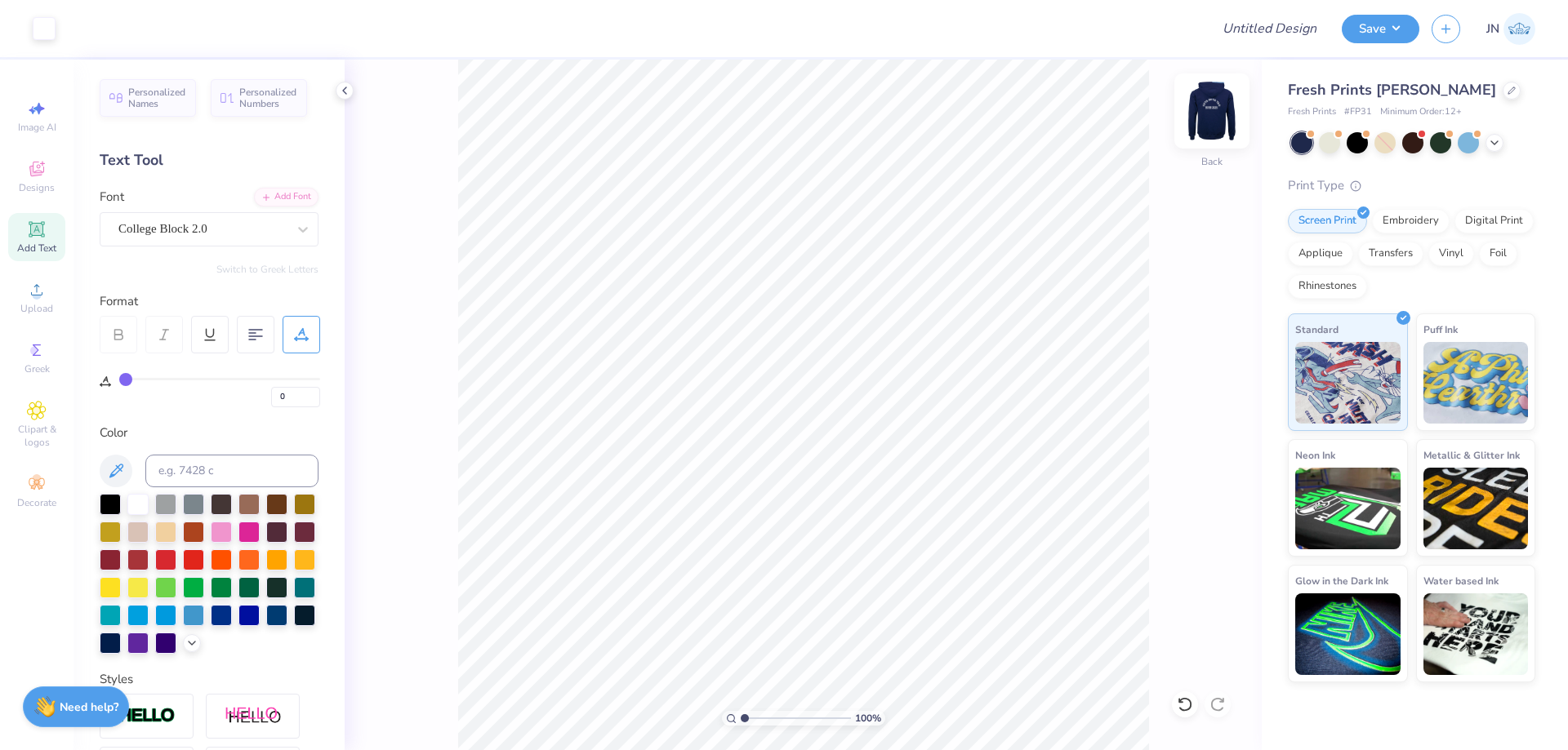
click at [1218, 108] on img at bounding box center [1212, 111] width 65 height 65
click at [1217, 431] on icon at bounding box center [1219, 433] width 23 height 20
type input "5"
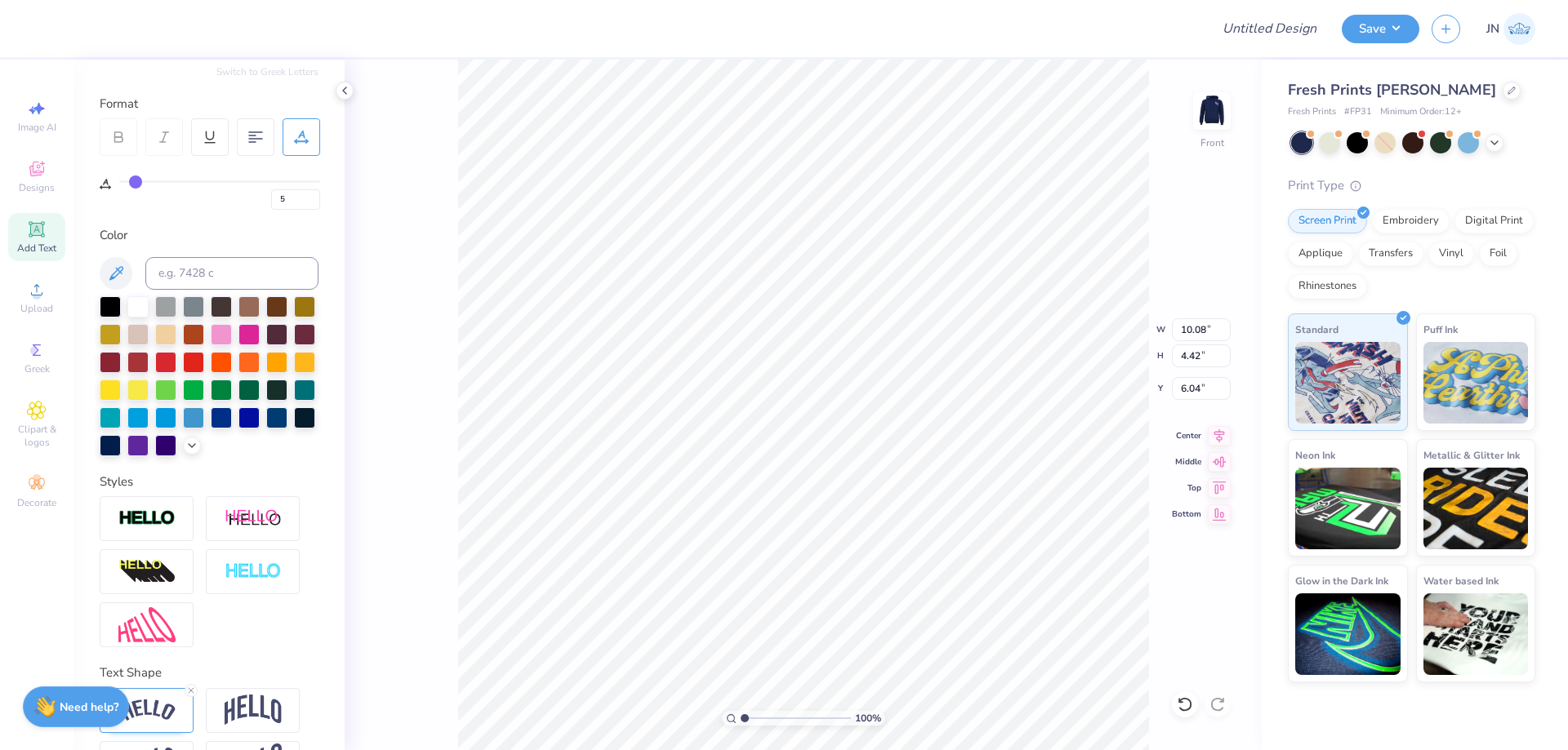
scroll to position [280, 0]
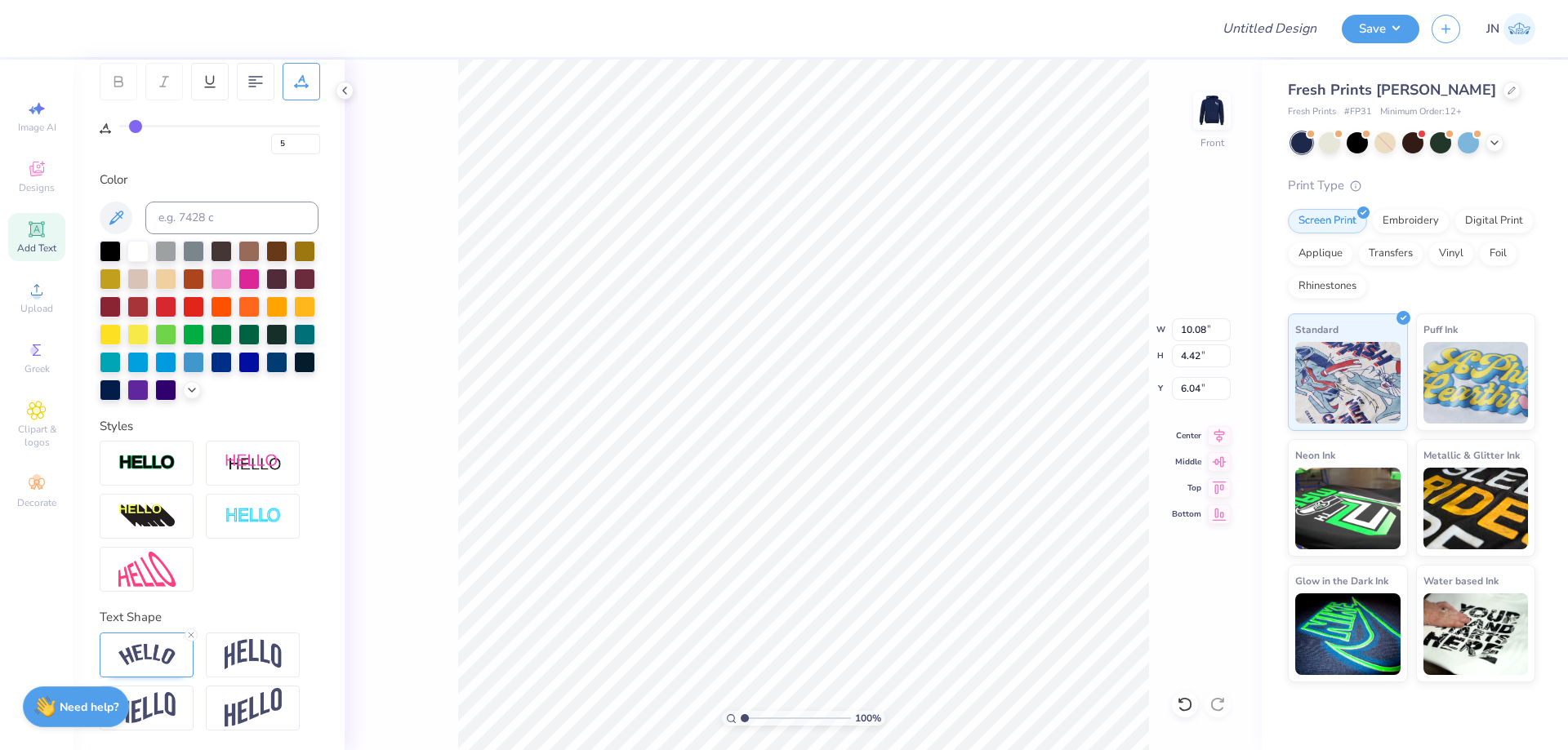
type input "6.81"
type input "1.26"
type input "10.46"
click at [1189, 702] on icon at bounding box center [1186, 704] width 17 height 17
click at [1213, 436] on icon at bounding box center [1219, 433] width 23 height 20
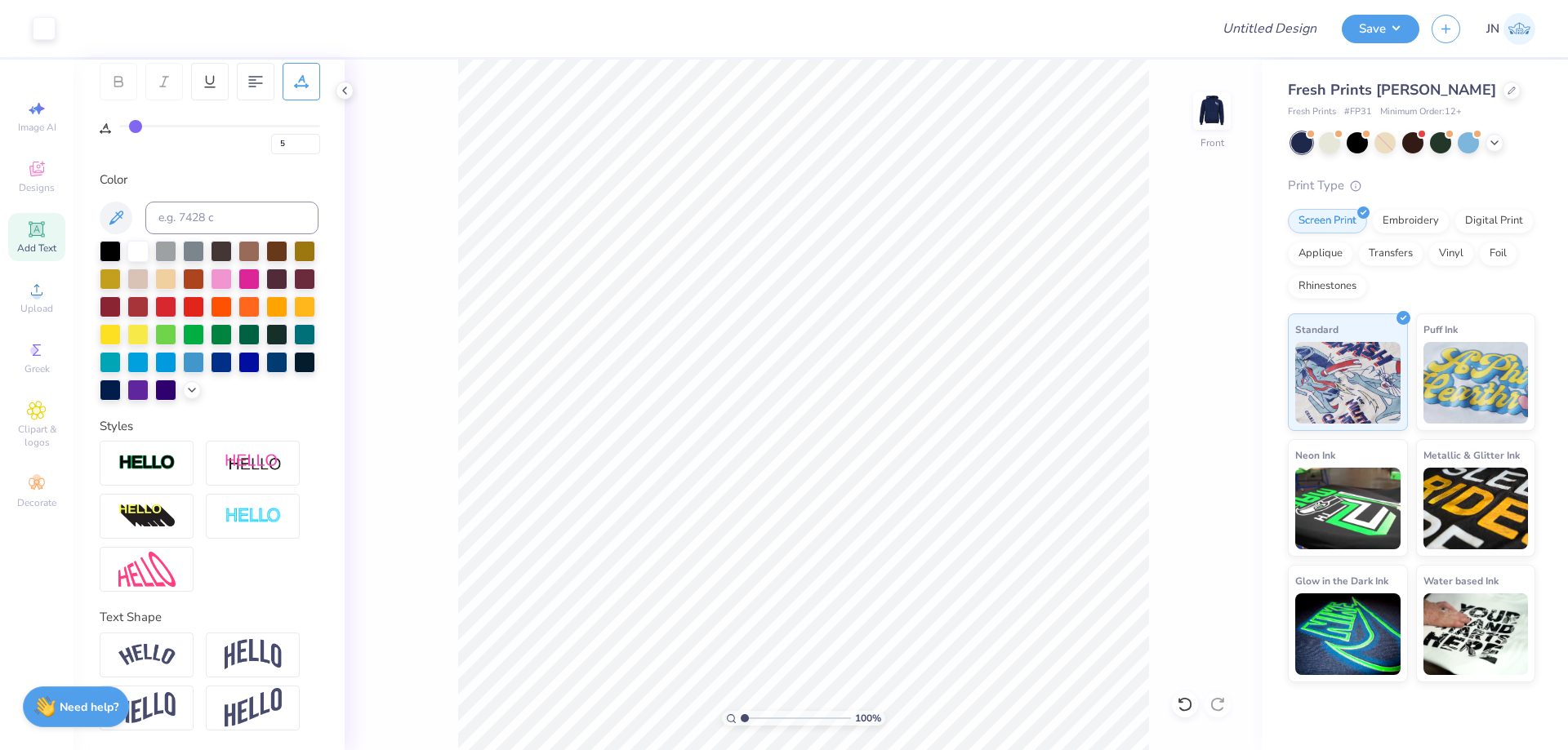
click at [741, 721] on input "range" at bounding box center [796, 718] width 110 height 15
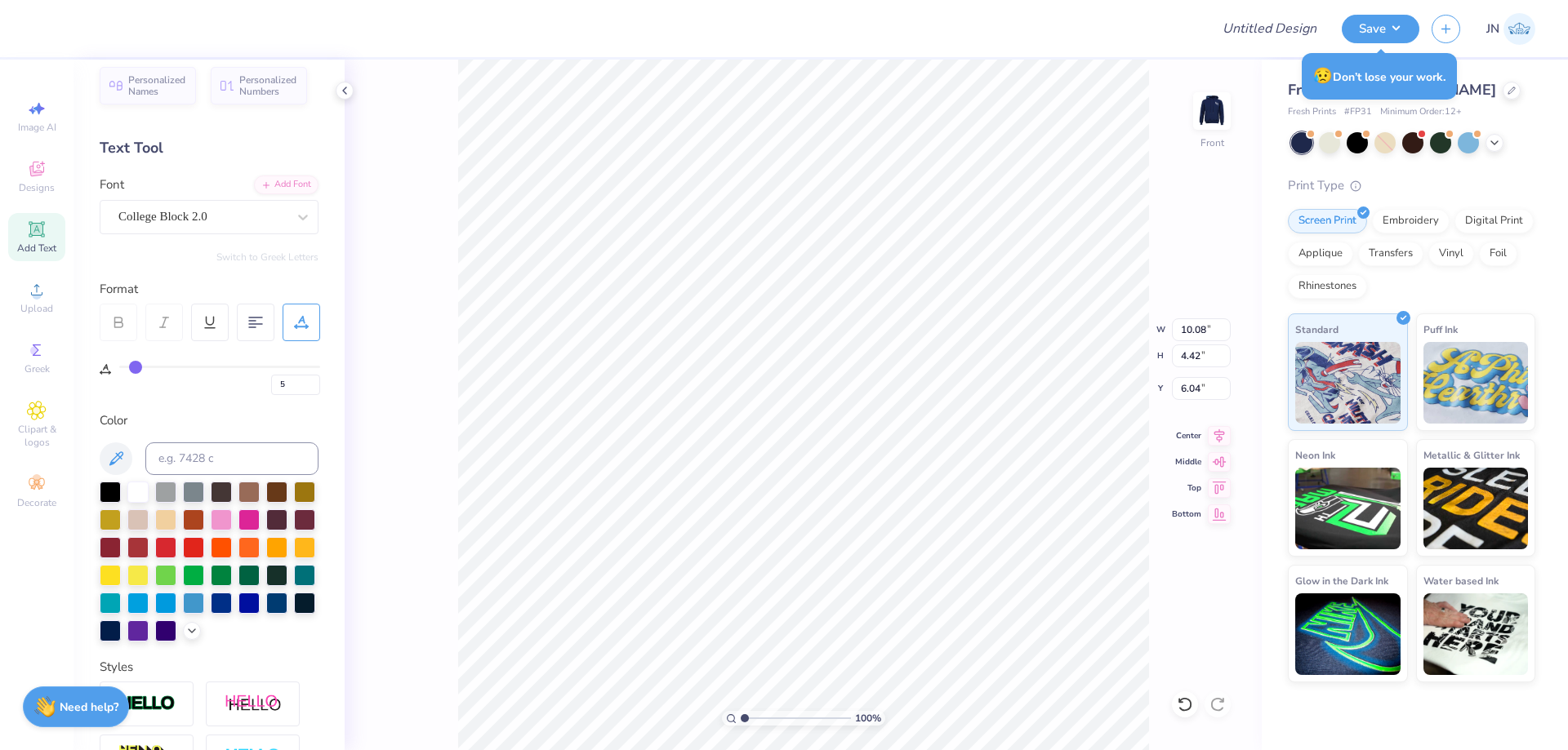
scroll to position [0, 0]
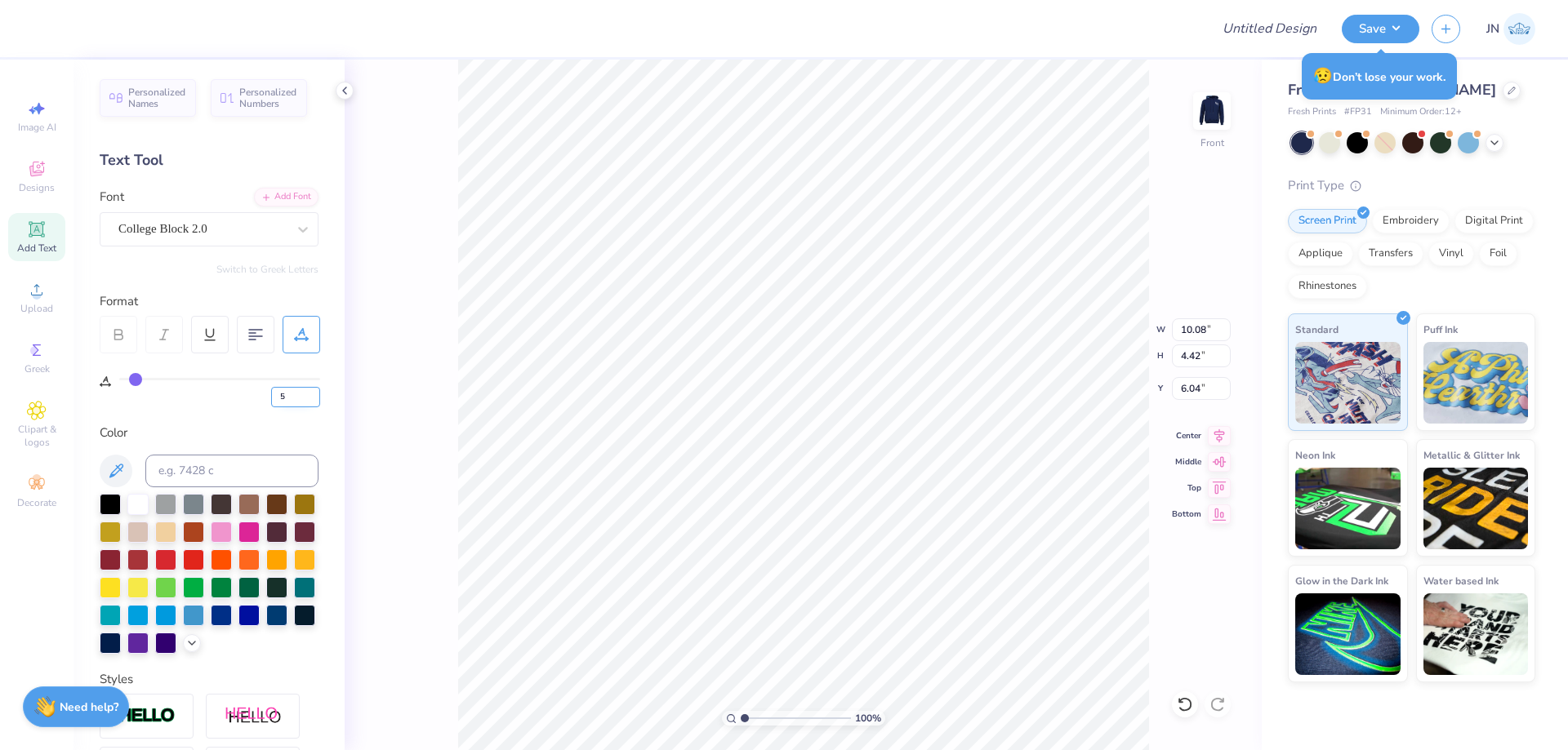
drag, startPoint x: 296, startPoint y: 403, endPoint x: 271, endPoint y: 403, distance: 25.0
click at [271, 403] on input "5" at bounding box center [296, 397] width 49 height 20
type input "0"
type input "9.36"
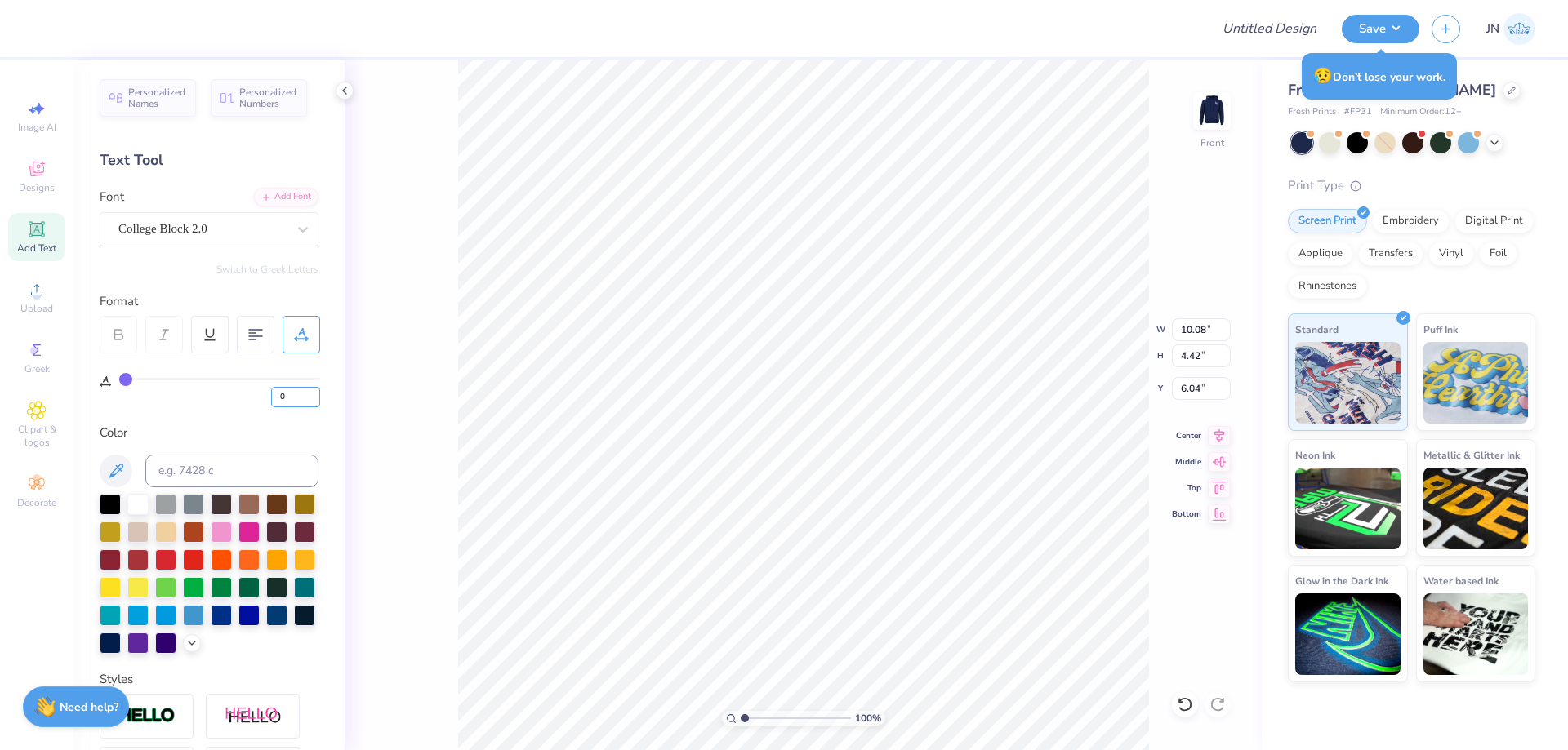
type input "4.12"
type input "6.19"
click at [447, 373] on div "100 % Front W 9.36 9.36 " H 4.12 4.12 " Y 6.19 6.19 " Center Middle Top Bottom" at bounding box center [804, 404] width 917 height 690
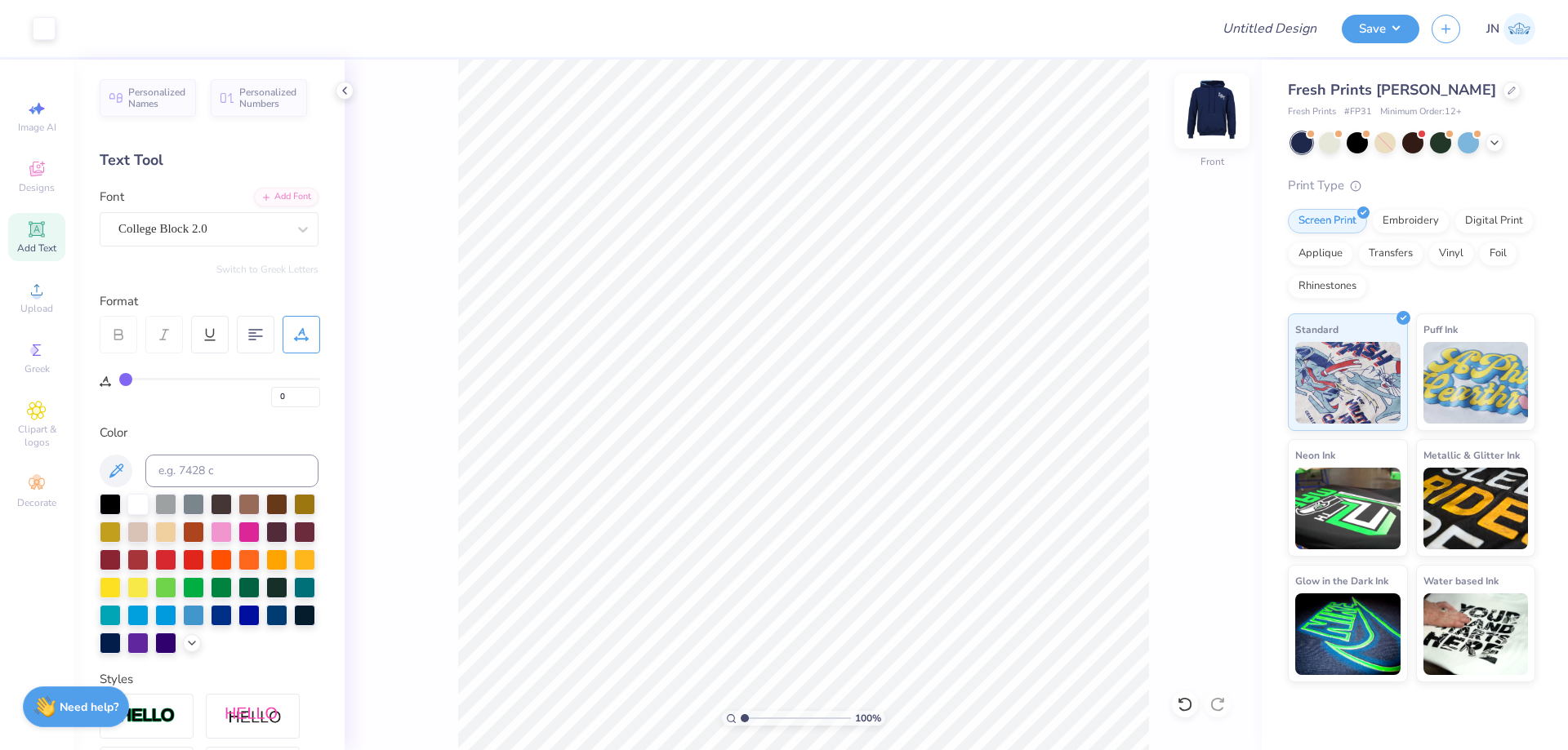
click at [1223, 116] on img at bounding box center [1212, 111] width 65 height 65
click at [1209, 116] on img at bounding box center [1212, 111] width 65 height 65
click at [1192, 326] on input "9.36" at bounding box center [1201, 330] width 59 height 23
type input "11.00"
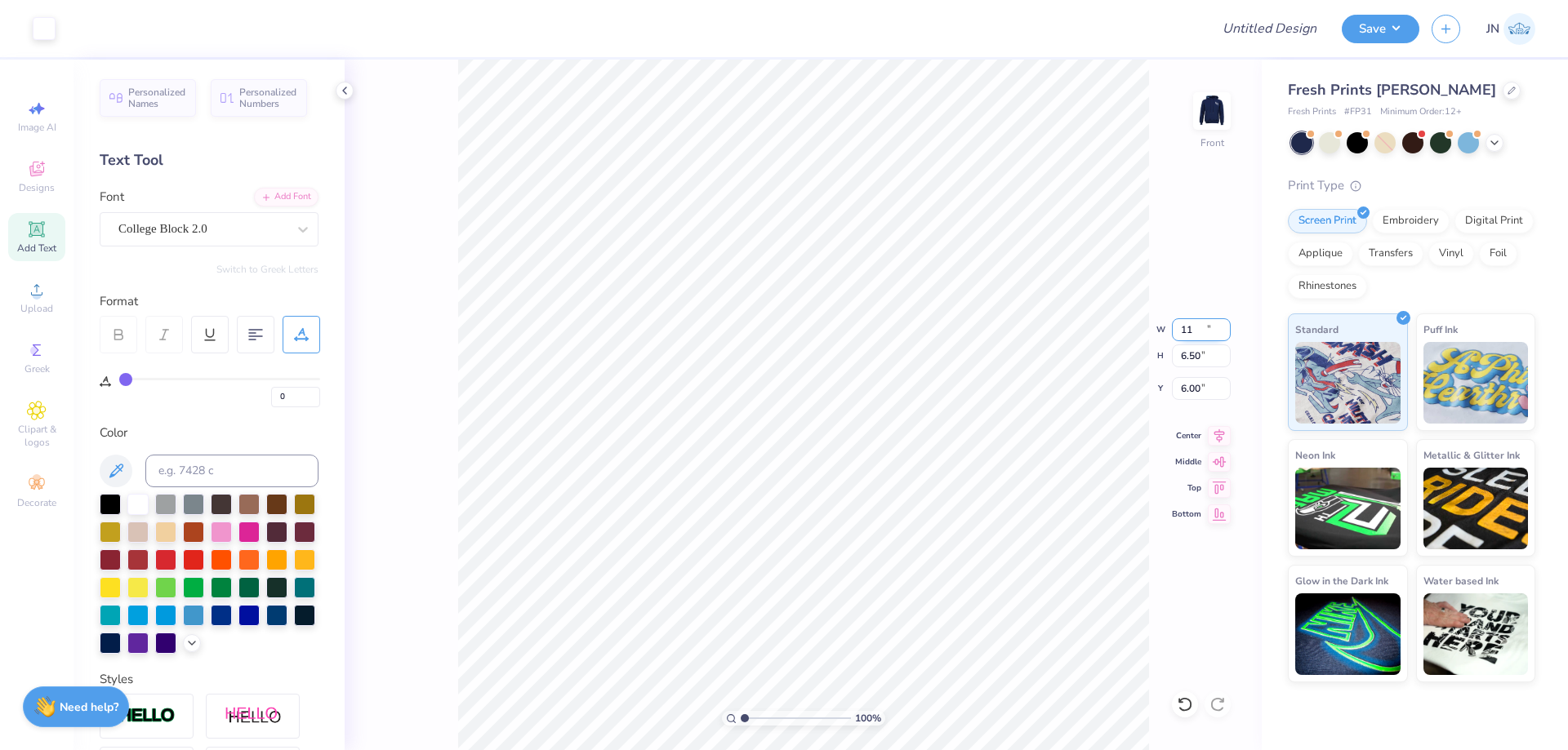
type input "6.50"
click at [1187, 380] on input "6.00" at bounding box center [1201, 389] width 59 height 23
type input "6"
type input "5"
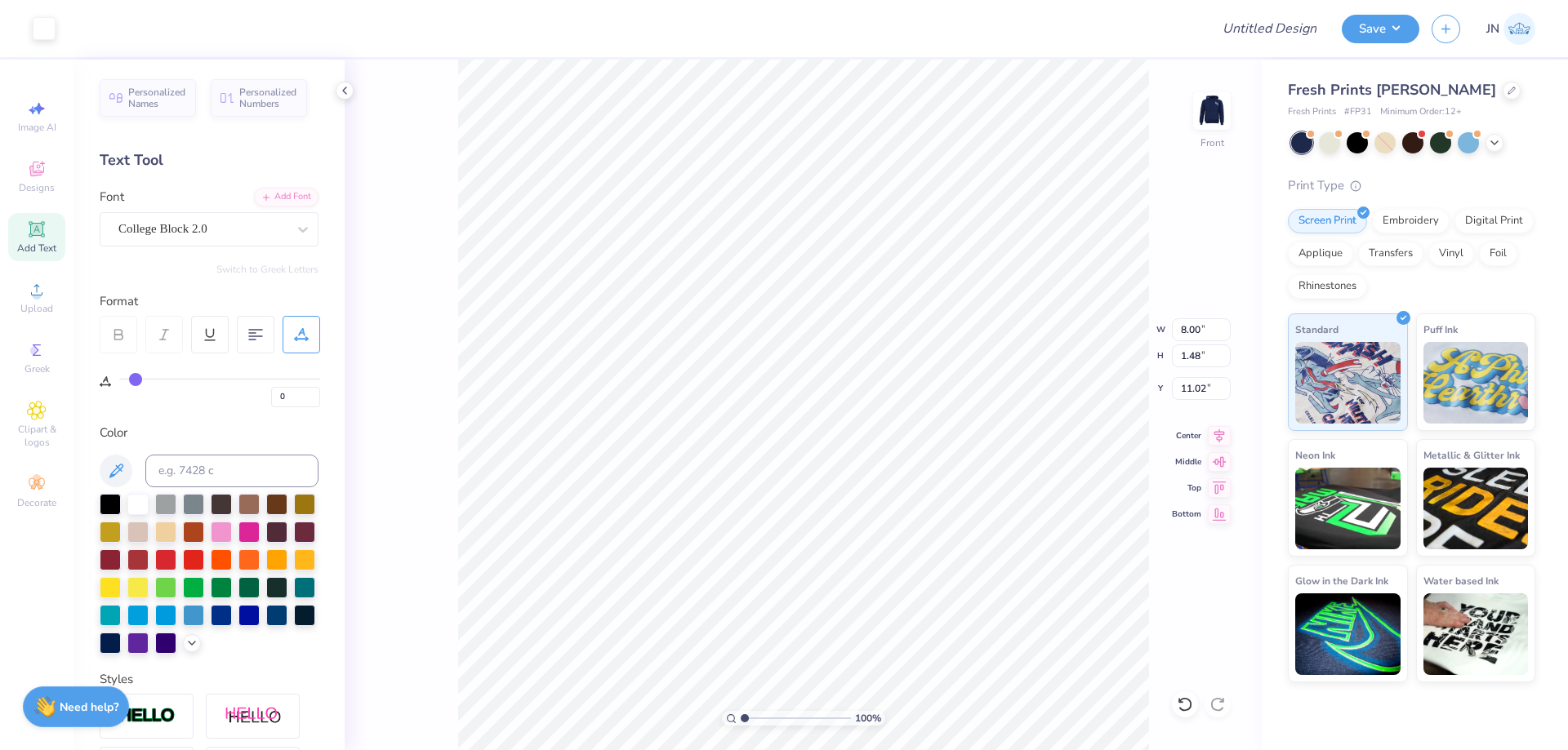
type input "5"
type input "8.31"
type input "1.53"
click at [1221, 438] on icon at bounding box center [1219, 433] width 23 height 20
type input "8.65"
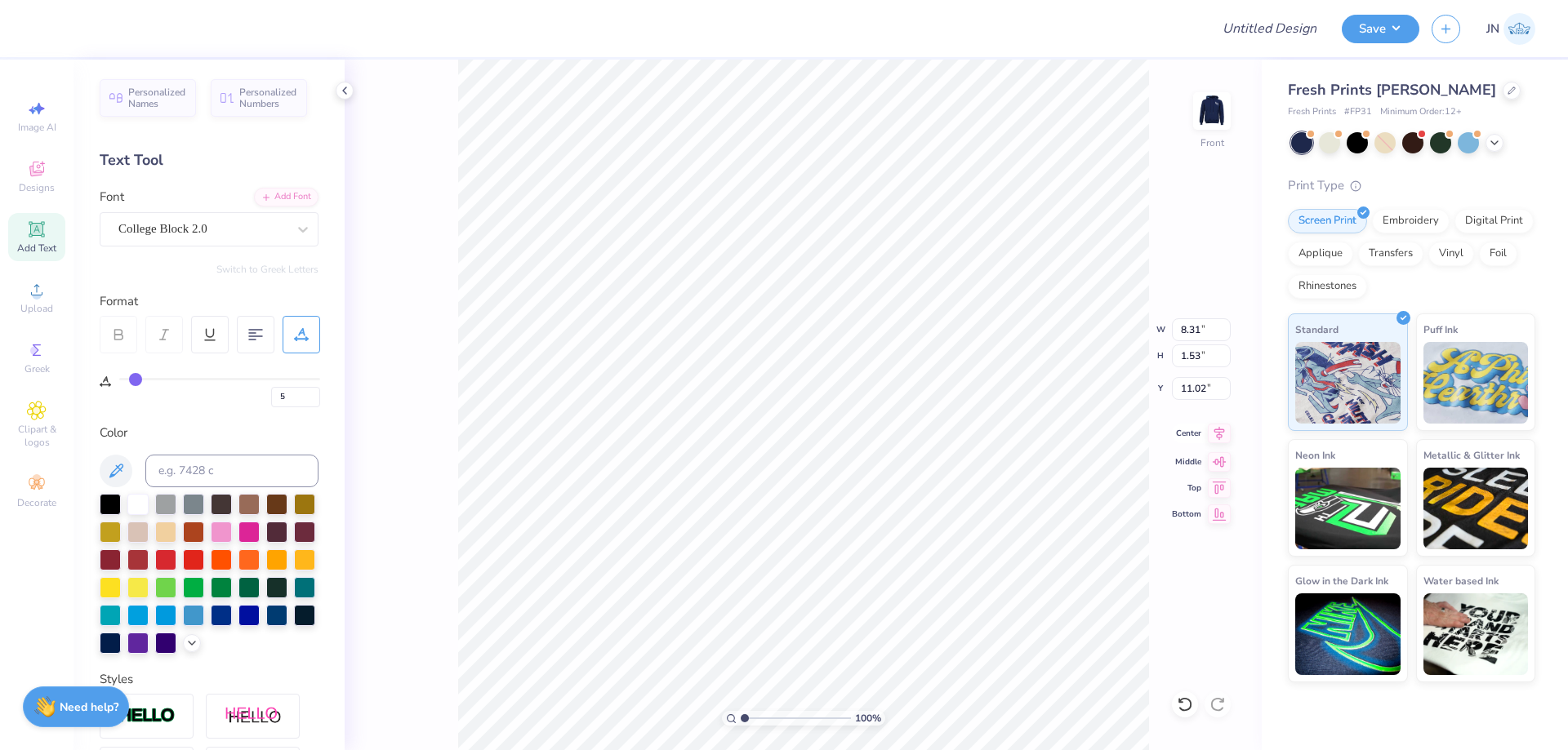
type input "1.60"
type input "11.07"
type input "7.44"
type input "1.37"
click at [1219, 433] on icon at bounding box center [1219, 432] width 10 height 14
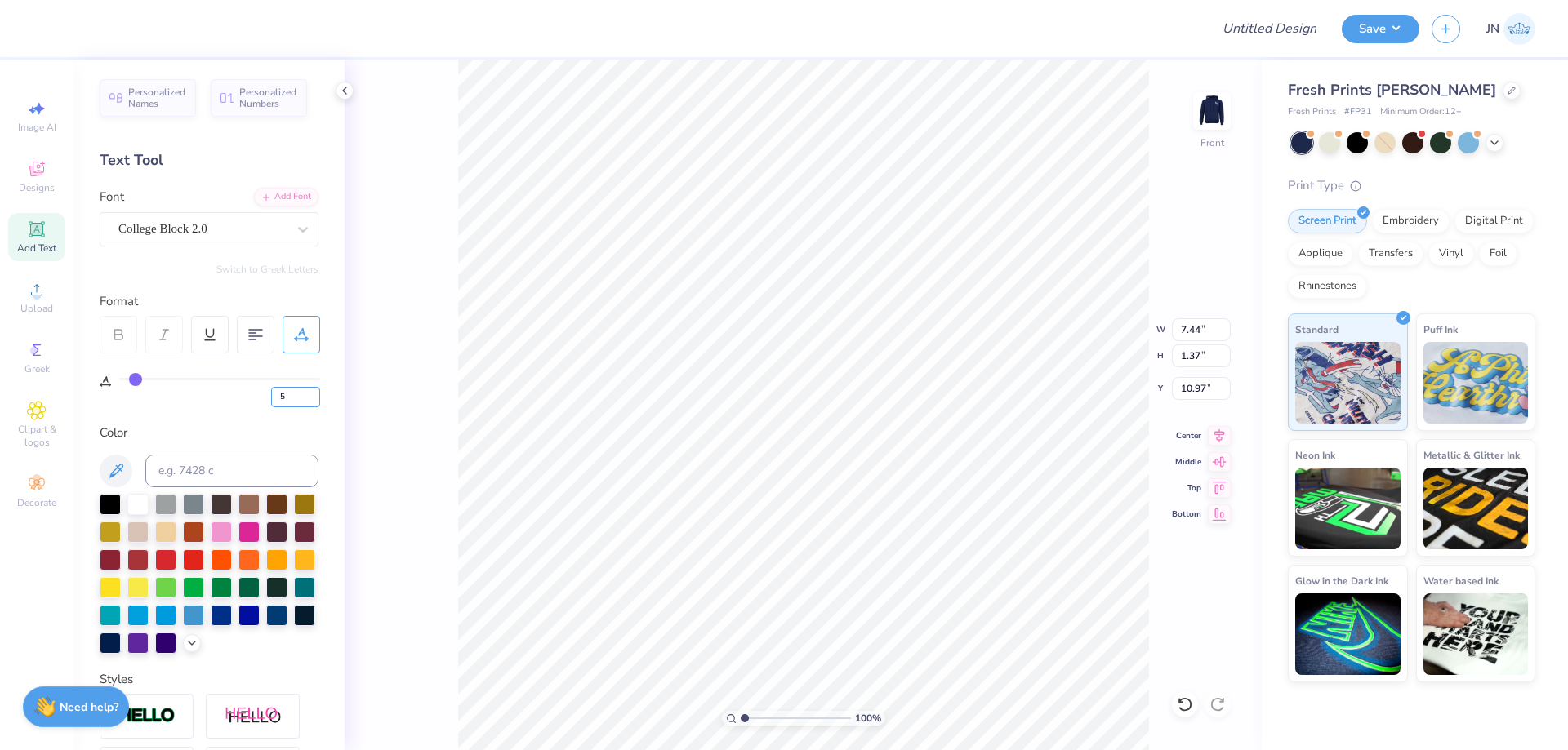
drag, startPoint x: 291, startPoint y: 393, endPoint x: 264, endPoint y: 397, distance: 27.3
click at [264, 397] on div "5" at bounding box center [220, 393] width 201 height 30
type input "10"
type input "8.07"
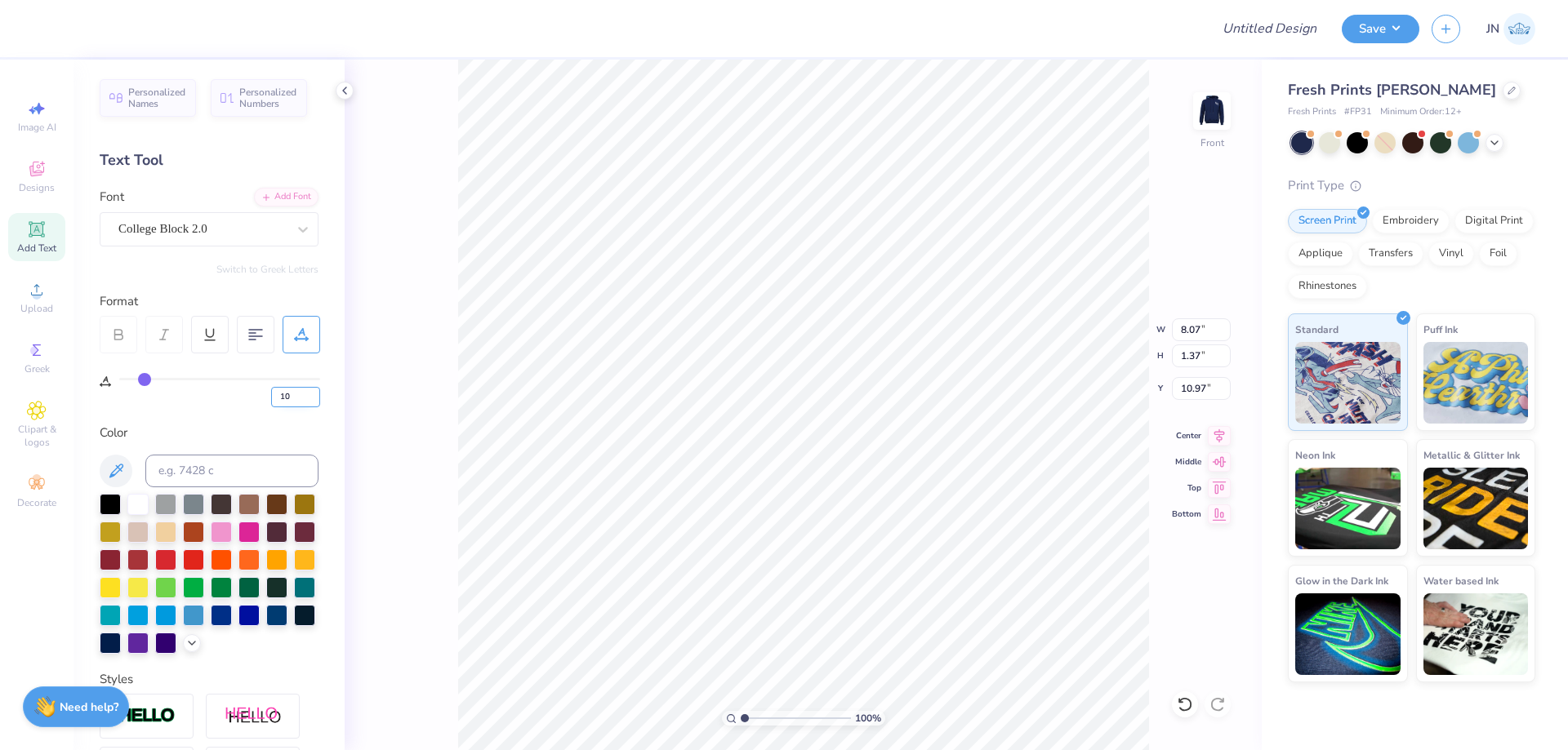
drag, startPoint x: 294, startPoint y: 390, endPoint x: 274, endPoint y: 391, distance: 20.0
click at [274, 391] on input "10" at bounding box center [296, 397] width 49 height 20
type input "8"
type input "7.82"
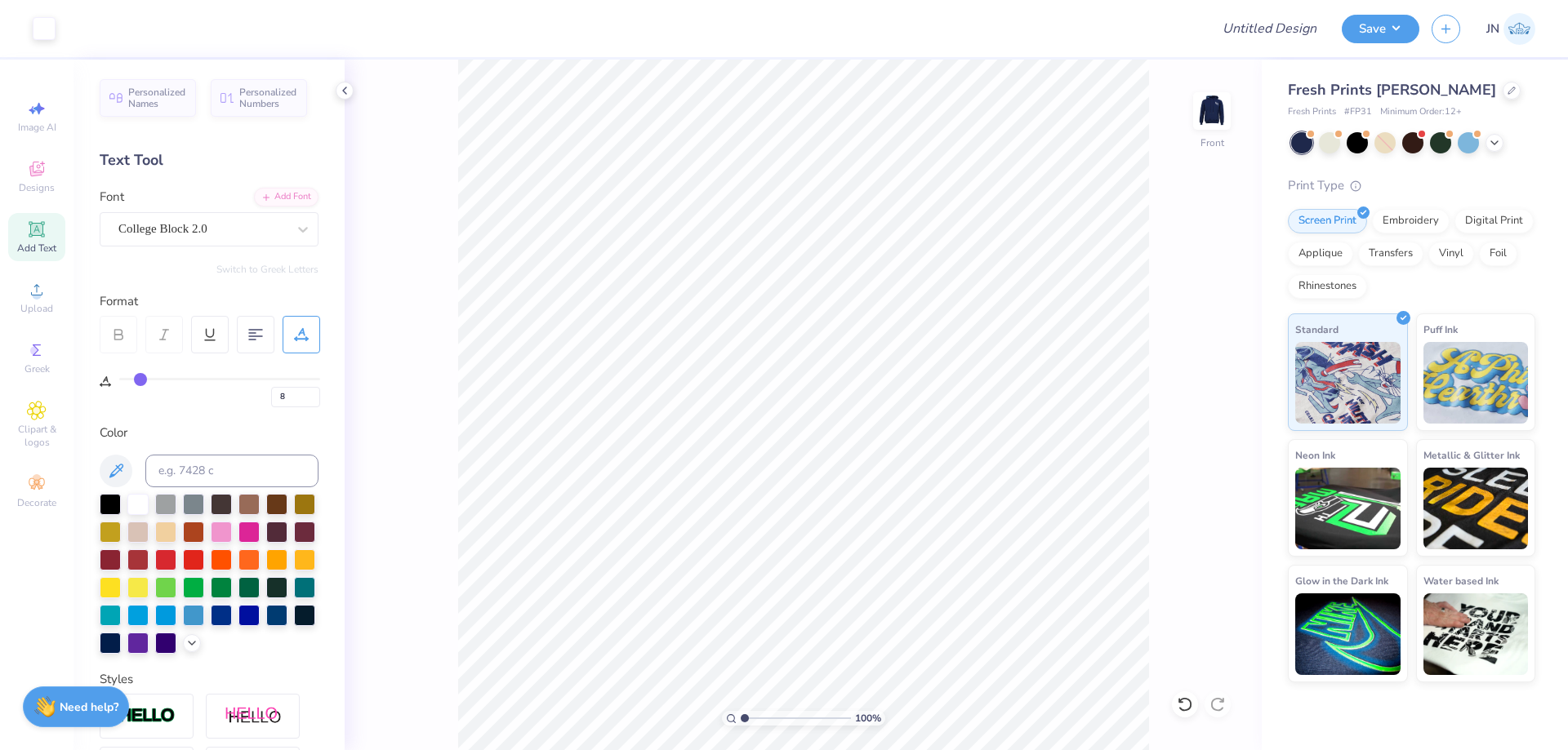
click at [1235, 116] on div "100 % Front" at bounding box center [804, 404] width 917 height 690
click at [1221, 116] on img at bounding box center [1212, 111] width 65 height 65
type input "0"
type input "4.70"
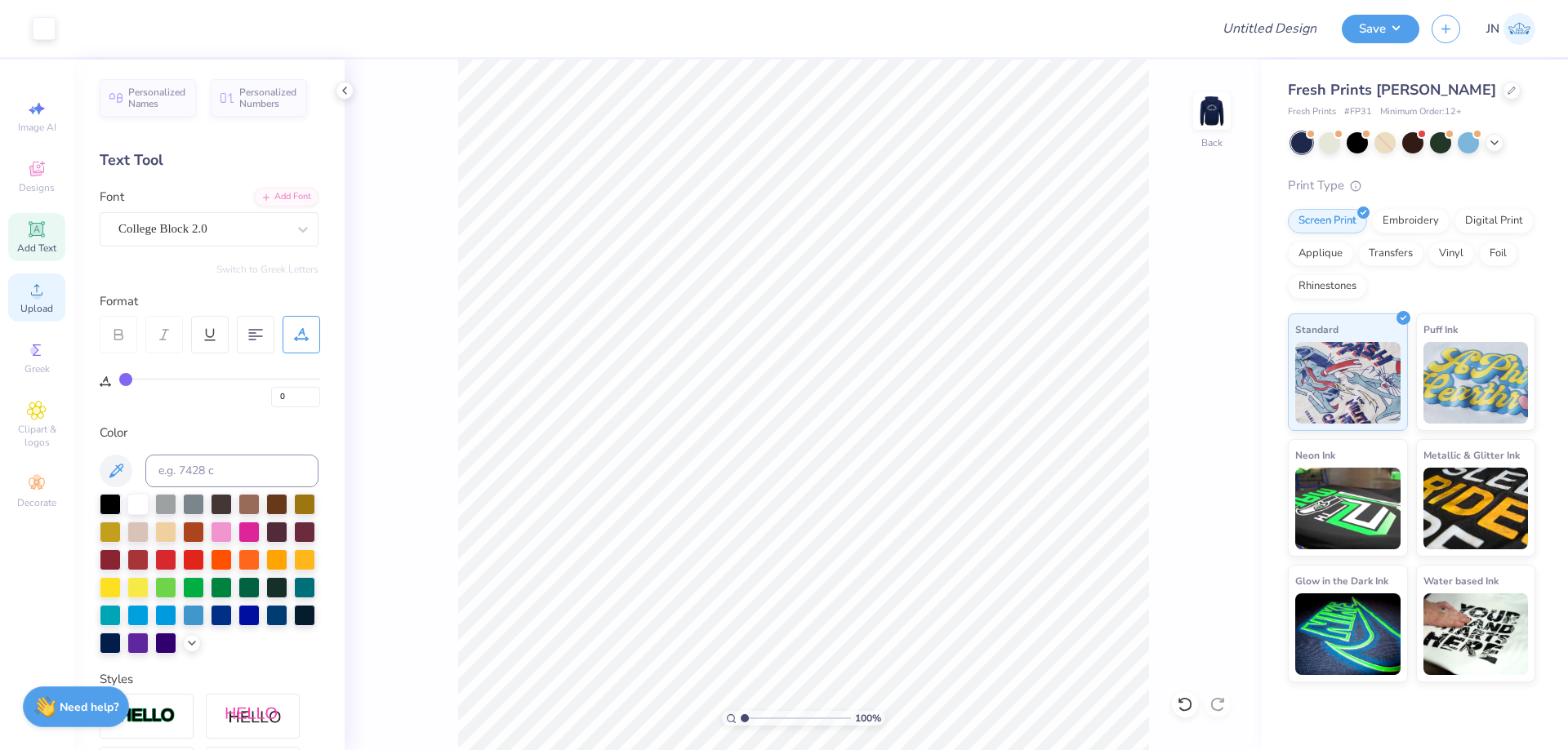
click at [31, 294] on icon at bounding box center [36, 290] width 20 height 20
type input "1.34"
type input "1.55"
type input "2.70"
type input "0.92"
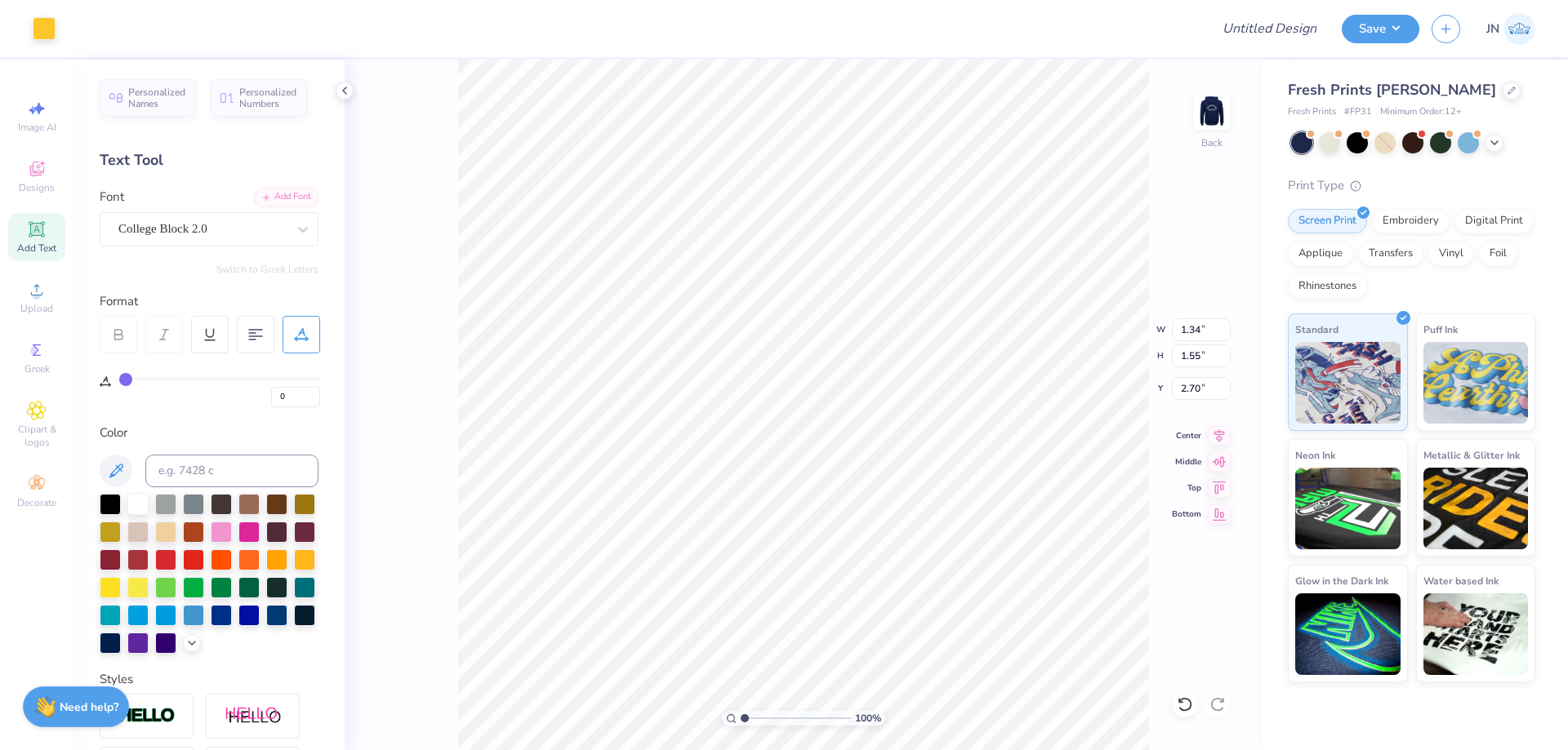
type input "1.07"
type input "3.18"
click at [949, 372] on li "Duplicate" at bounding box center [991, 380] width 129 height 32
type input "4.18"
type input "5.13"
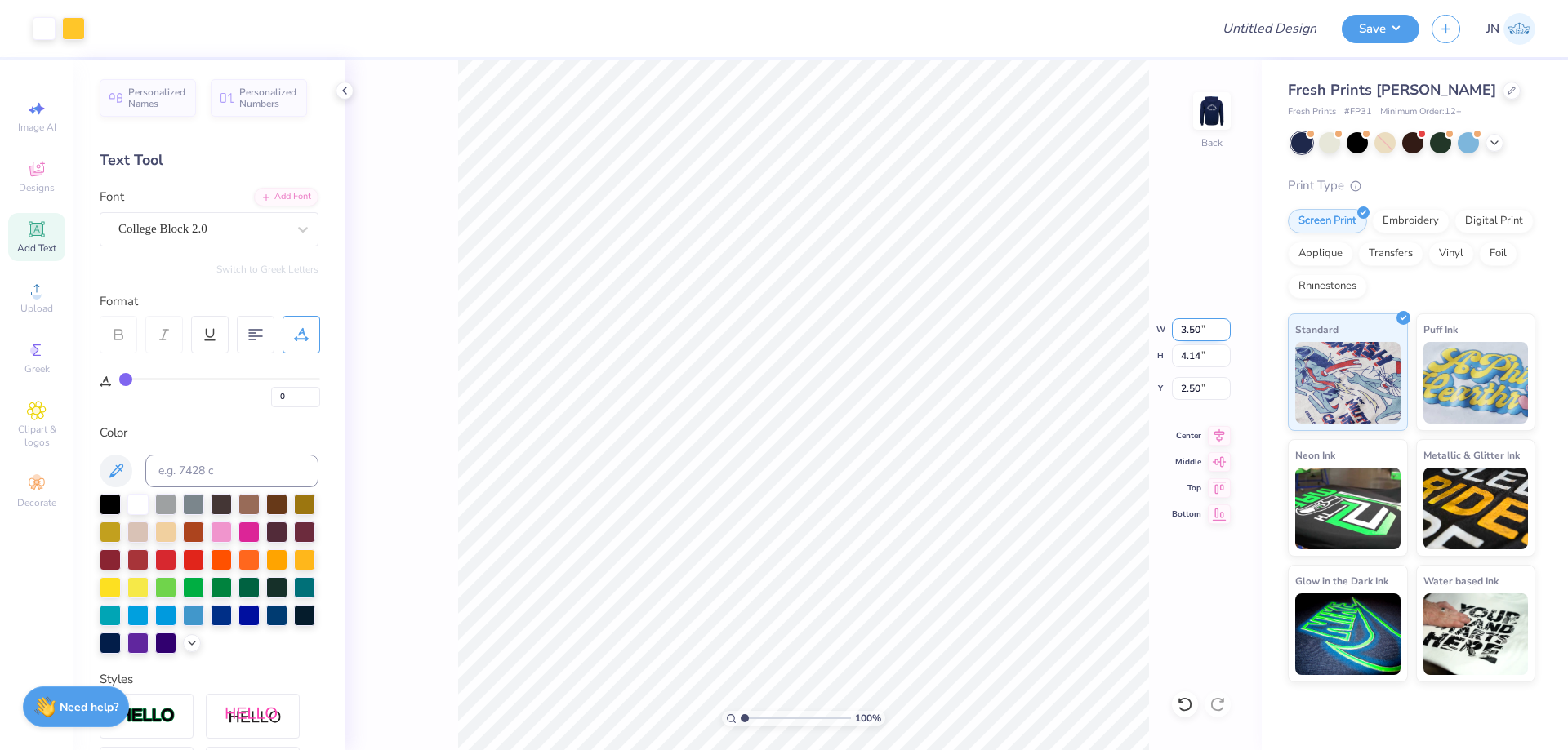
click at [1195, 330] on input "3.50" at bounding box center [1201, 330] width 59 height 23
type input "3.00"
type input "3.55"
click at [1184, 389] on input "2.79" at bounding box center [1201, 389] width 59 height 23
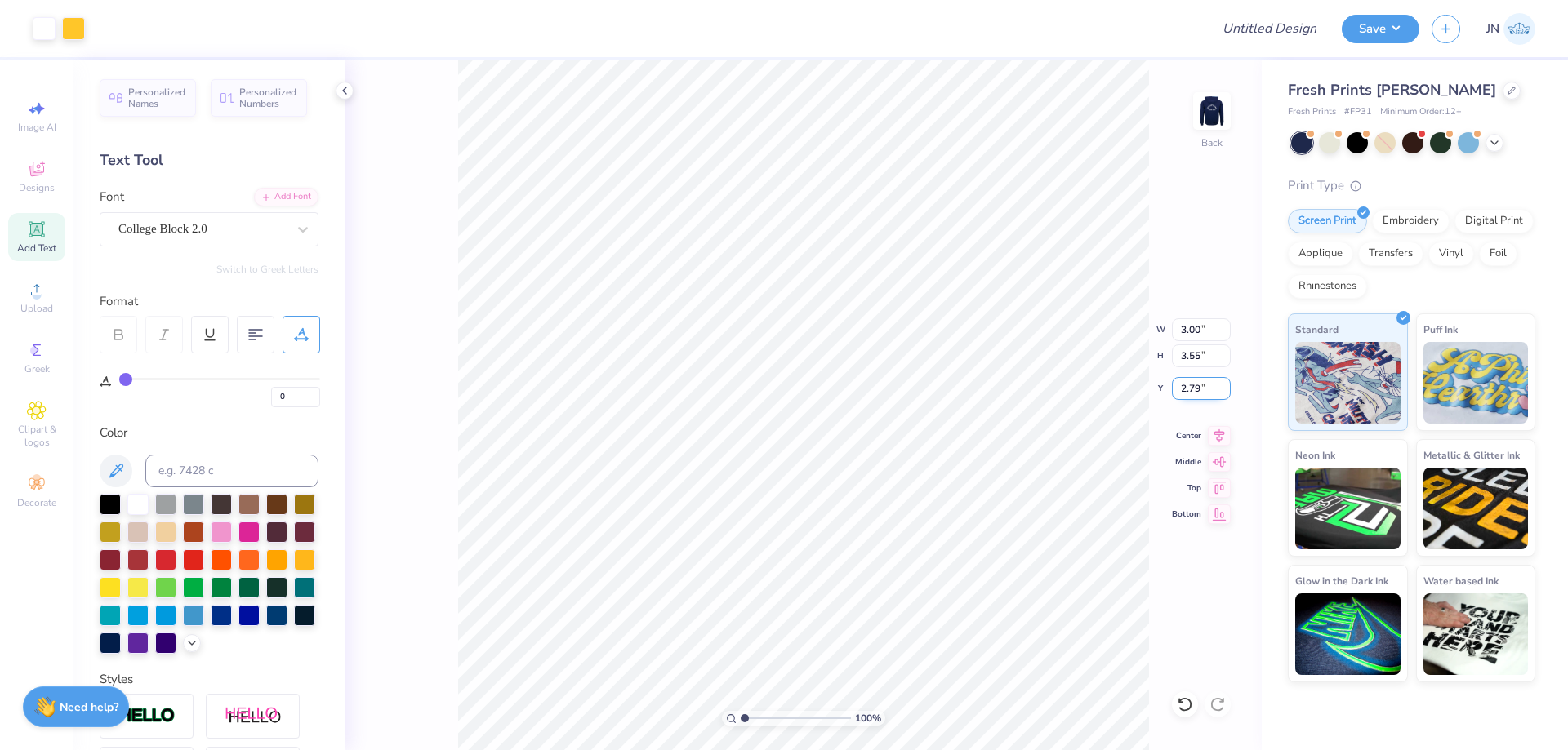
click at [1184, 389] on input "2.79" at bounding box center [1201, 389] width 59 height 23
type input "2.50"
click at [1205, 124] on img at bounding box center [1212, 111] width 65 height 65
click at [1368, 34] on button "Save" at bounding box center [1381, 26] width 77 height 29
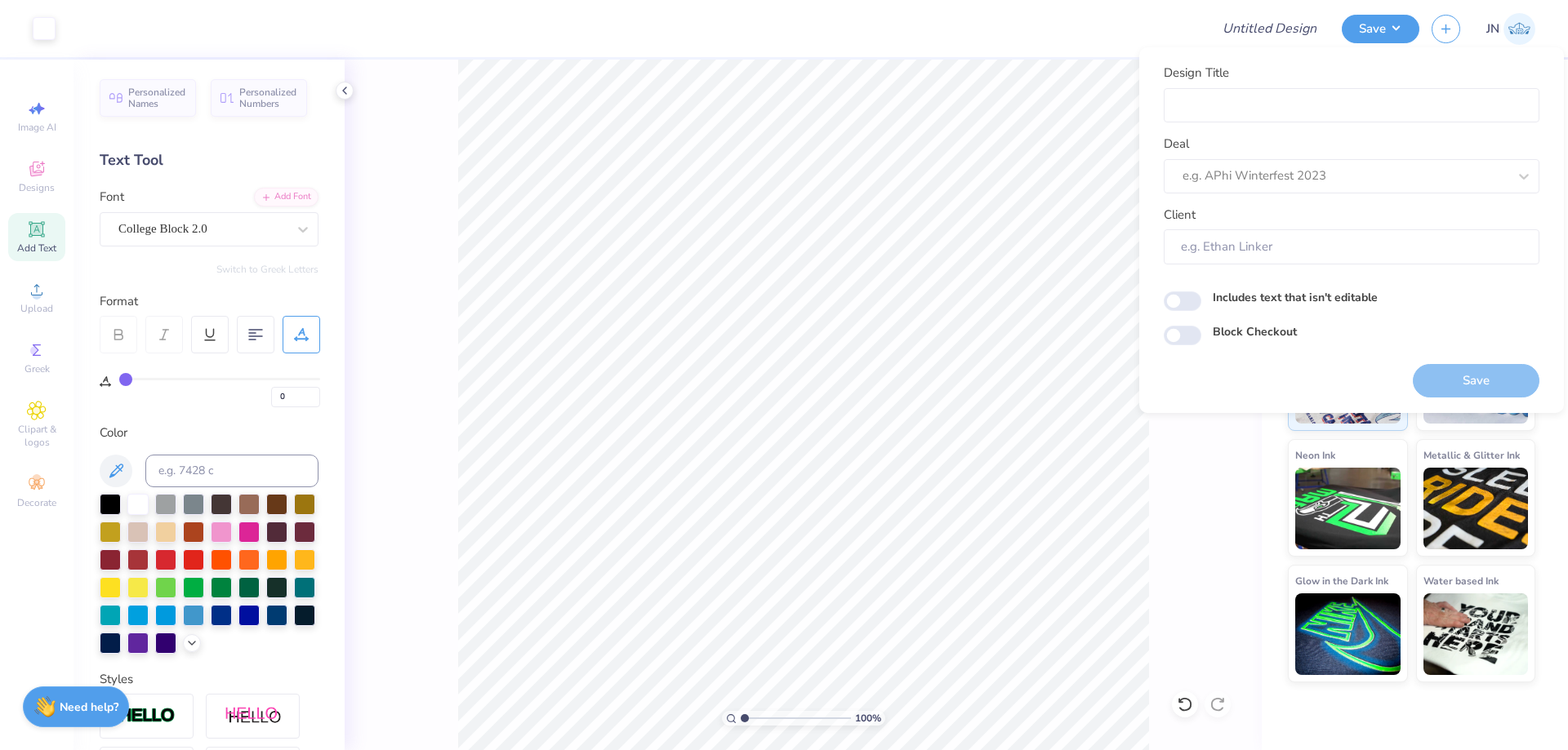
click at [1135, 15] on div at bounding box center [633, 28] width 1130 height 57
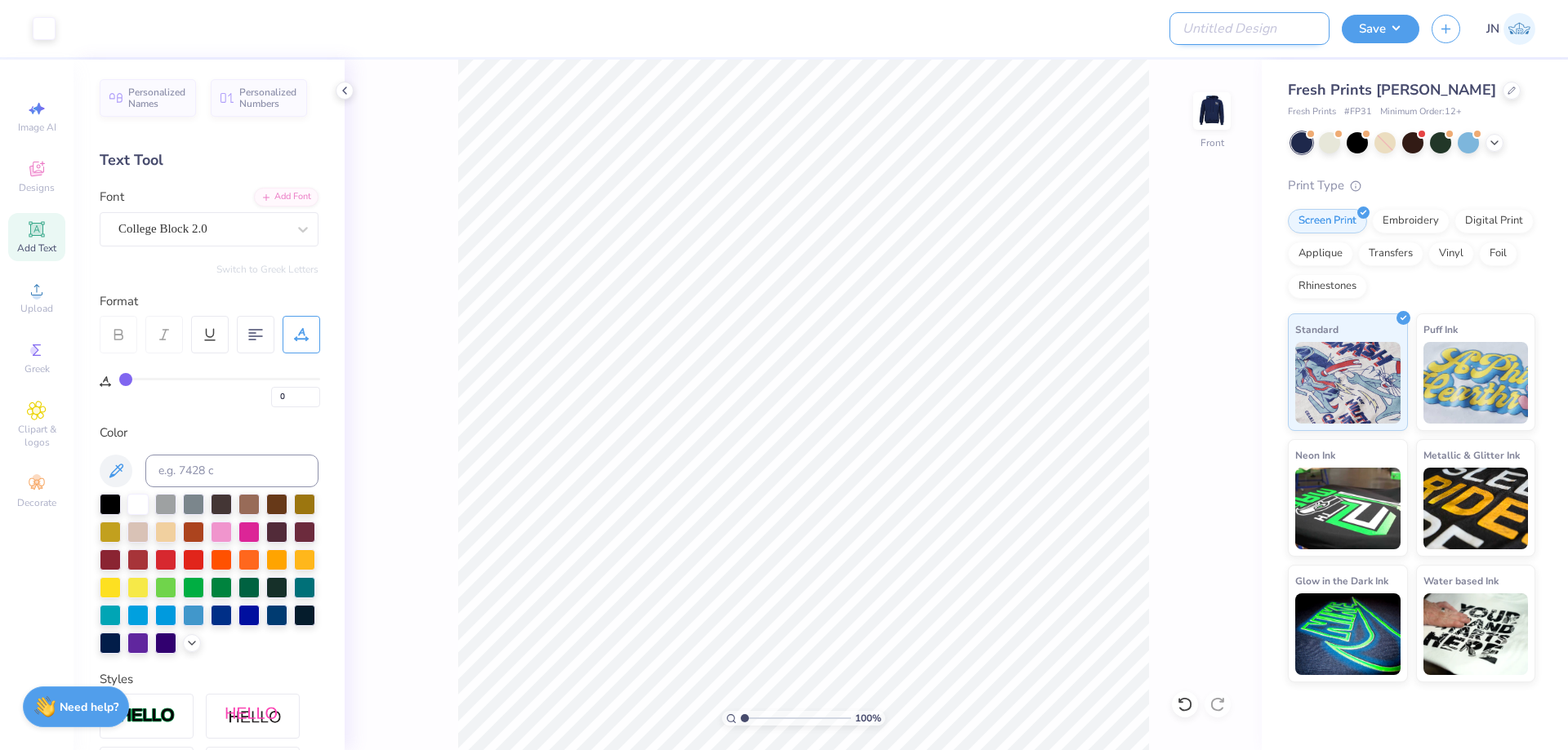
click at [1268, 20] on input "Design Title" at bounding box center [1250, 28] width 160 height 33
paste input "FPS239939"
type input "FPS239939"
click at [1381, 24] on button "Save" at bounding box center [1381, 26] width 77 height 29
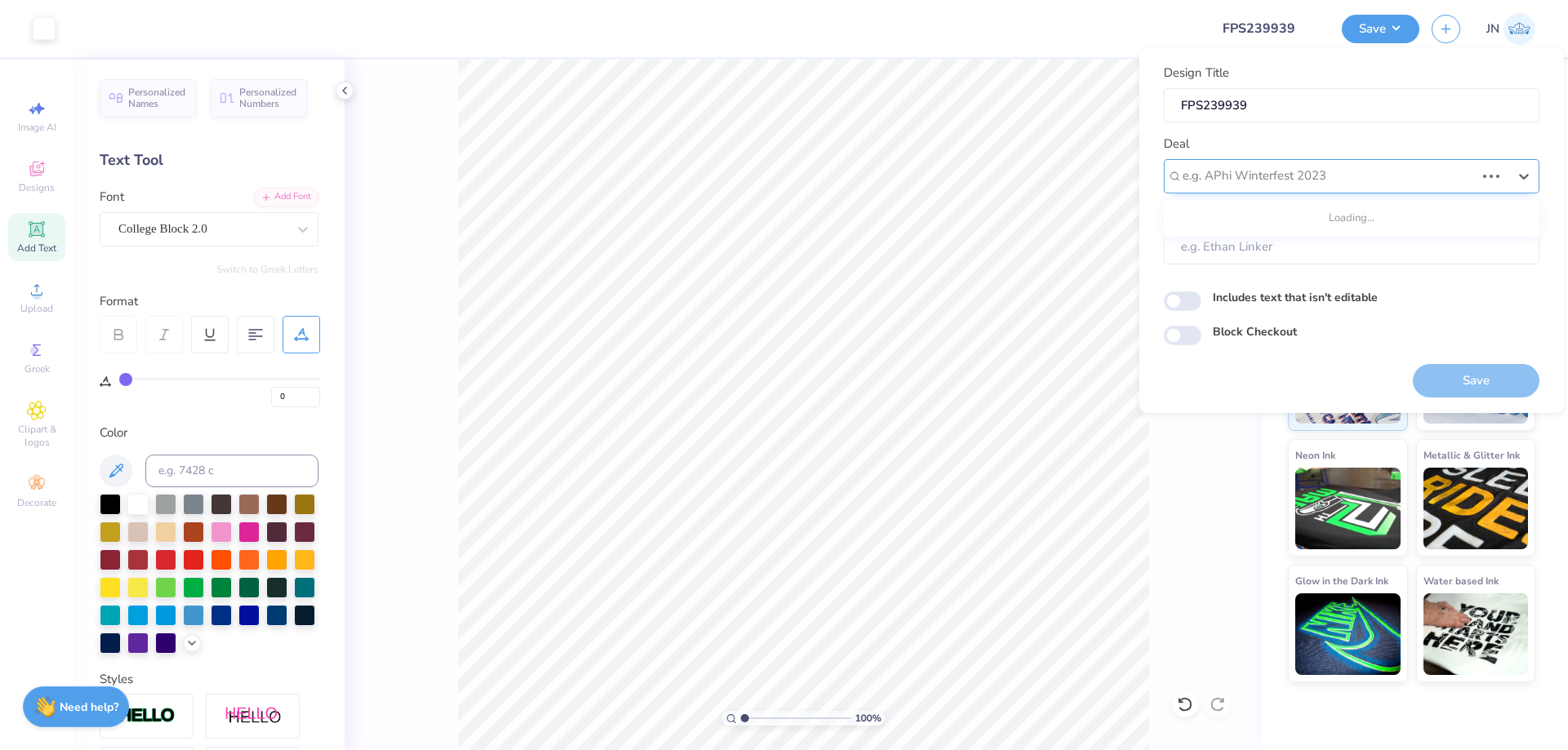
click at [1305, 179] on div at bounding box center [1329, 176] width 293 height 22
click at [1270, 289] on div "Design Tool Gallery" at bounding box center [1352, 279] width 363 height 27
type input "DESIGN TOOL"
type input "Design Tool Gallery User"
click at [1461, 377] on button "Save" at bounding box center [1477, 381] width 127 height 34
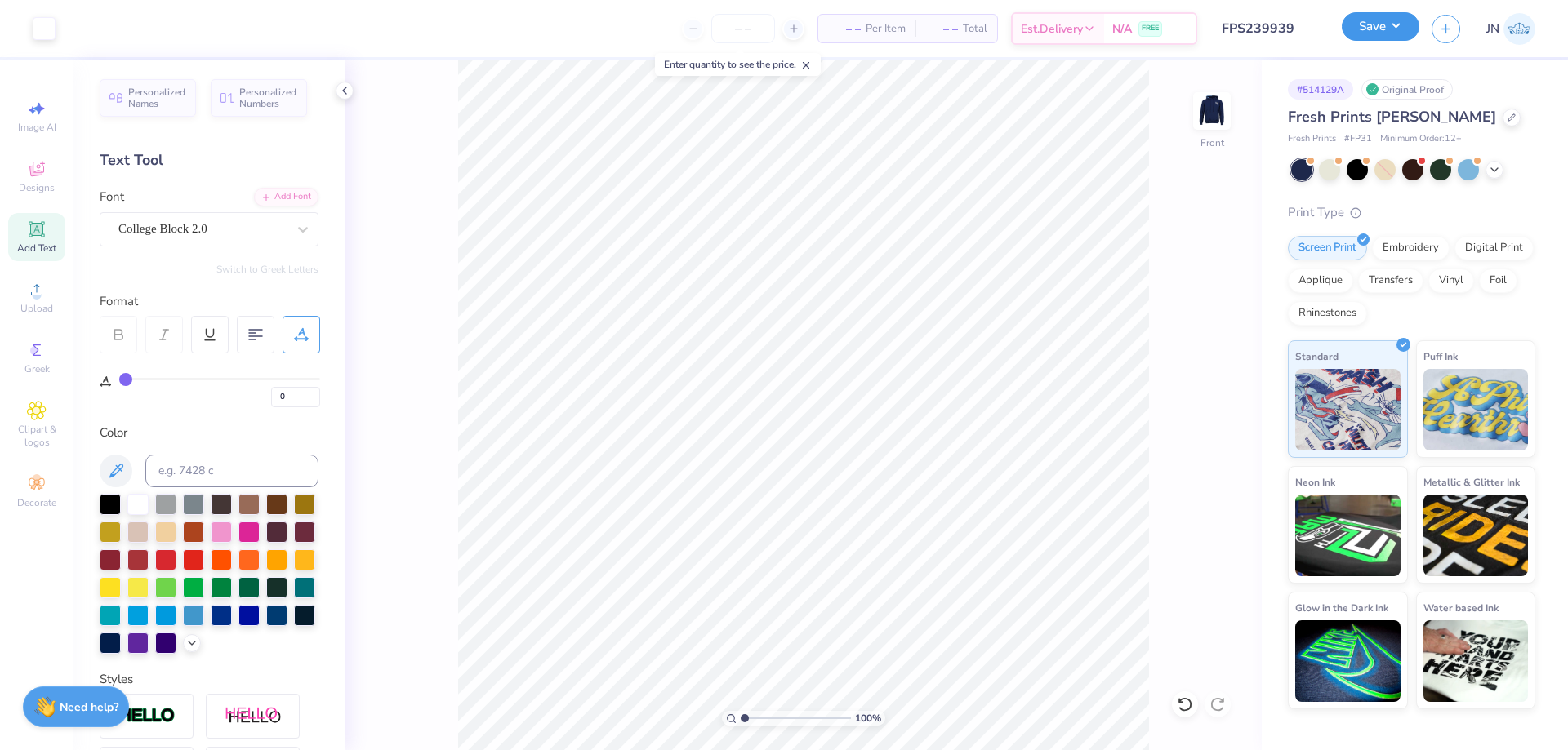
click at [1365, 31] on button "Save" at bounding box center [1381, 26] width 77 height 29
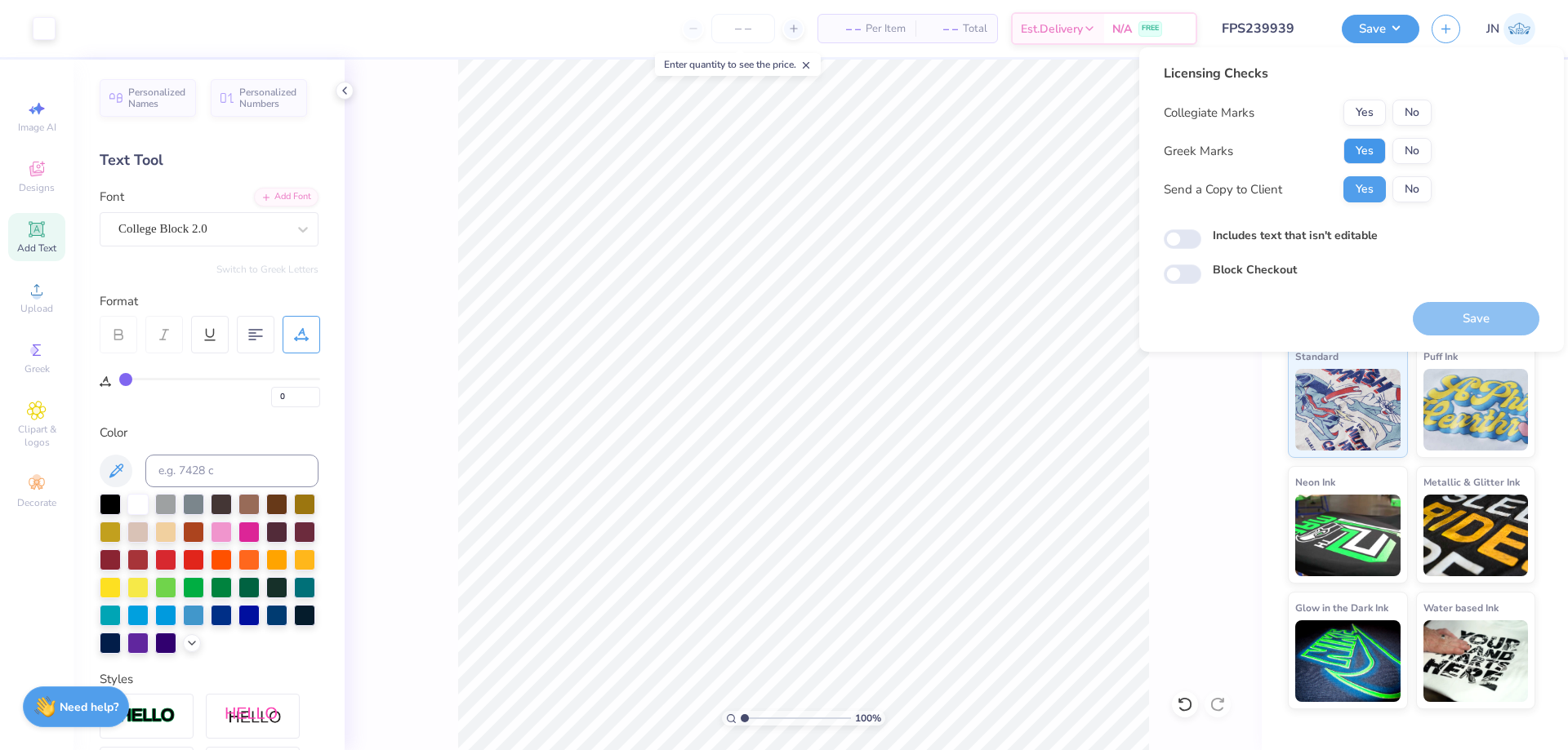
click at [1361, 154] on button "Yes" at bounding box center [1365, 151] width 43 height 26
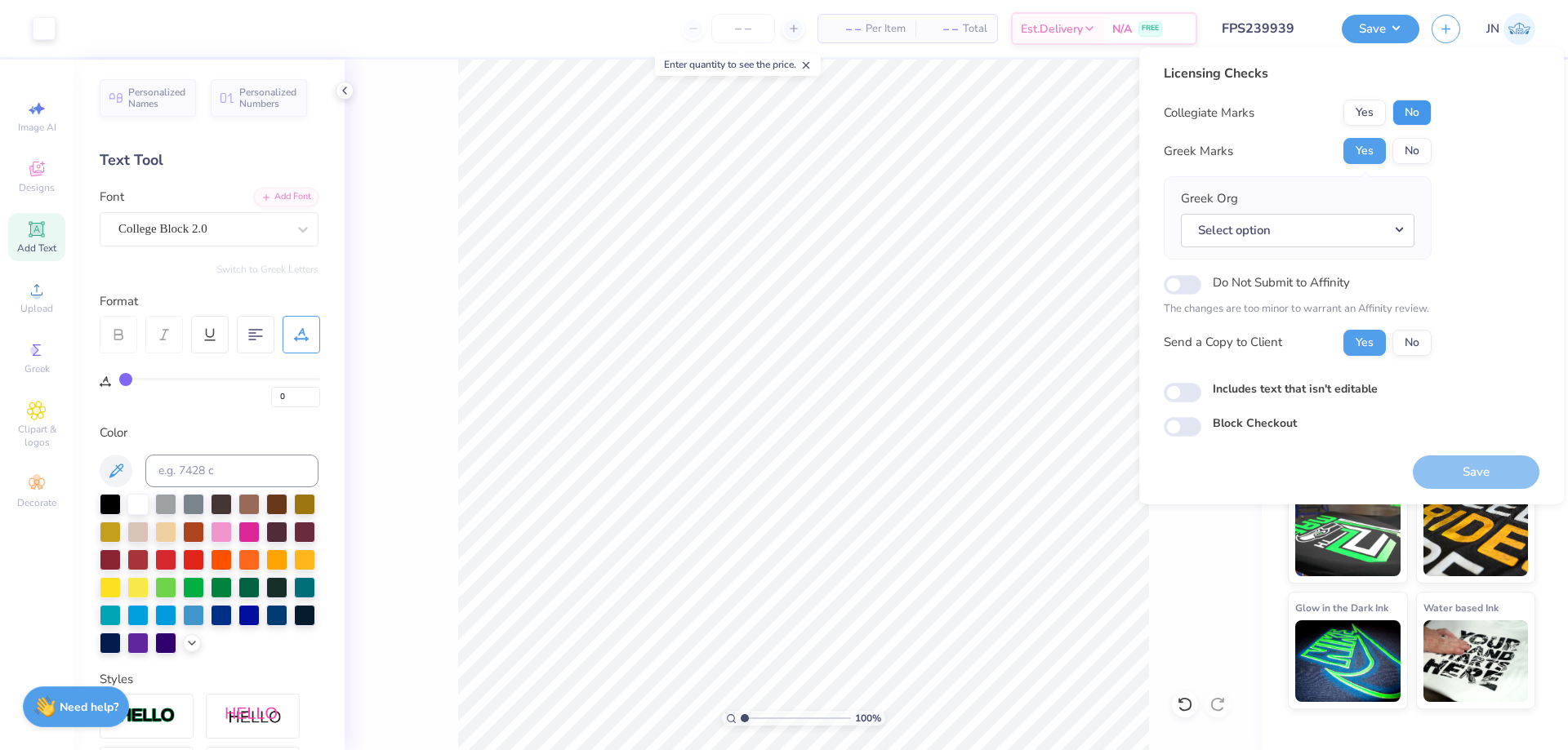
click at [1396, 124] on button "No" at bounding box center [1412, 113] width 39 height 26
click at [1314, 227] on button "Select option" at bounding box center [1298, 231] width 234 height 34
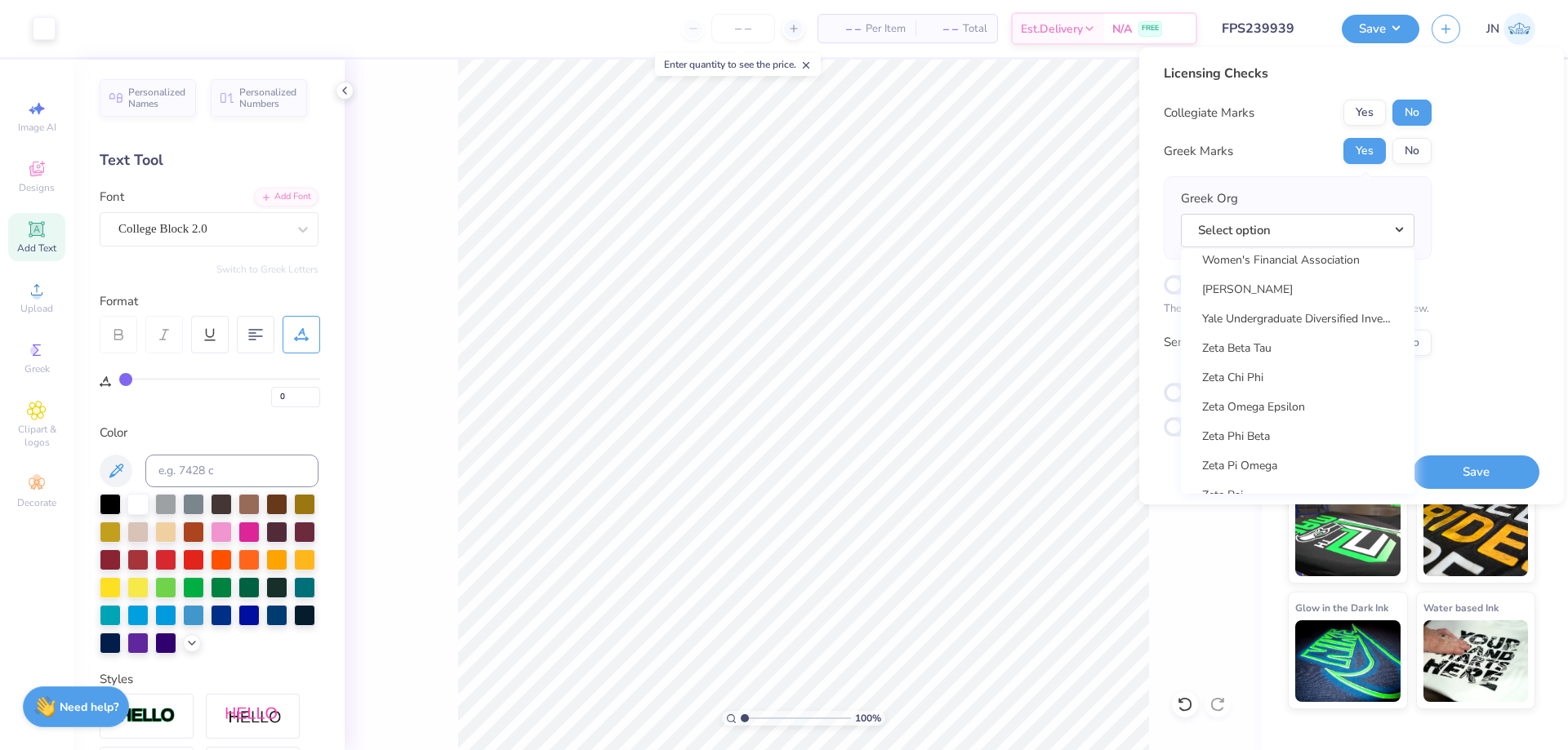
scroll to position [12653, 0]
click at [1263, 315] on link "Zeta Beta Tau" at bounding box center [1298, 311] width 221 height 27
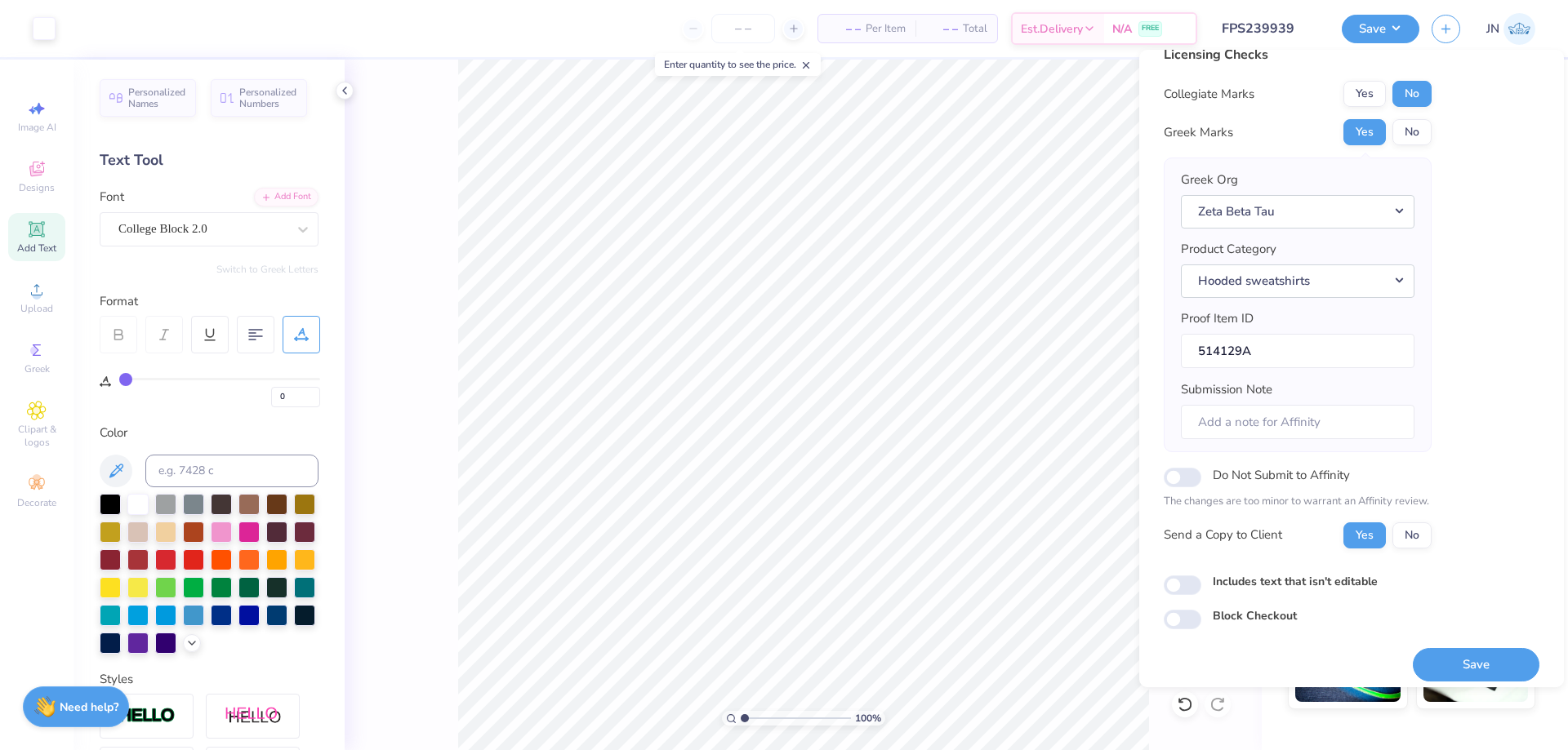
scroll to position [31, 0]
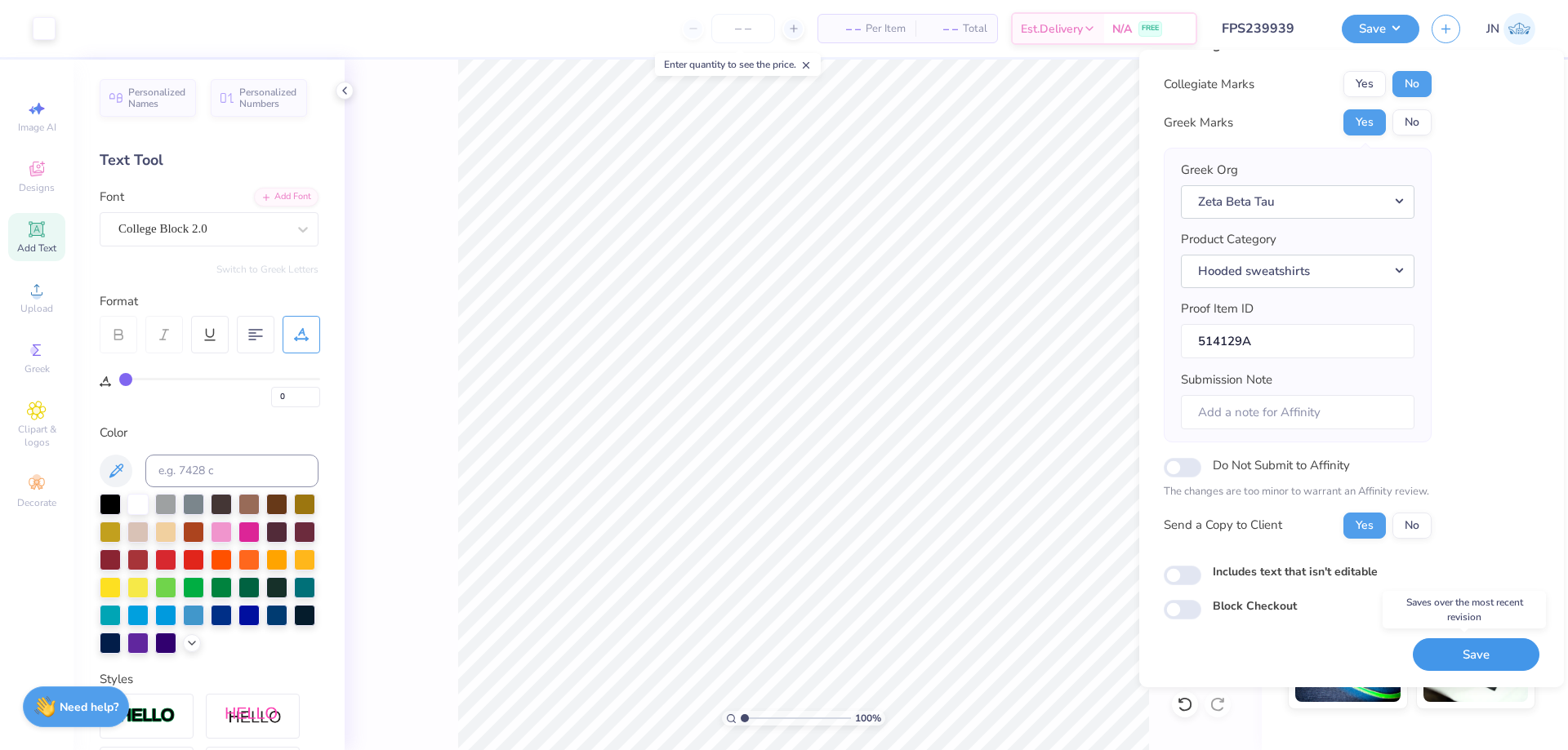
click at [1420, 647] on button "Save" at bounding box center [1477, 655] width 127 height 34
